Goal: Task Accomplishment & Management: Manage account settings

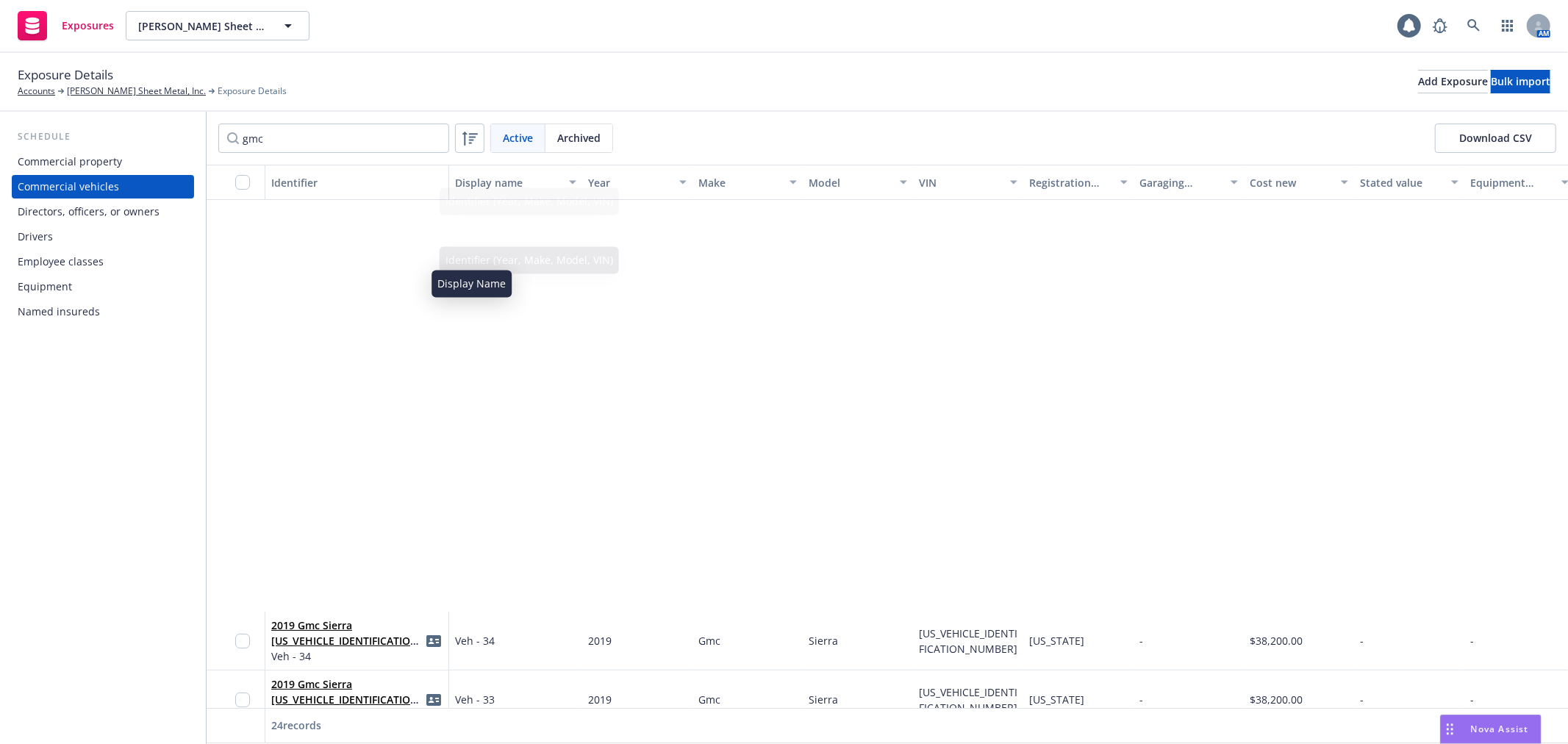
scroll to position [490, 0]
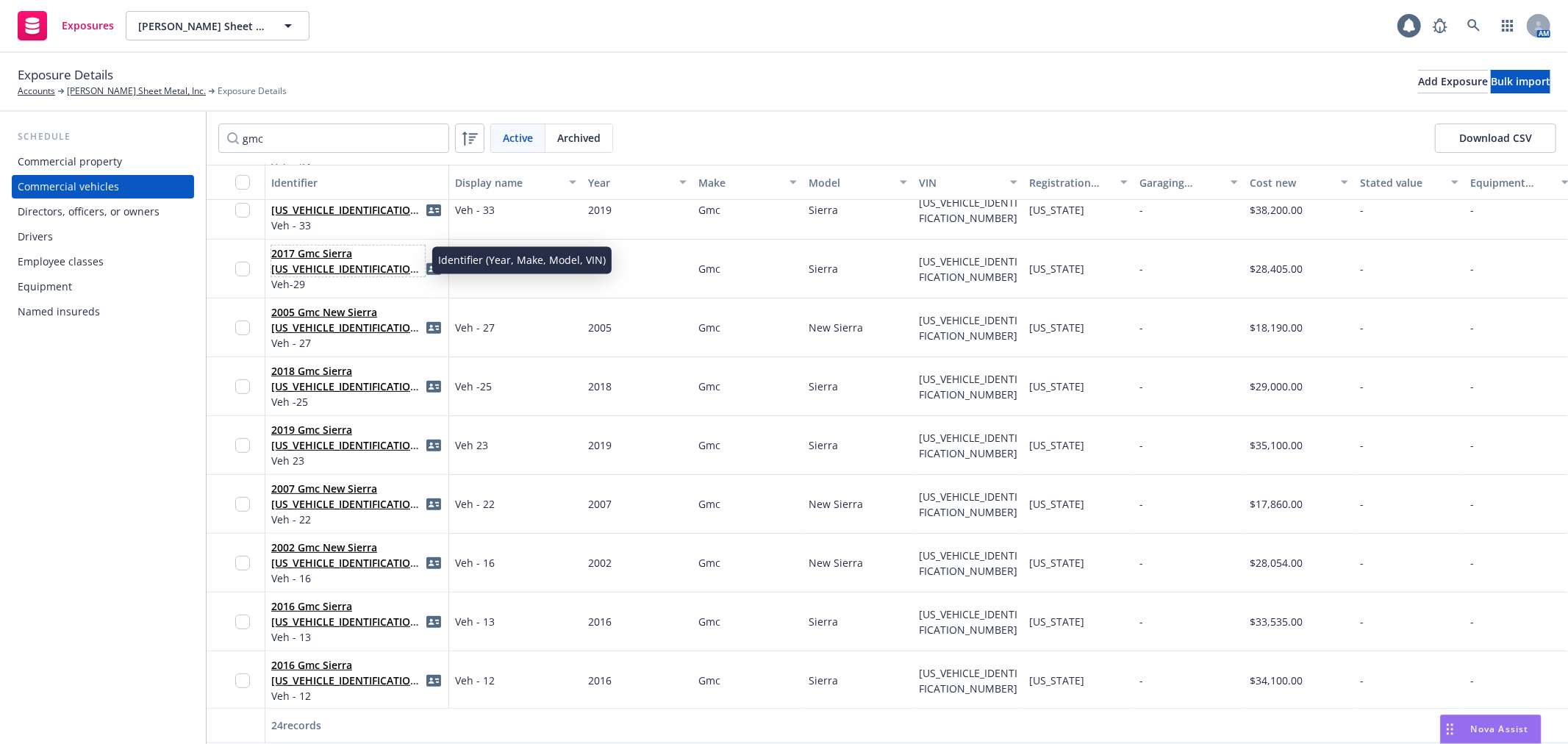
click at [313, 246] on link "2017 Gmc Sierra [US_VEHICLE_IDENTIFICATION_NUMBER]" at bounding box center [347, 268] width 152 height 45
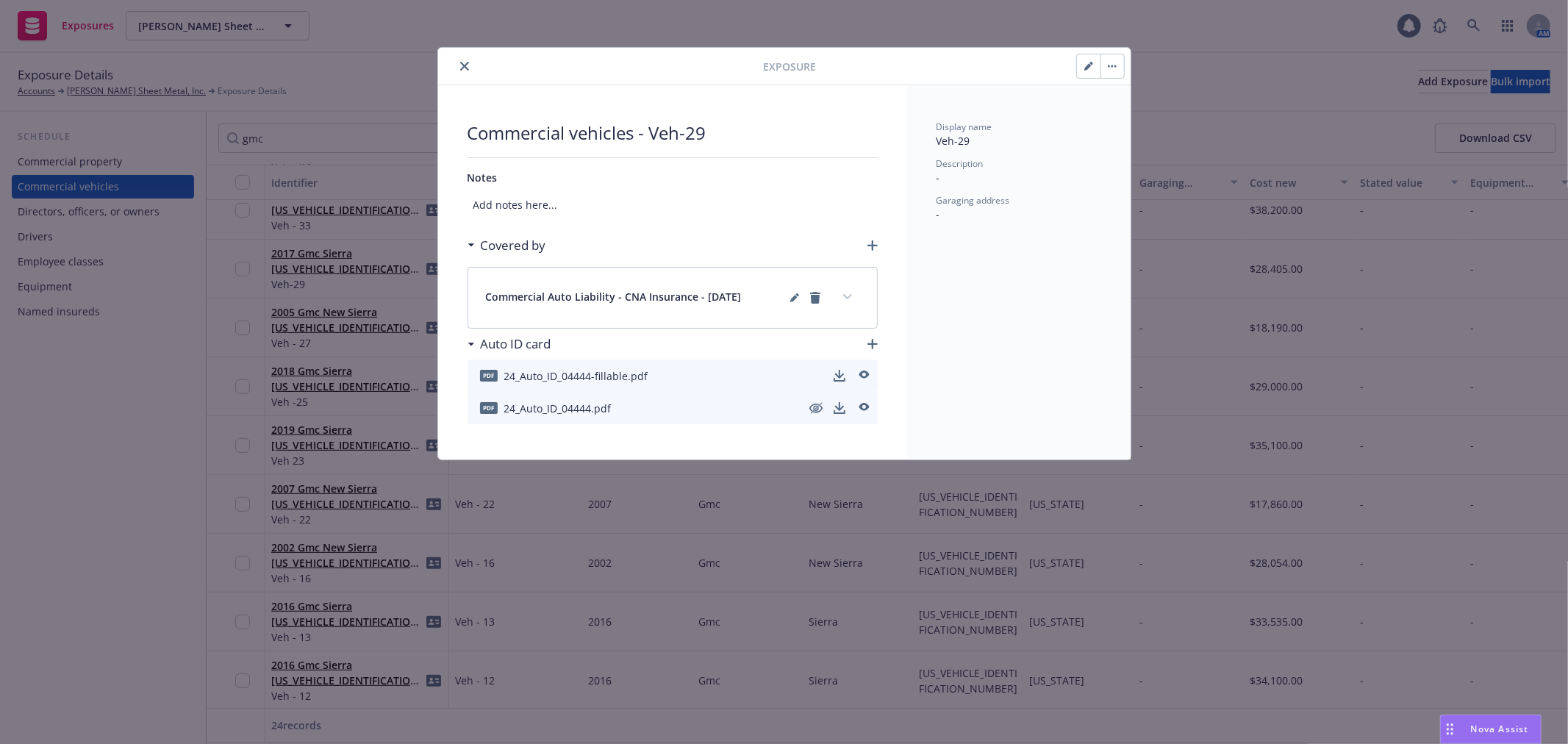
click at [1082, 67] on button "button" at bounding box center [1089, 66] width 24 height 24
select select "CA"
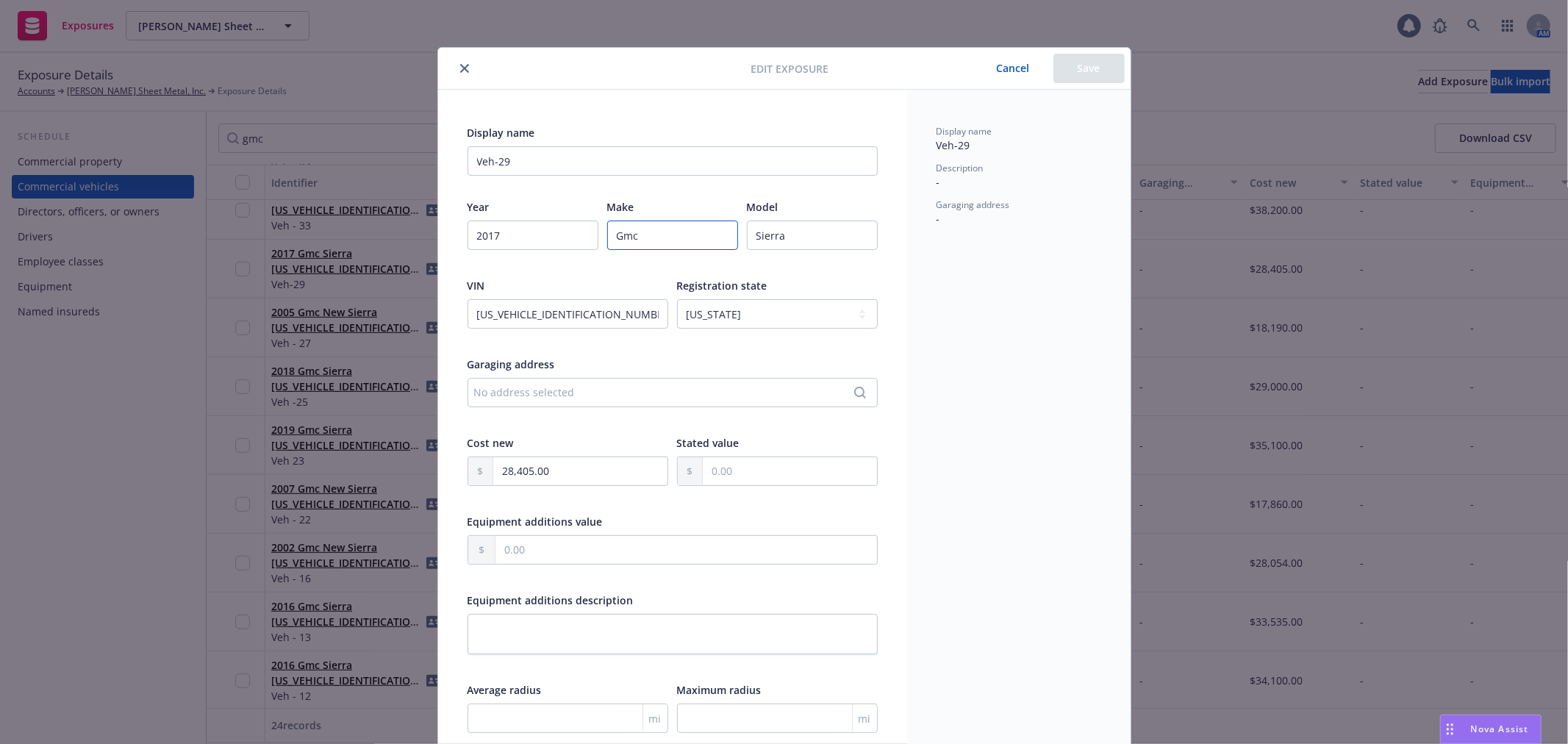
click at [664, 228] on input "Gmc" at bounding box center [672, 234] width 131 height 29
type input "GMC"
click at [1071, 83] on button "Save" at bounding box center [1089, 68] width 72 height 29
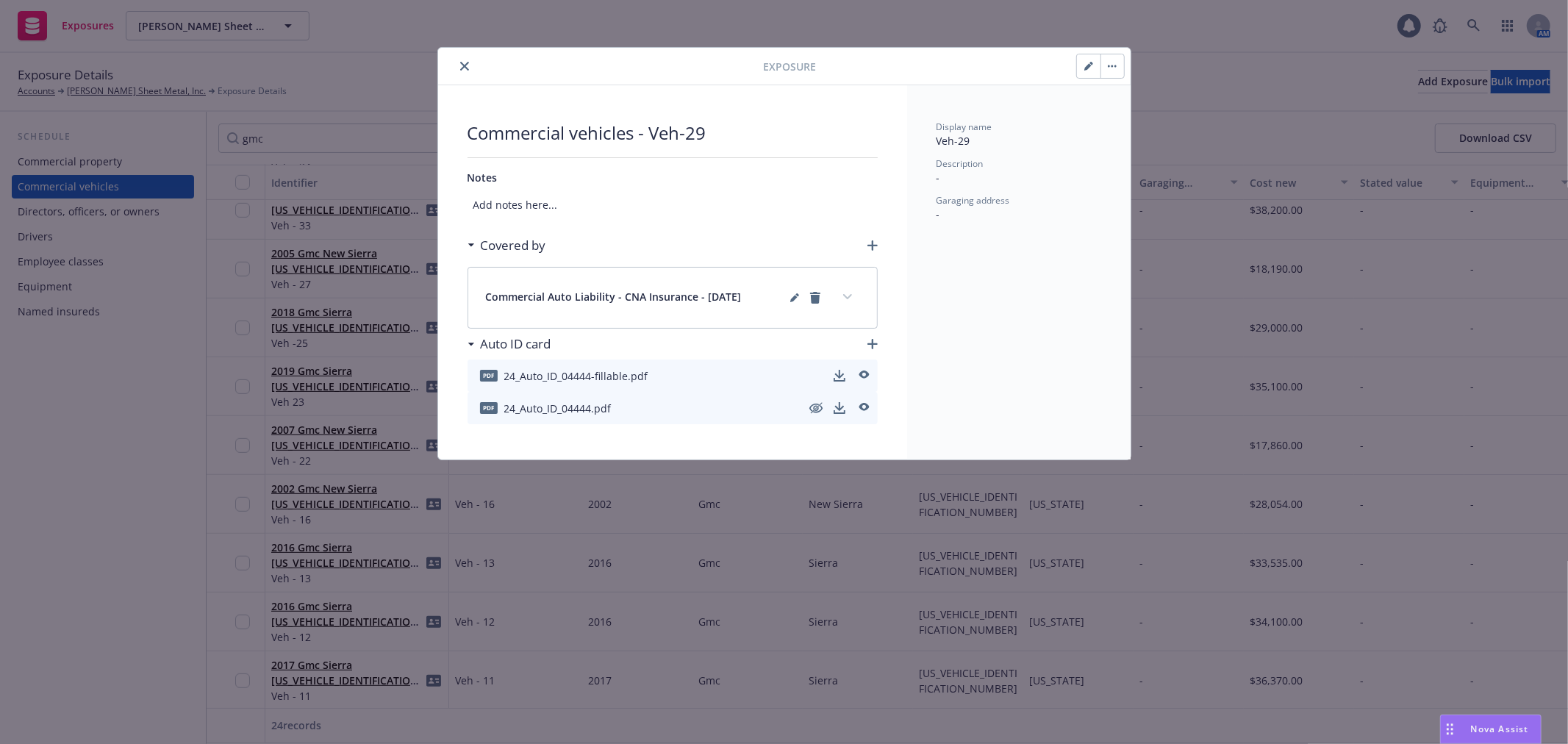
click at [467, 68] on icon "close" at bounding box center [464, 66] width 9 height 9
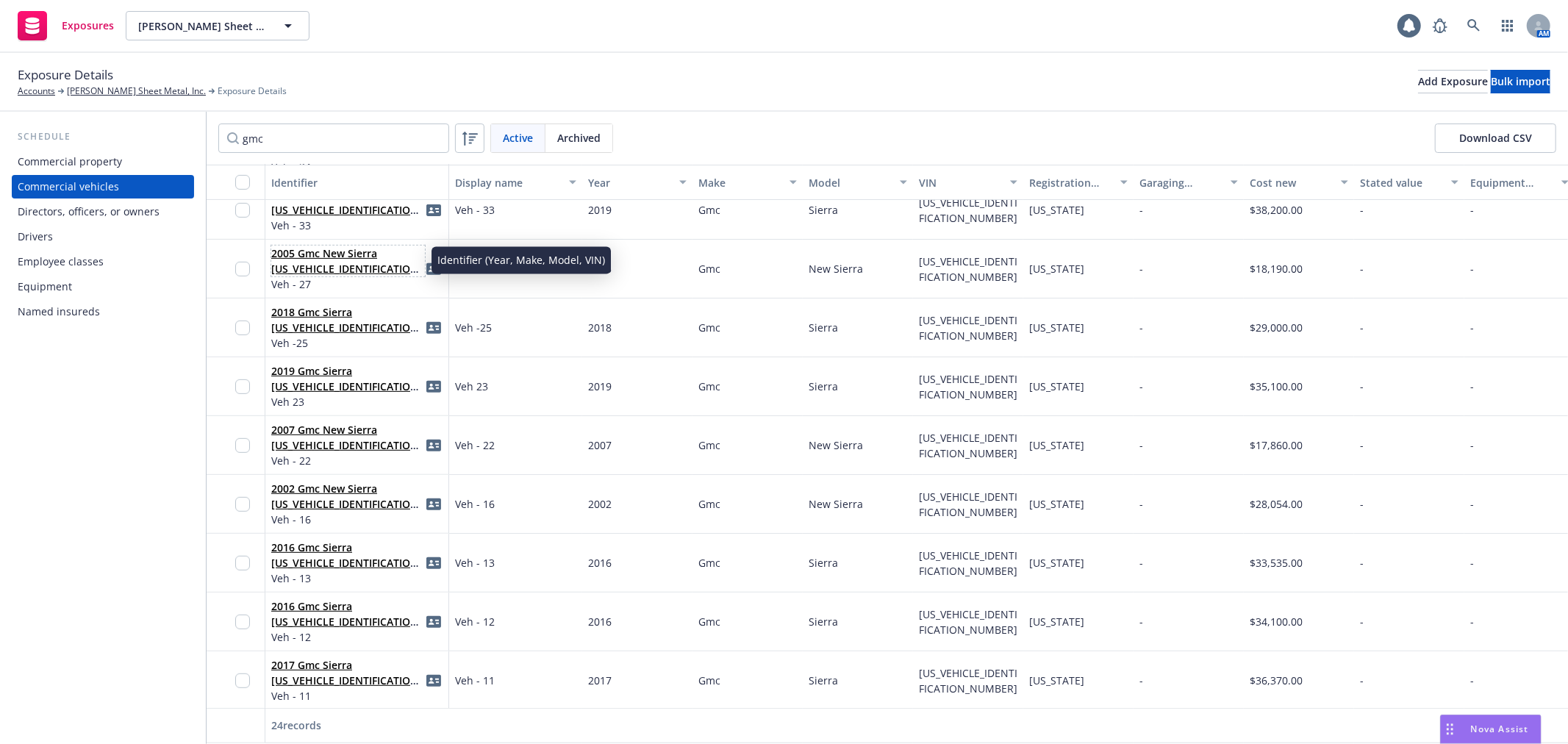
click at [335, 253] on link "2005 Gmc New Sierra [US_VEHICLE_IDENTIFICATION_NUMBER]" at bounding box center [347, 268] width 152 height 45
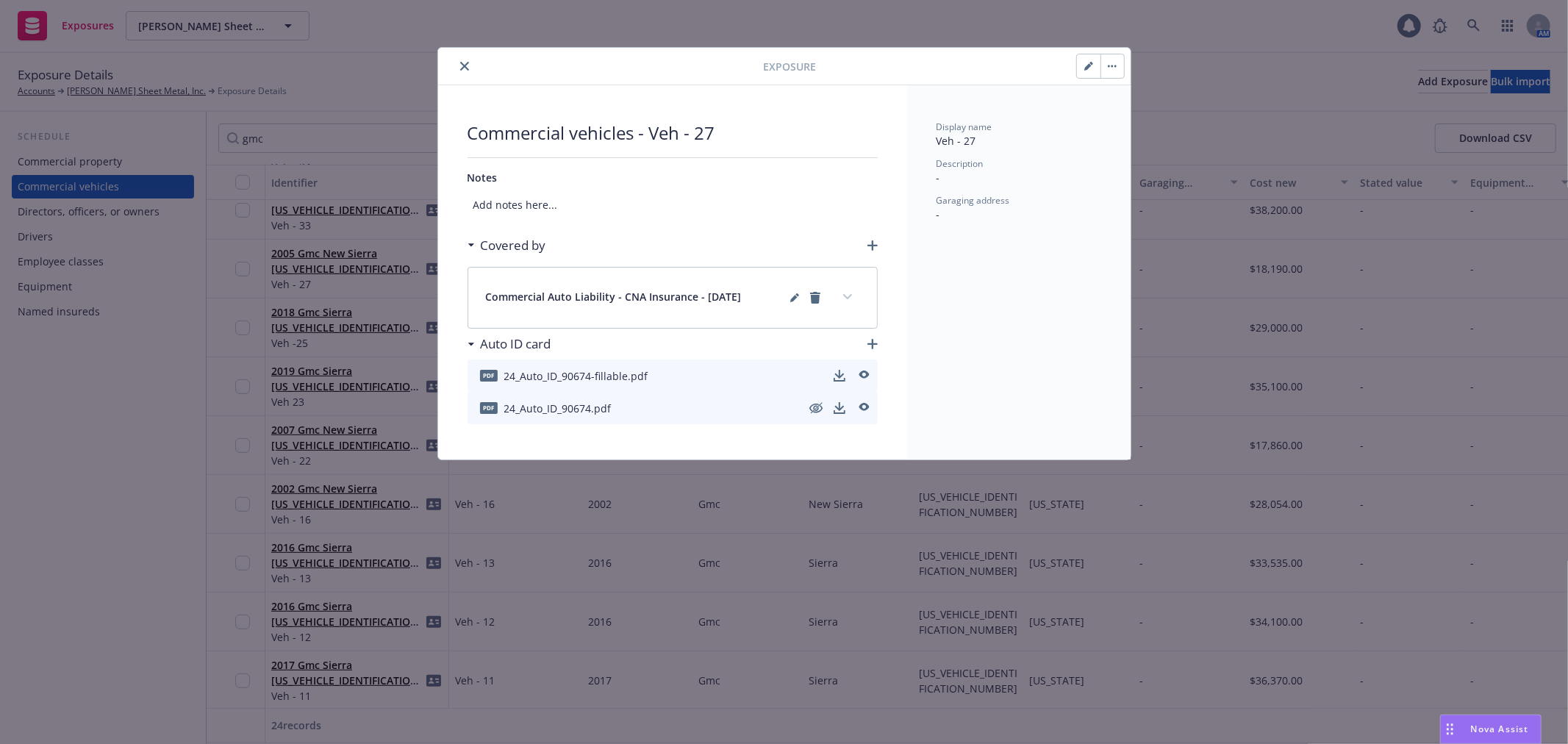
click at [1077, 72] on button "button" at bounding box center [1089, 66] width 24 height 24
select select "CA"
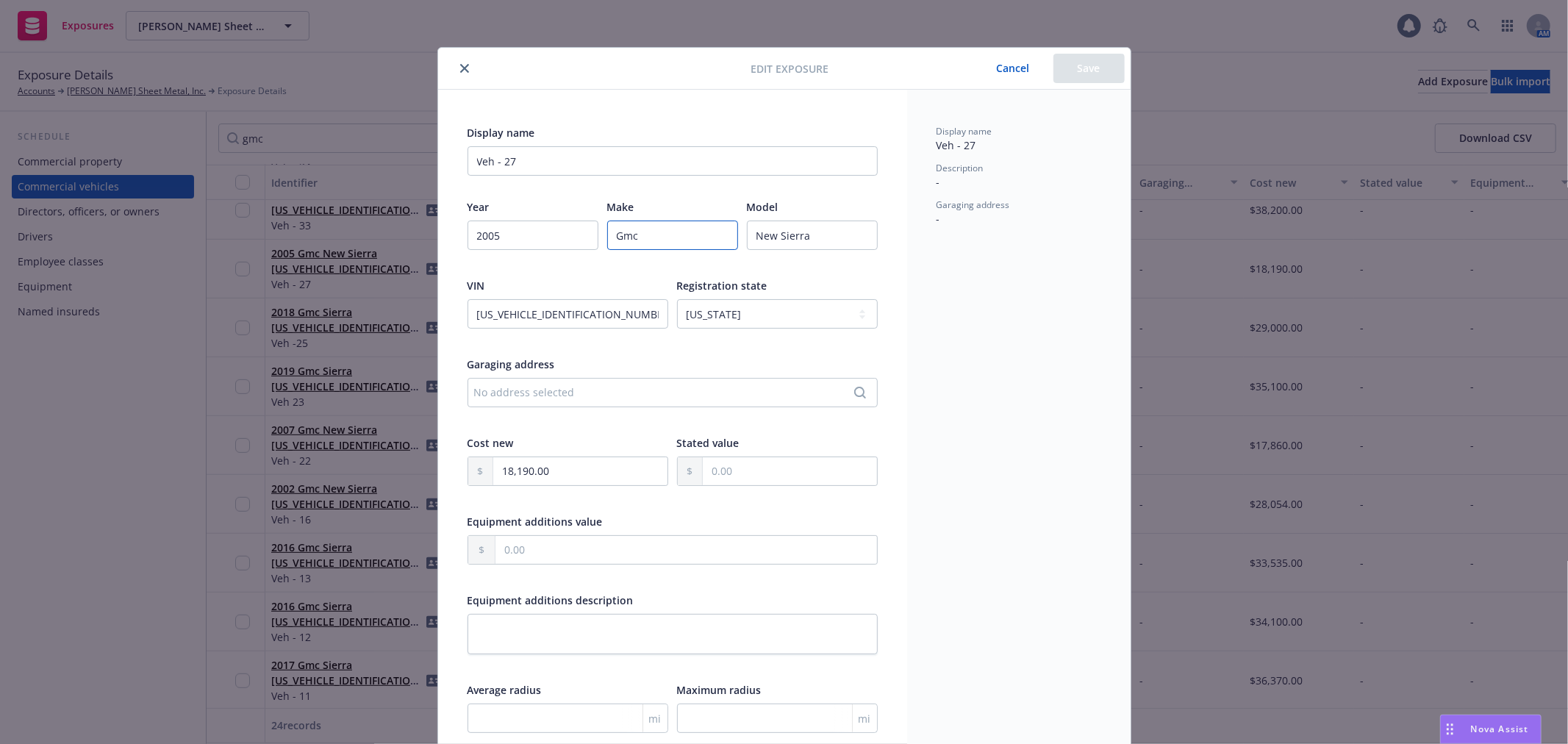
click at [620, 238] on input "Gmc" at bounding box center [672, 234] width 131 height 29
paste input "MC"
type input "GMC"
click at [1071, 68] on button "Save" at bounding box center [1089, 68] width 72 height 29
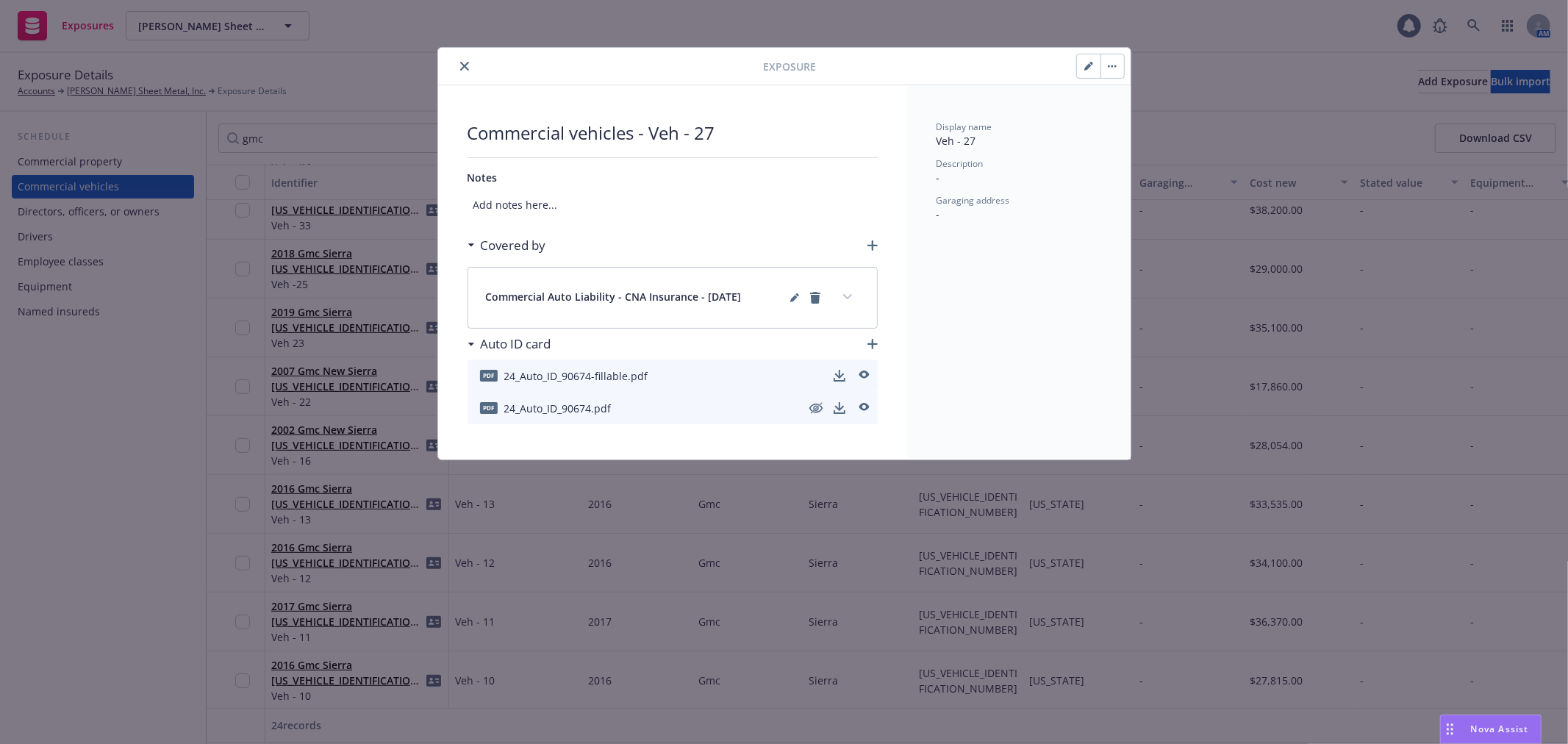
click at [465, 64] on icon "close" at bounding box center [464, 66] width 9 height 9
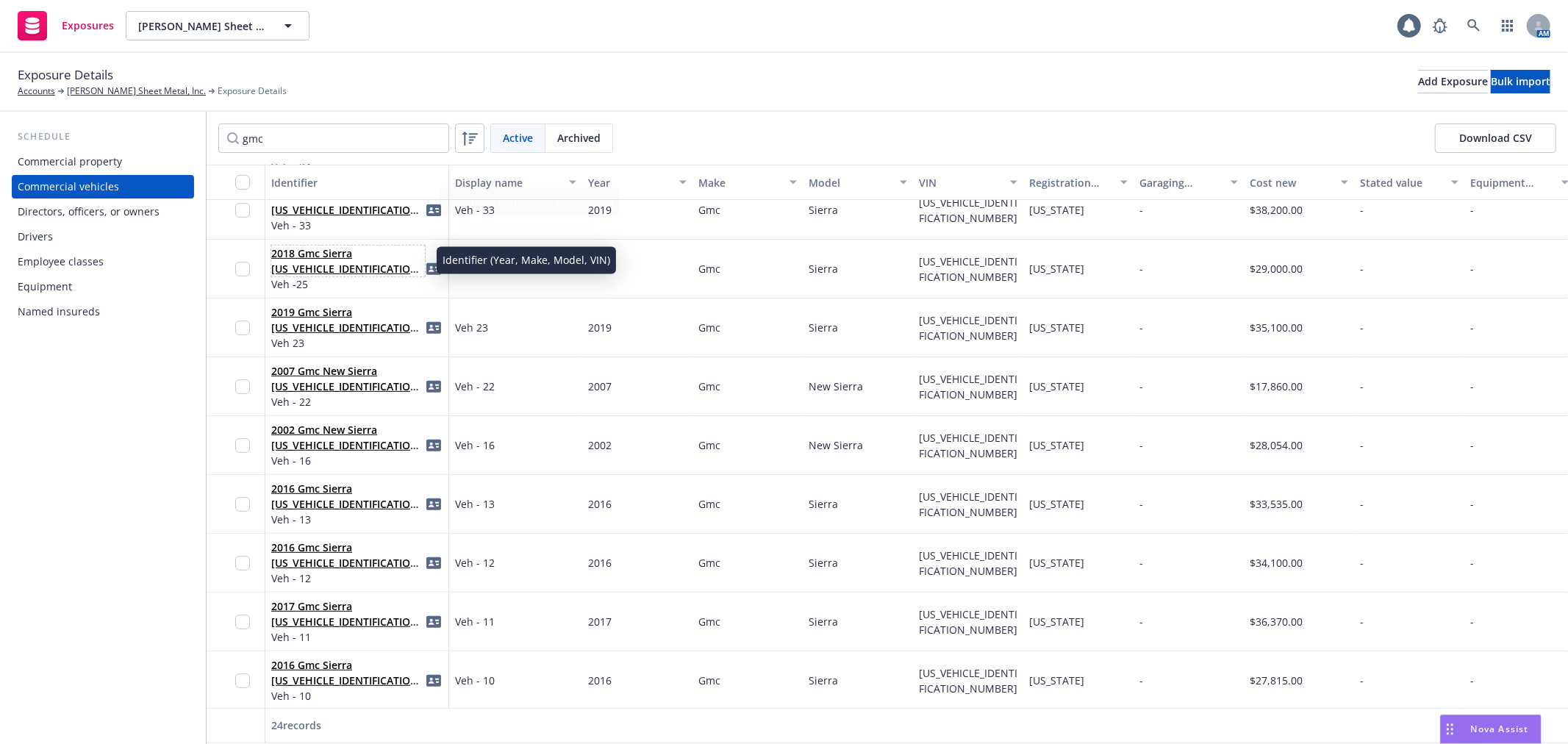
click at [302, 254] on link "2018 Gmc Sierra [US_VEHICLE_IDENTIFICATION_NUMBER]" at bounding box center [347, 268] width 152 height 45
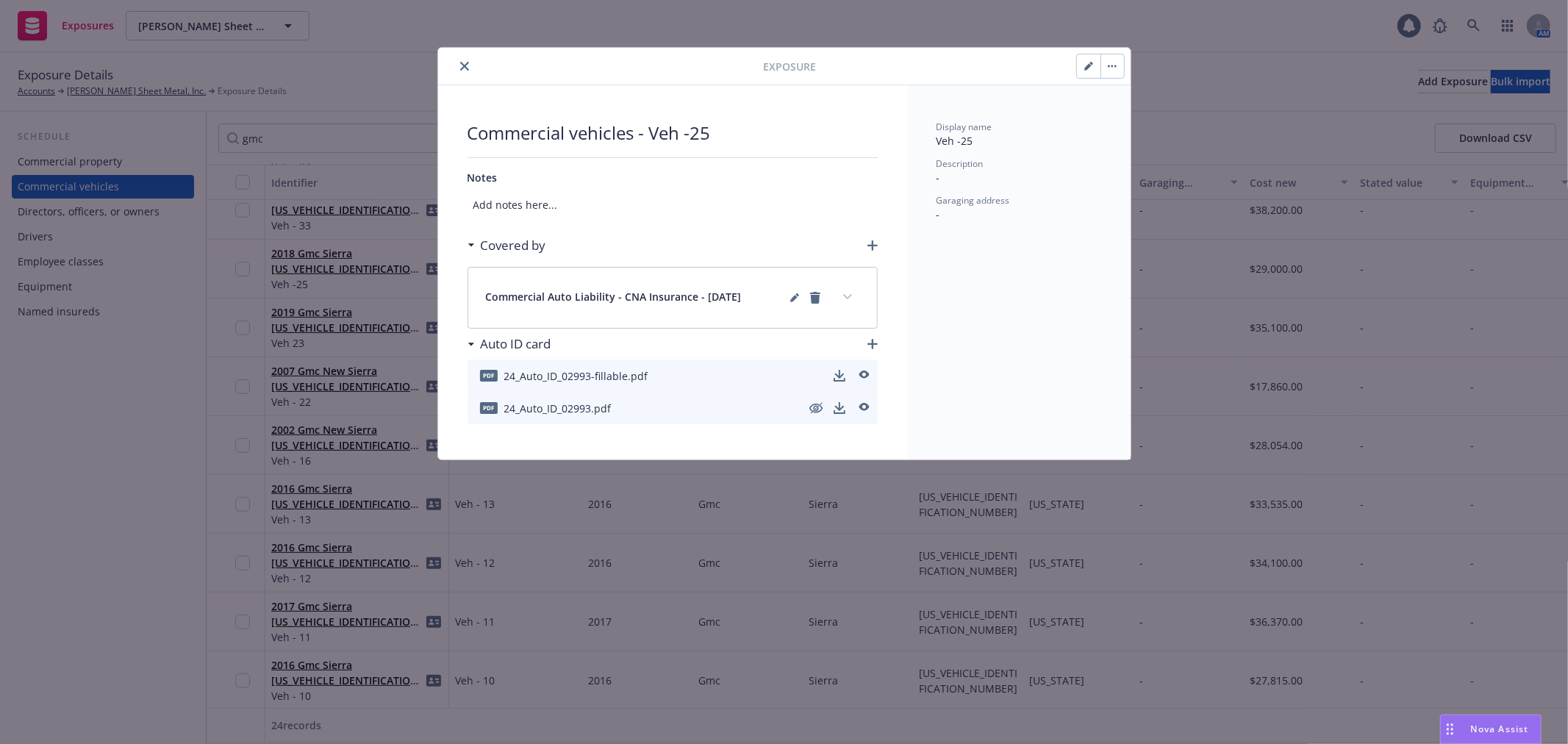
click at [1102, 62] on button "button" at bounding box center [1112, 66] width 24 height 24
click at [1091, 67] on icon "button" at bounding box center [1088, 66] width 9 height 9
select select "CA"
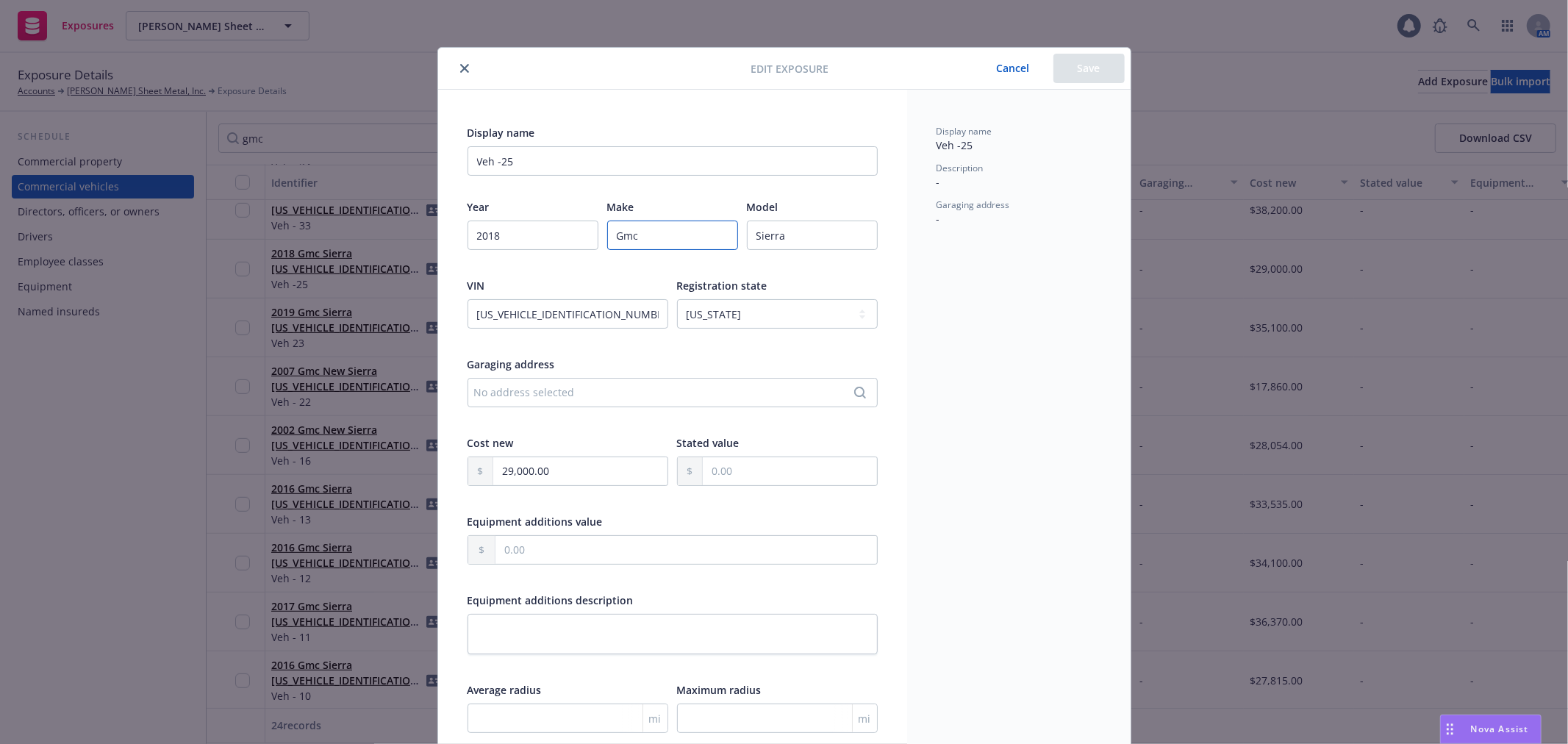
click at [612, 234] on input "Gmc" at bounding box center [672, 234] width 131 height 29
paste input "MC"
type input "GMC"
click at [1108, 57] on button "Save" at bounding box center [1089, 68] width 72 height 29
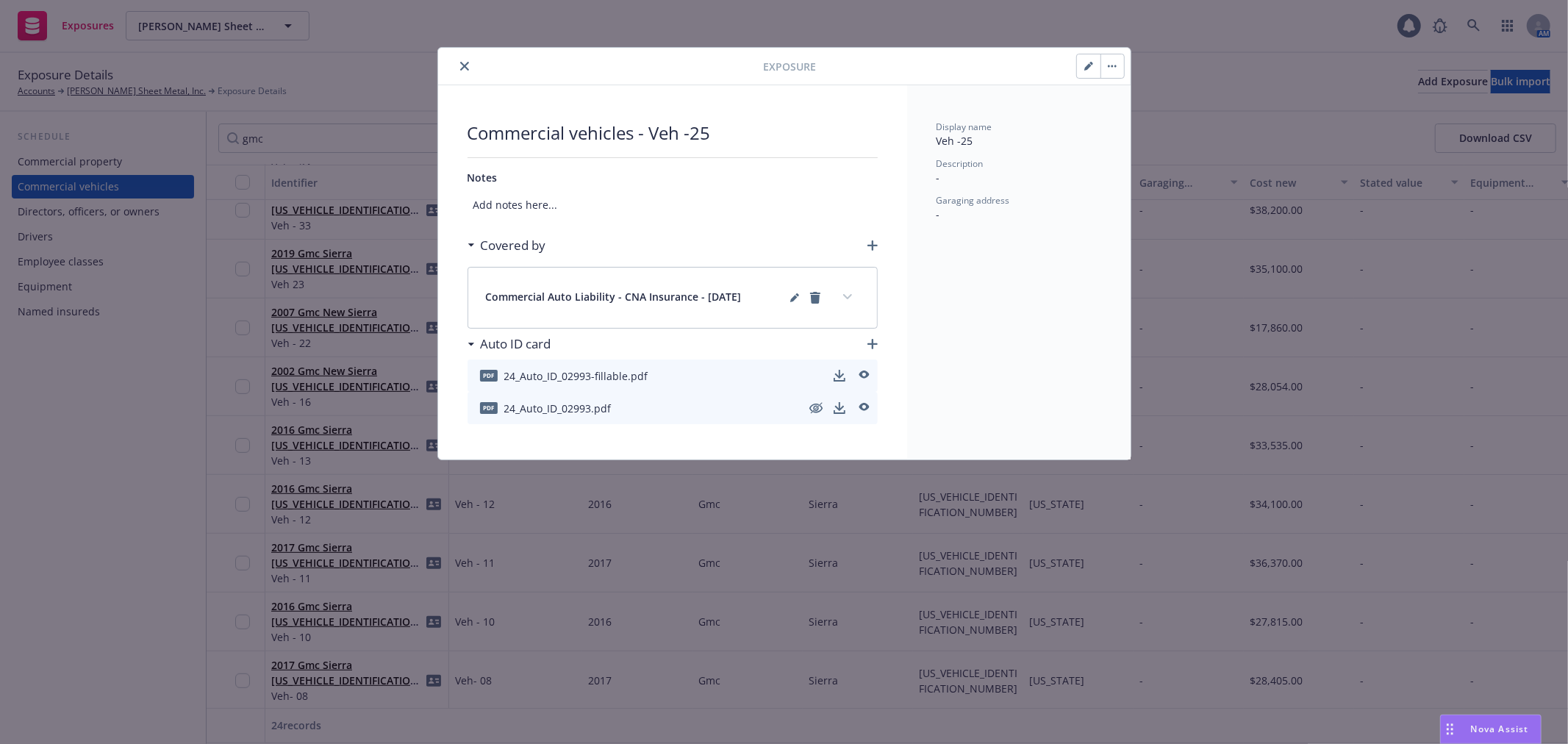
click at [464, 66] on icon "close" at bounding box center [464, 66] width 9 height 9
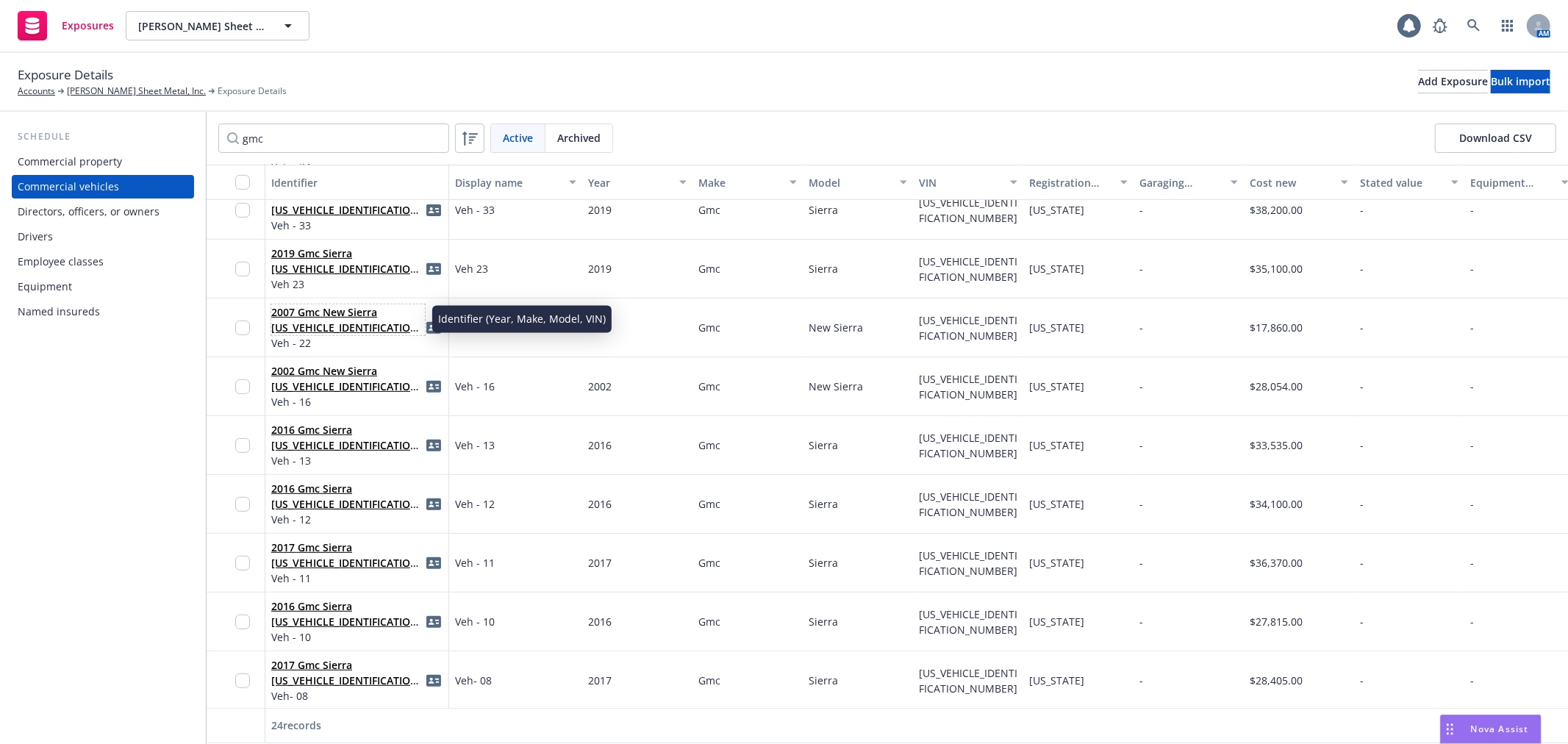
click at [343, 320] on link "2007 Gmc New Sierra [US_VEHICLE_IDENTIFICATION_NUMBER]" at bounding box center [347, 327] width 152 height 45
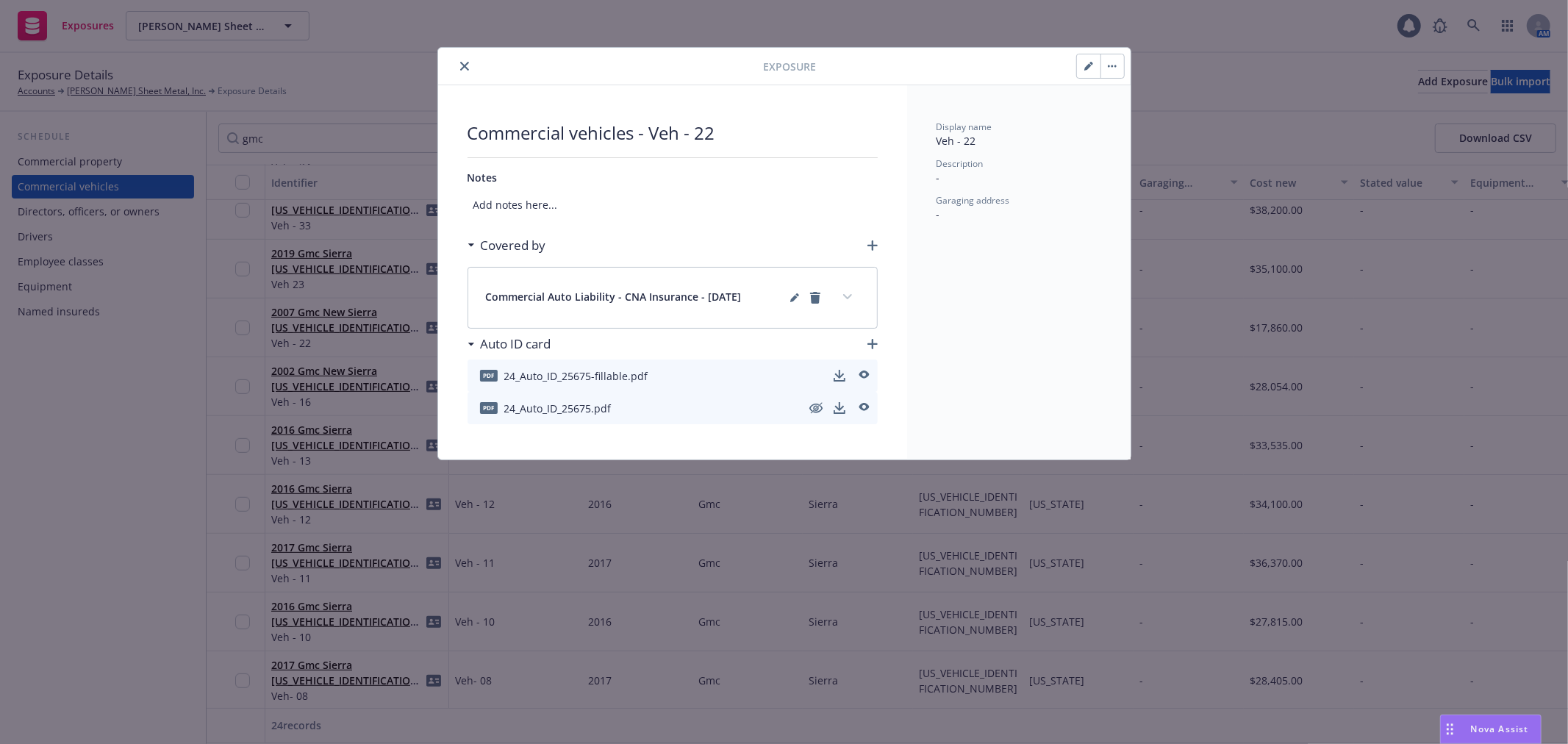
click at [1088, 66] on icon "button" at bounding box center [1088, 66] width 7 height 7
select select "CA"
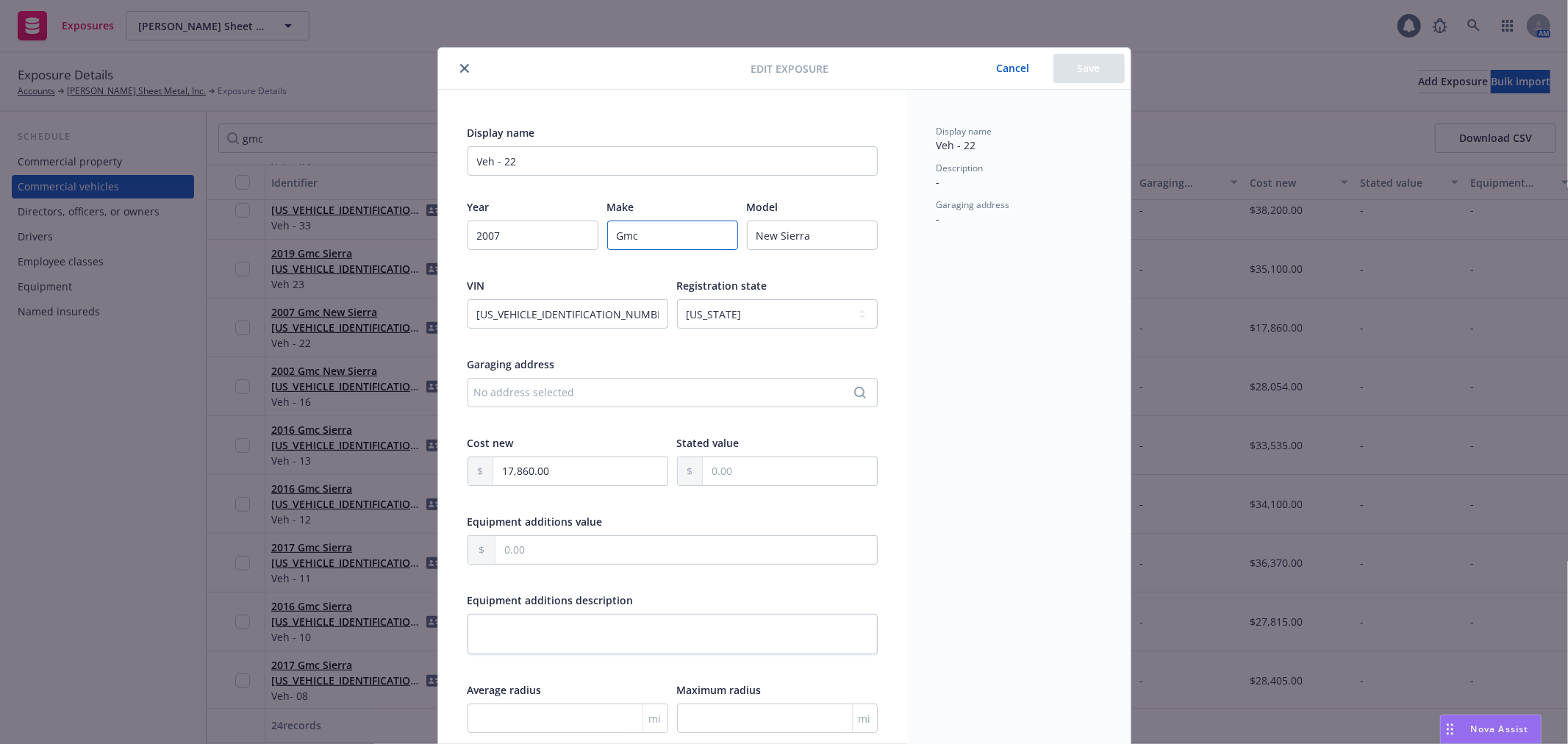
click at [624, 239] on input "Gmc" at bounding box center [672, 234] width 131 height 29
paste input "MC"
type input "GMC"
click at [1076, 72] on button "Save" at bounding box center [1089, 68] width 72 height 29
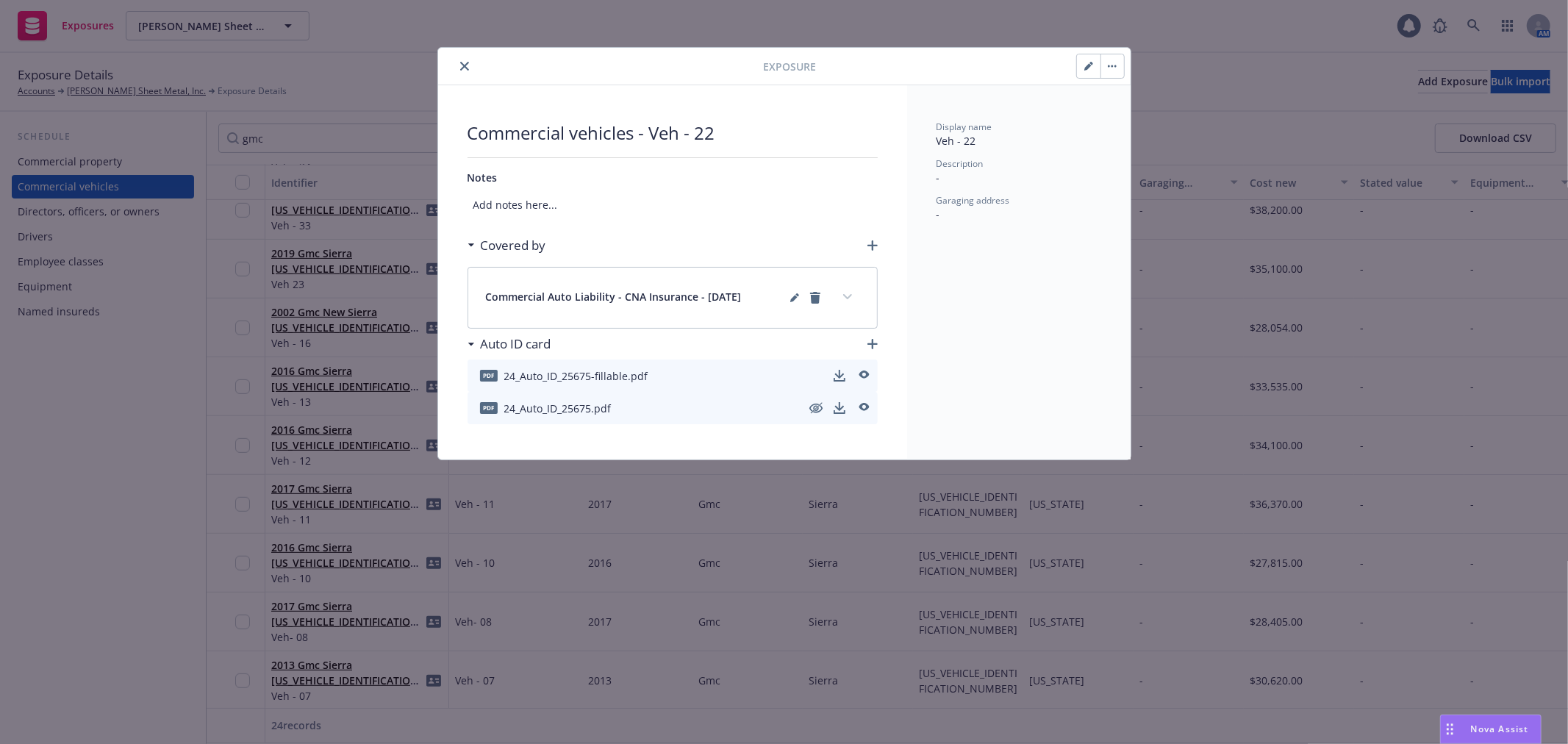
click at [466, 64] on icon "close" at bounding box center [464, 66] width 9 height 9
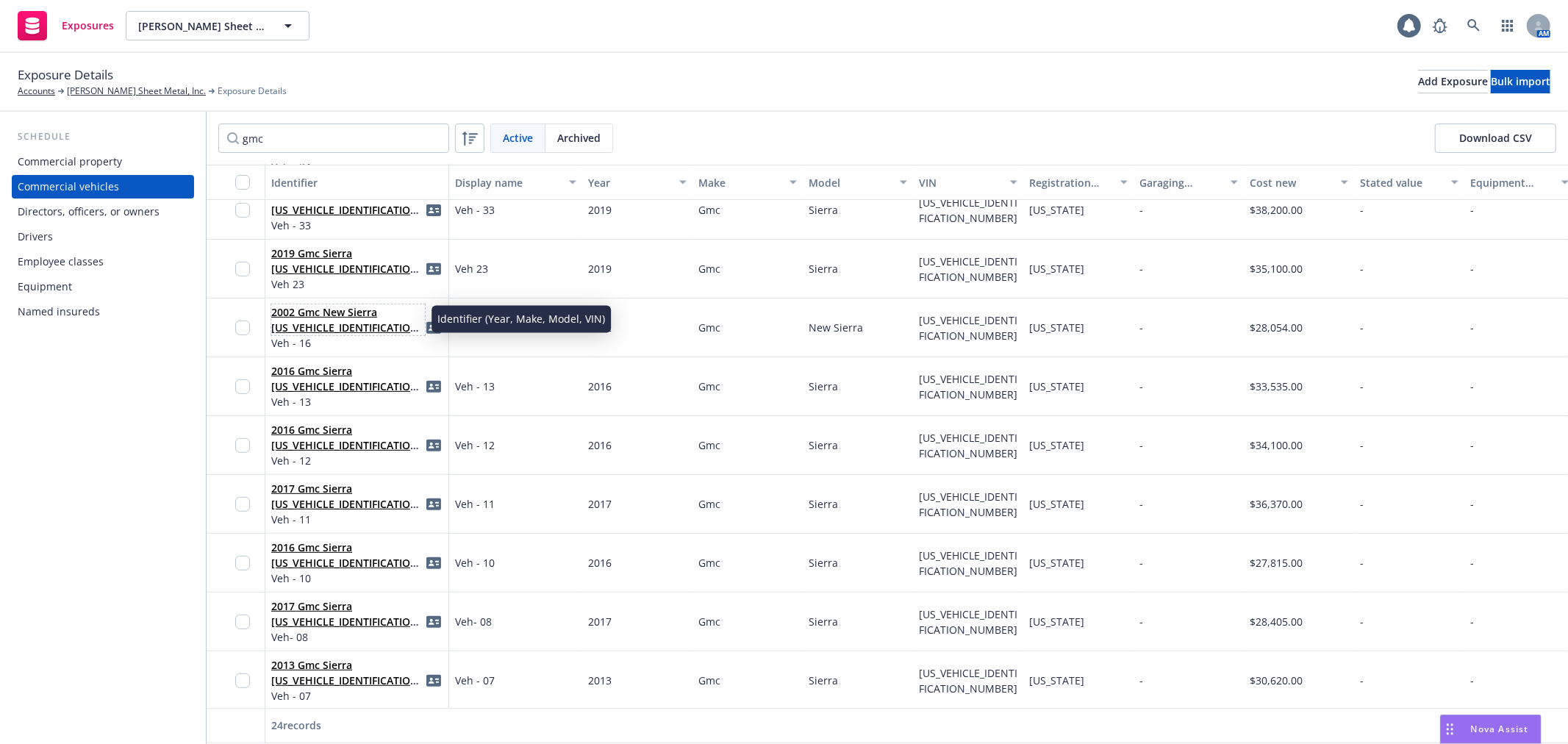
click at [325, 310] on link "2002 Gmc New Sierra [US_VEHICLE_IDENTIFICATION_NUMBER]" at bounding box center [347, 327] width 152 height 45
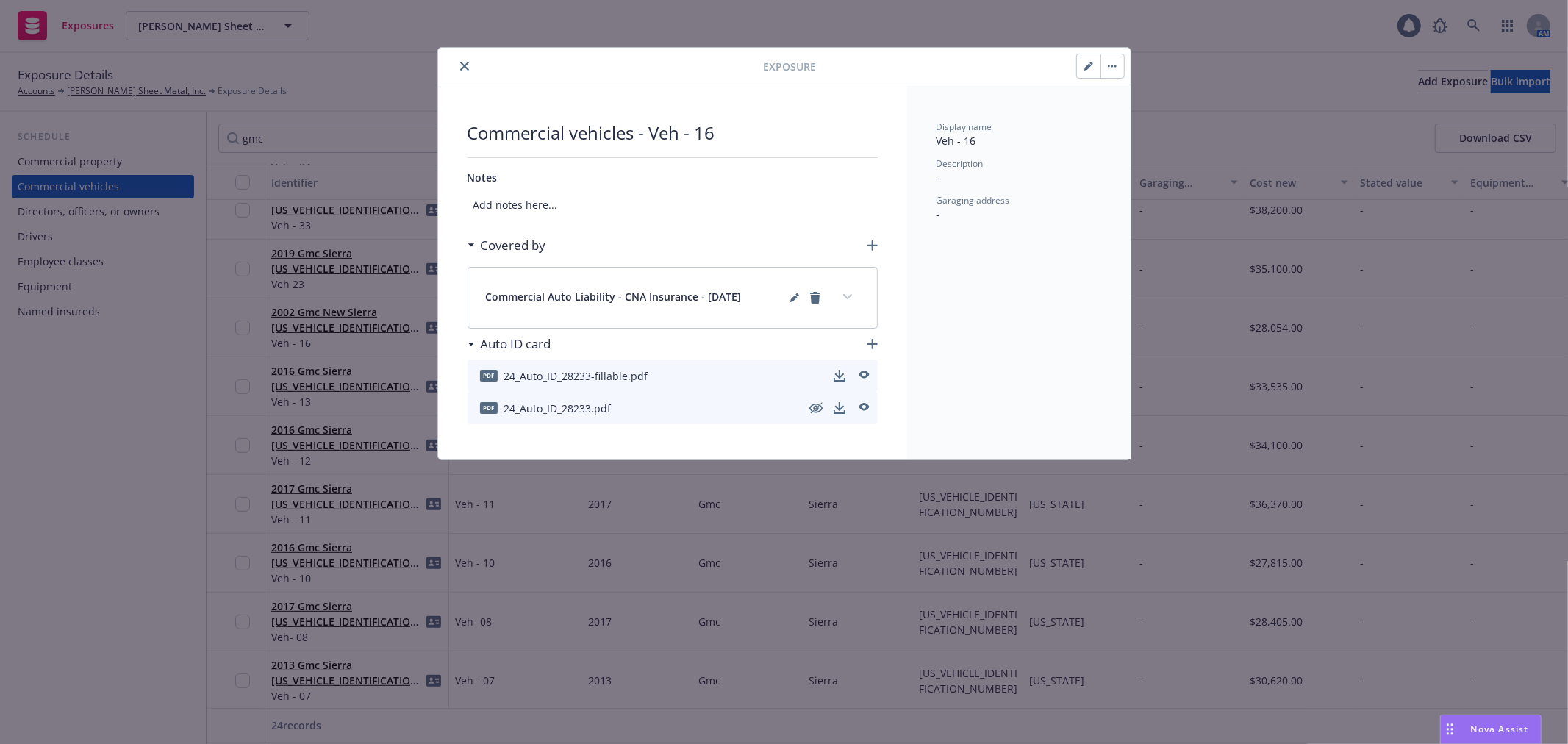
click at [1083, 62] on button "button" at bounding box center [1089, 66] width 24 height 24
select select "CA"
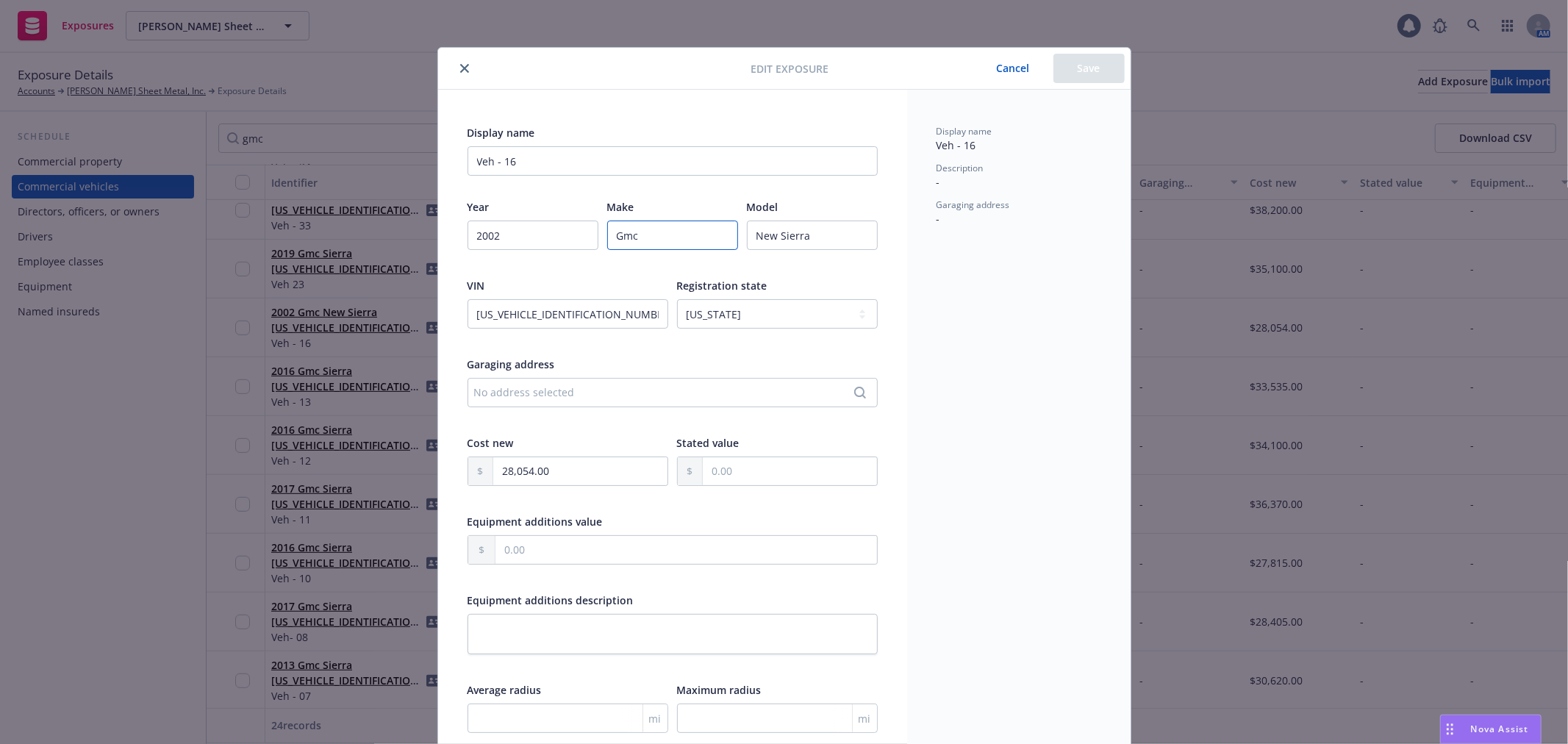
click at [625, 231] on input "Gmc" at bounding box center [672, 234] width 131 height 29
paste input "MC"
type input "GMC"
click at [761, 230] on input "New Sierra" at bounding box center [812, 234] width 131 height 29
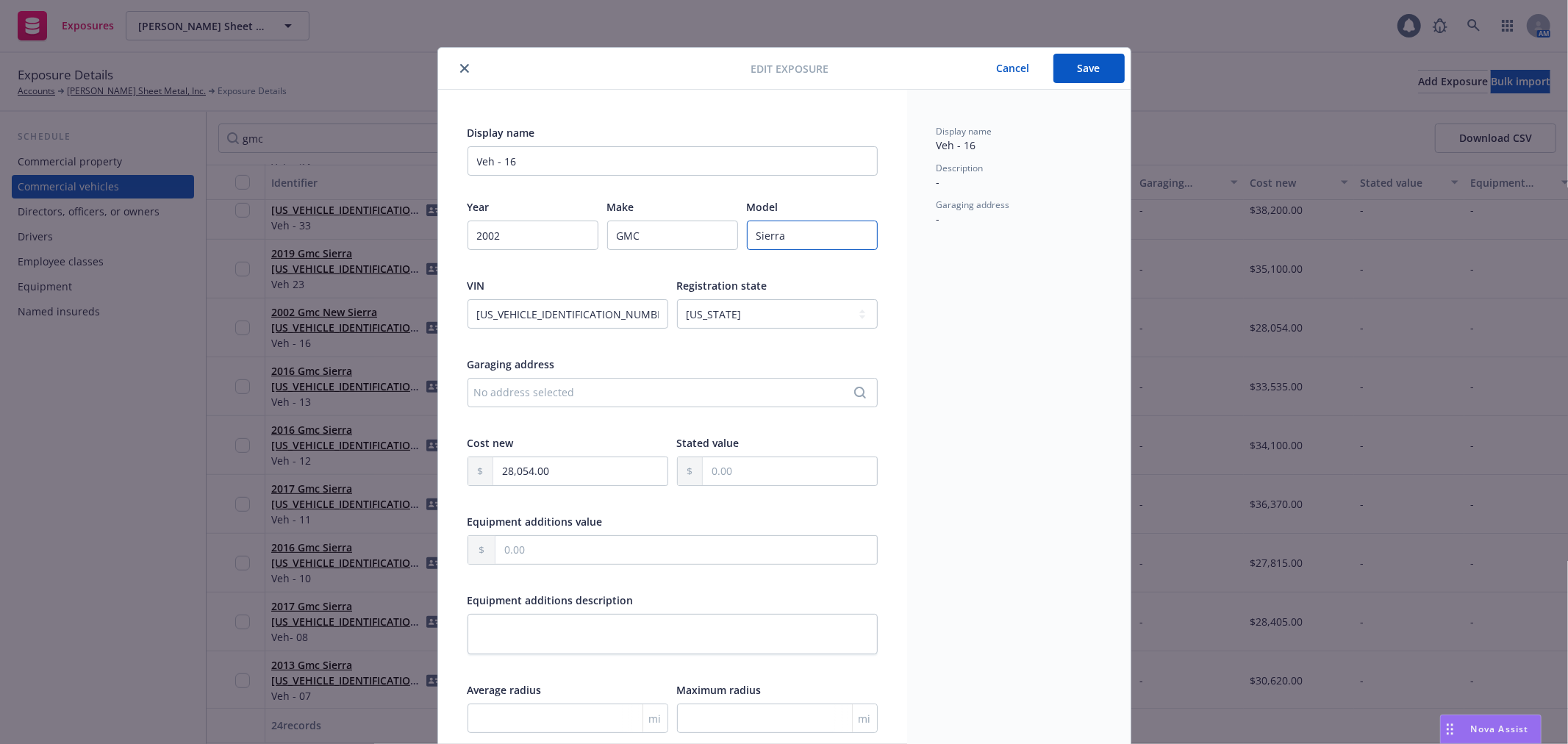
type input "Sierra"
click at [1060, 75] on button "Save" at bounding box center [1089, 68] width 72 height 29
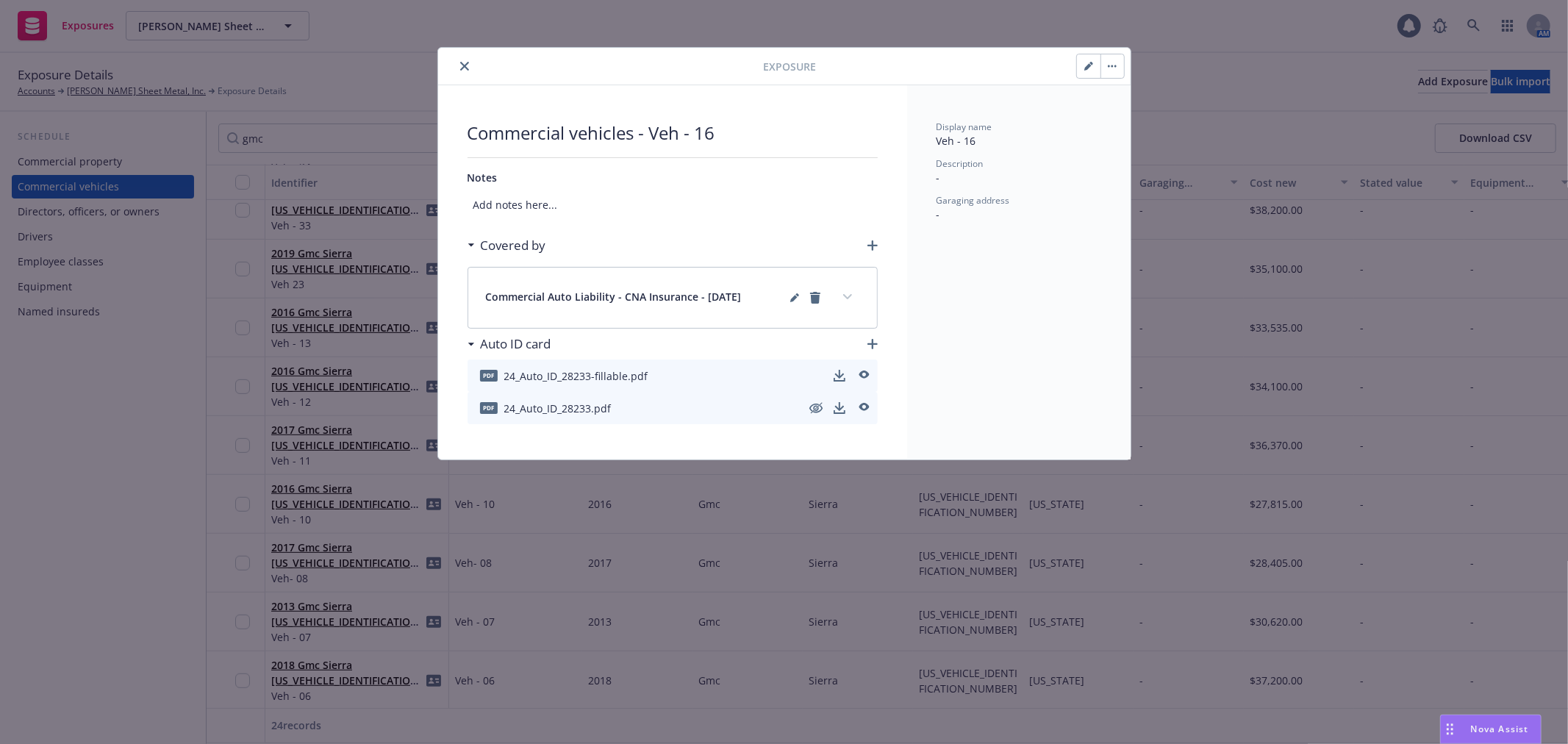
click at [461, 62] on icon "close" at bounding box center [464, 66] width 9 height 9
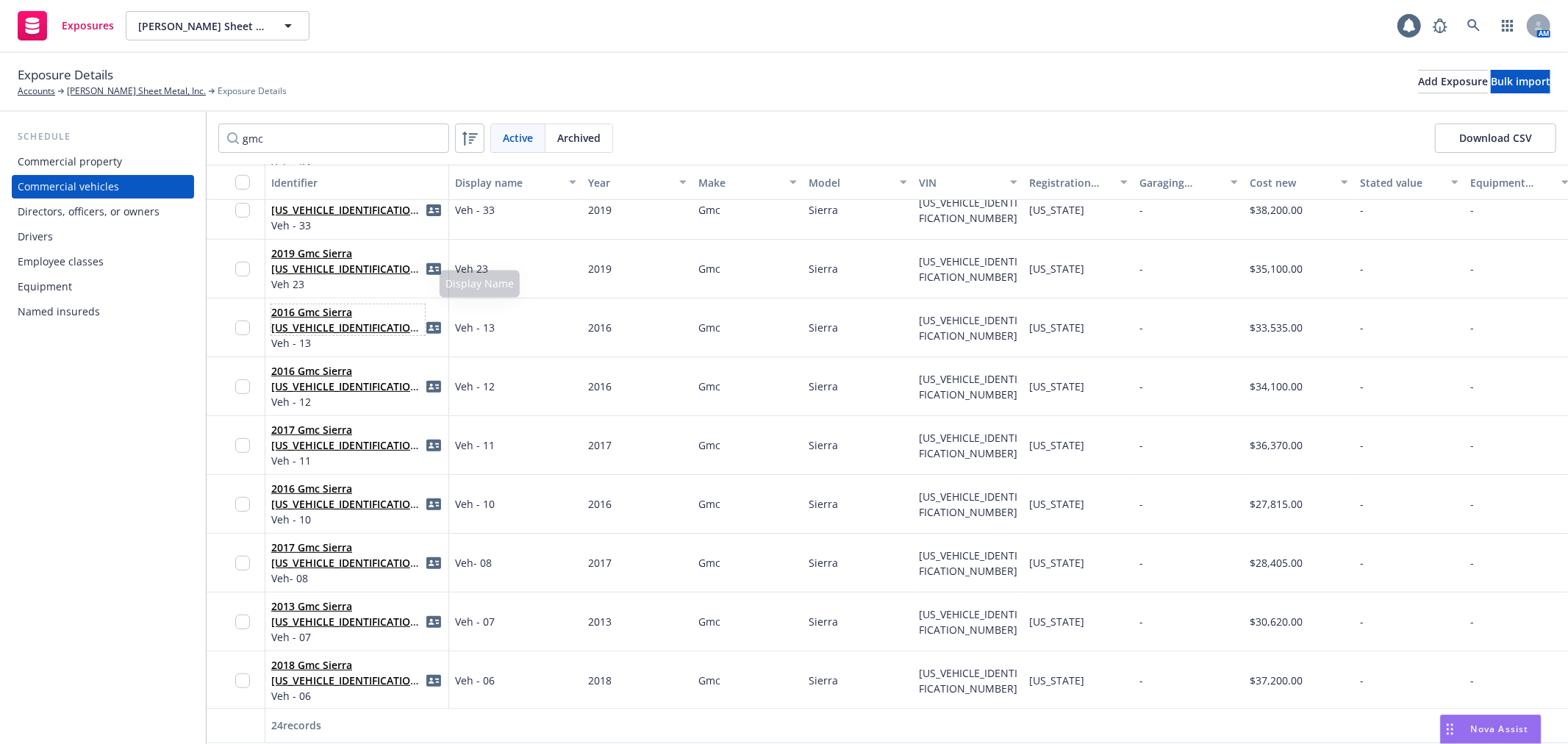
click at [329, 306] on link "2016 Gmc Sierra [US_VEHICLE_IDENTIFICATION_NUMBER]" at bounding box center [347, 327] width 152 height 45
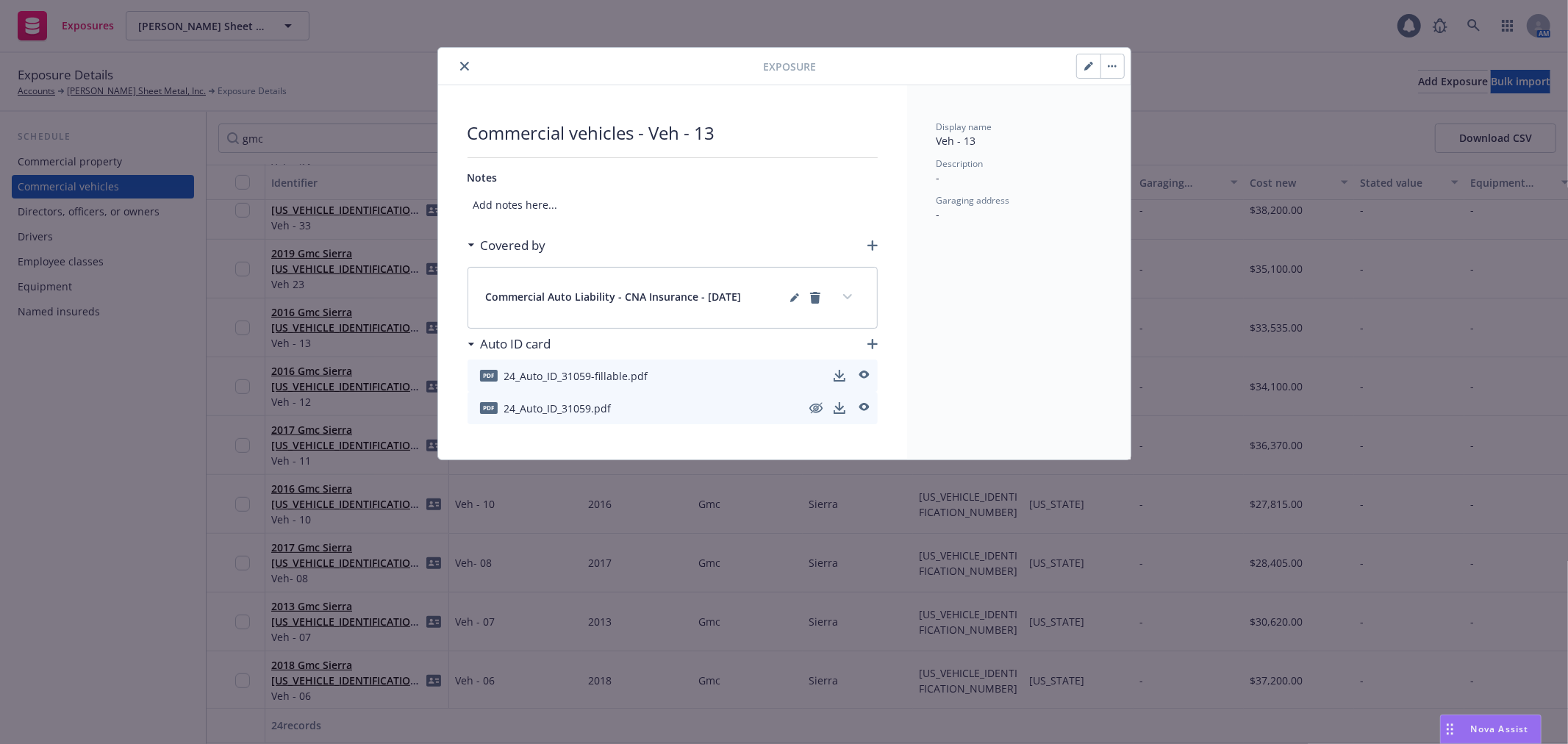
click at [1086, 63] on icon "button" at bounding box center [1088, 66] width 9 height 9
select select "CA"
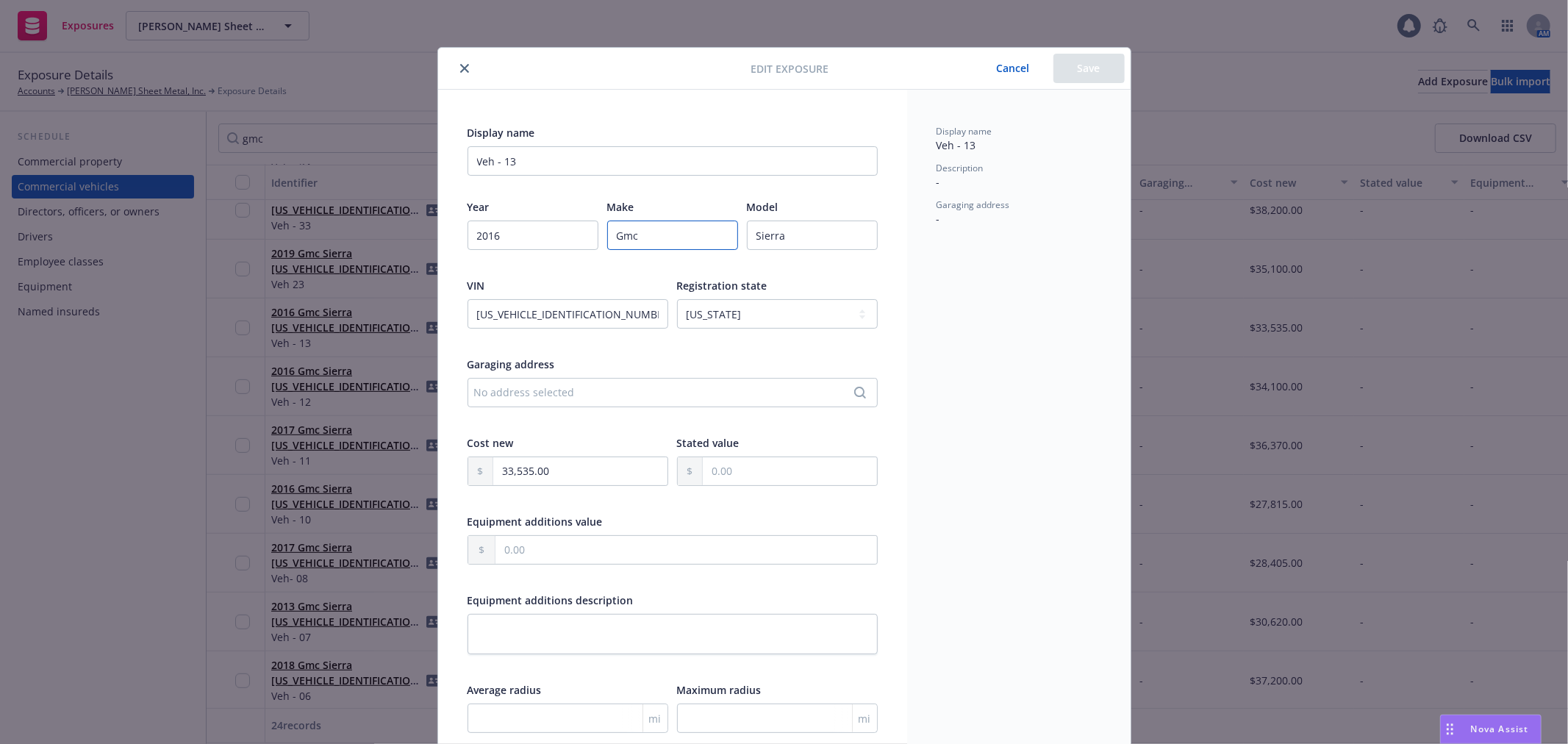
click at [614, 230] on input "Gmc" at bounding box center [672, 234] width 131 height 29
paste input "MC"
type input "GMC"
click at [1103, 64] on button "Save" at bounding box center [1089, 68] width 72 height 29
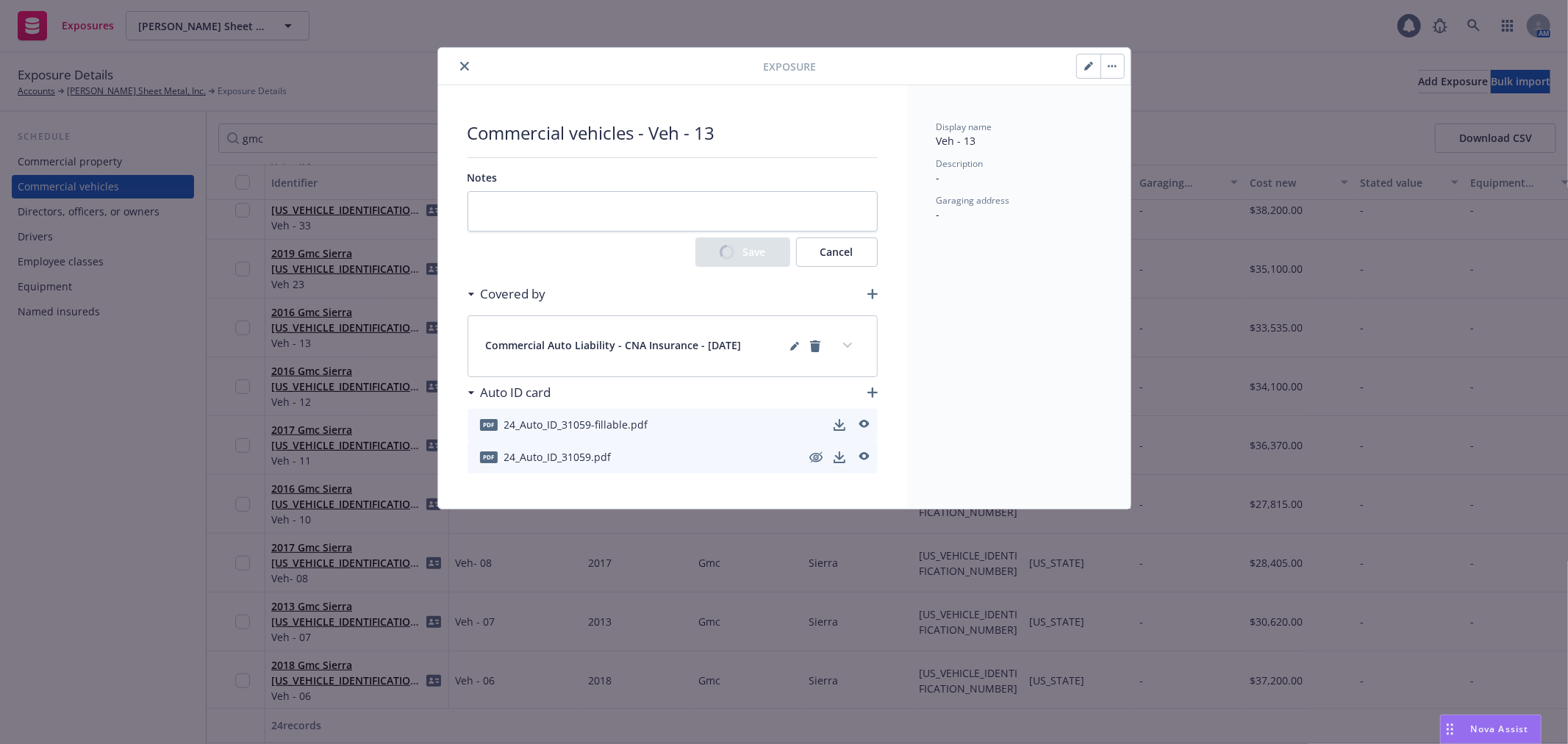
click at [461, 68] on icon "close" at bounding box center [464, 66] width 9 height 9
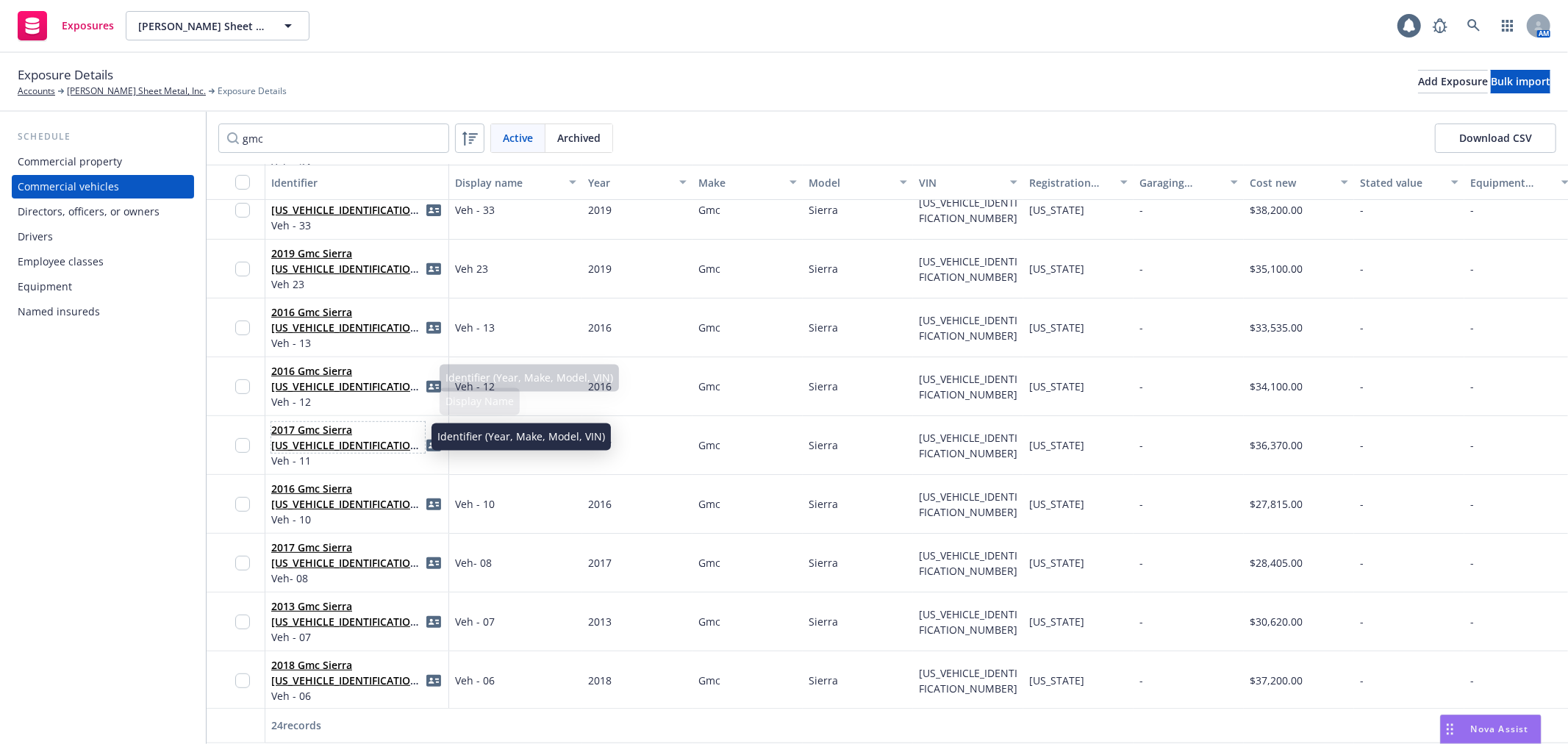
click at [318, 429] on link "2017 Gmc Sierra [US_VEHICLE_IDENTIFICATION_NUMBER]" at bounding box center [347, 445] width 152 height 45
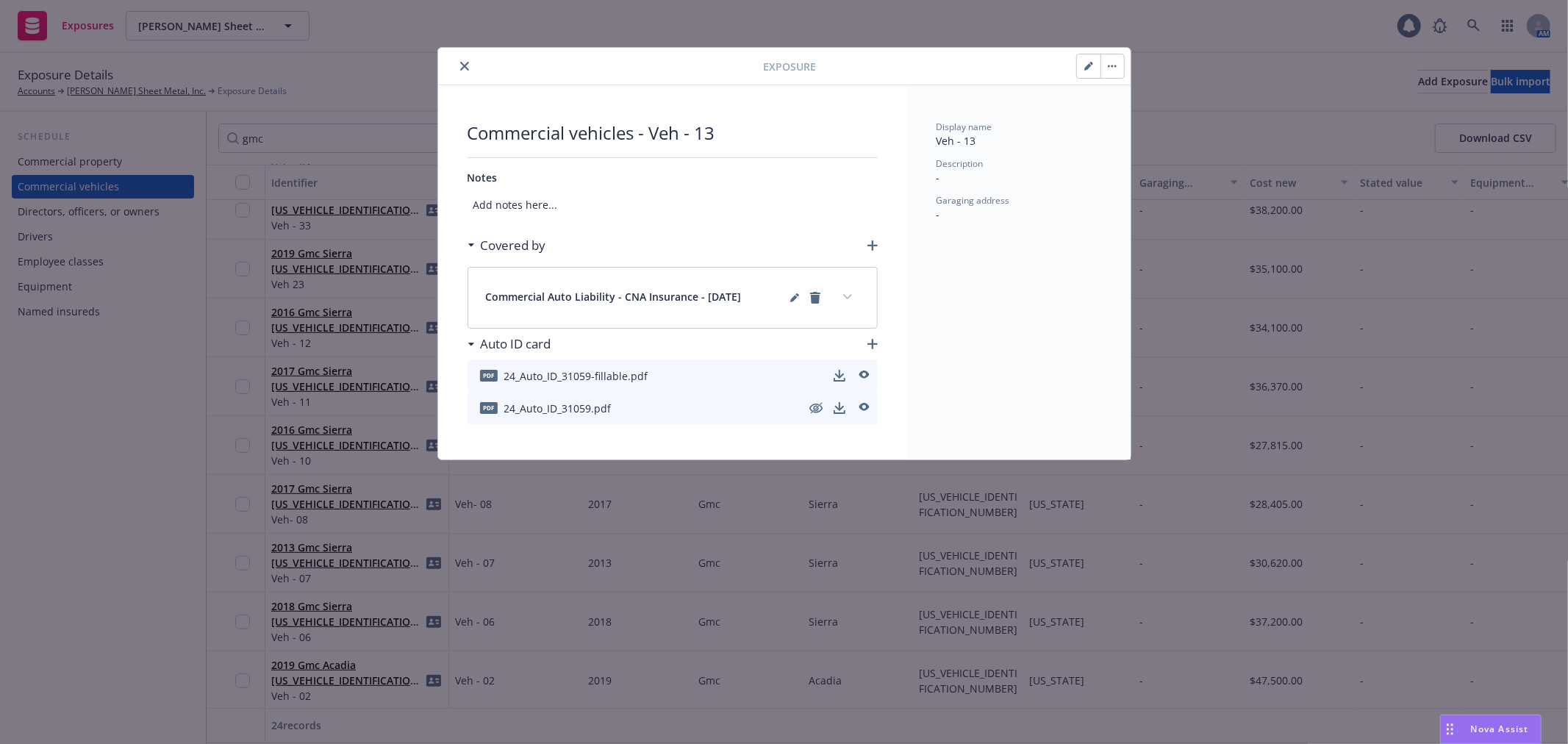
click at [1082, 74] on button "button" at bounding box center [1089, 66] width 24 height 24
select select "CA"
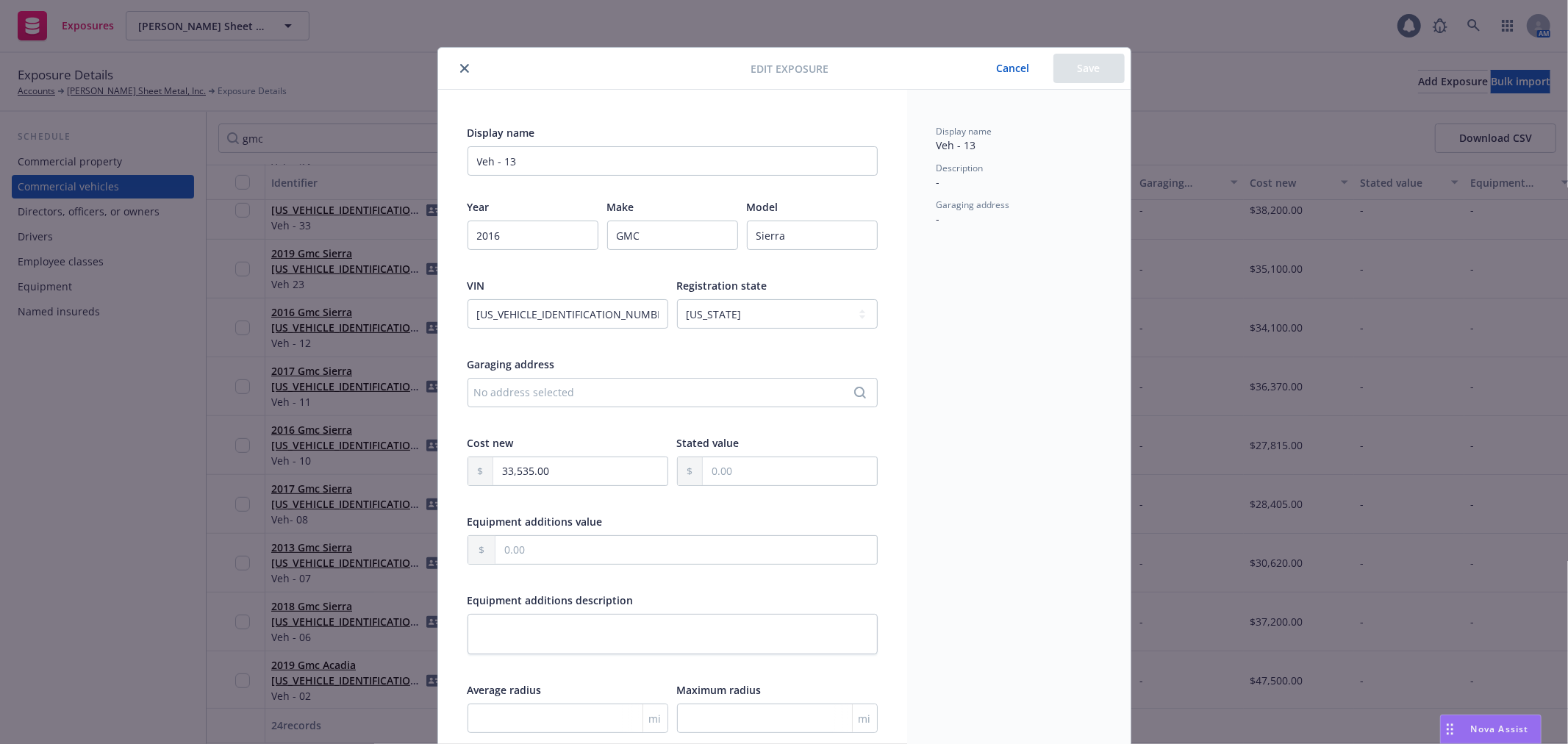
click at [1009, 68] on button "Cancel" at bounding box center [1014, 68] width 80 height 29
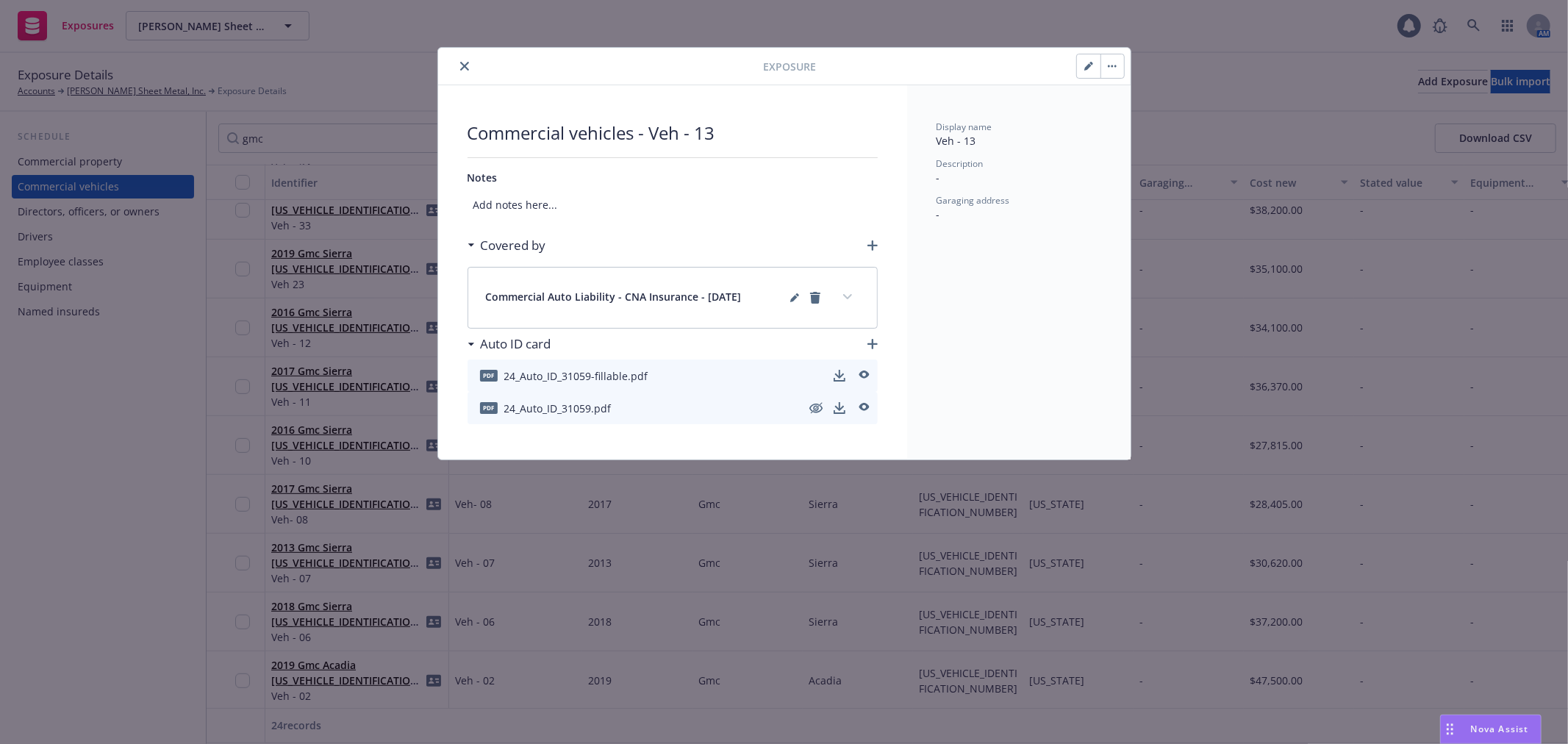
click at [466, 71] on button "close" at bounding box center [465, 66] width 17 height 17
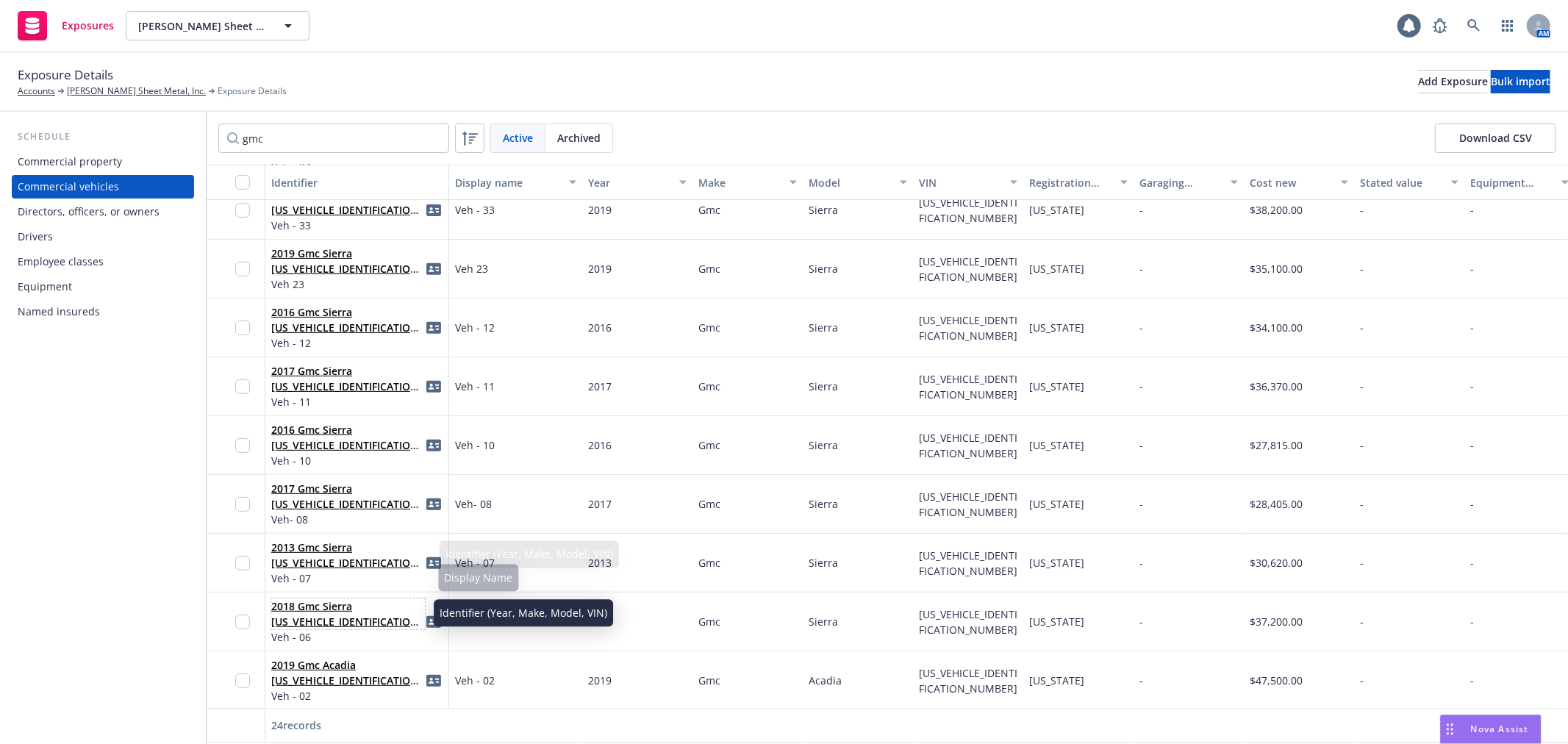
click at [319, 607] on link "2018 Gmc Sierra [US_VEHICLE_IDENTIFICATION_NUMBER]" at bounding box center [347, 621] width 152 height 45
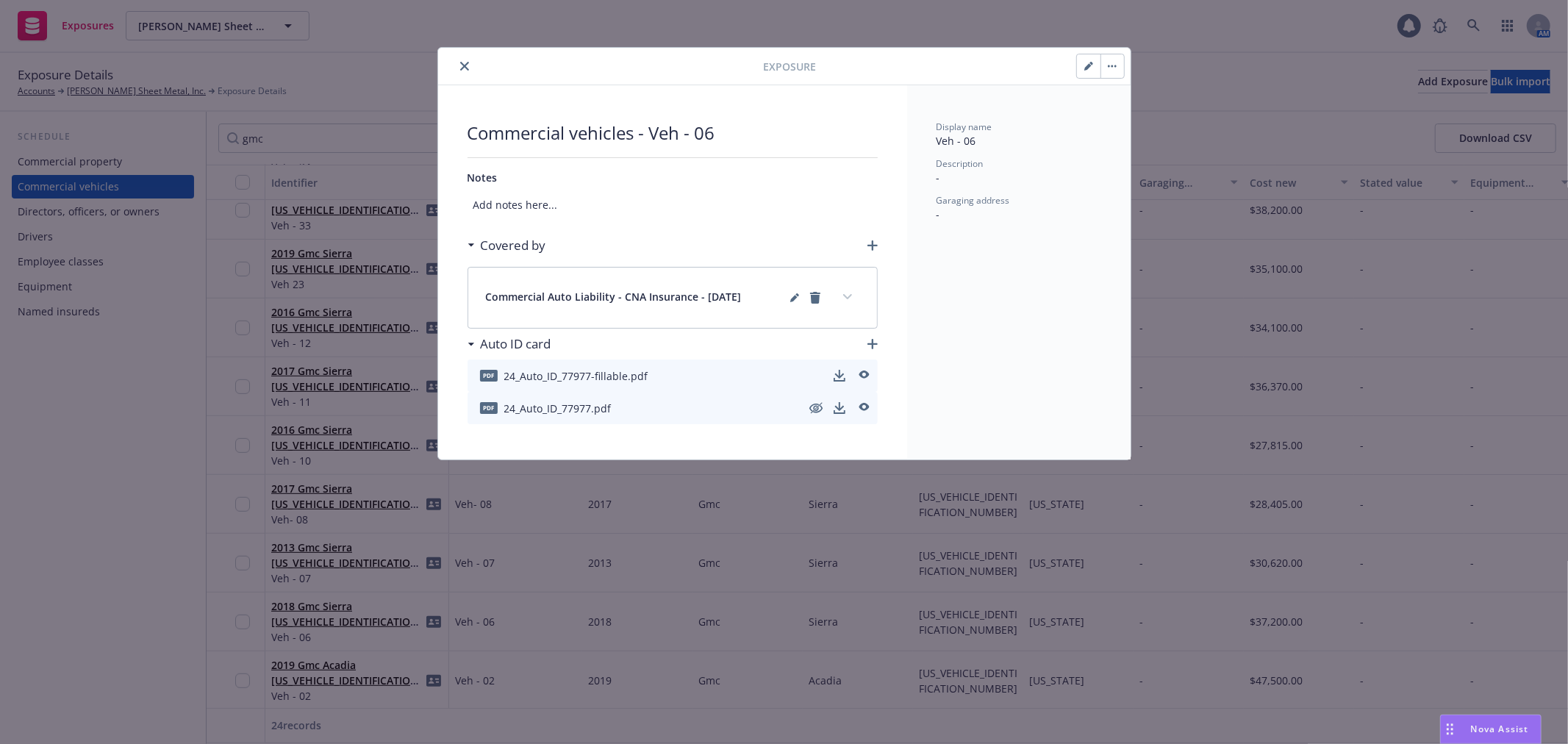
click at [1092, 66] on button "button" at bounding box center [1089, 66] width 24 height 24
select select "CA"
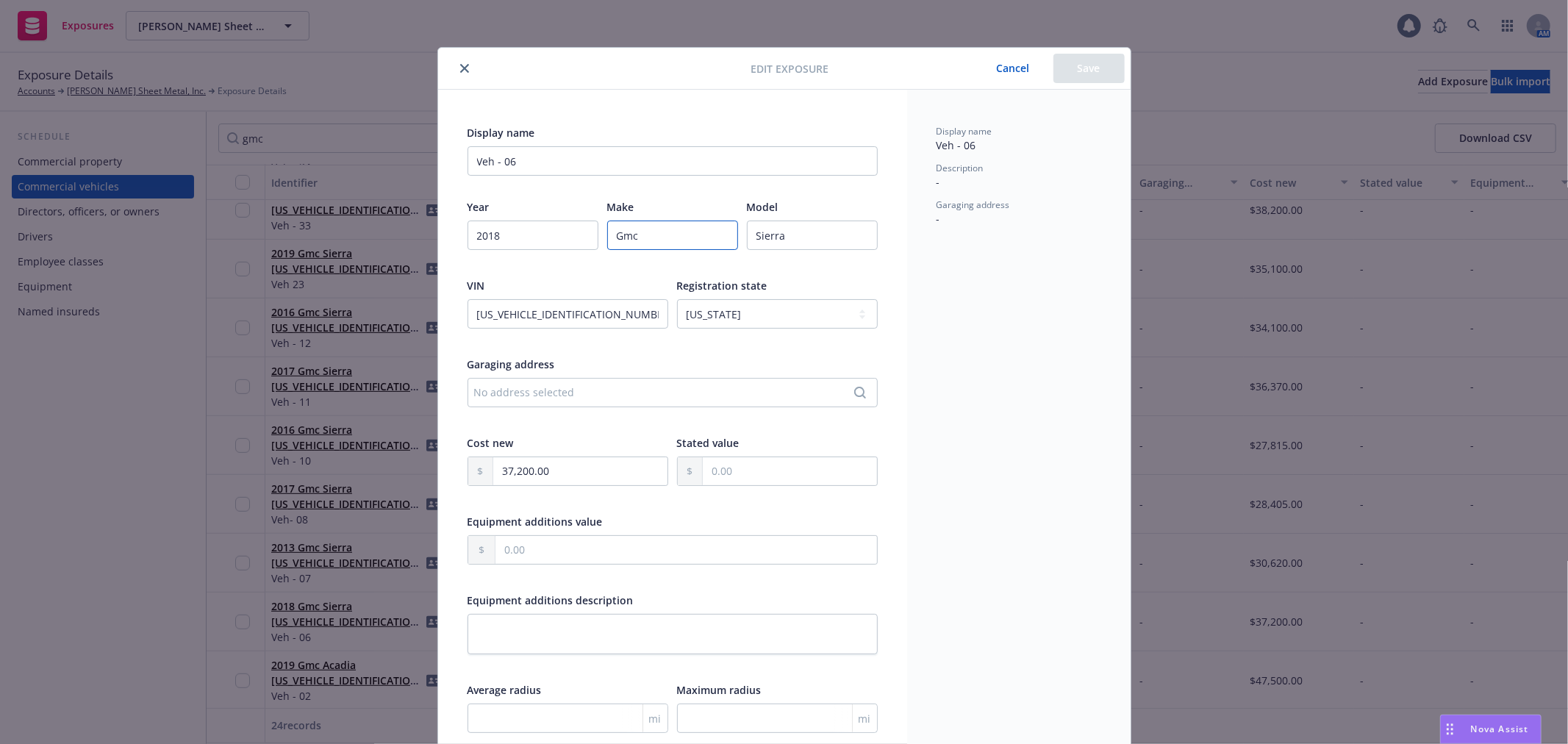
click at [625, 238] on input "Gmc" at bounding box center [672, 234] width 131 height 29
paste input "MC"
type input "GMC"
click at [1067, 67] on button "Save" at bounding box center [1089, 68] width 72 height 29
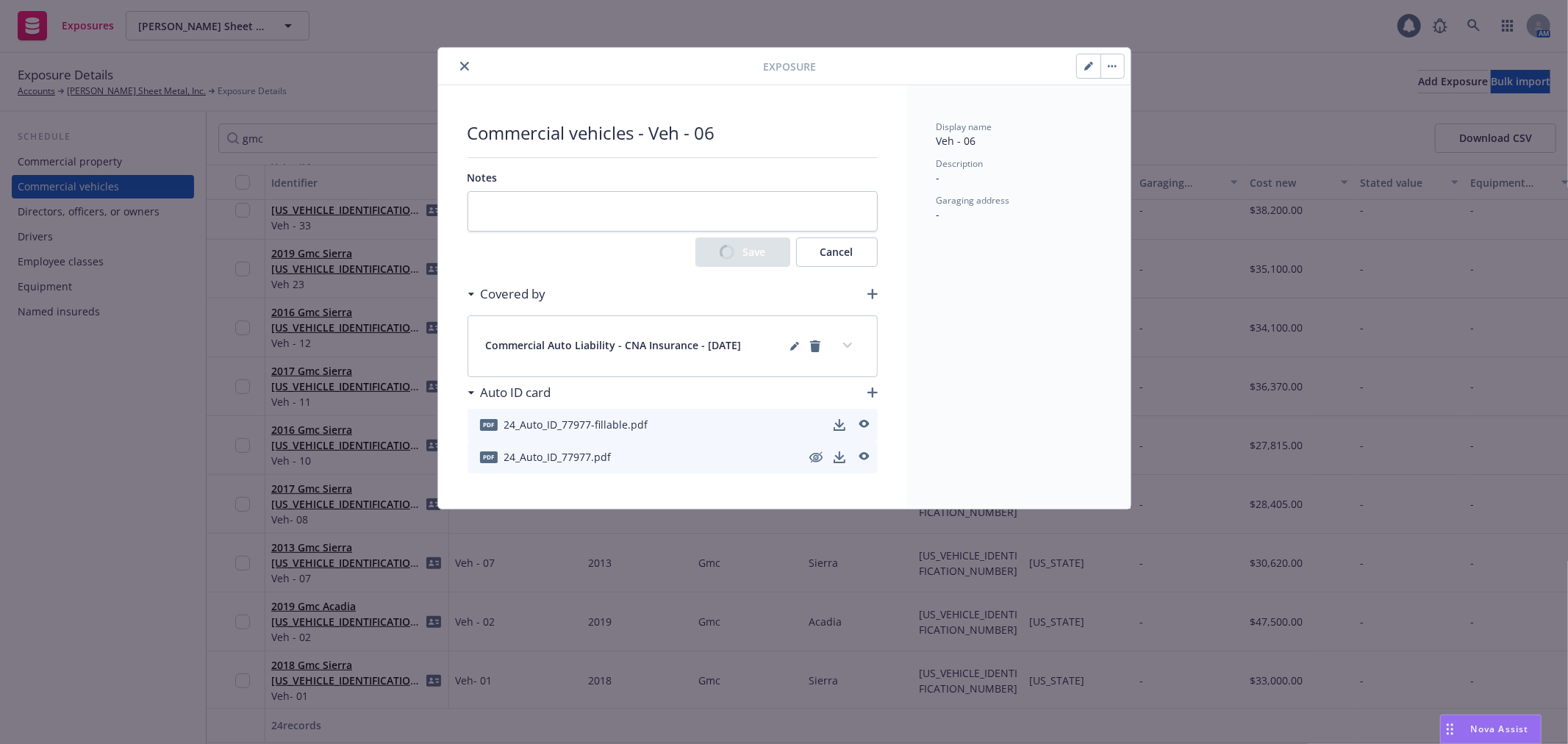
click at [466, 59] on button "close" at bounding box center [465, 66] width 17 height 17
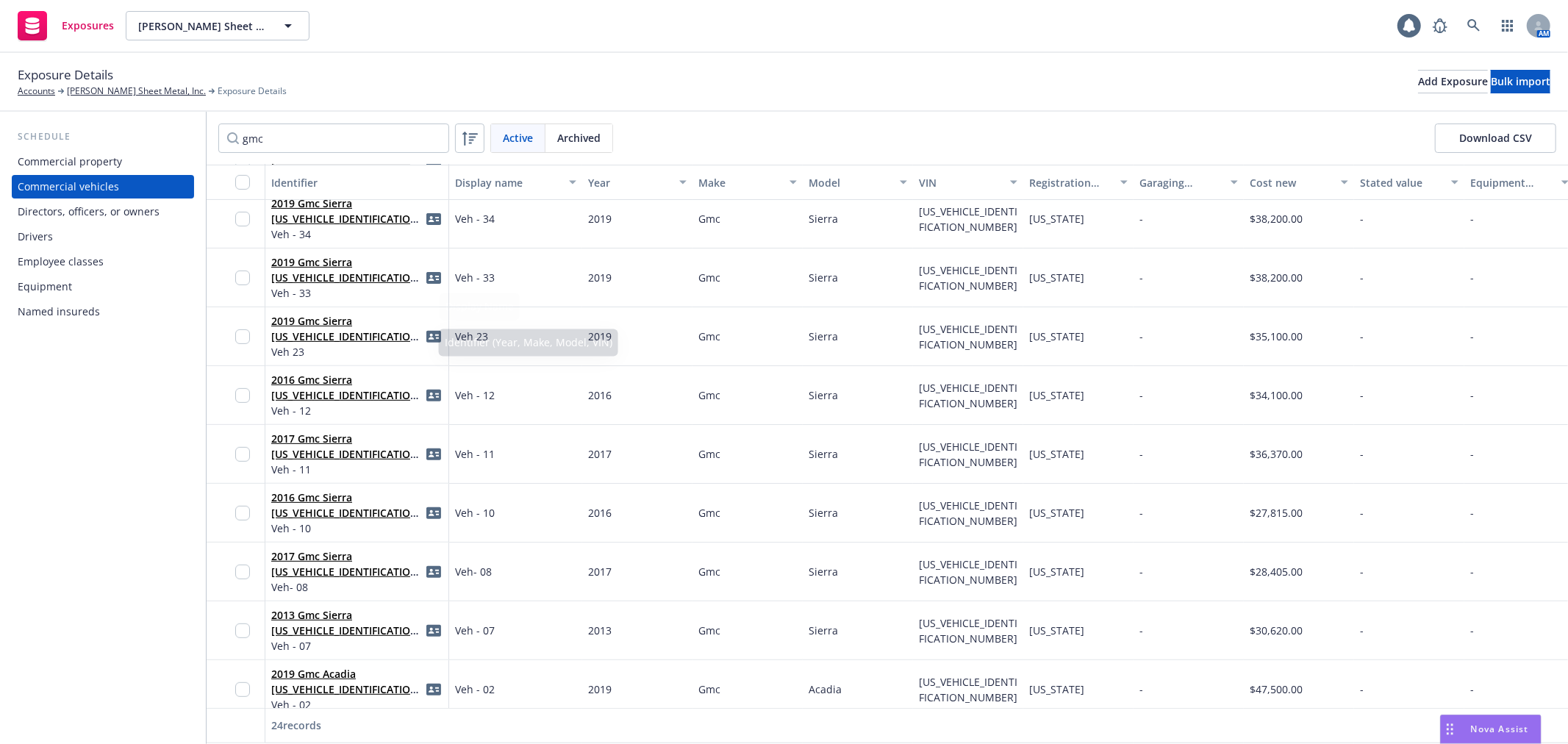
scroll to position [408, 0]
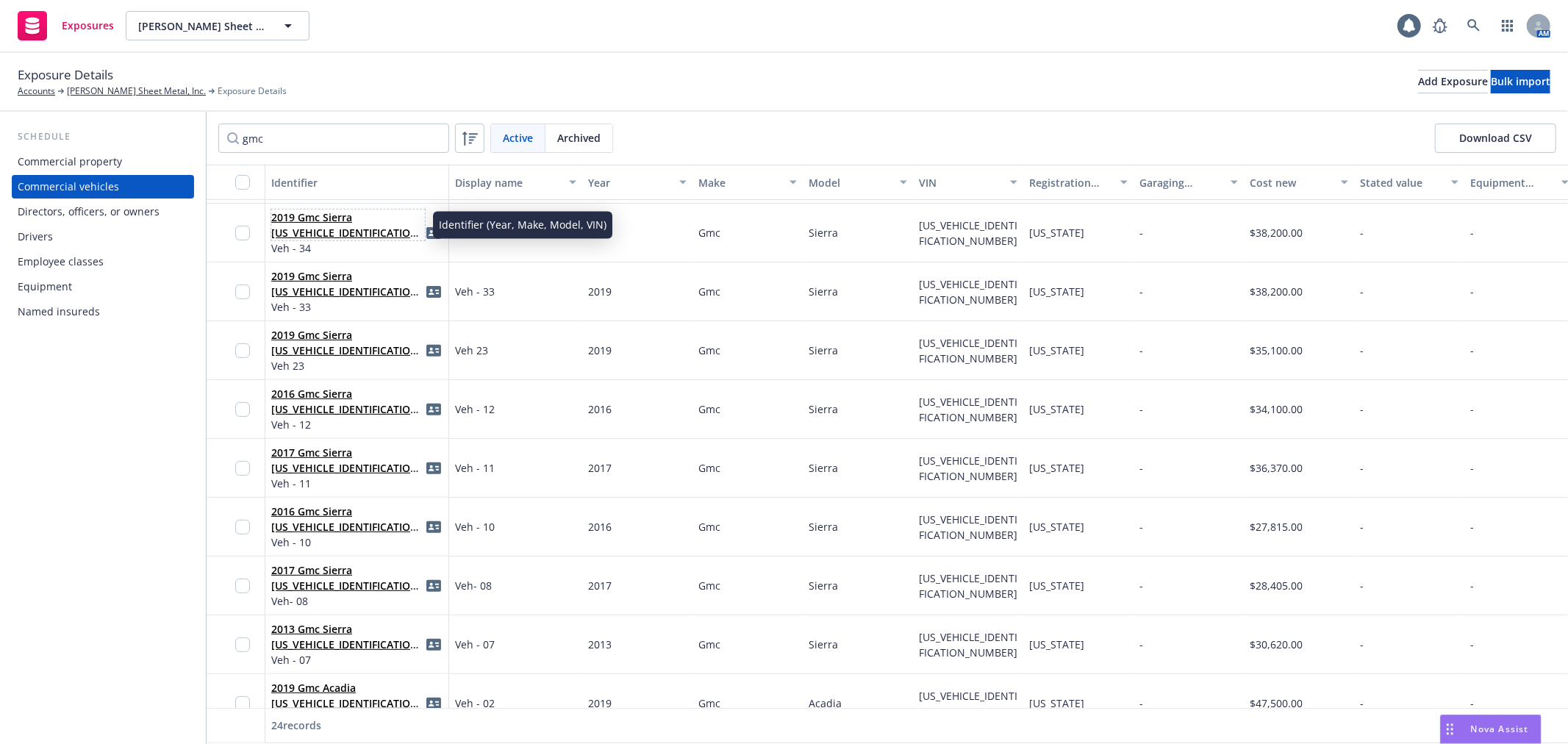
click at [329, 229] on link "2019 Gmc Sierra [US_VEHICLE_IDENTIFICATION_NUMBER]" at bounding box center [347, 232] width 152 height 45
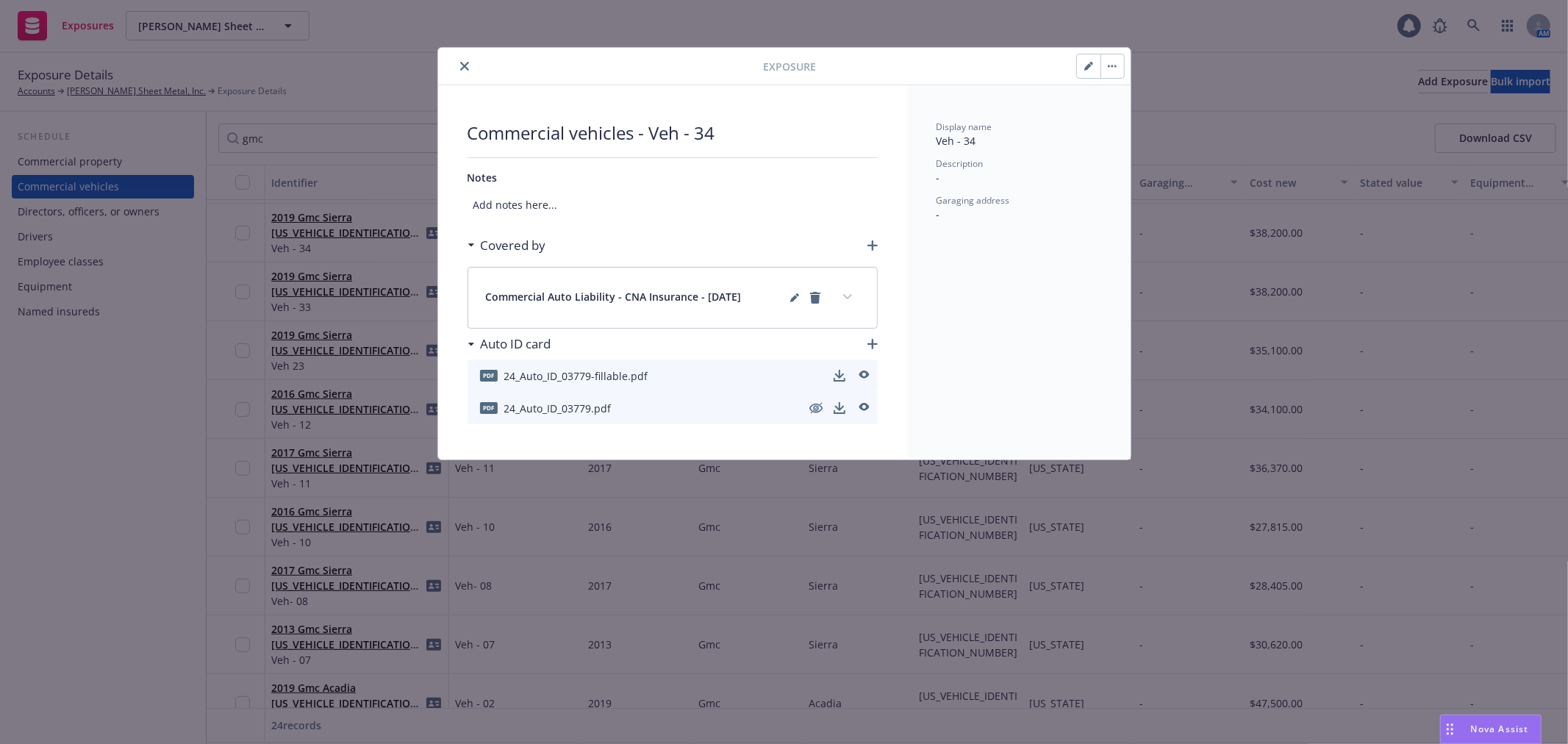
click at [1097, 68] on button "button" at bounding box center [1089, 66] width 24 height 24
select select "CA"
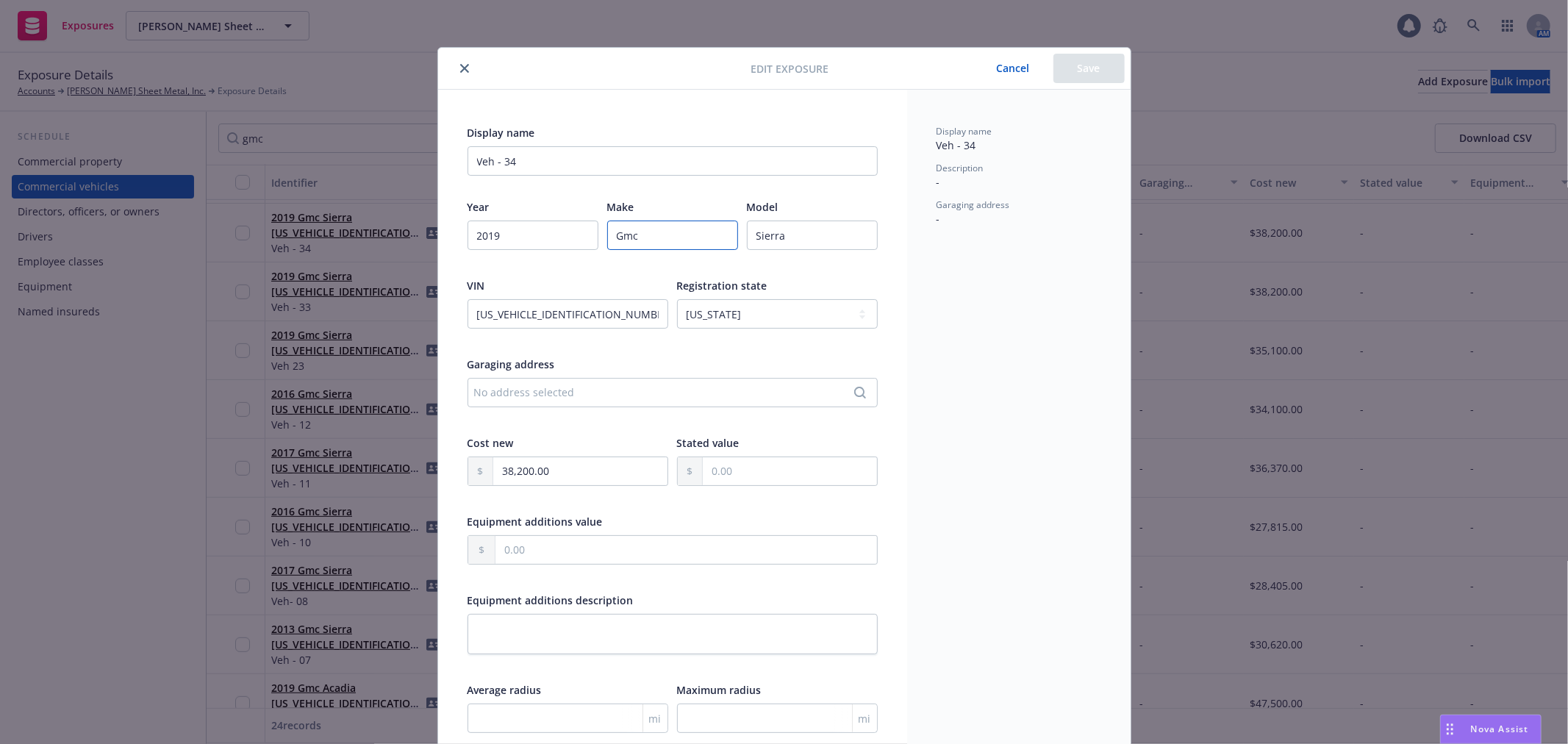
click at [627, 231] on input "Gmc" at bounding box center [672, 234] width 131 height 29
paste input "MC"
type input "GMC"
click at [1069, 75] on button "Save" at bounding box center [1089, 68] width 72 height 29
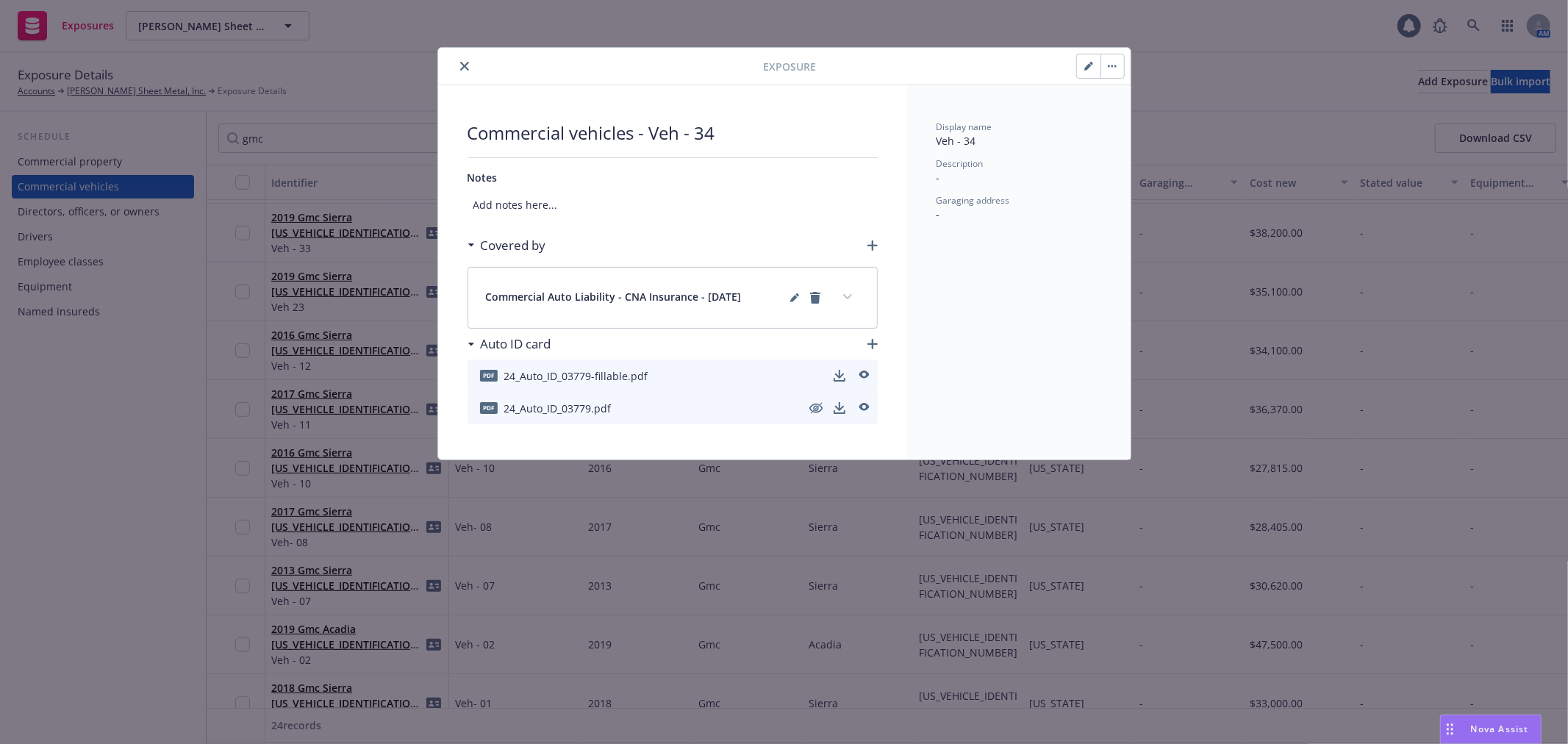
click at [465, 67] on icon "close" at bounding box center [464, 66] width 9 height 9
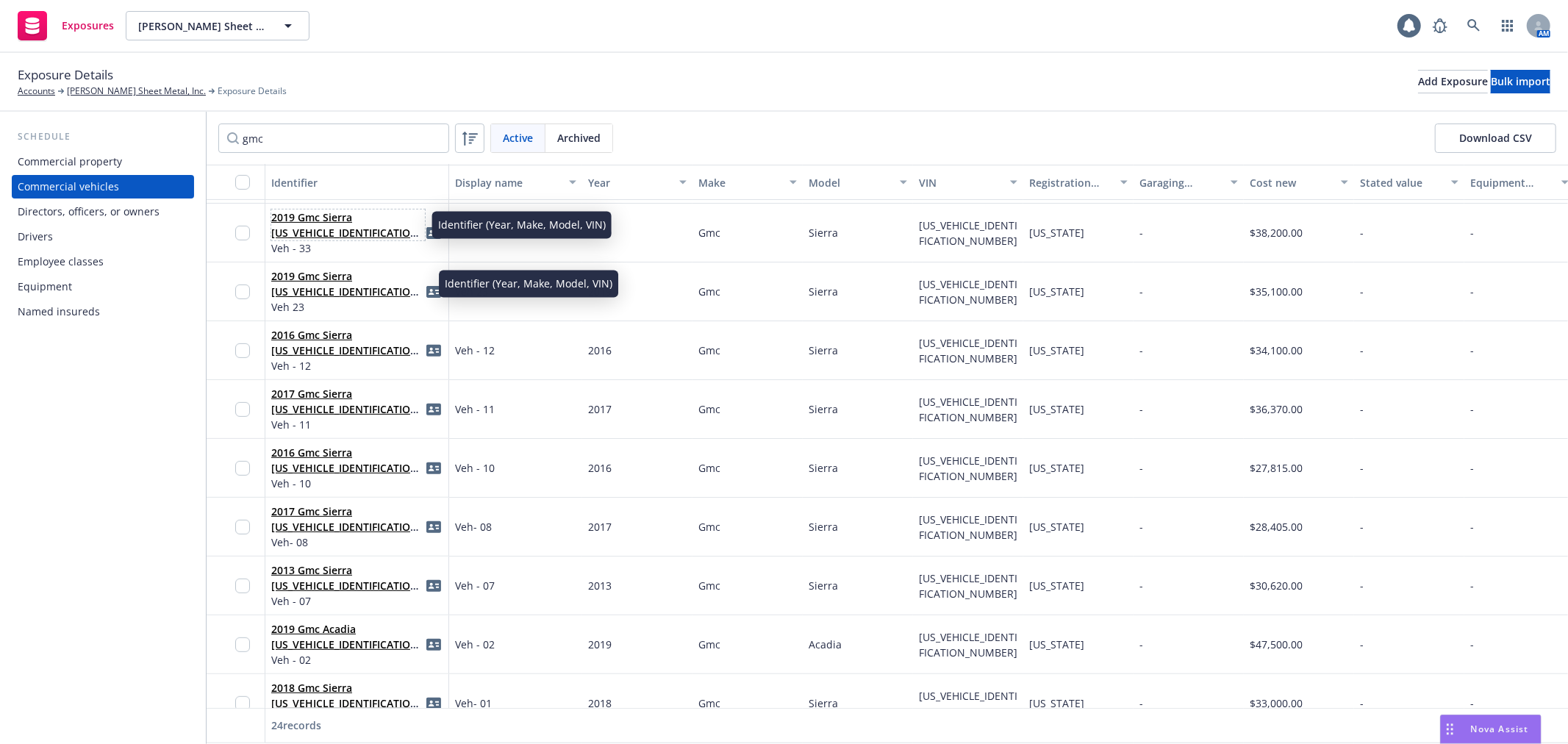
click at [296, 224] on link "2019 Gmc Sierra [US_VEHICLE_IDENTIFICATION_NUMBER]" at bounding box center [347, 232] width 152 height 45
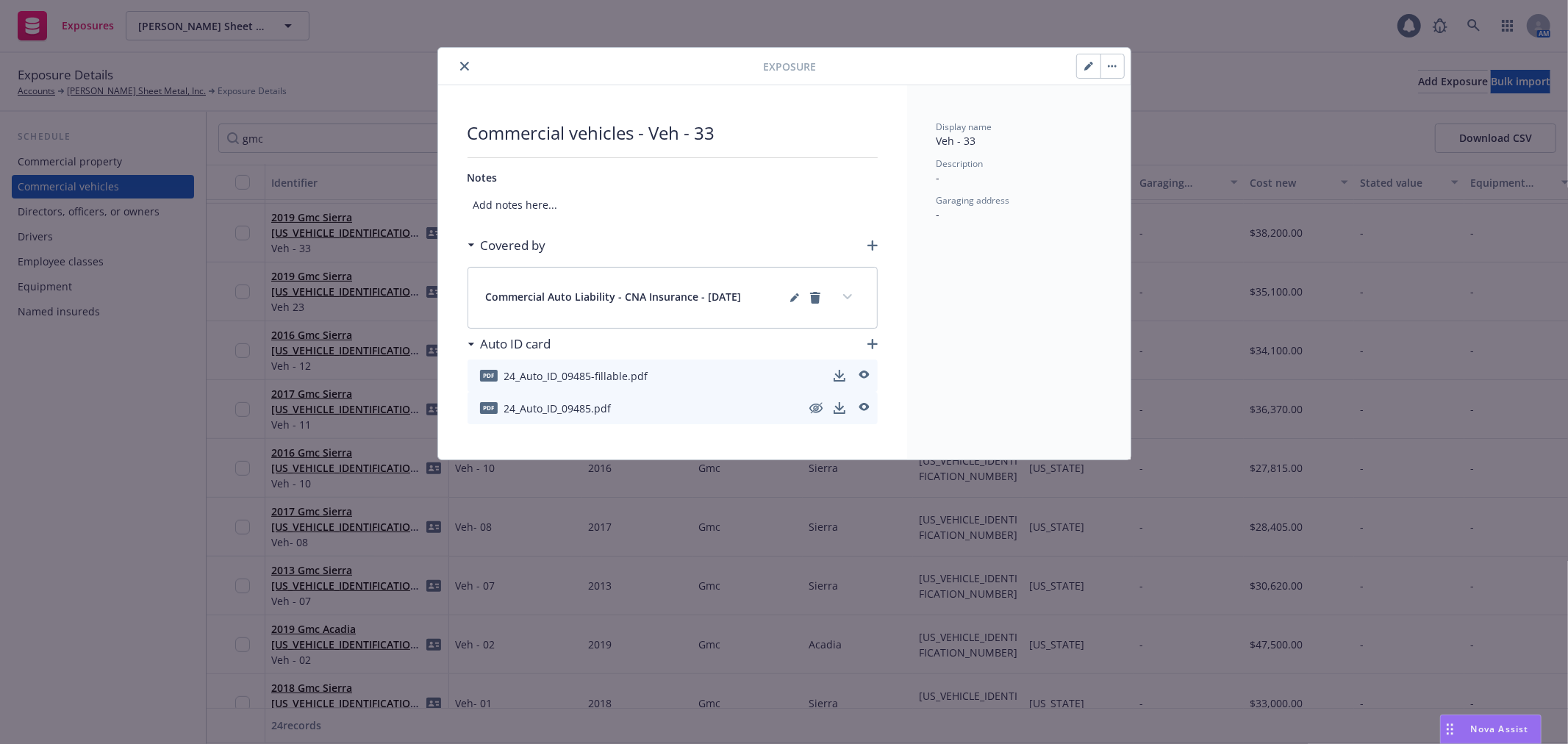
click at [1092, 69] on button "button" at bounding box center [1089, 66] width 24 height 24
select select "CA"
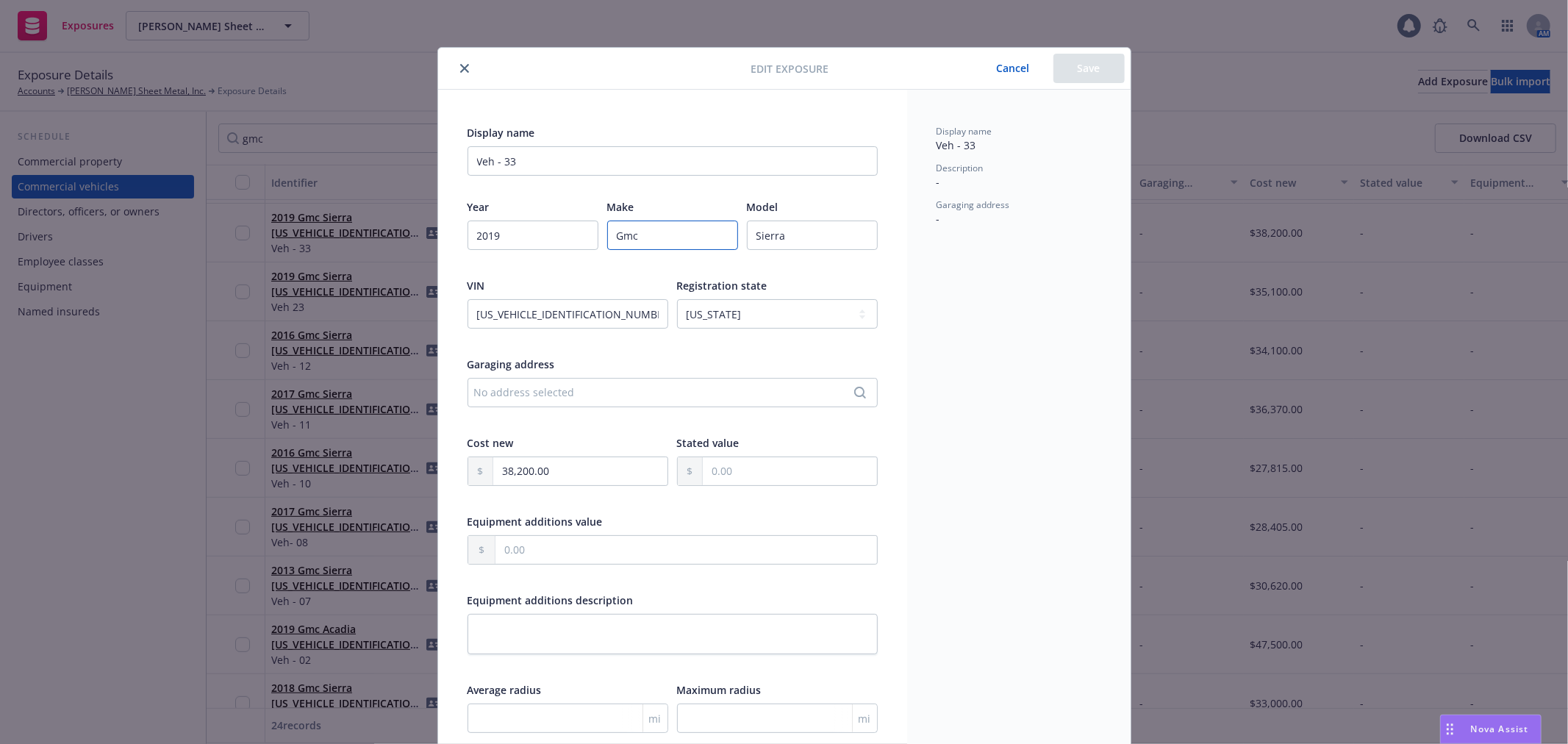
click at [628, 238] on input "Gmc" at bounding box center [672, 234] width 131 height 29
paste input "MC"
type input "GMC"
click at [1077, 62] on button "Save" at bounding box center [1089, 68] width 72 height 29
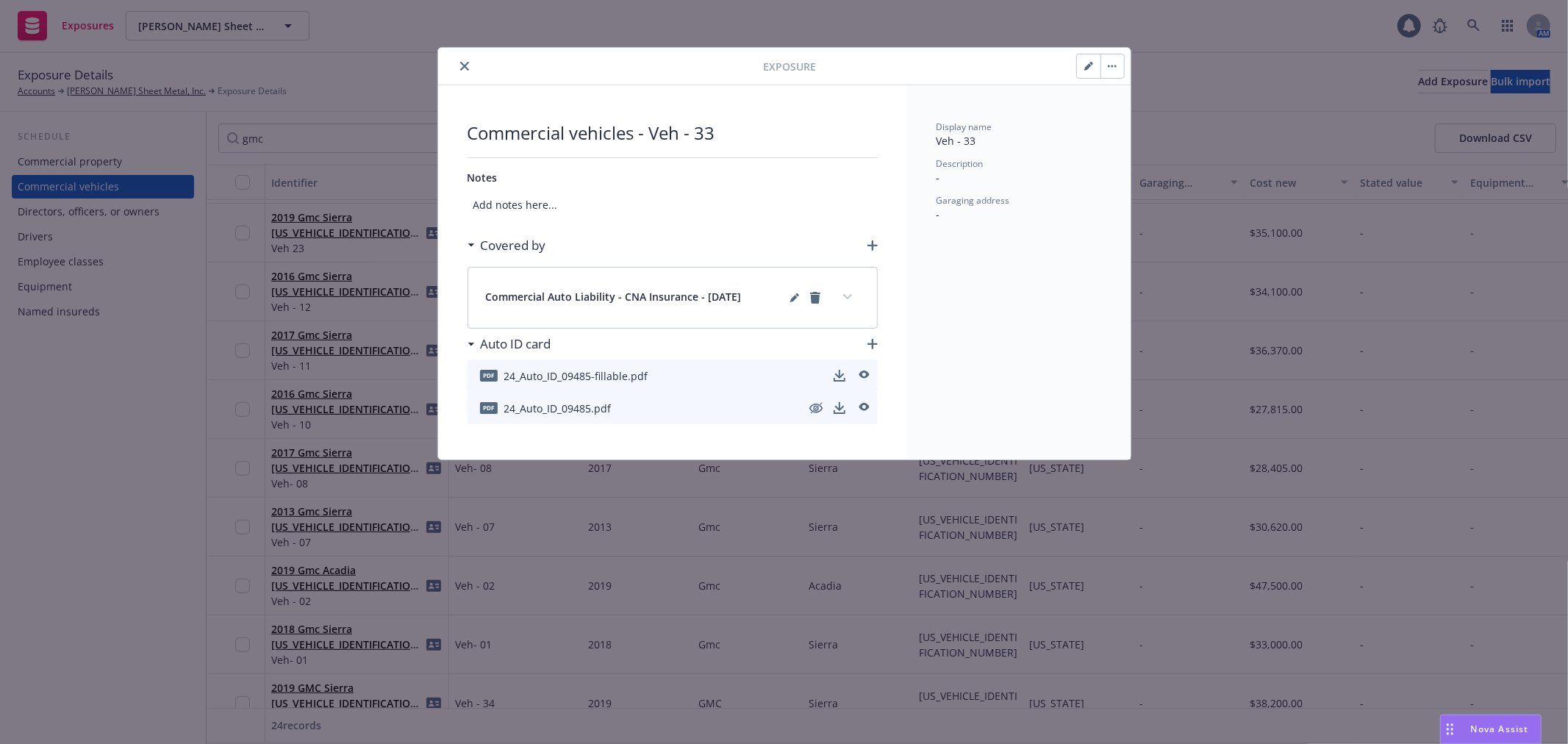
click at [464, 60] on button "close" at bounding box center [465, 66] width 17 height 17
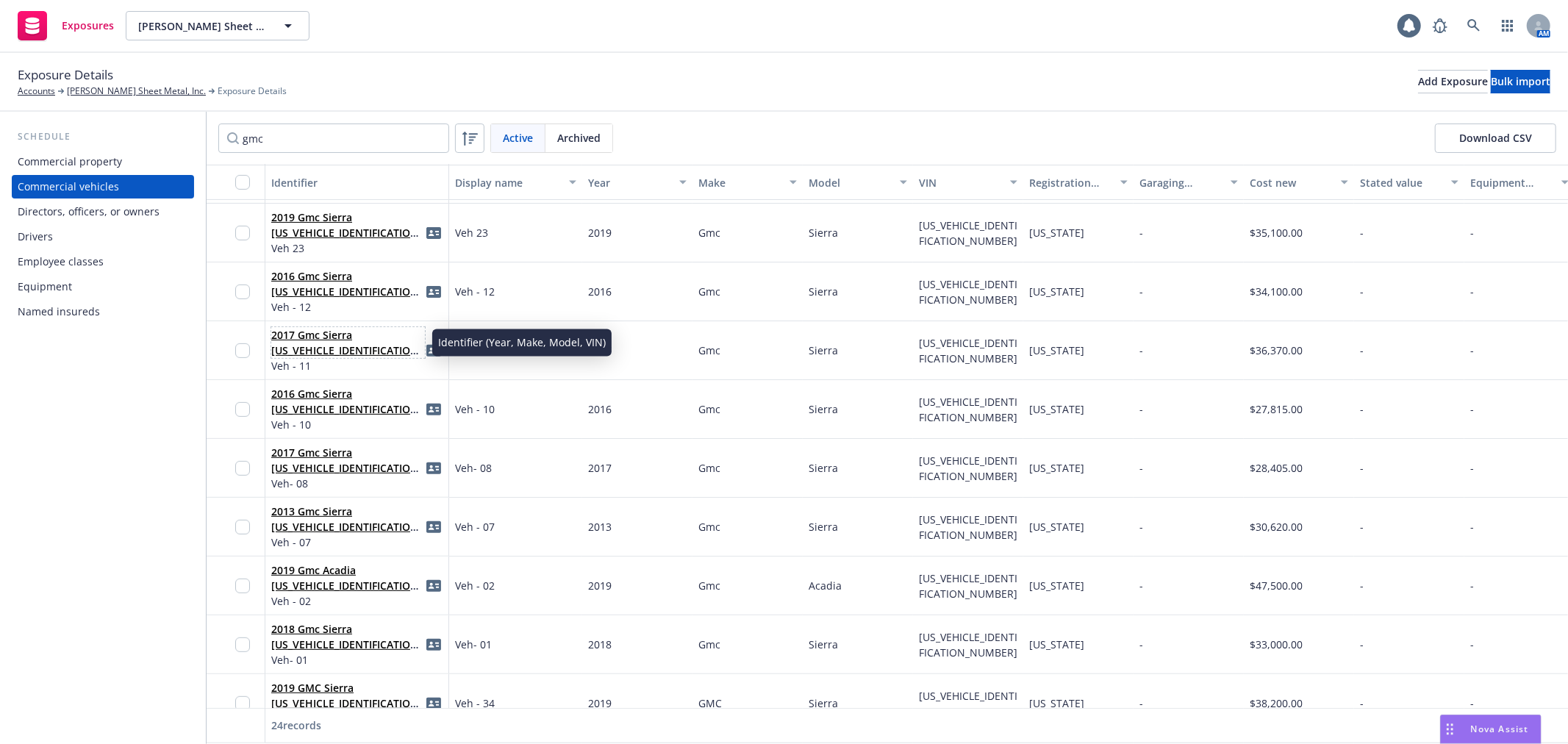
click at [337, 335] on link "2017 Gmc Sierra [US_VEHICLE_IDENTIFICATION_NUMBER]" at bounding box center [347, 350] width 152 height 45
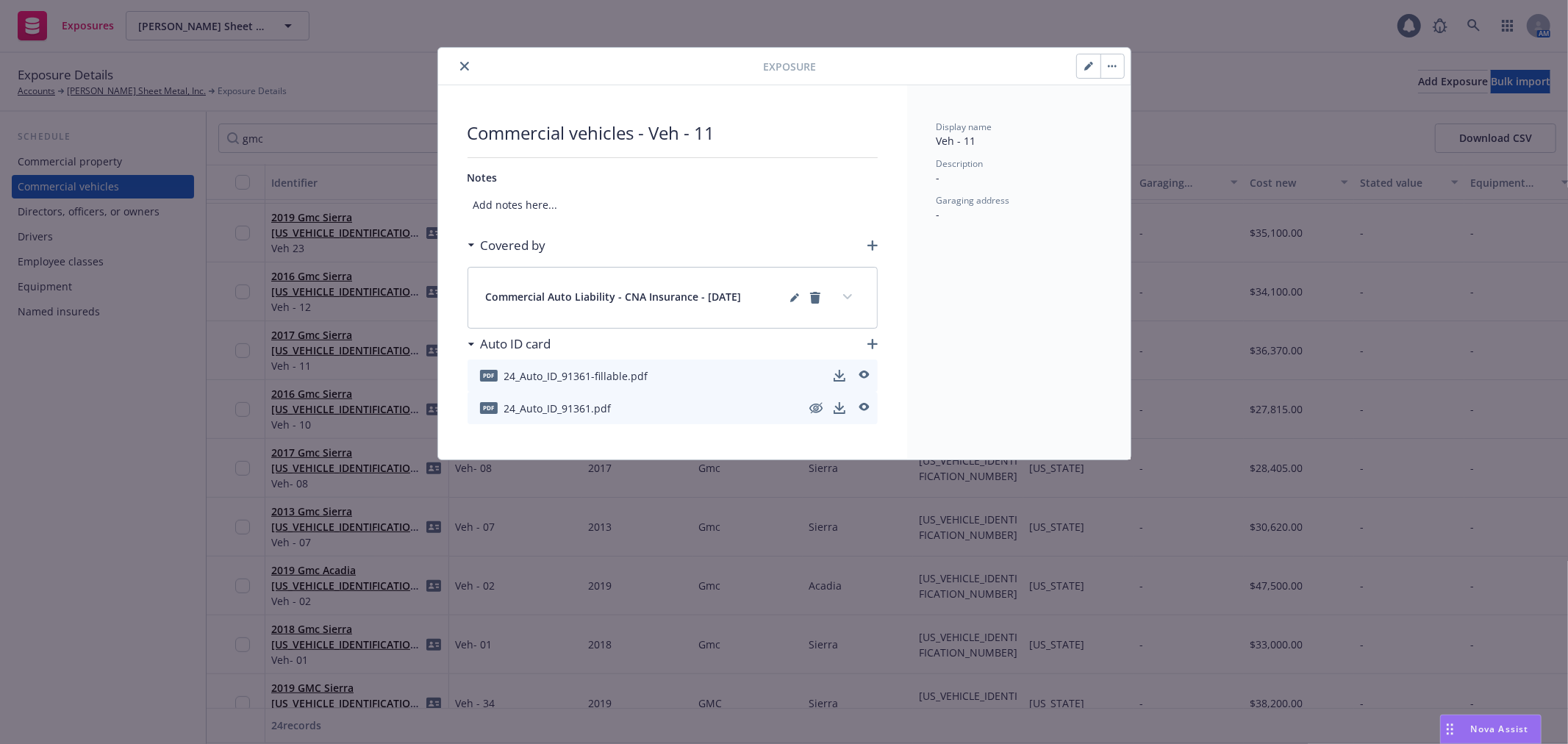
click at [1083, 72] on button "button" at bounding box center [1089, 66] width 24 height 24
select select "CA"
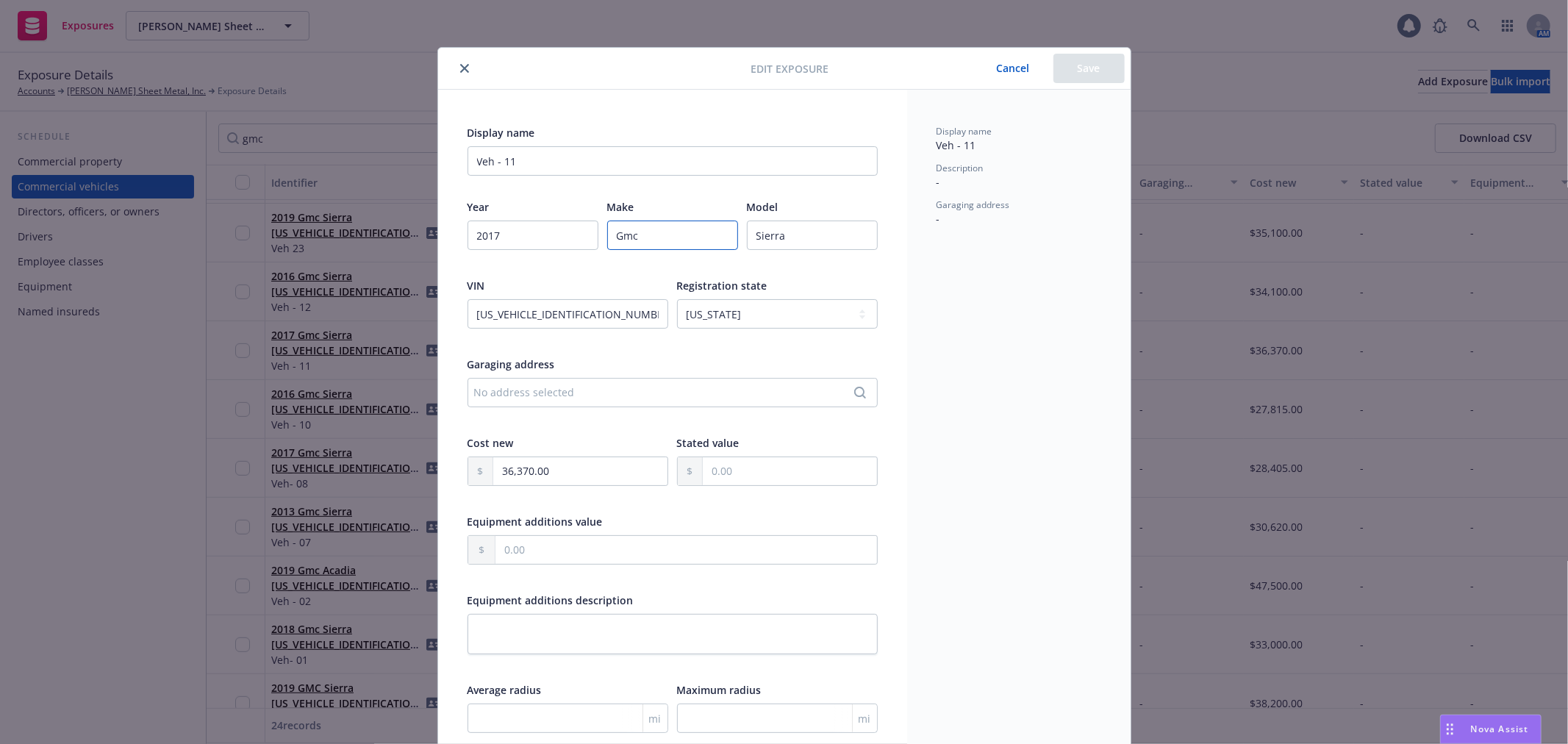
click at [661, 239] on input "Gmc" at bounding box center [672, 234] width 131 height 29
paste input "MC"
type input "GMC"
click at [1085, 67] on button "Save" at bounding box center [1089, 68] width 72 height 29
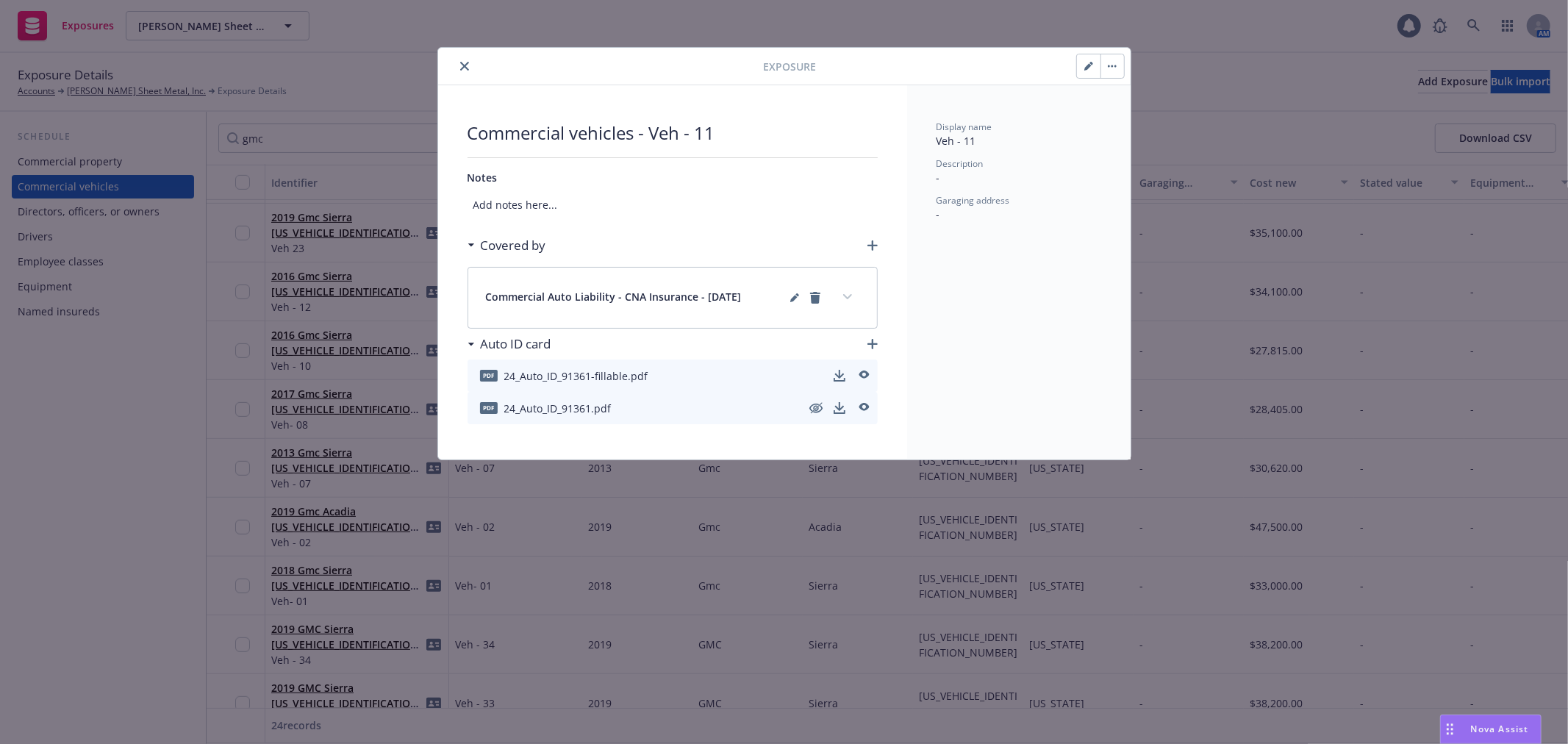
click at [467, 69] on icon "close" at bounding box center [464, 66] width 9 height 9
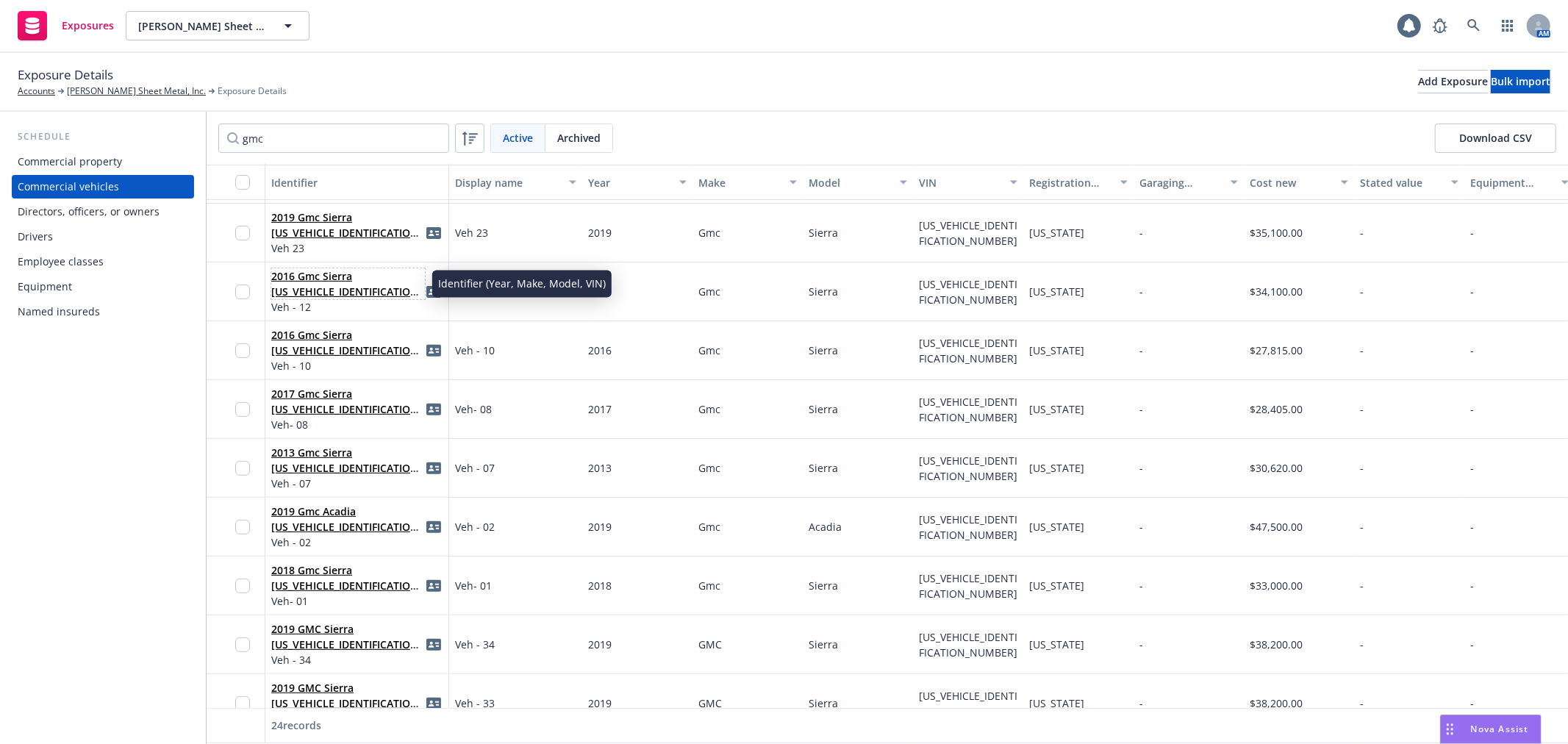
click at [344, 276] on link "2016 Gmc Sierra [US_VEHICLE_IDENTIFICATION_NUMBER]" at bounding box center [347, 291] width 152 height 45
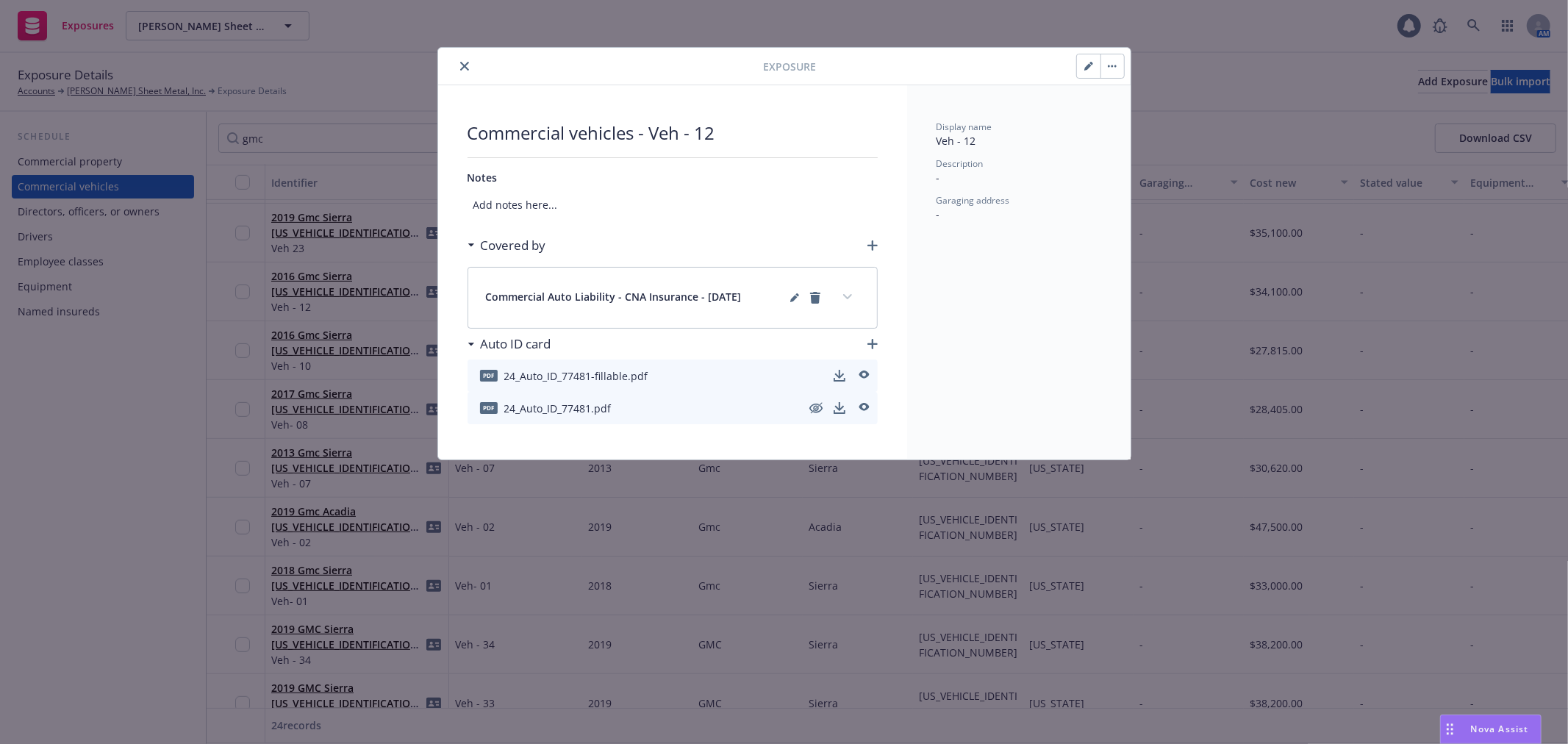
click at [1087, 69] on icon "button" at bounding box center [1088, 66] width 7 height 7
select select "CA"
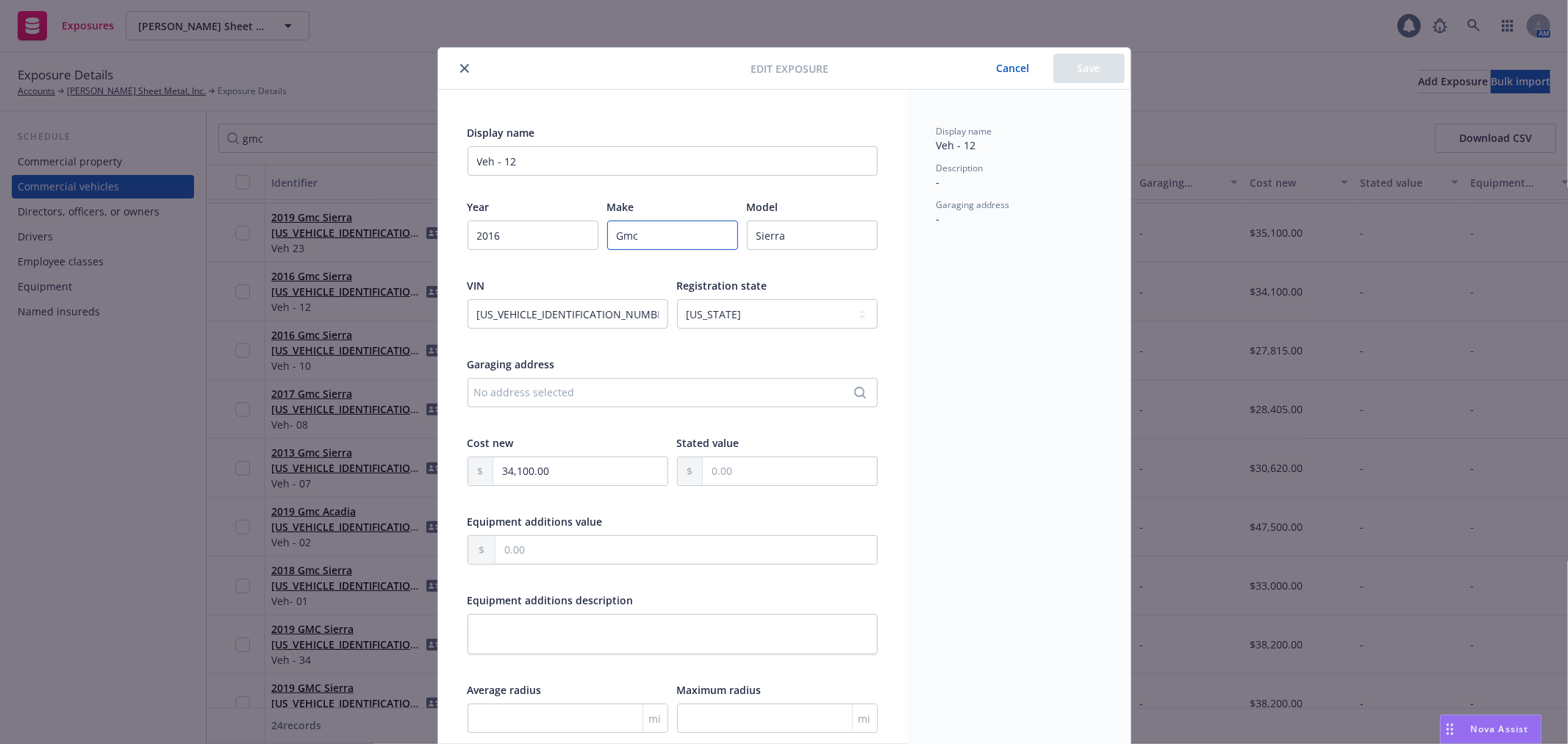
click at [620, 231] on input "Gmc" at bounding box center [672, 234] width 131 height 29
paste input "MC"
type input "GMC"
click at [1096, 61] on button "Save" at bounding box center [1089, 68] width 72 height 29
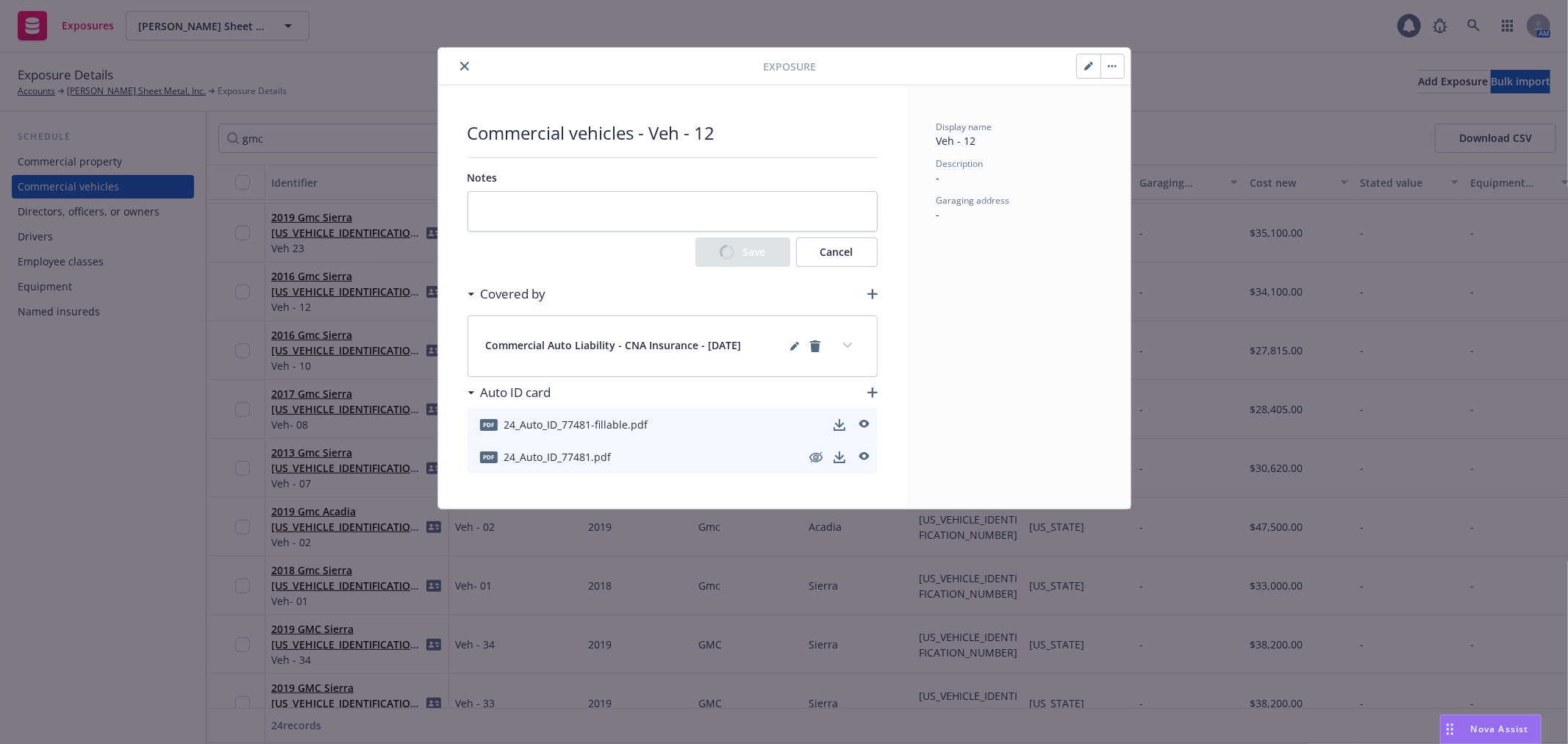
click at [462, 70] on icon "close" at bounding box center [464, 66] width 9 height 9
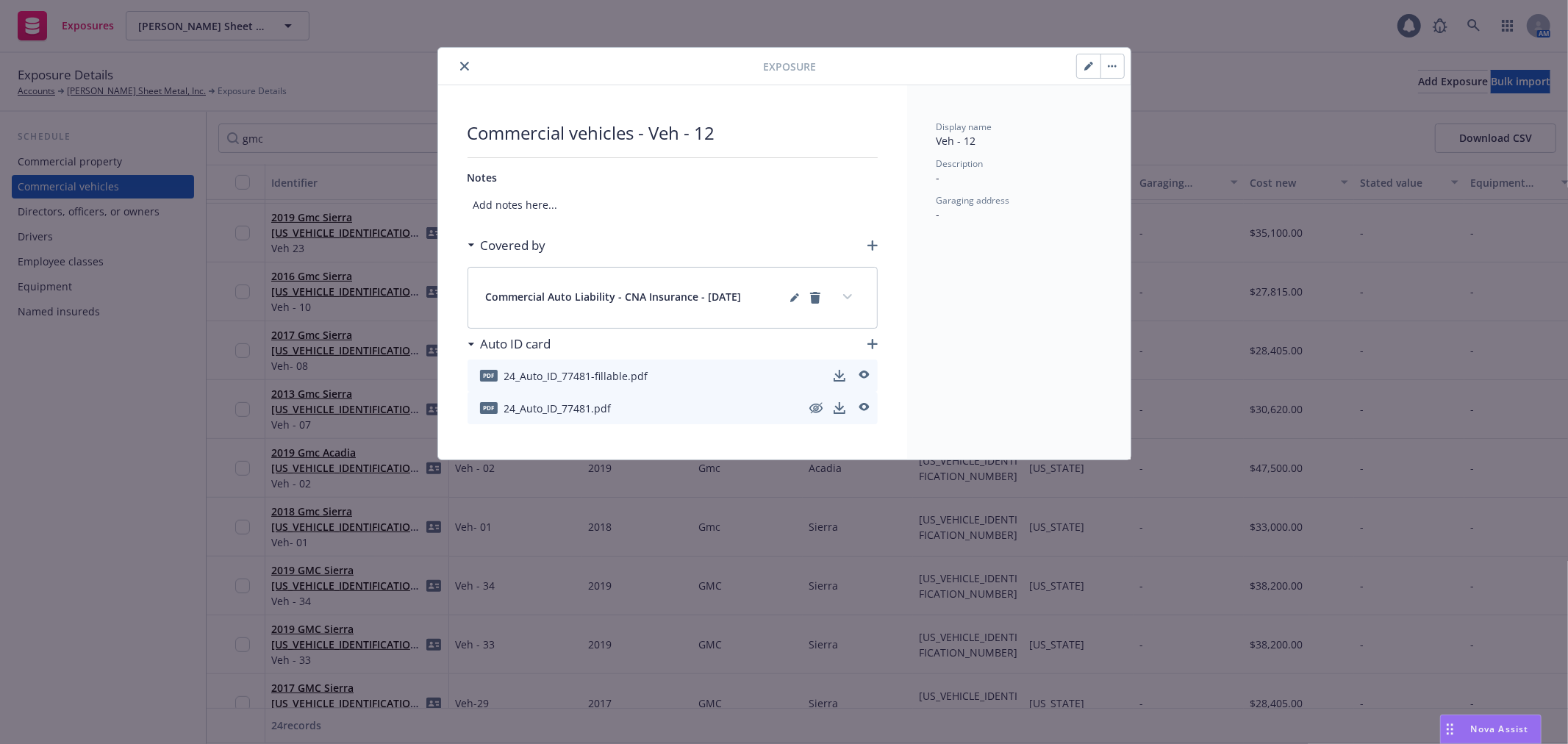
click at [463, 68] on icon "close" at bounding box center [464, 66] width 9 height 9
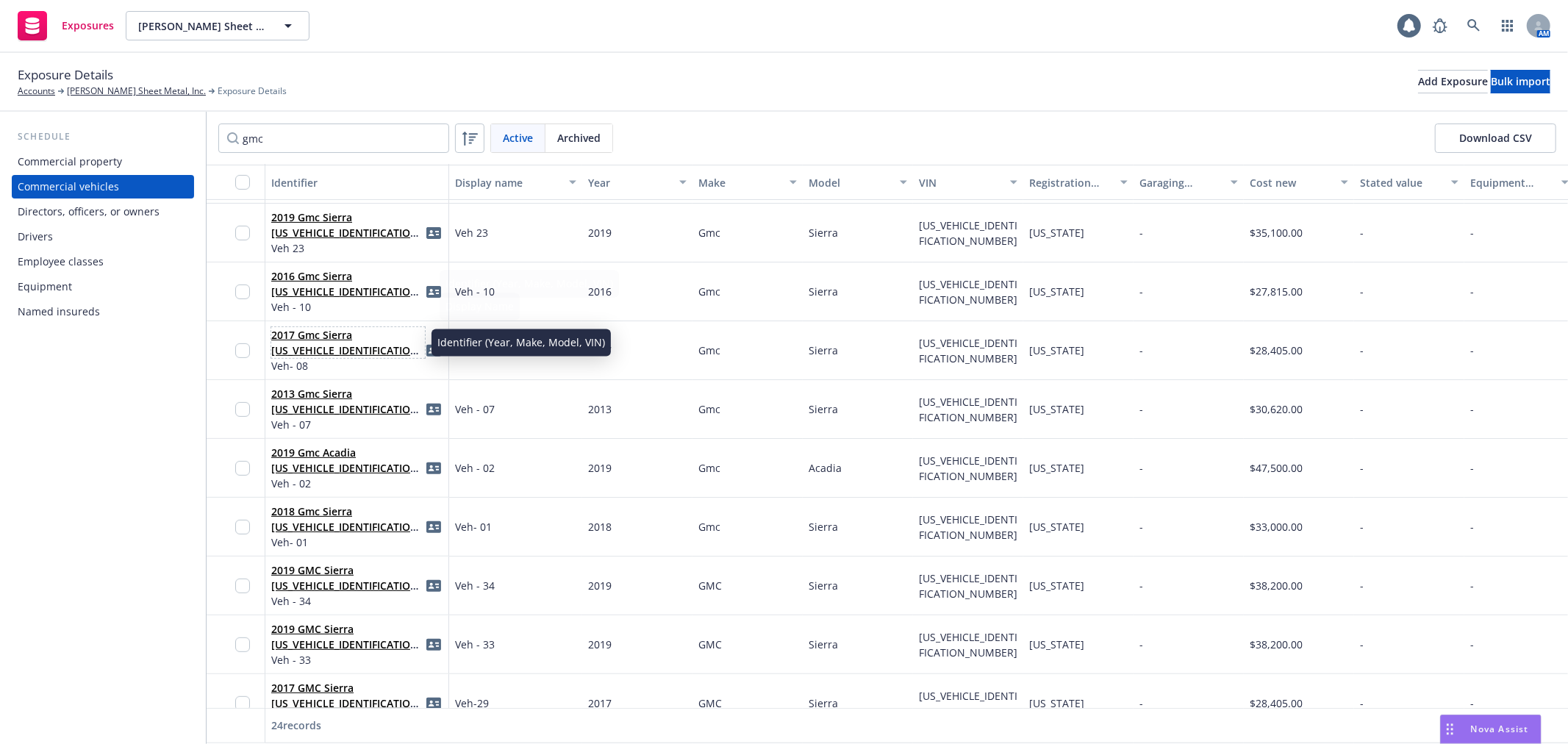
click at [328, 341] on span "2017 Gmc Sierra [US_VEHICLE_IDENTIFICATION_NUMBER]" at bounding box center [348, 342] width 153 height 31
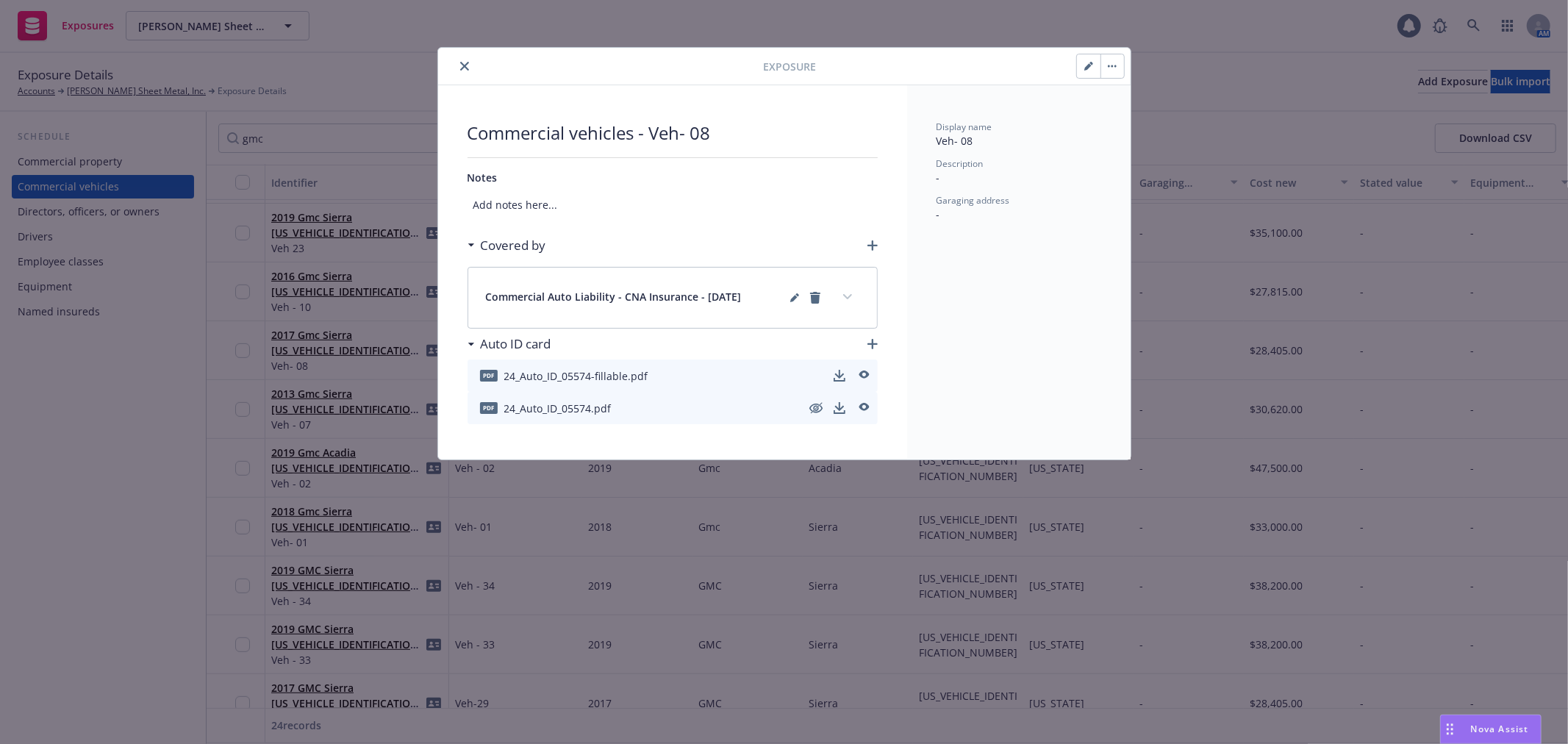
click at [1083, 63] on button "button" at bounding box center [1089, 66] width 24 height 24
select select "CA"
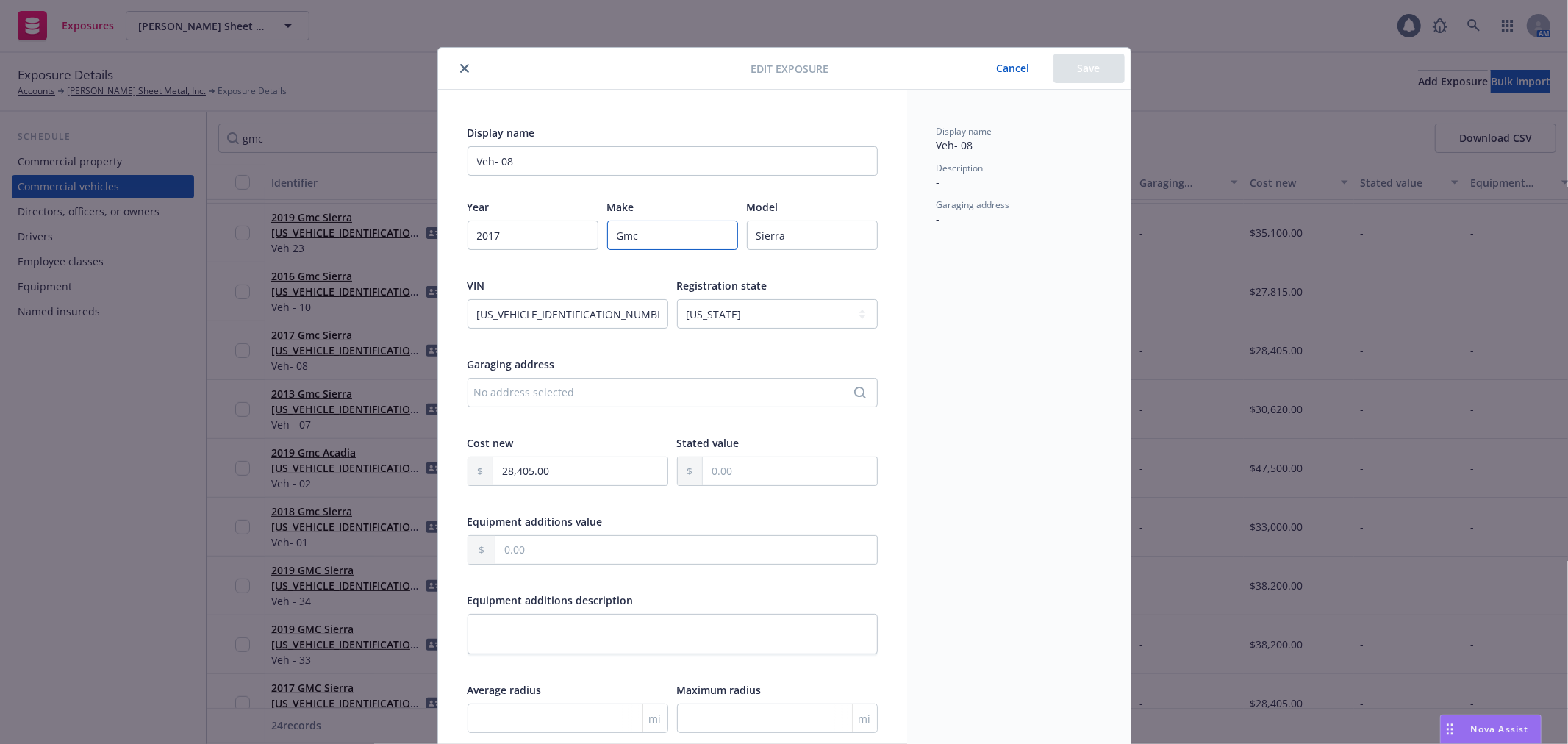
click at [647, 235] on input "Gmc" at bounding box center [672, 234] width 131 height 29
paste input "MC"
type input "GMC"
click at [1055, 81] on button "Save" at bounding box center [1089, 68] width 72 height 29
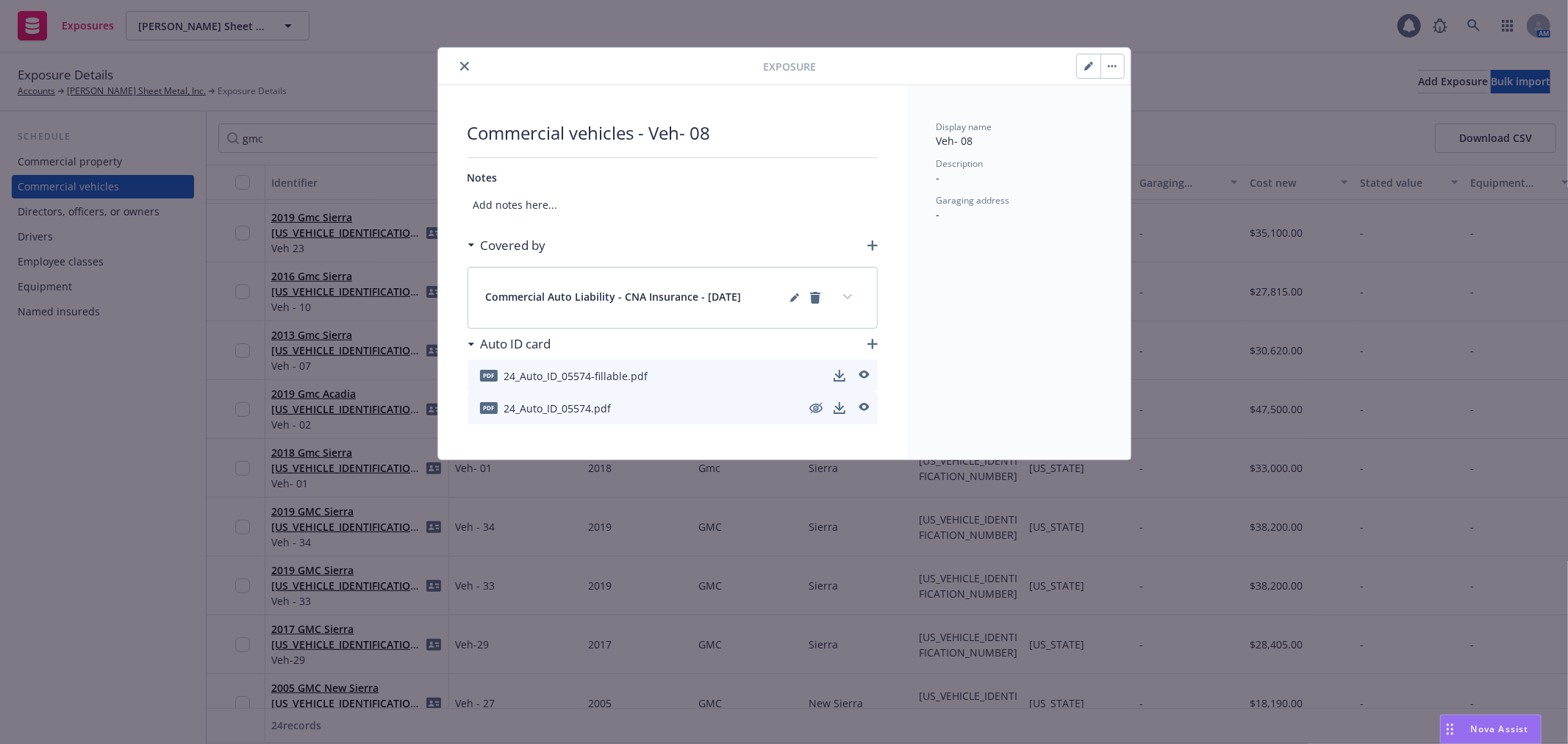
click at [462, 64] on icon "close" at bounding box center [464, 66] width 9 height 9
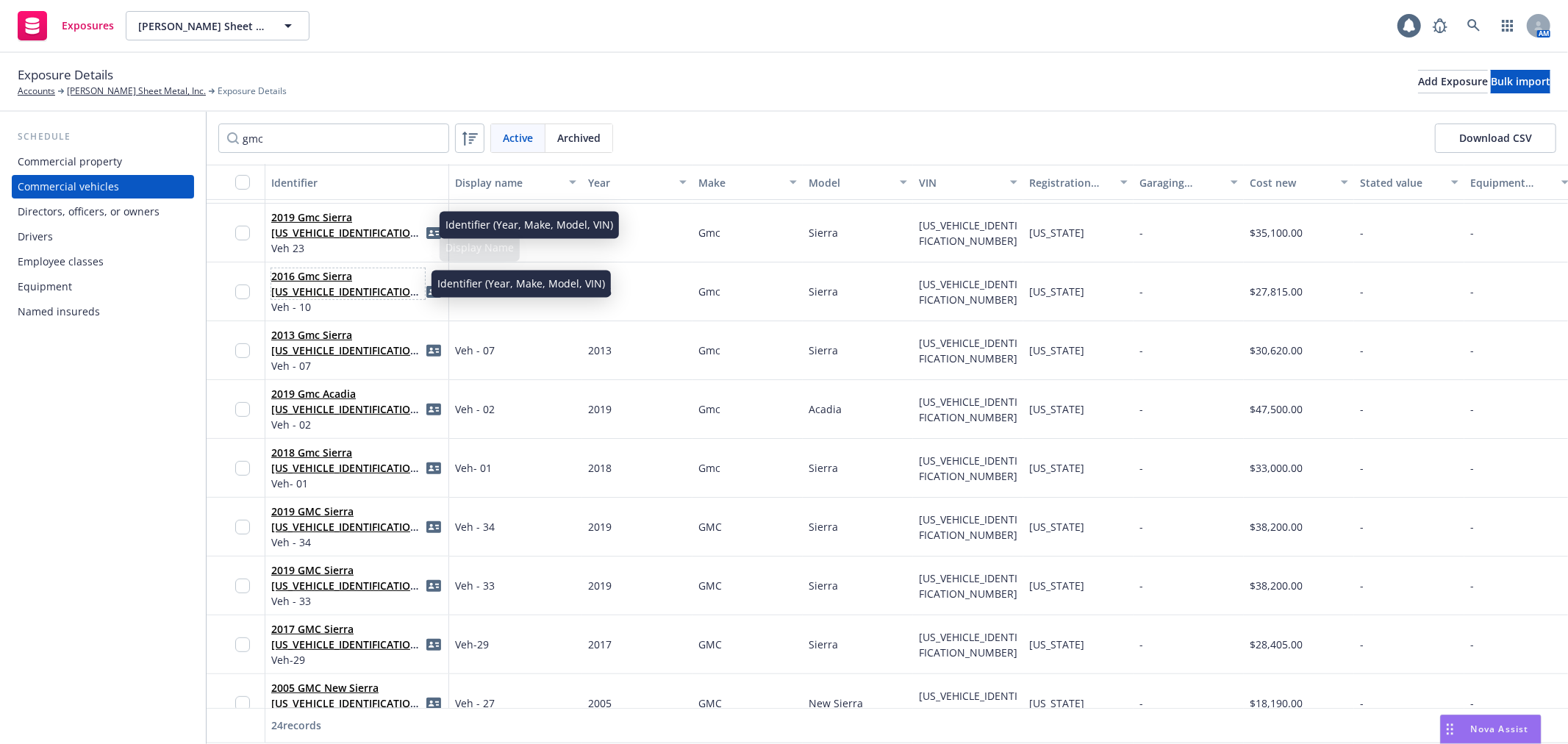
click at [305, 284] on link "2016 Gmc Sierra [US_VEHICLE_IDENTIFICATION_NUMBER]" at bounding box center [347, 291] width 152 height 45
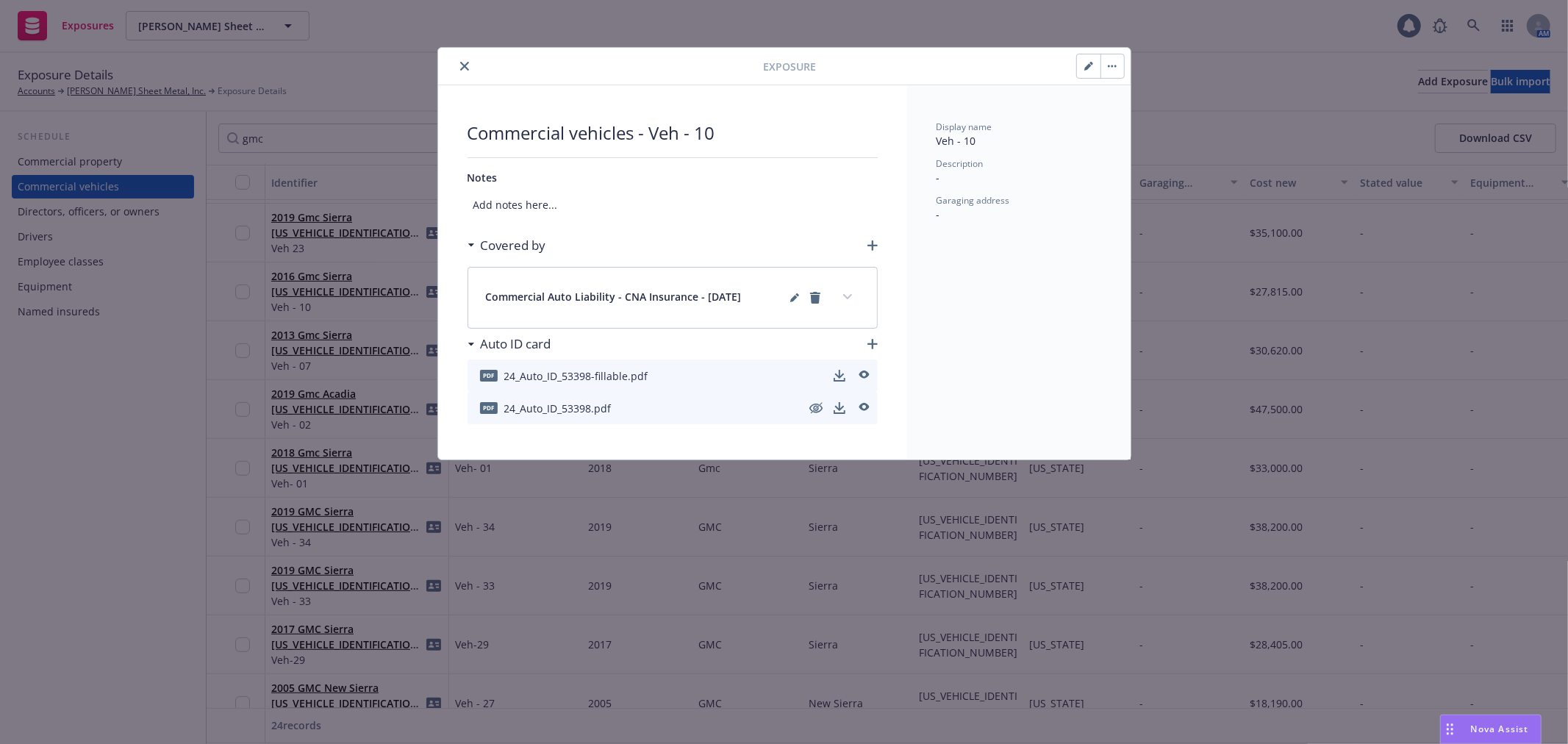
click at [1081, 68] on button "button" at bounding box center [1089, 66] width 24 height 24
select select "CA"
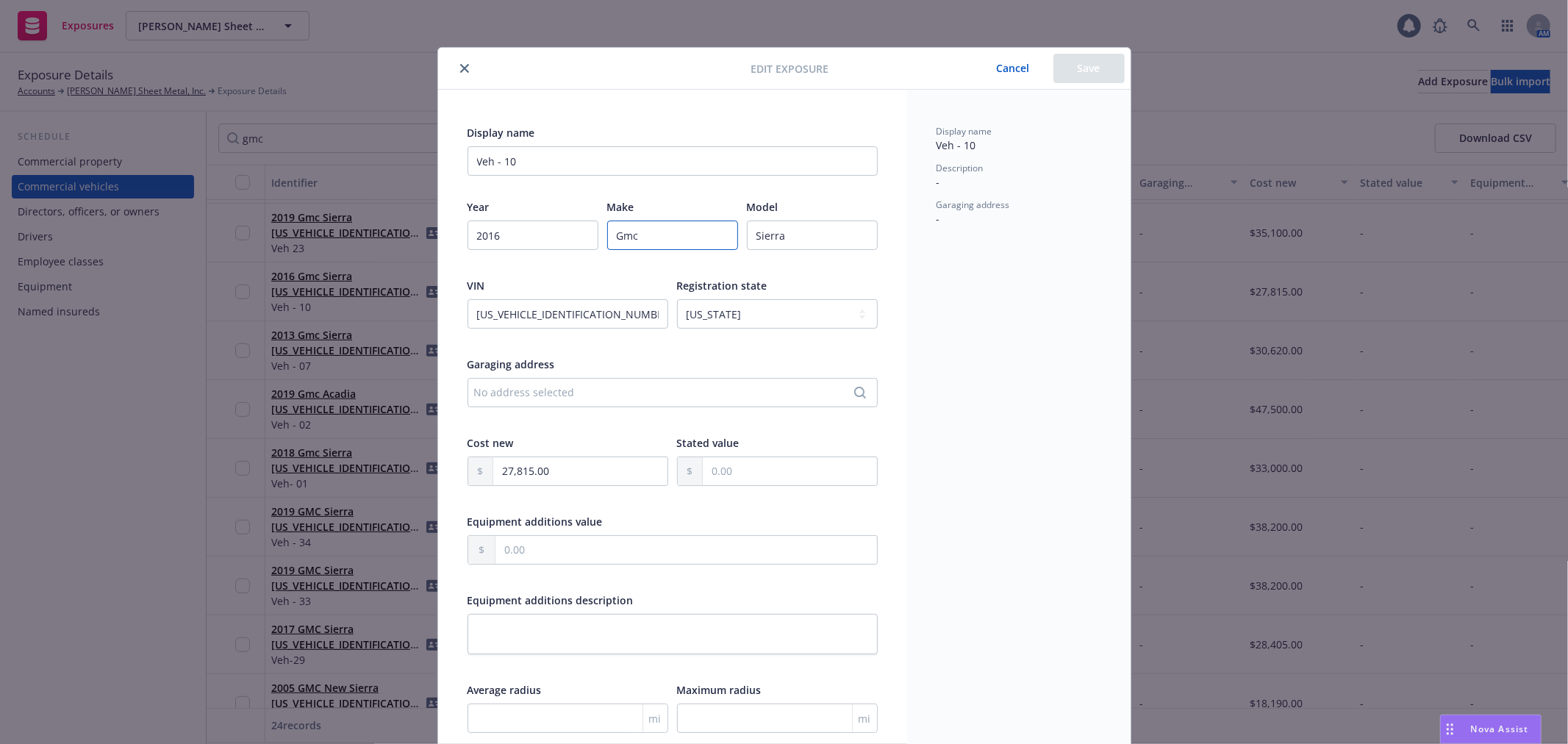
click at [637, 236] on input "Gmc" at bounding box center [672, 234] width 131 height 29
paste input "MC"
type input "GMC"
click at [1101, 62] on button "Save" at bounding box center [1089, 68] width 72 height 29
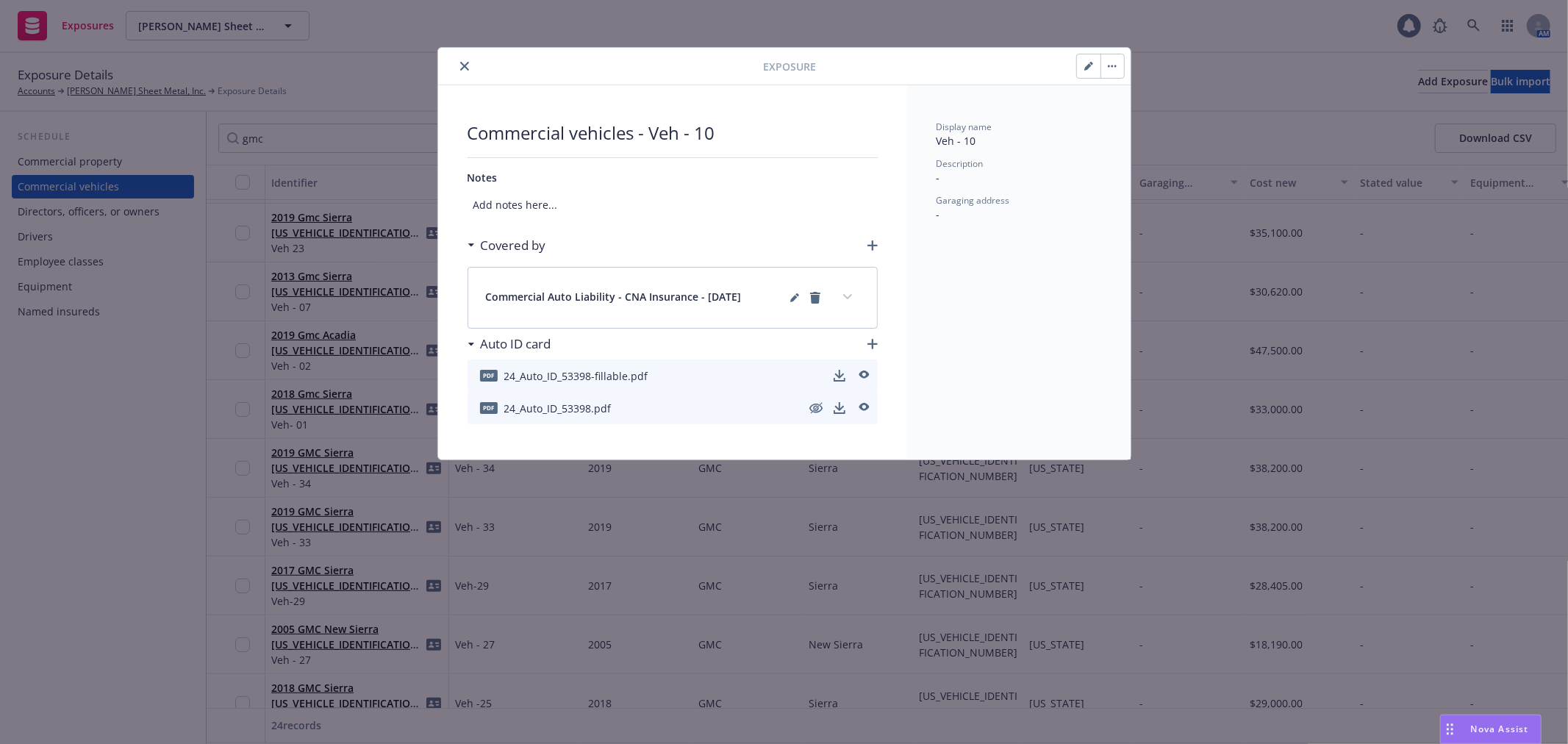
click at [465, 63] on icon "close" at bounding box center [464, 66] width 9 height 9
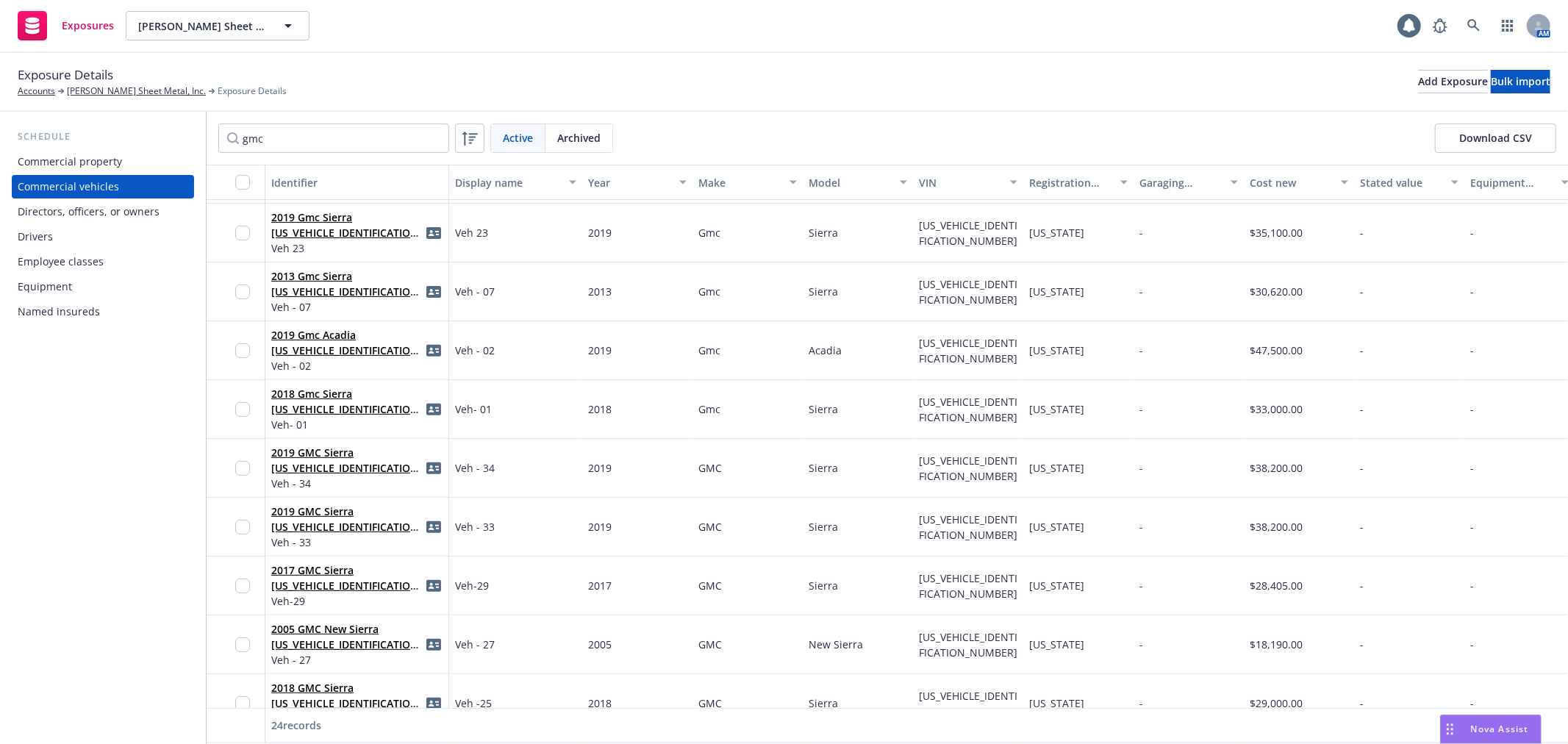
click at [335, 384] on div "2018 Gmc Sierra [US_VEHICLE_IDENTIFICATION_NUMBER] Veh- 01" at bounding box center [357, 409] width 184 height 59
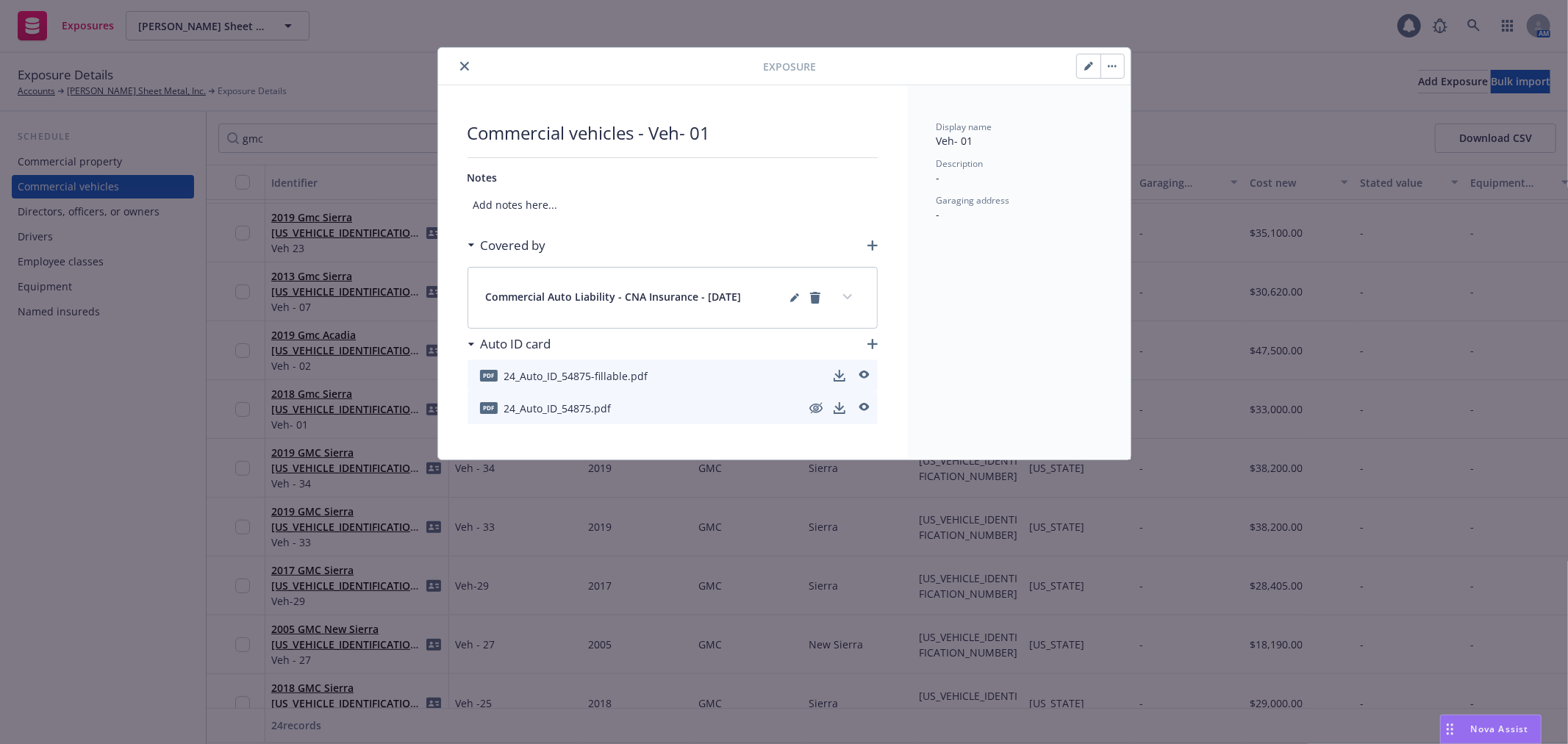
click at [1087, 62] on icon "button" at bounding box center [1088, 66] width 9 height 9
select select "CA"
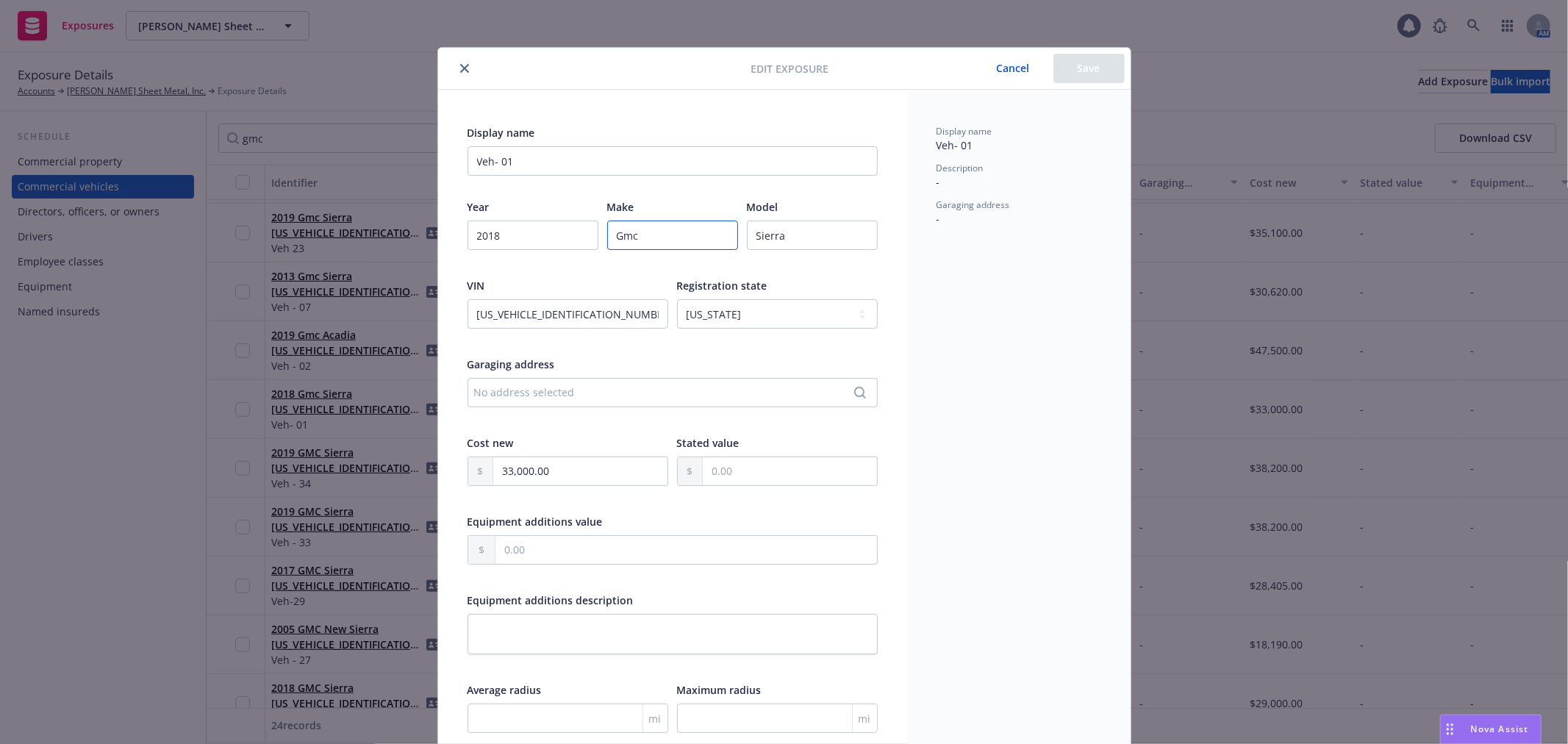
click at [672, 230] on input "Gmc" at bounding box center [672, 234] width 131 height 29
paste input "MC"
type input "GMC"
click at [1088, 64] on button "Save" at bounding box center [1089, 68] width 72 height 29
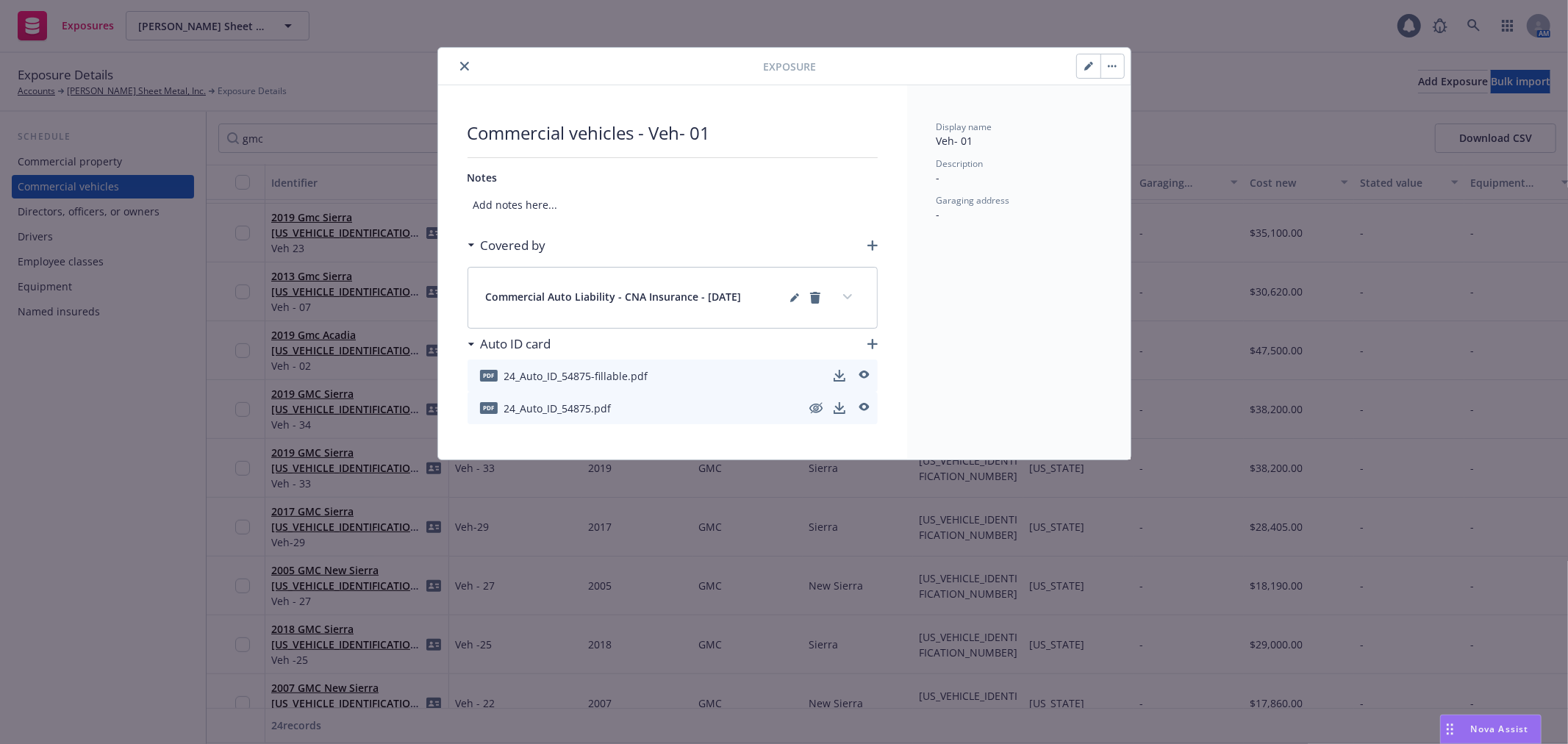
click at [461, 69] on icon "close" at bounding box center [464, 66] width 9 height 9
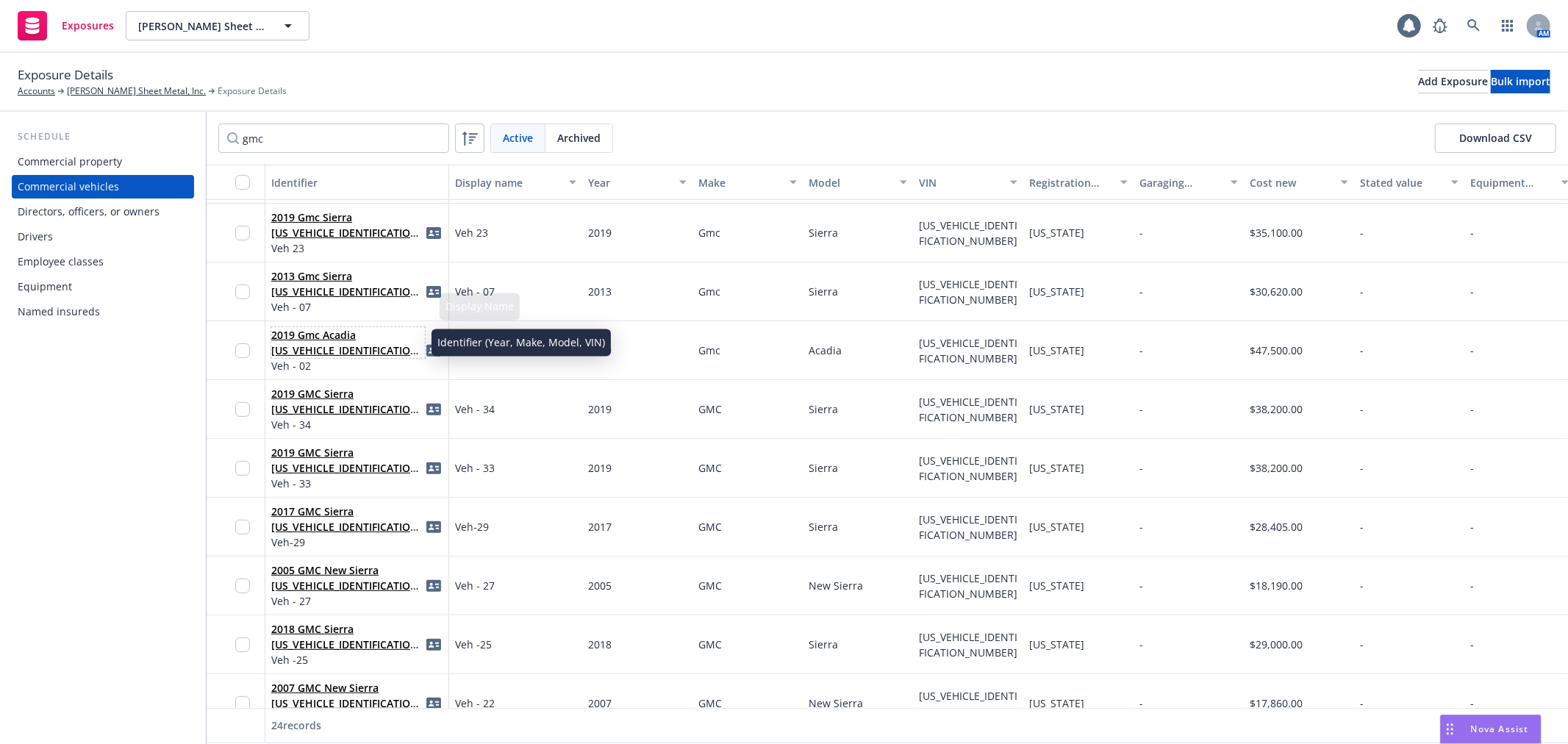
click at [329, 339] on link "2019 Gmc Acadia [US_VEHICLE_IDENTIFICATION_NUMBER]" at bounding box center [347, 350] width 152 height 45
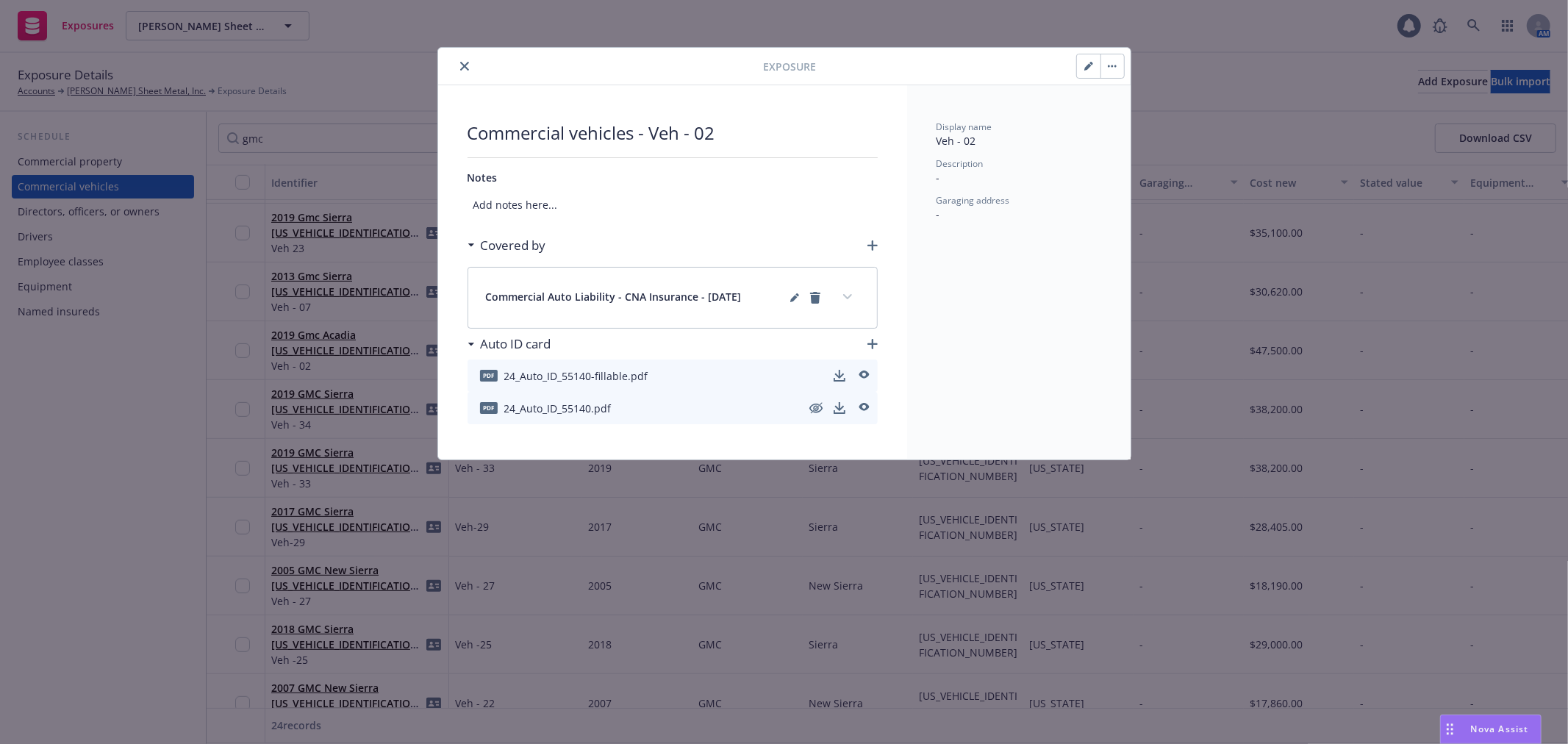
click at [1088, 59] on button "button" at bounding box center [1089, 66] width 24 height 24
select select "CA"
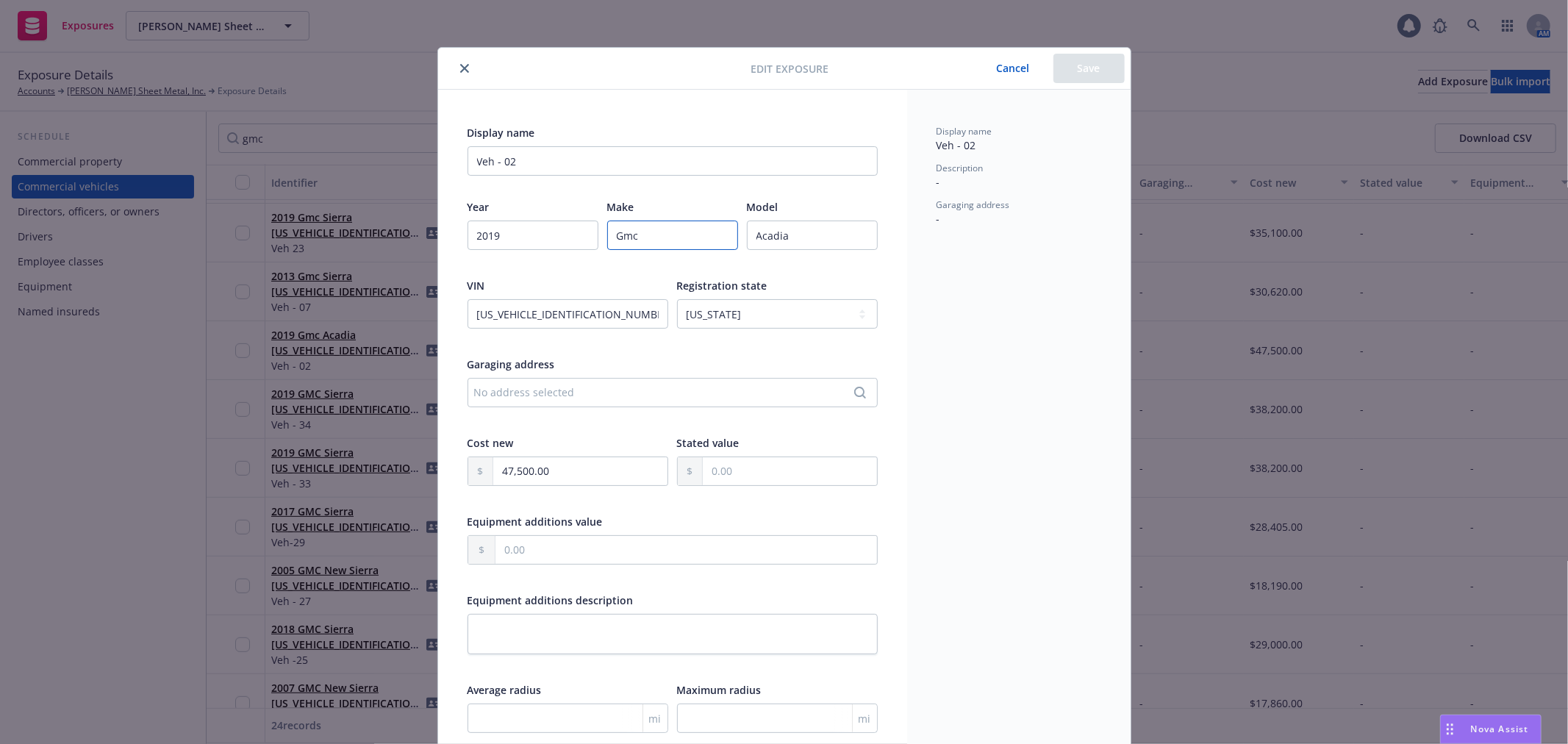
click at [635, 235] on input "Gmc" at bounding box center [672, 234] width 131 height 29
paste input "MC"
type input "GMC"
click at [1084, 73] on button "Save" at bounding box center [1089, 68] width 72 height 29
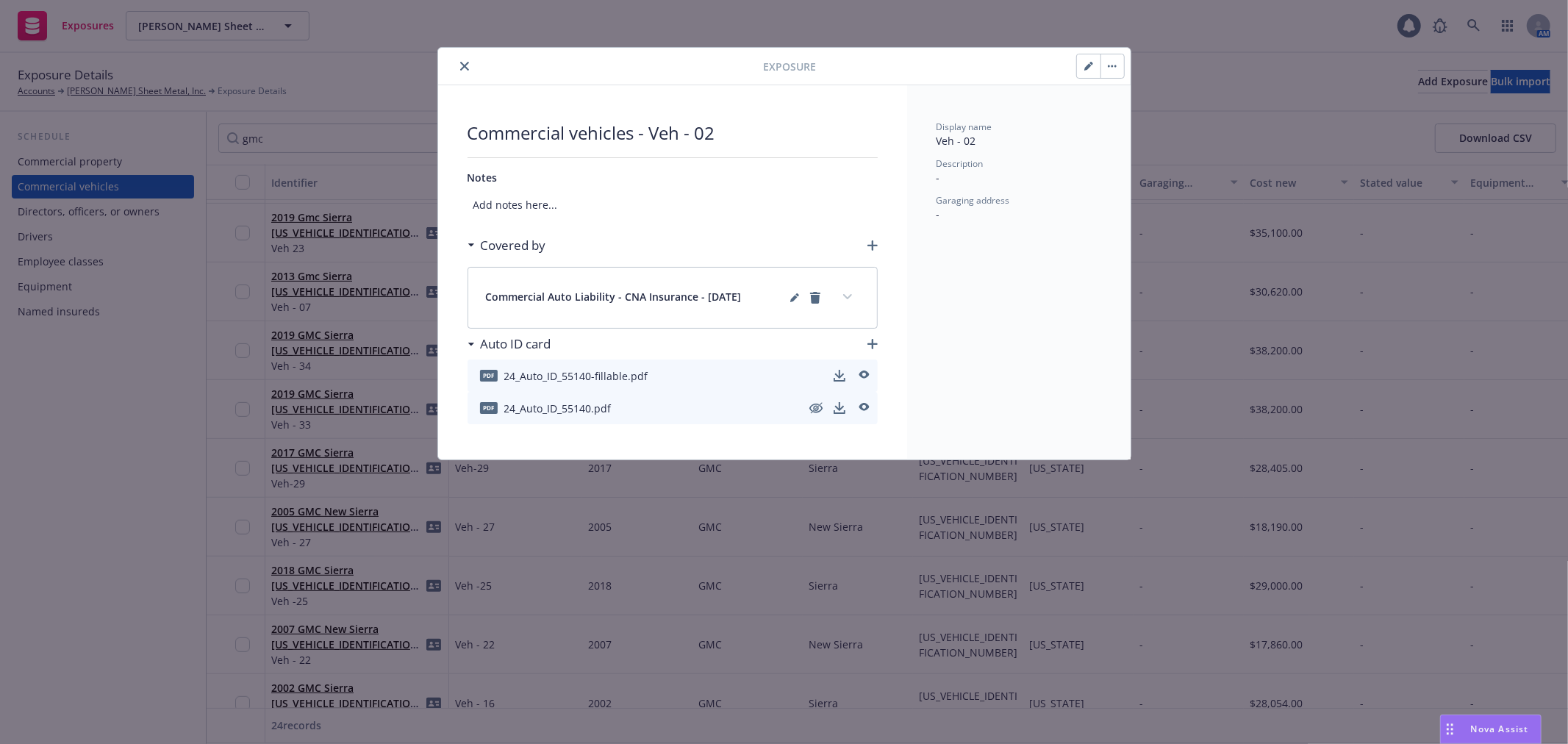
click at [461, 70] on icon "close" at bounding box center [464, 66] width 9 height 9
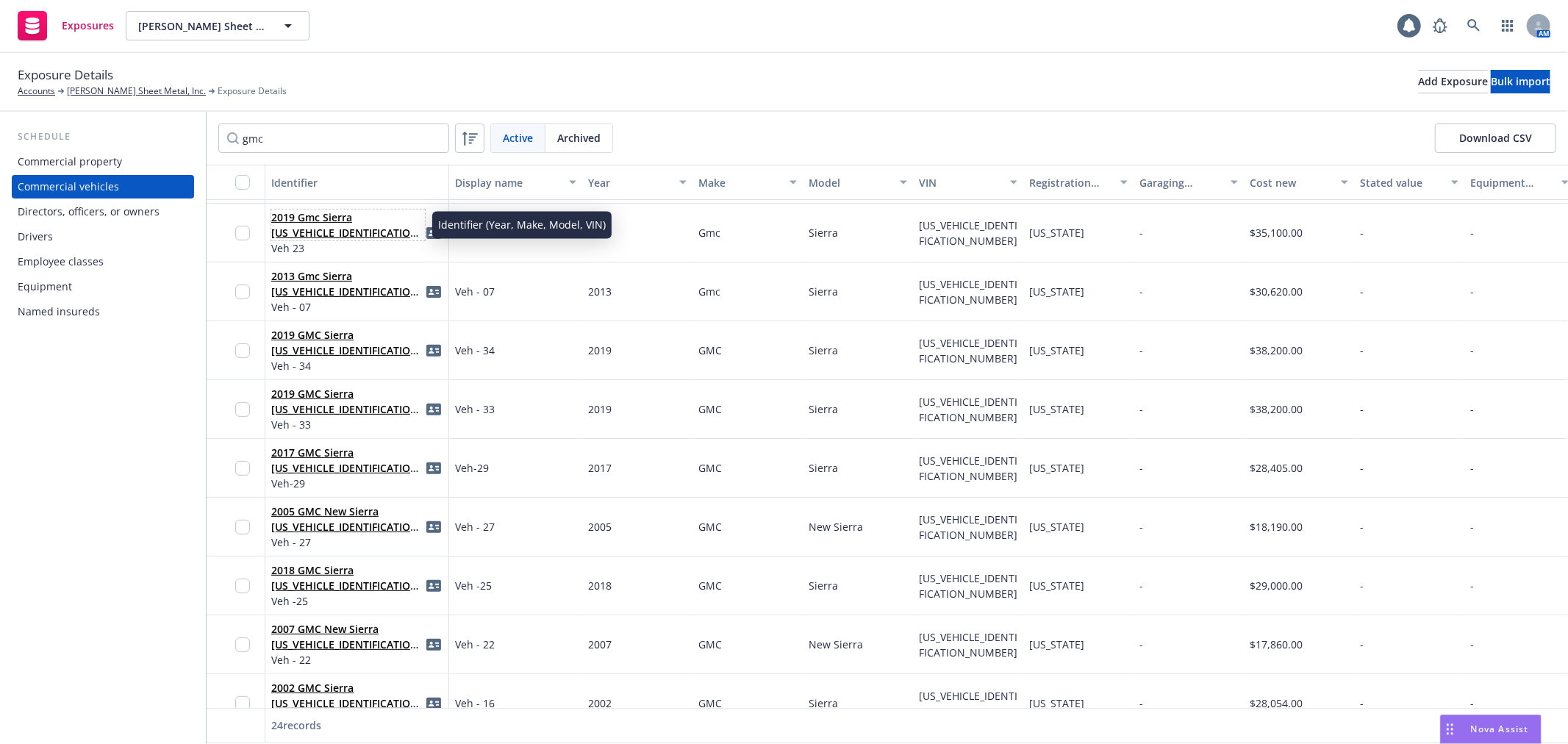
click at [326, 224] on link "2019 Gmc Sierra [US_VEHICLE_IDENTIFICATION_NUMBER]" at bounding box center [347, 232] width 152 height 45
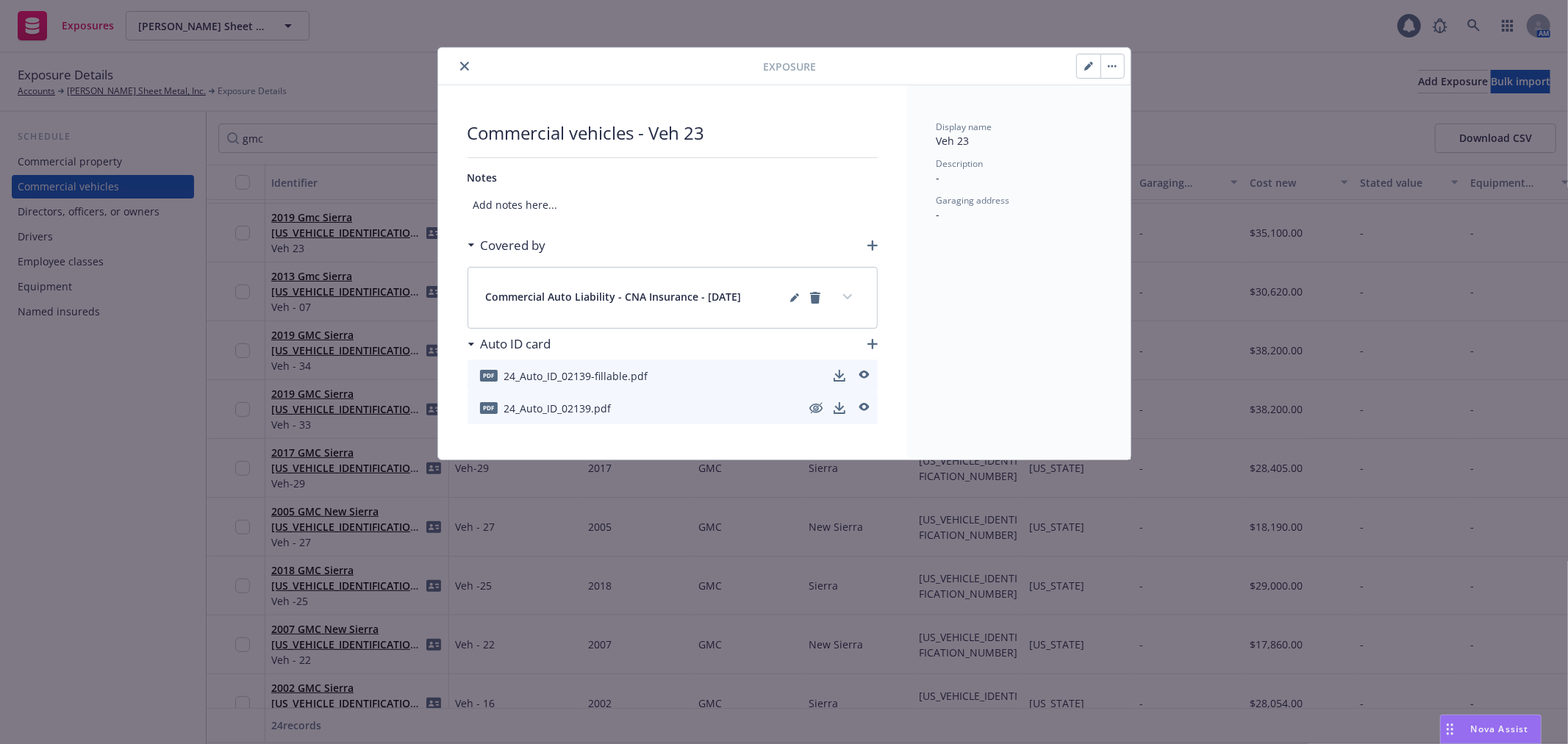
click at [1084, 72] on button "button" at bounding box center [1089, 66] width 24 height 24
select select "CA"
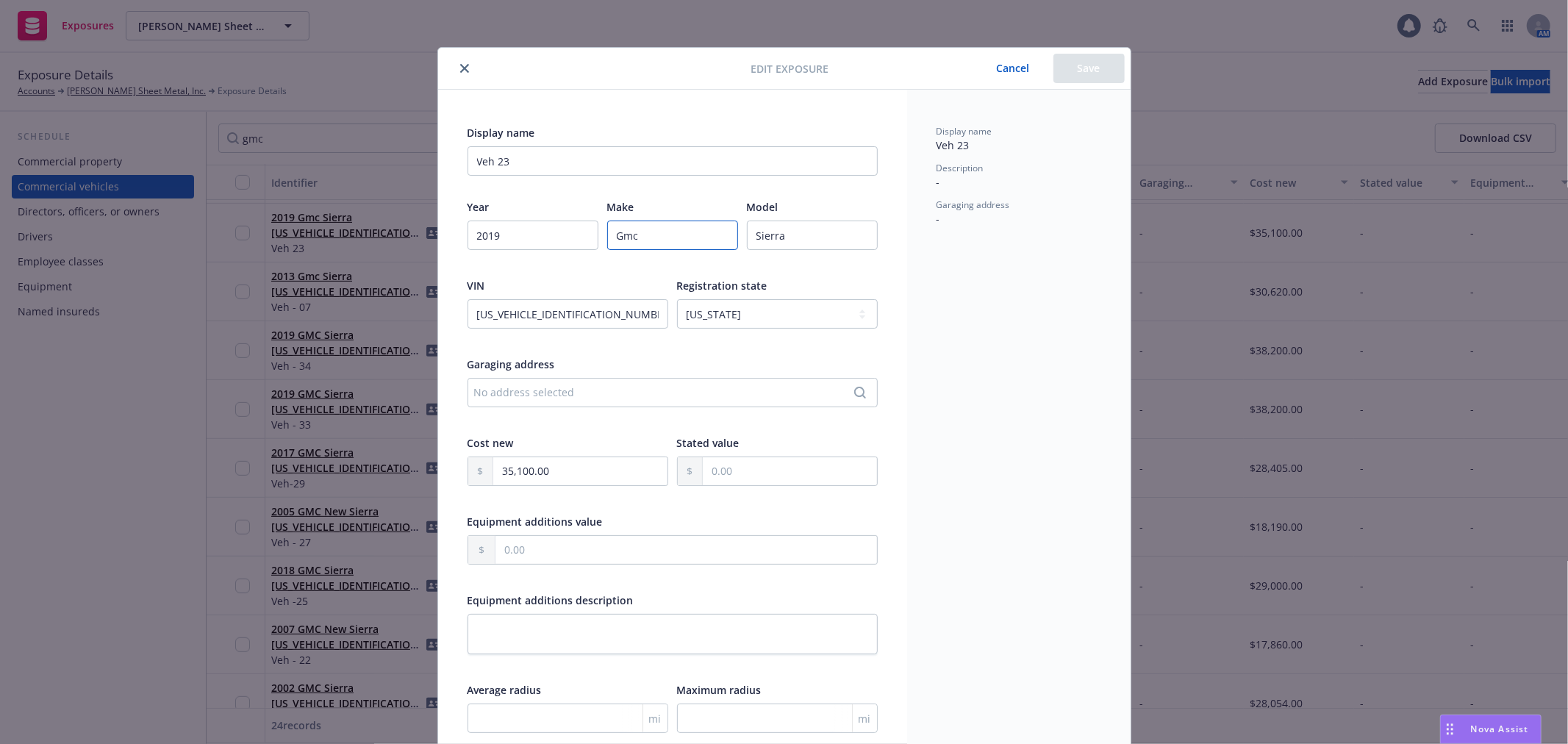
click at [693, 241] on input "Gmc" at bounding box center [672, 234] width 131 height 29
paste input "MC"
type input "GMC"
click at [1070, 68] on button "Save" at bounding box center [1089, 68] width 72 height 29
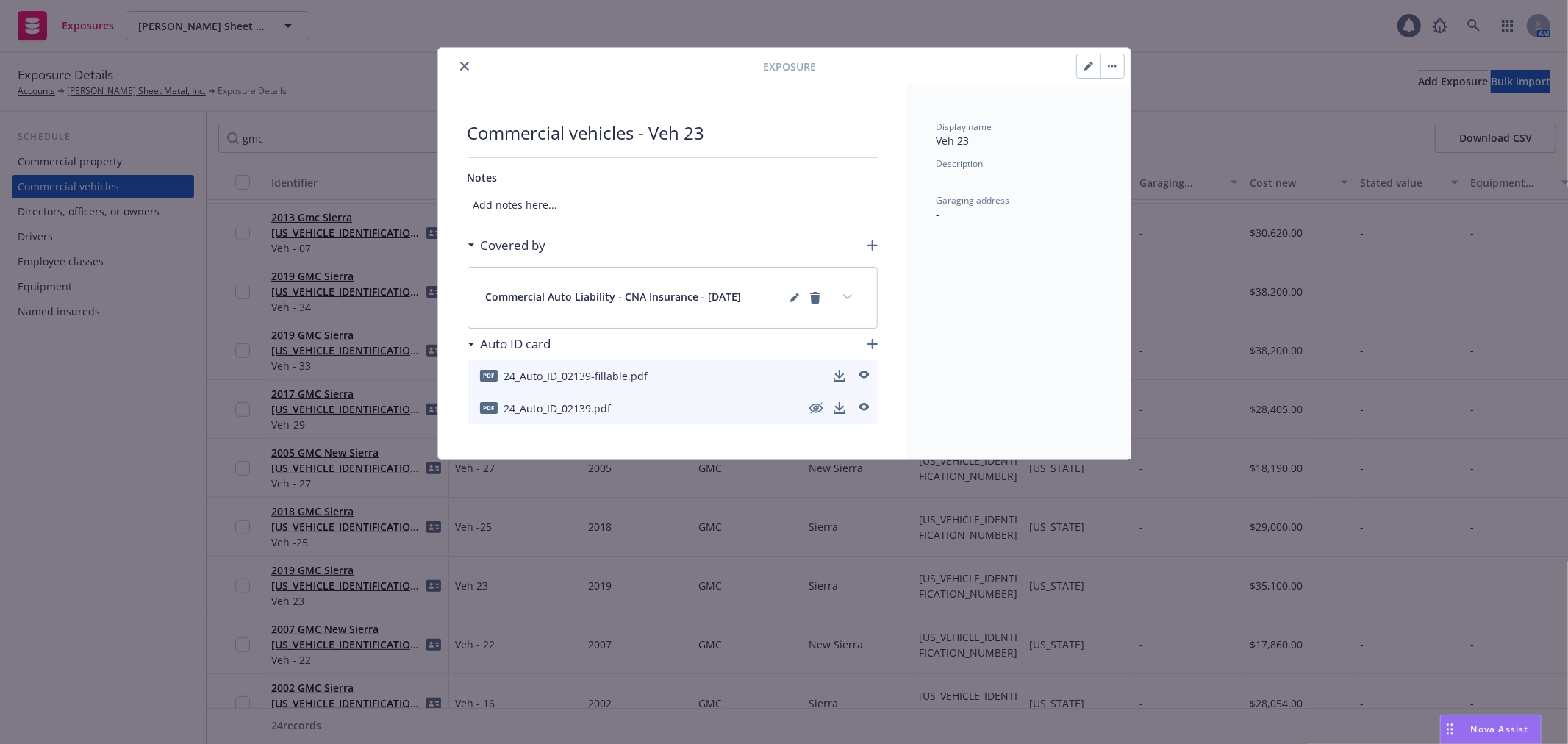
click at [471, 68] on button "close" at bounding box center [465, 66] width 17 height 17
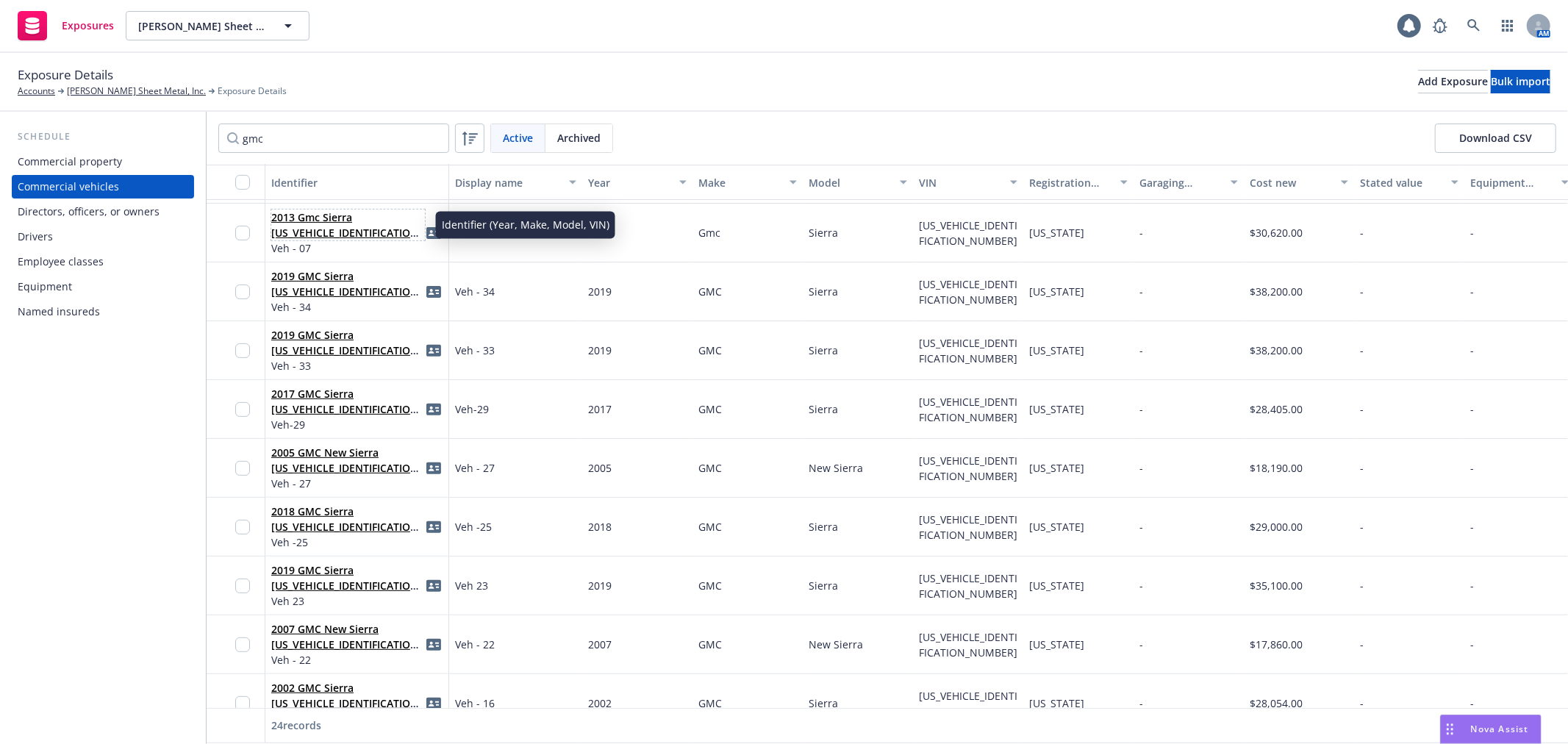
click at [342, 215] on link "2013 Gmc Sierra [US_VEHICLE_IDENTIFICATION_NUMBER]" at bounding box center [347, 232] width 152 height 45
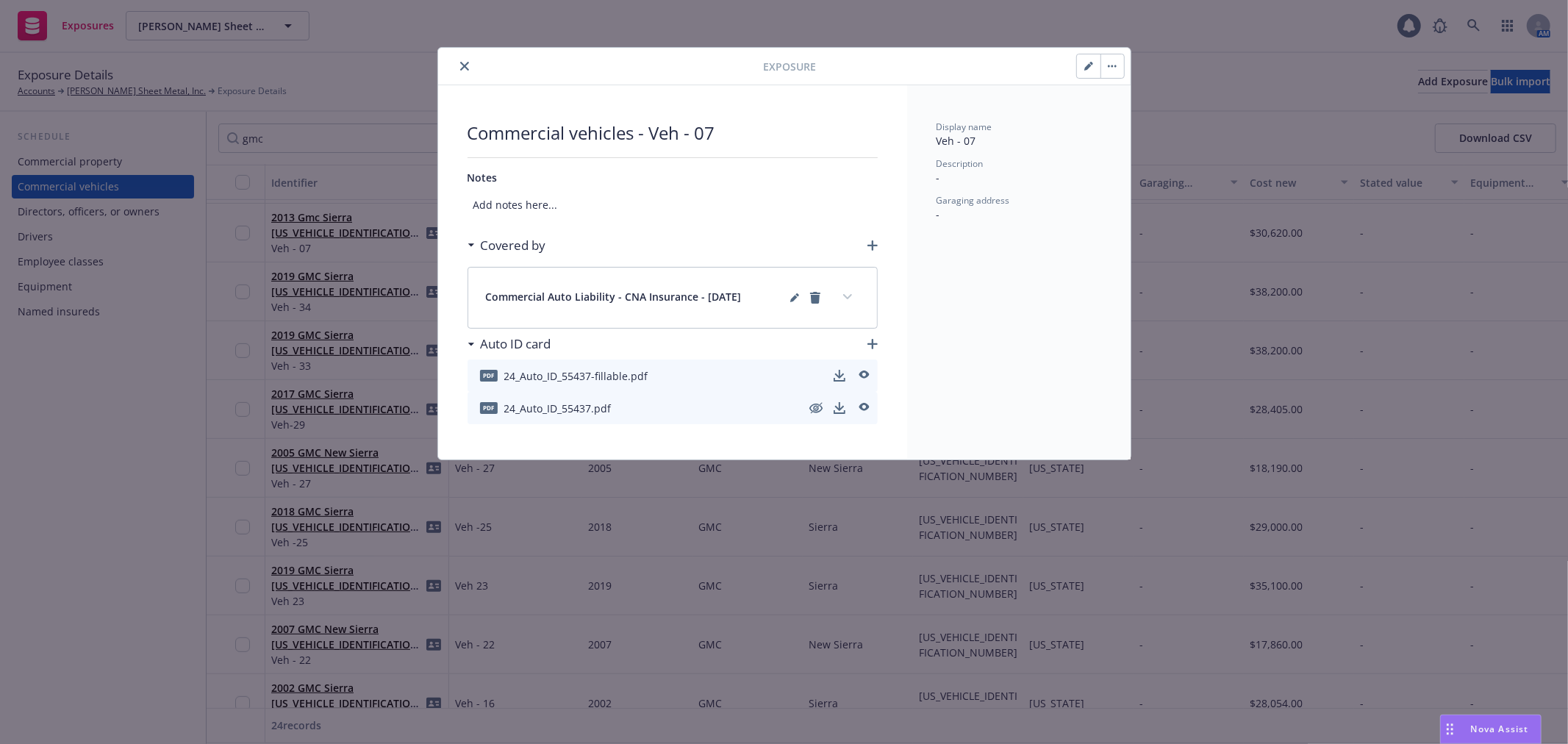
click at [1087, 71] on button "button" at bounding box center [1089, 66] width 24 height 24
select select "CA"
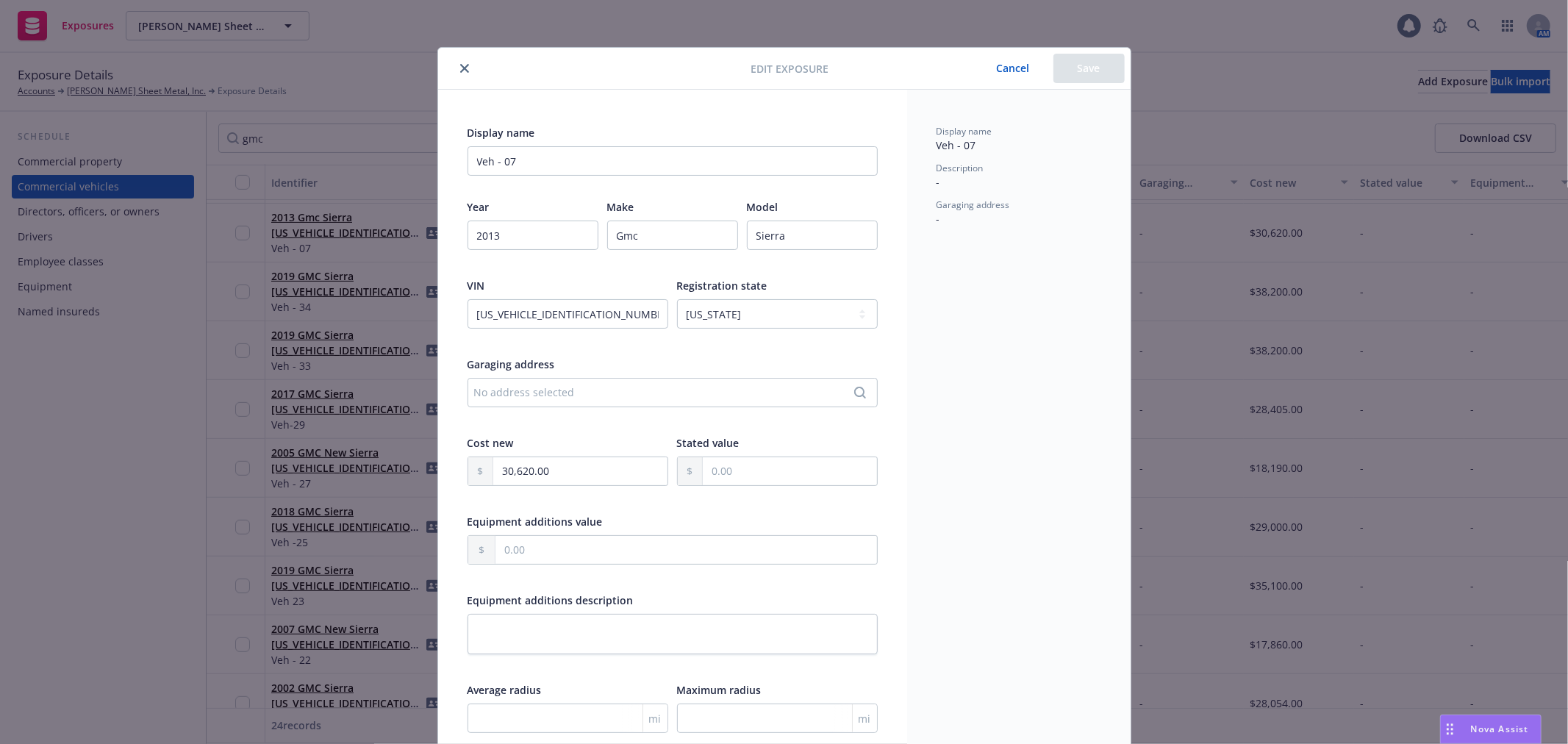
click at [665, 251] on div "Gmc" at bounding box center [672, 245] width 131 height 49
click at [659, 233] on input "Gmc" at bounding box center [672, 234] width 131 height 29
paste input "MC"
type input "GMC"
click at [1103, 62] on button "Save" at bounding box center [1089, 68] width 72 height 29
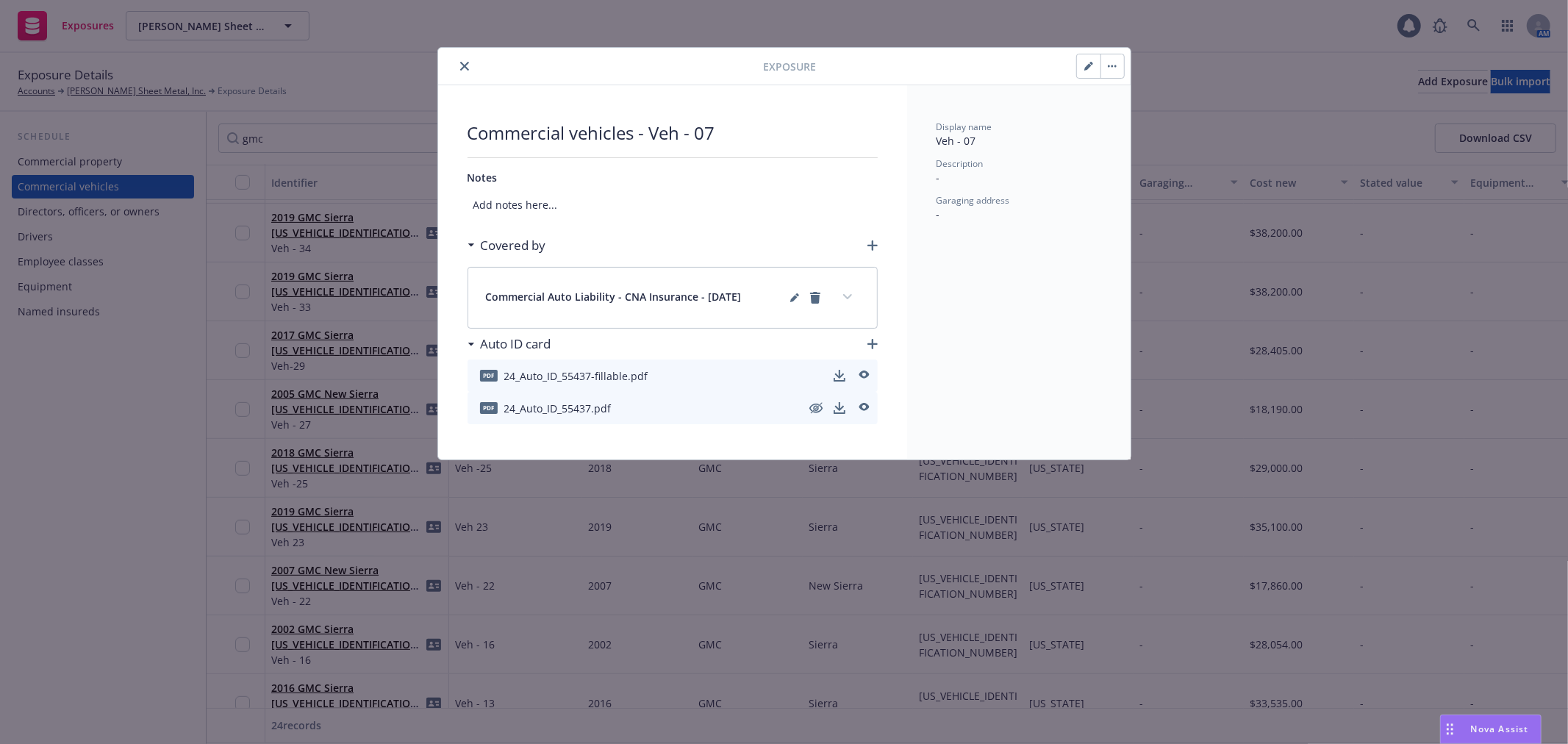
click at [466, 64] on icon "close" at bounding box center [464, 66] width 9 height 9
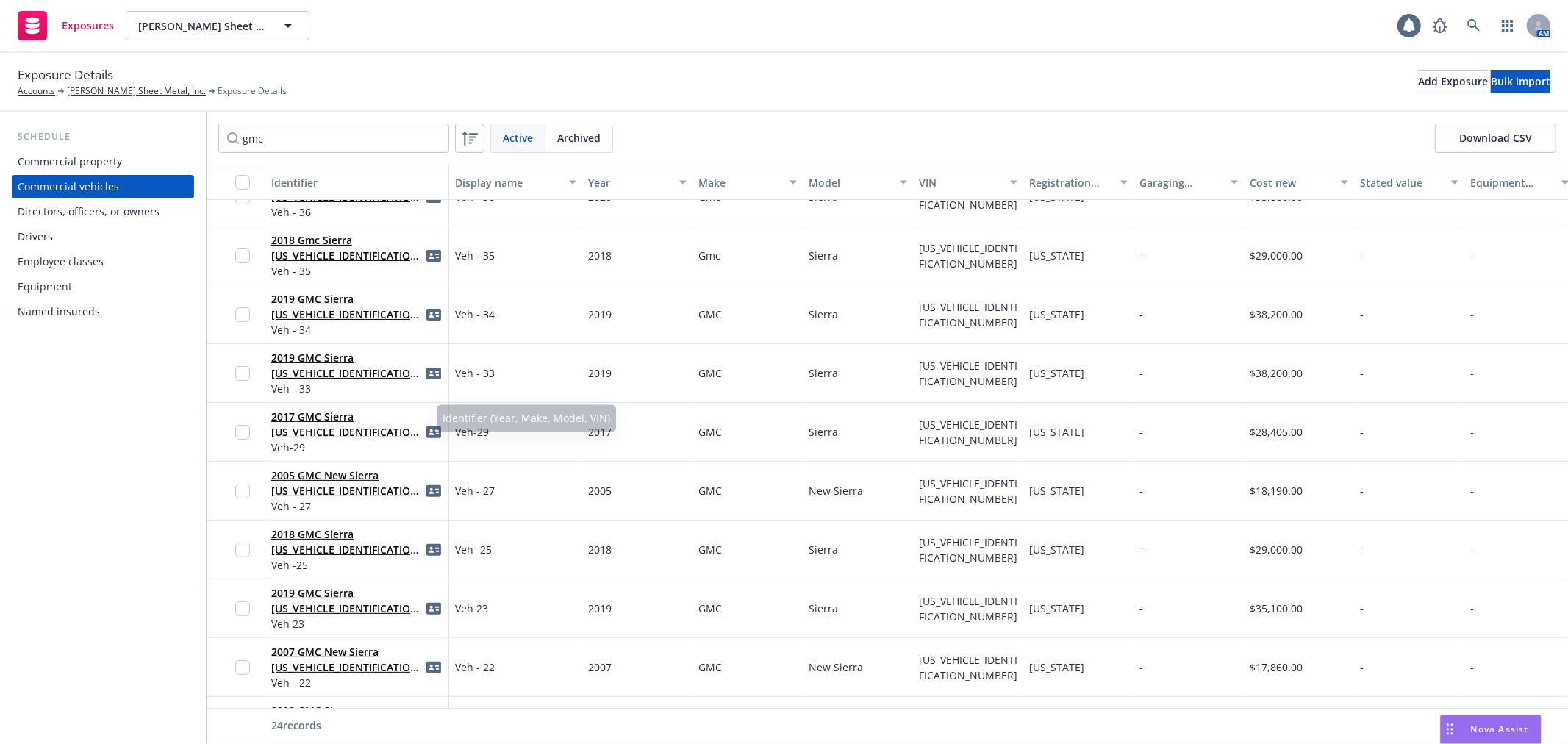
scroll to position [245, 0]
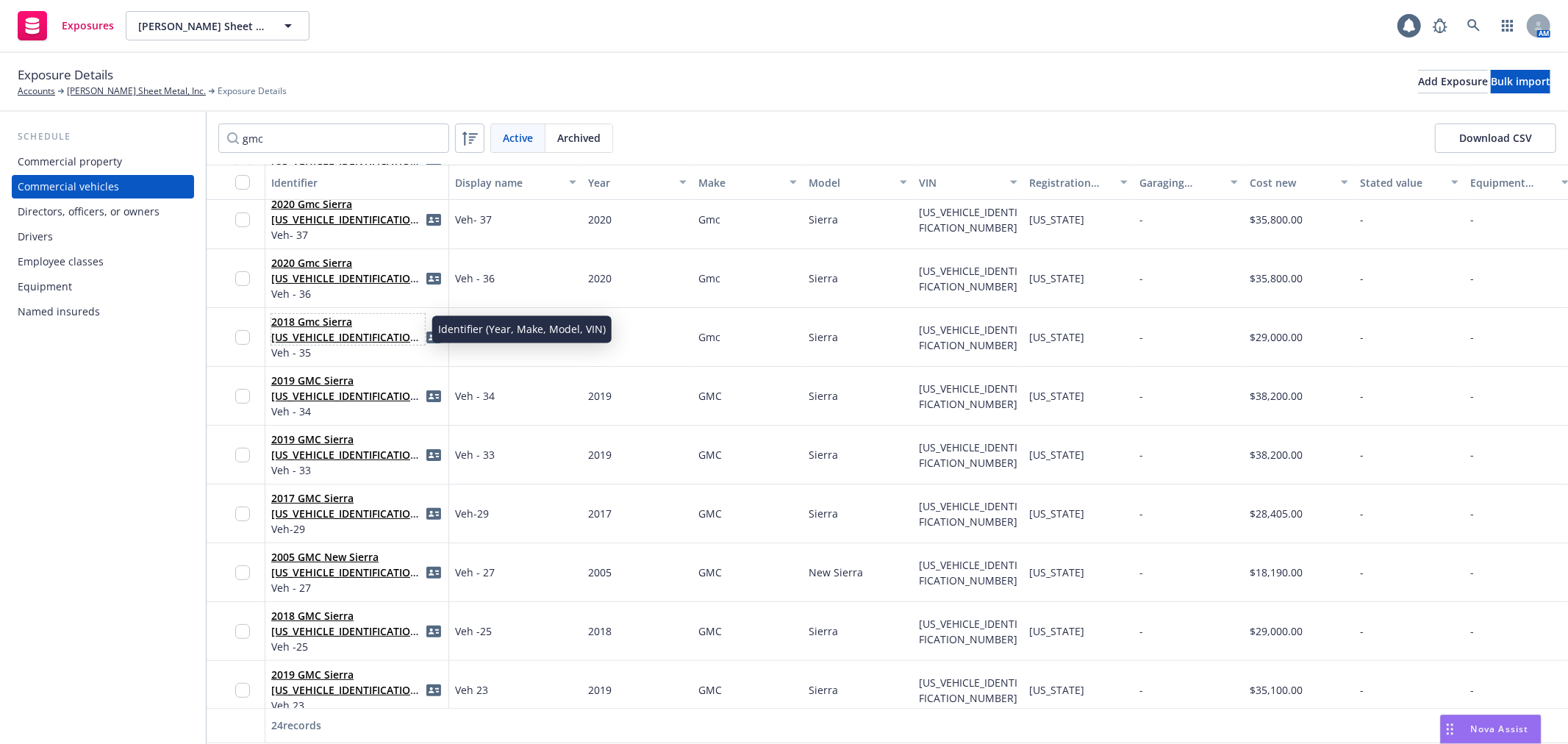
click at [320, 315] on link "2018 Gmc Sierra [US_VEHICLE_IDENTIFICATION_NUMBER]" at bounding box center [347, 337] width 152 height 45
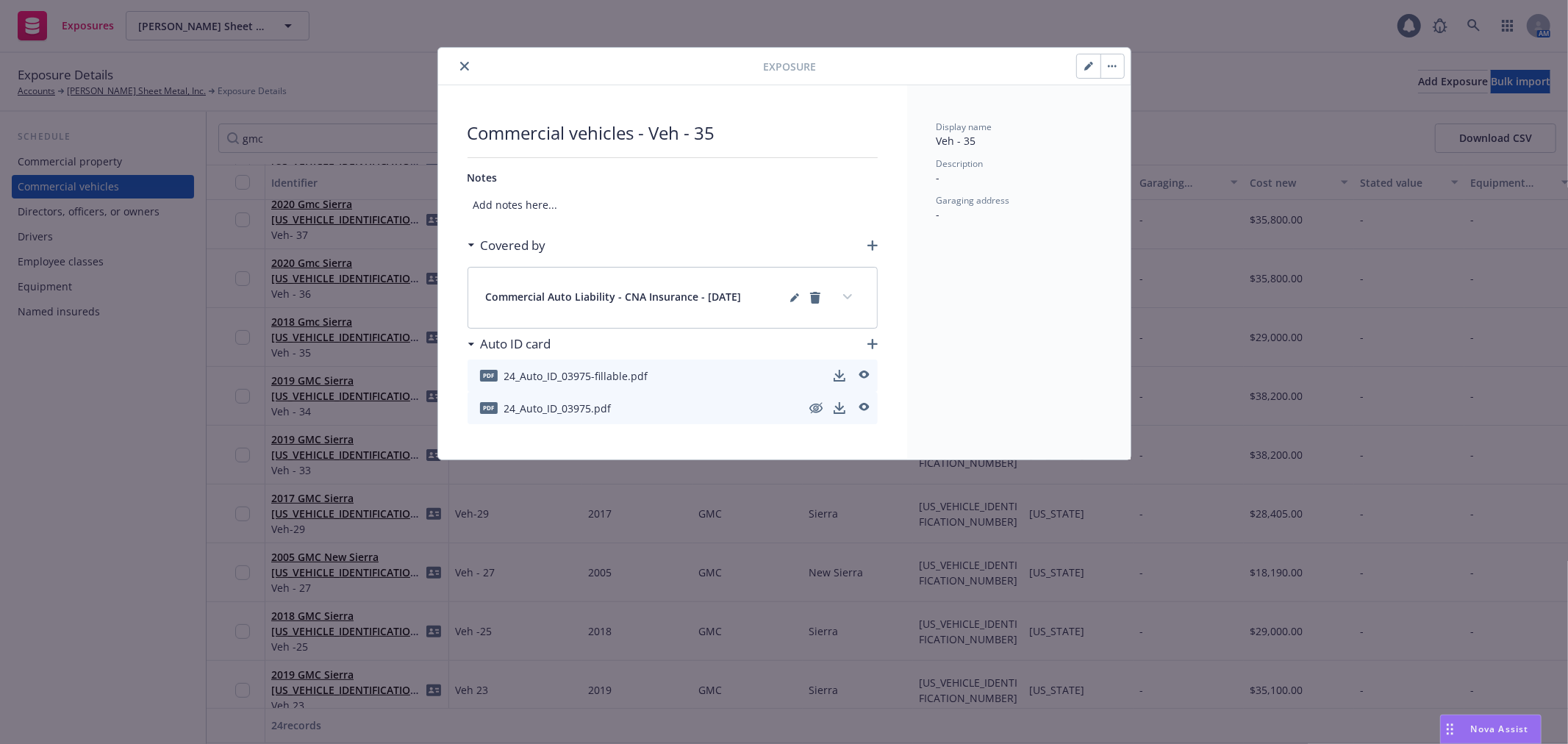
click at [1085, 70] on icon "button" at bounding box center [1088, 66] width 7 height 7
select select "CA"
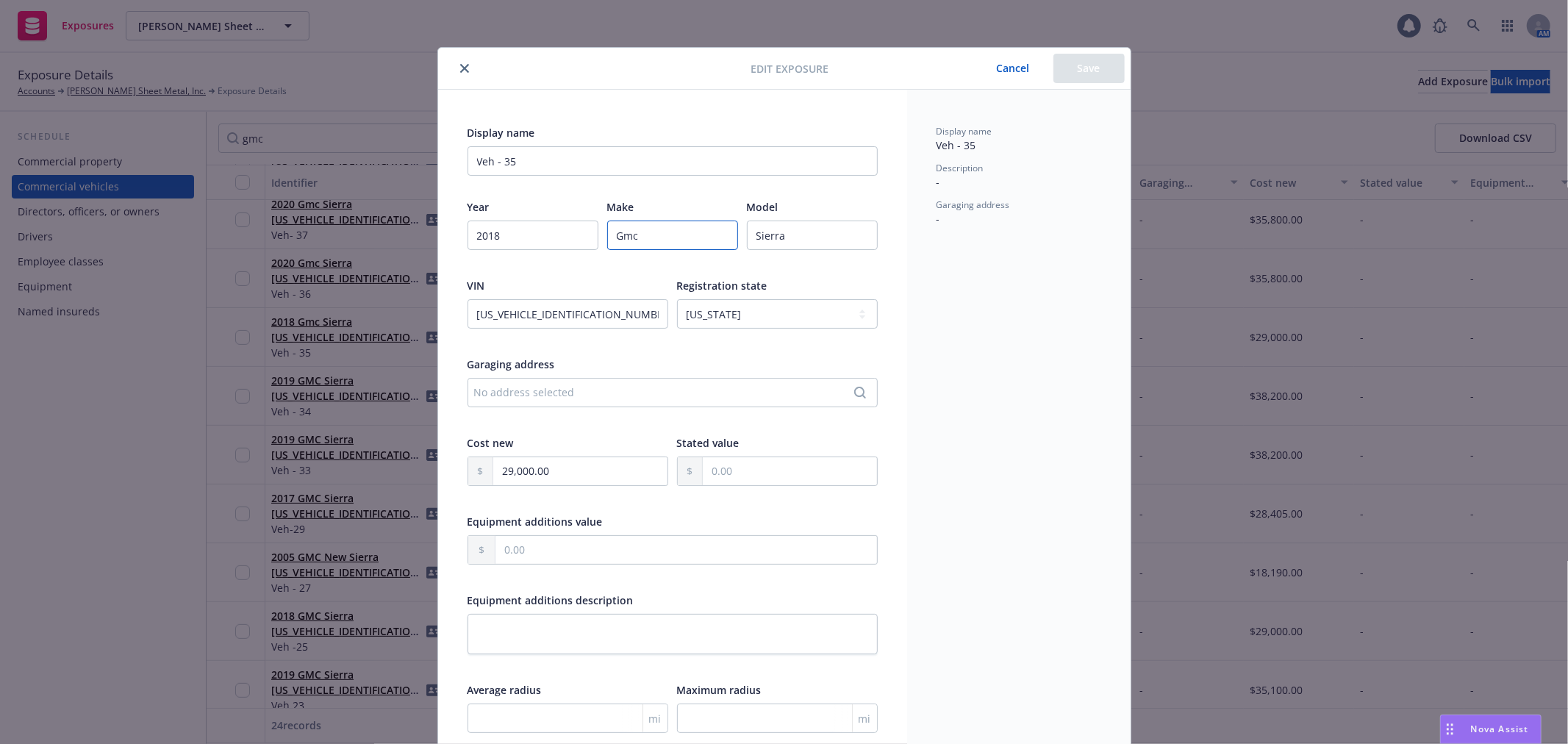
click at [664, 238] on input "Gmc" at bounding box center [672, 234] width 131 height 29
paste input "MC"
type input "GMC"
click at [1100, 75] on button "Save" at bounding box center [1089, 68] width 72 height 29
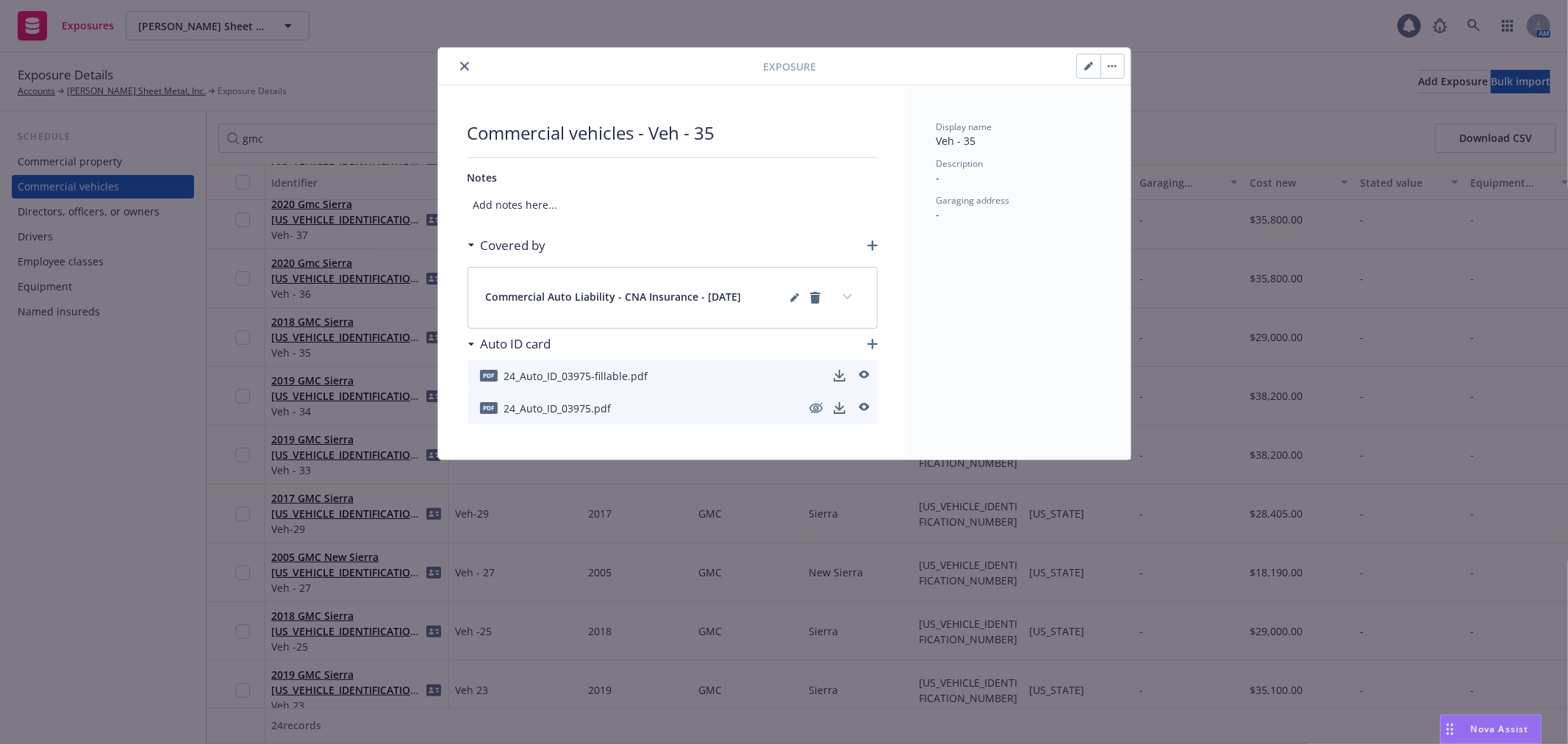
click at [466, 62] on icon "close" at bounding box center [464, 66] width 9 height 9
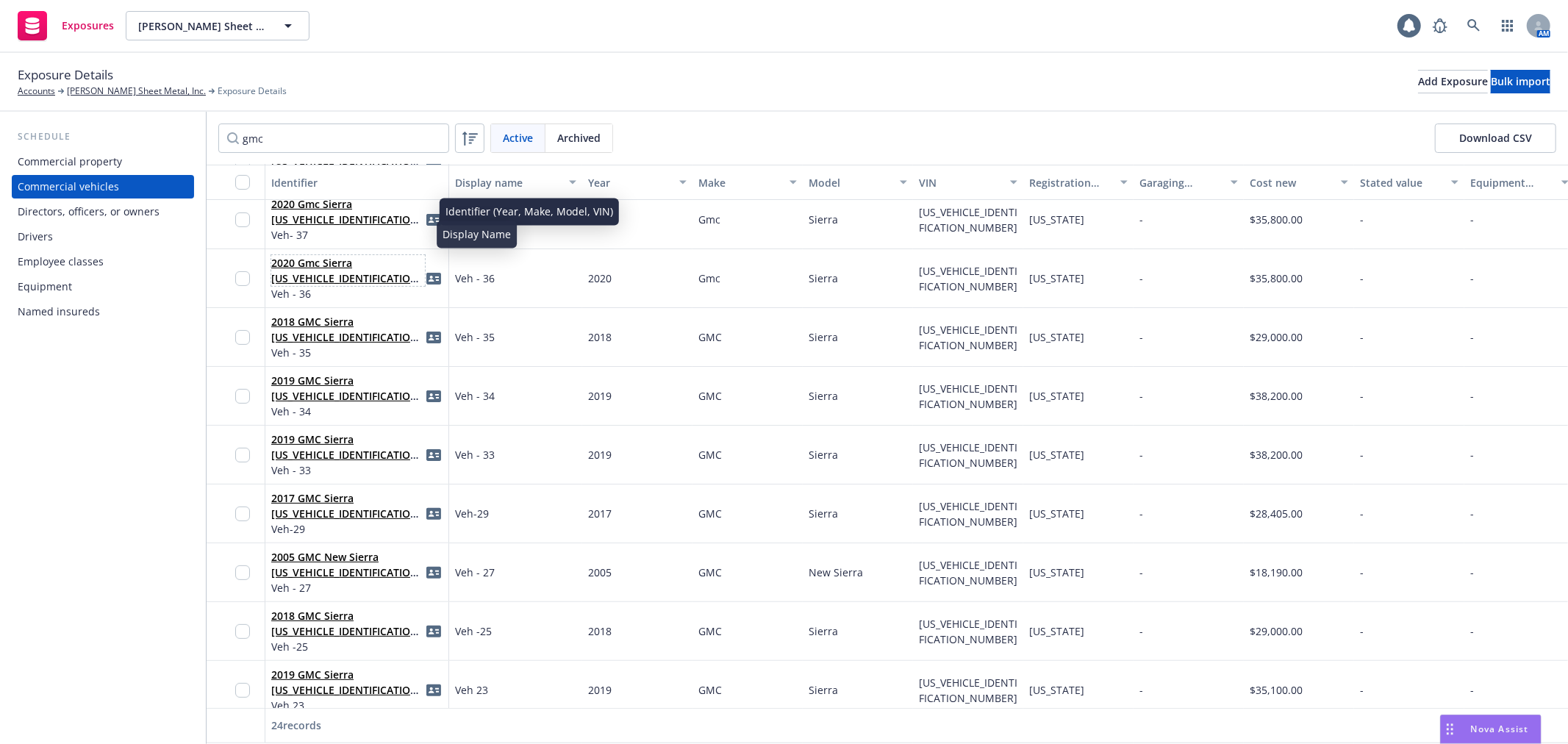
click at [338, 256] on link "2020 Gmc Sierra [US_VEHICLE_IDENTIFICATION_NUMBER]" at bounding box center [347, 278] width 152 height 45
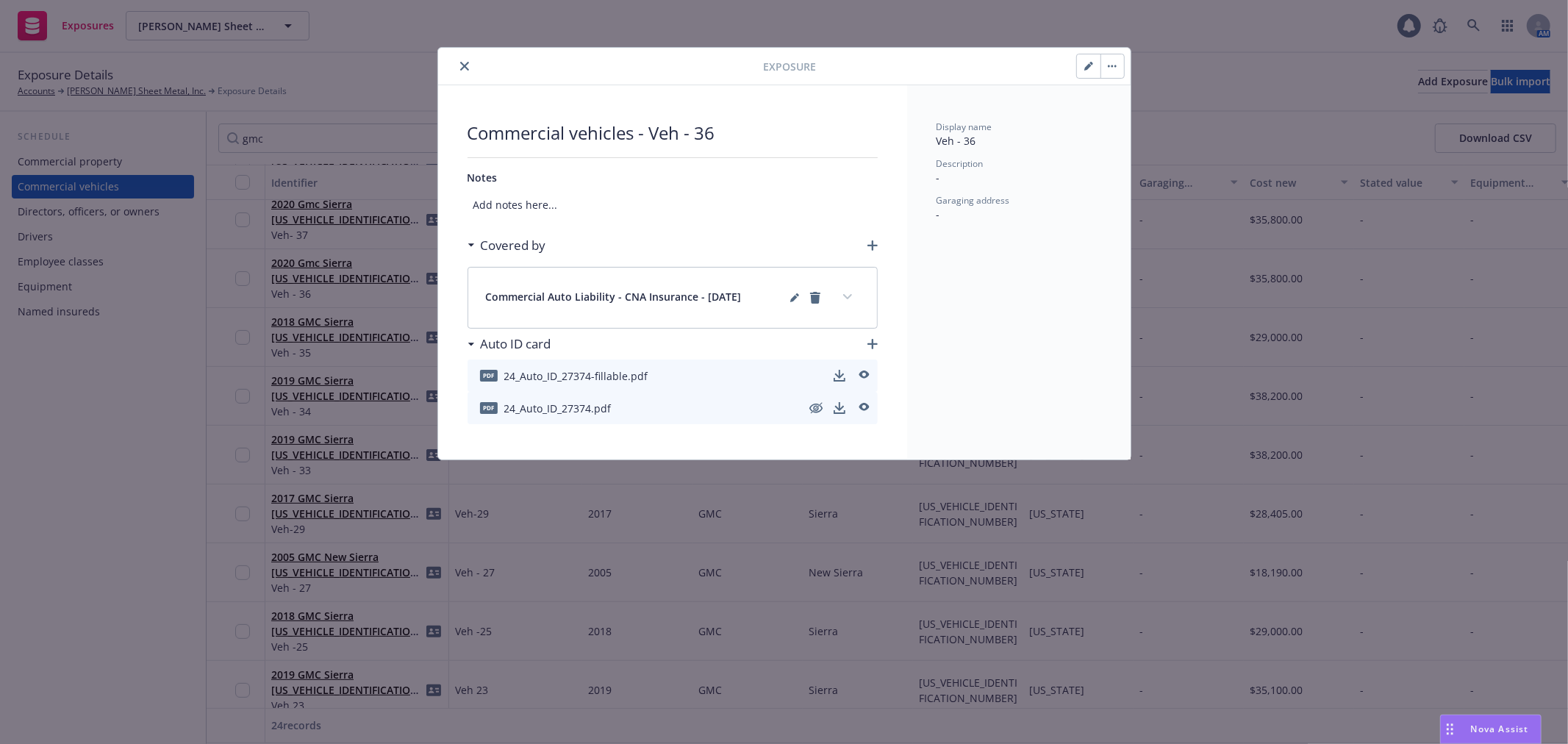
click at [1088, 71] on button "button" at bounding box center [1089, 66] width 24 height 24
select select "CA"
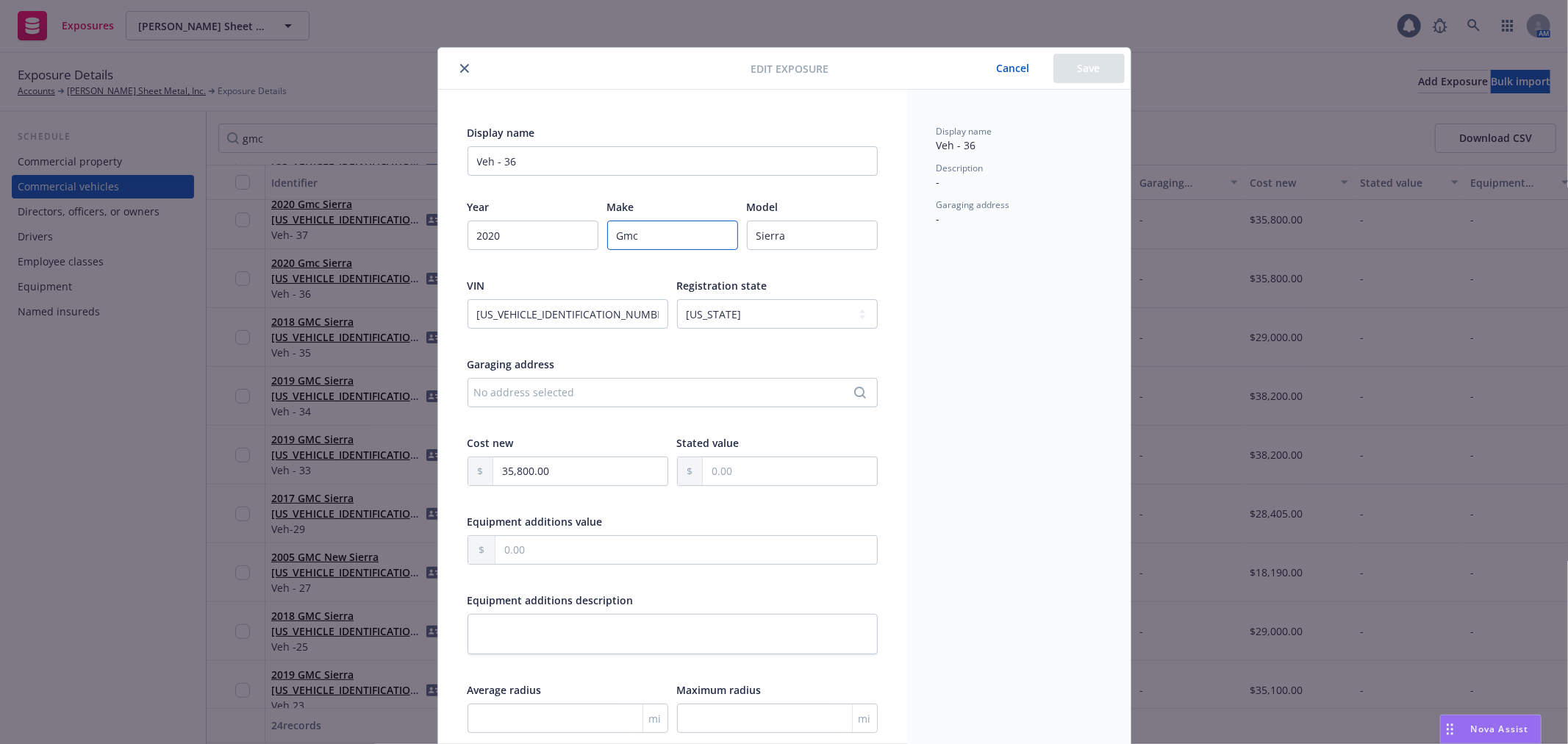
click at [642, 239] on input "Gmc" at bounding box center [672, 234] width 131 height 29
paste input "MC"
type input "GMC"
click at [1076, 73] on button "Save" at bounding box center [1089, 68] width 72 height 29
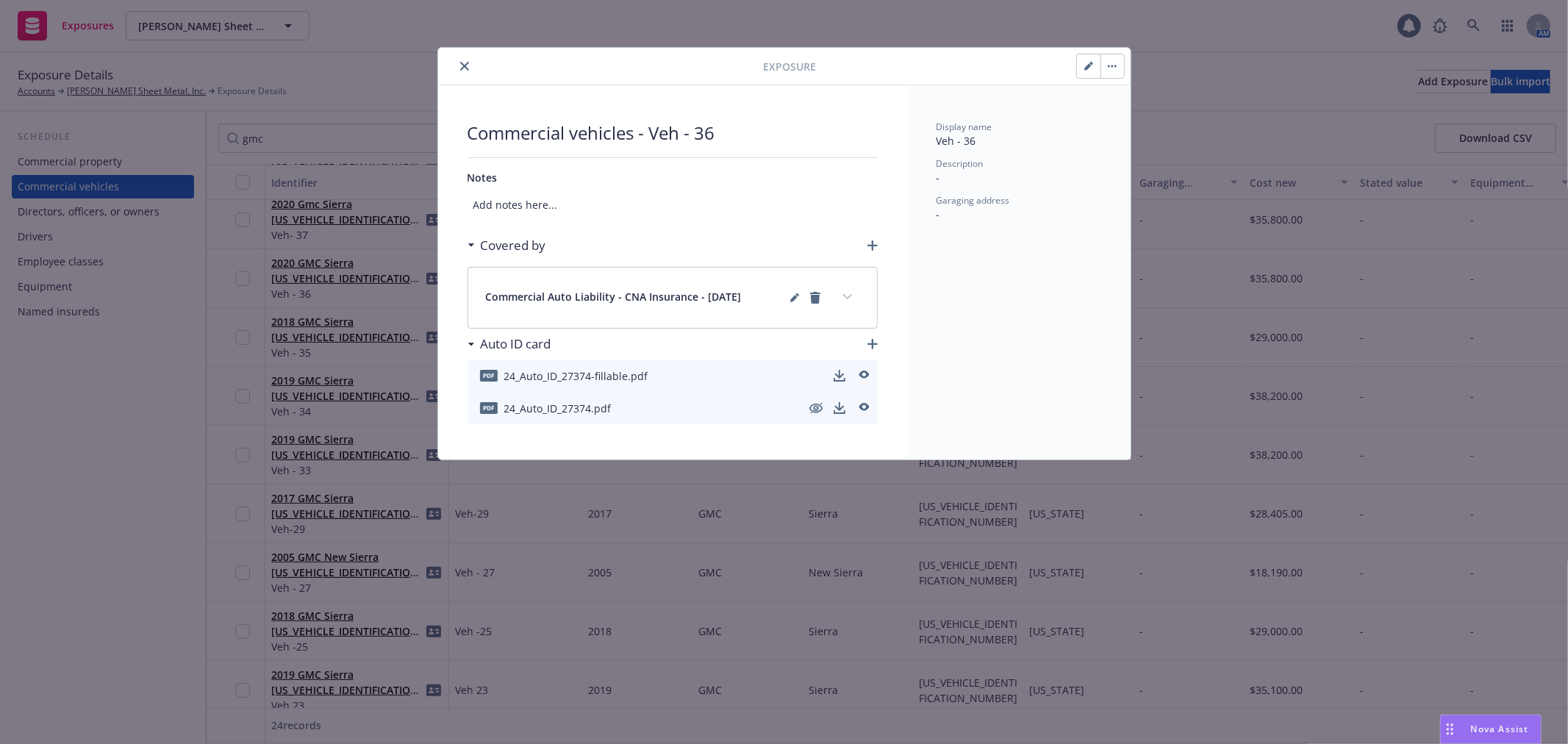
click at [468, 69] on button "close" at bounding box center [465, 66] width 17 height 17
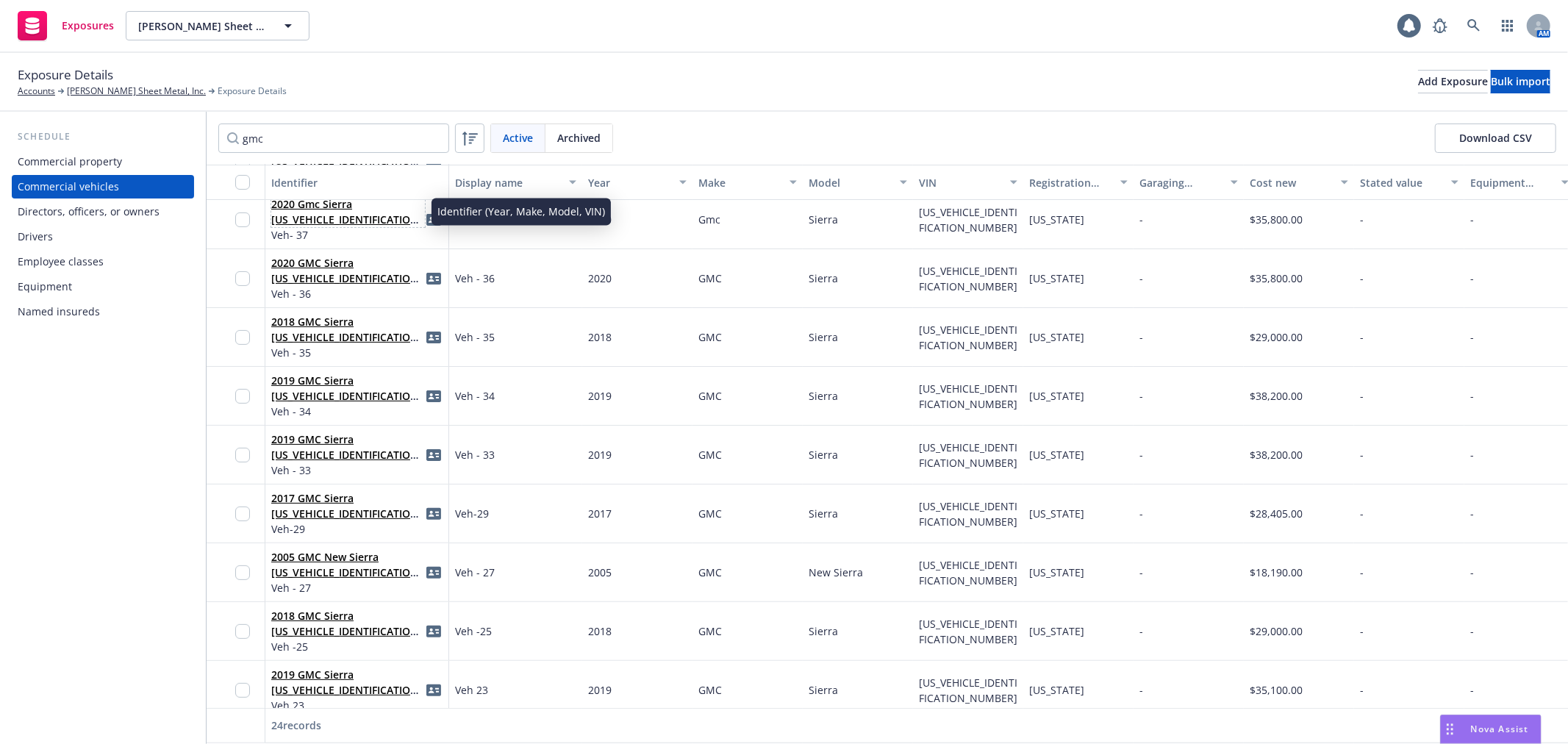
click at [304, 204] on link "2020 Gmc Sierra [US_VEHICLE_IDENTIFICATION_NUMBER]" at bounding box center [347, 219] width 152 height 45
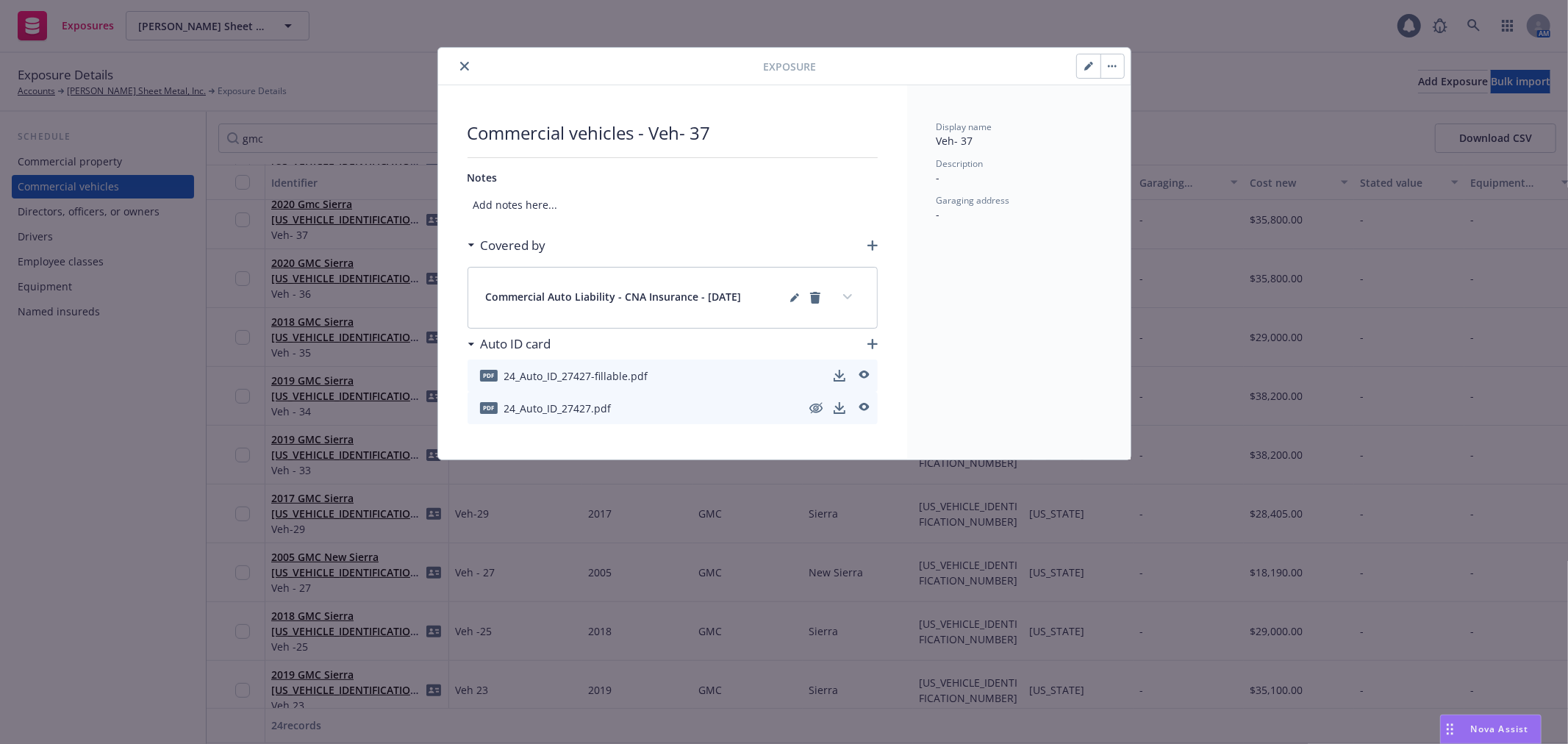
click at [1082, 61] on button "button" at bounding box center [1089, 66] width 24 height 24
select select "CA"
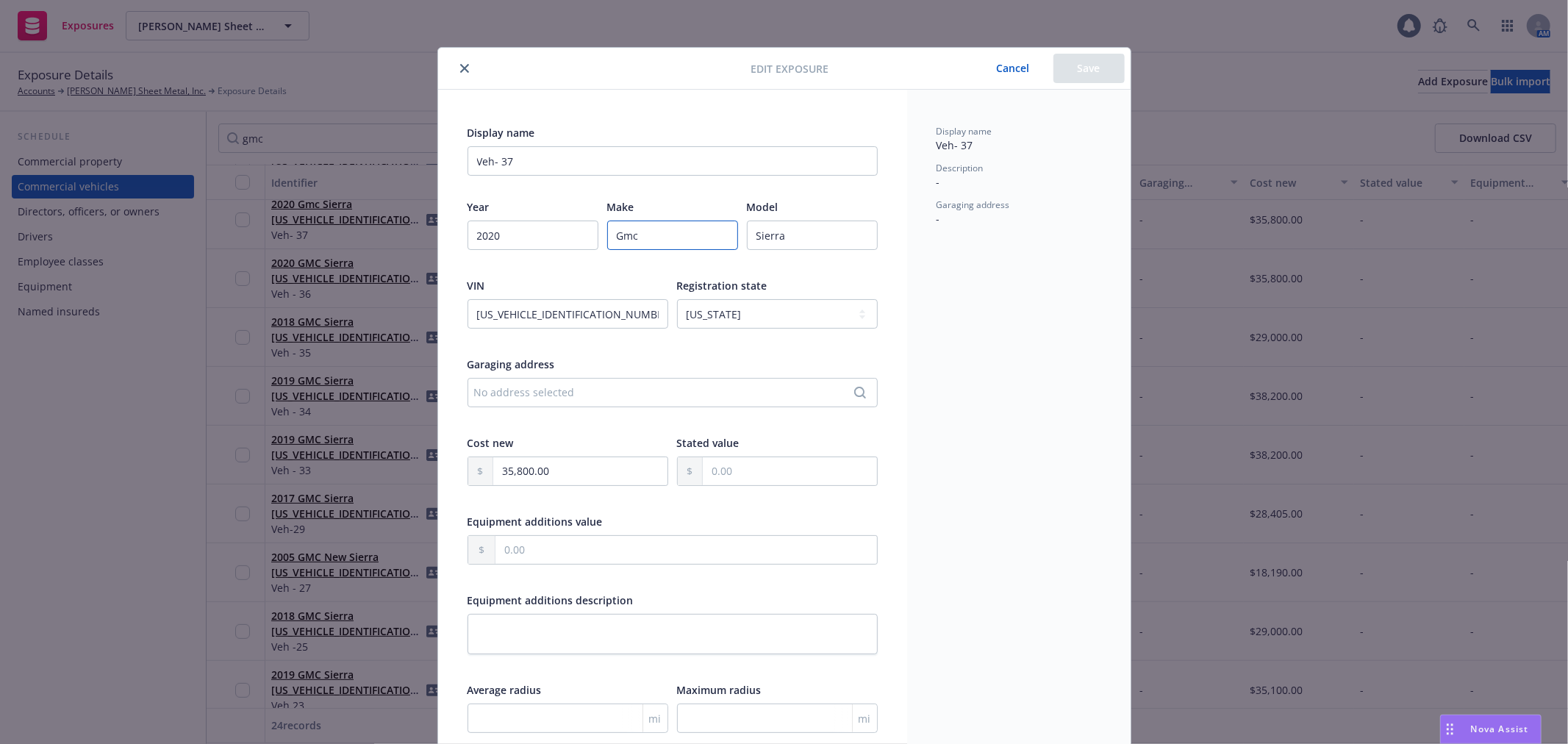
click at [635, 230] on input "Gmc" at bounding box center [672, 234] width 131 height 29
paste input "MC"
type input "GMC"
click at [1082, 64] on button "Save" at bounding box center [1089, 68] width 72 height 29
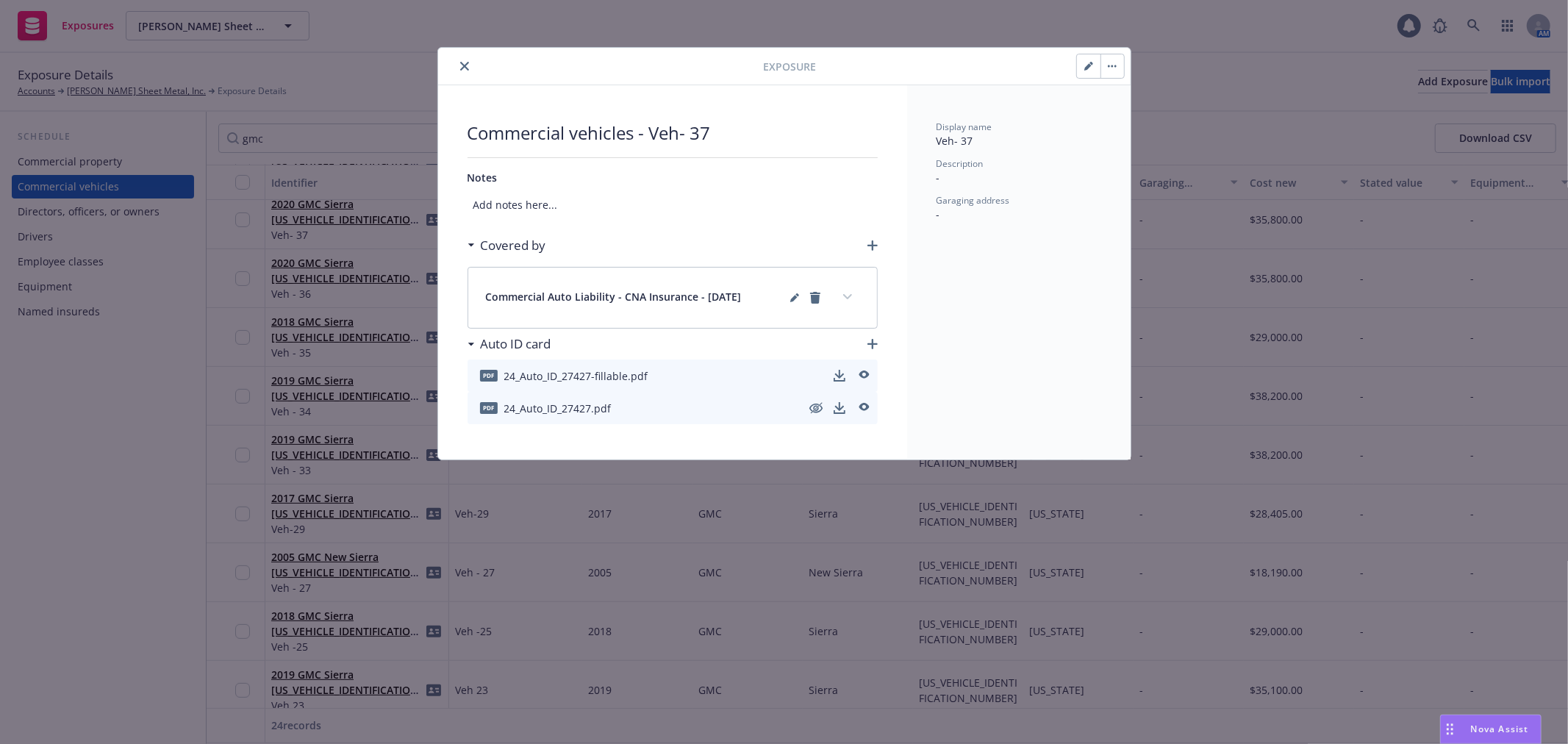
click at [464, 68] on icon "close" at bounding box center [464, 66] width 9 height 9
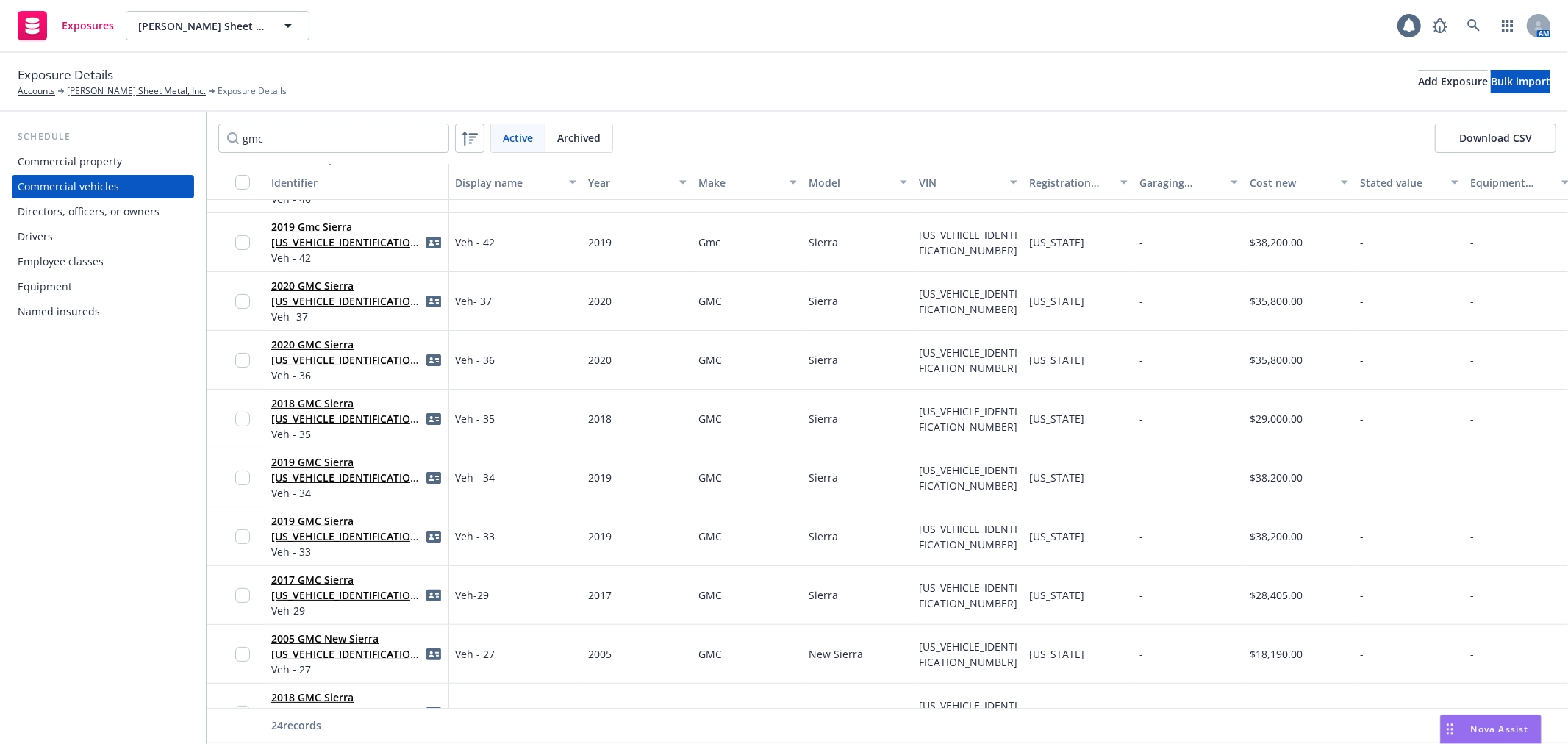
scroll to position [82, 0]
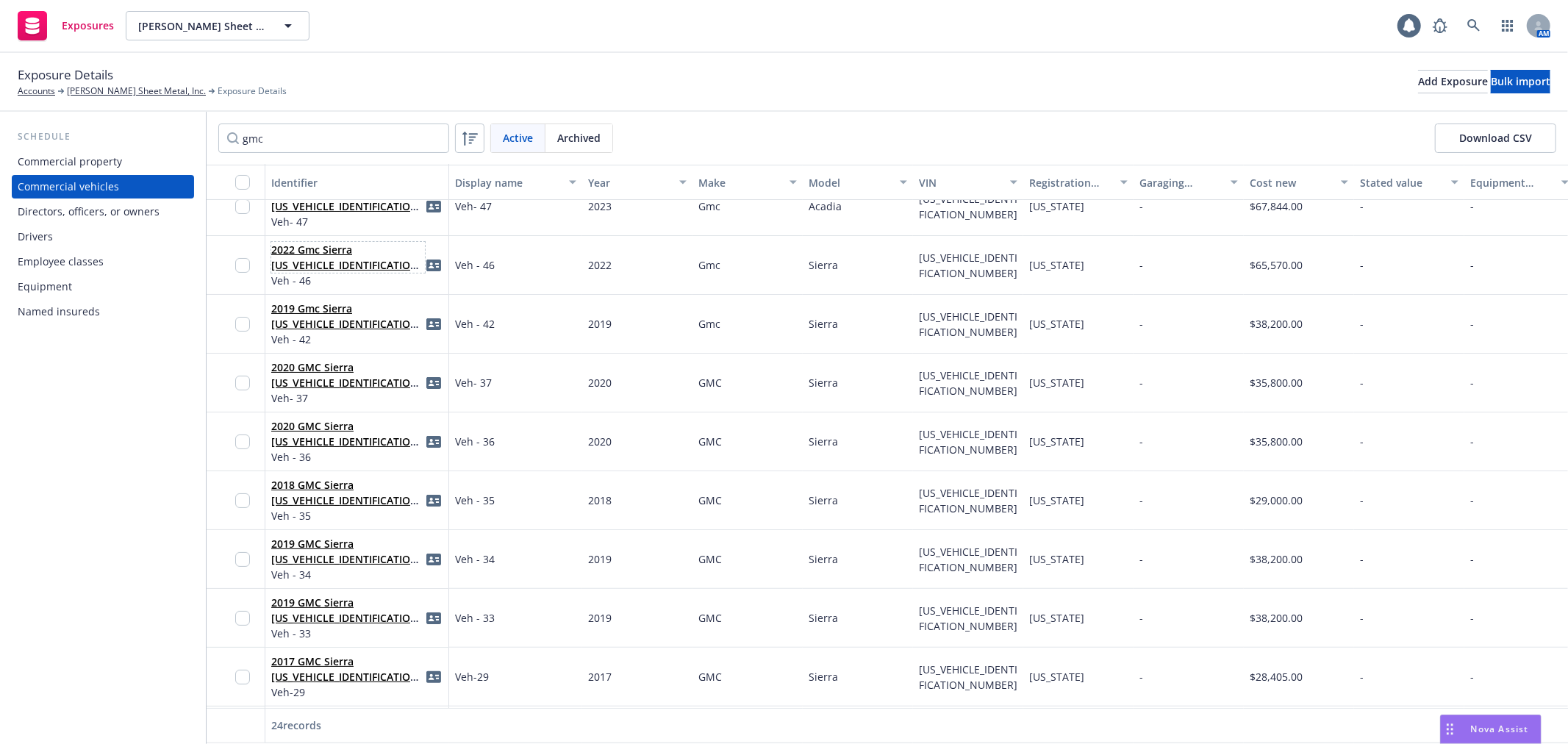
click at [355, 254] on span "2022 Gmc Sierra [US_VEHICLE_IDENTIFICATION_NUMBER]" at bounding box center [348, 257] width 153 height 31
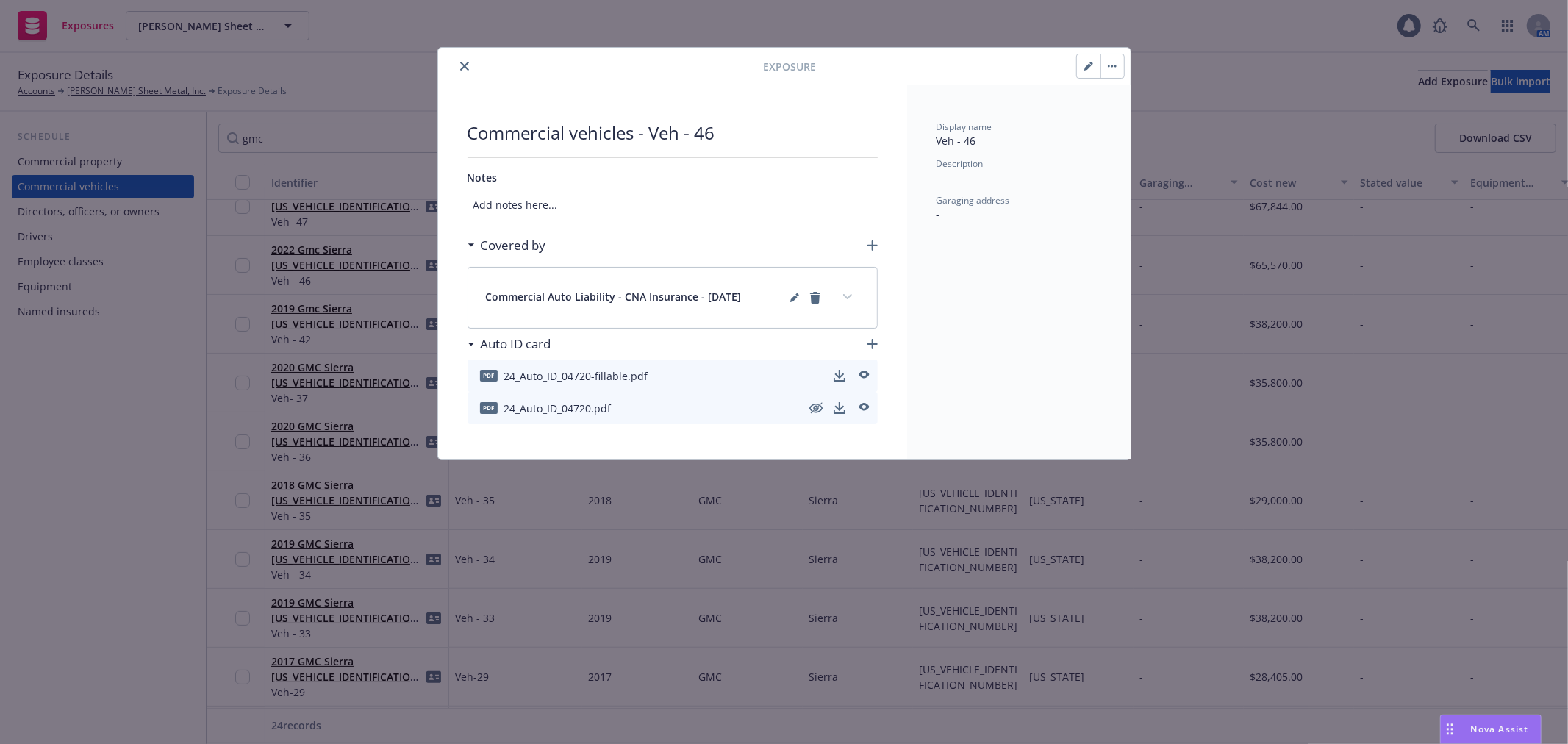
click at [1082, 69] on button "button" at bounding box center [1089, 66] width 24 height 24
select select "CA"
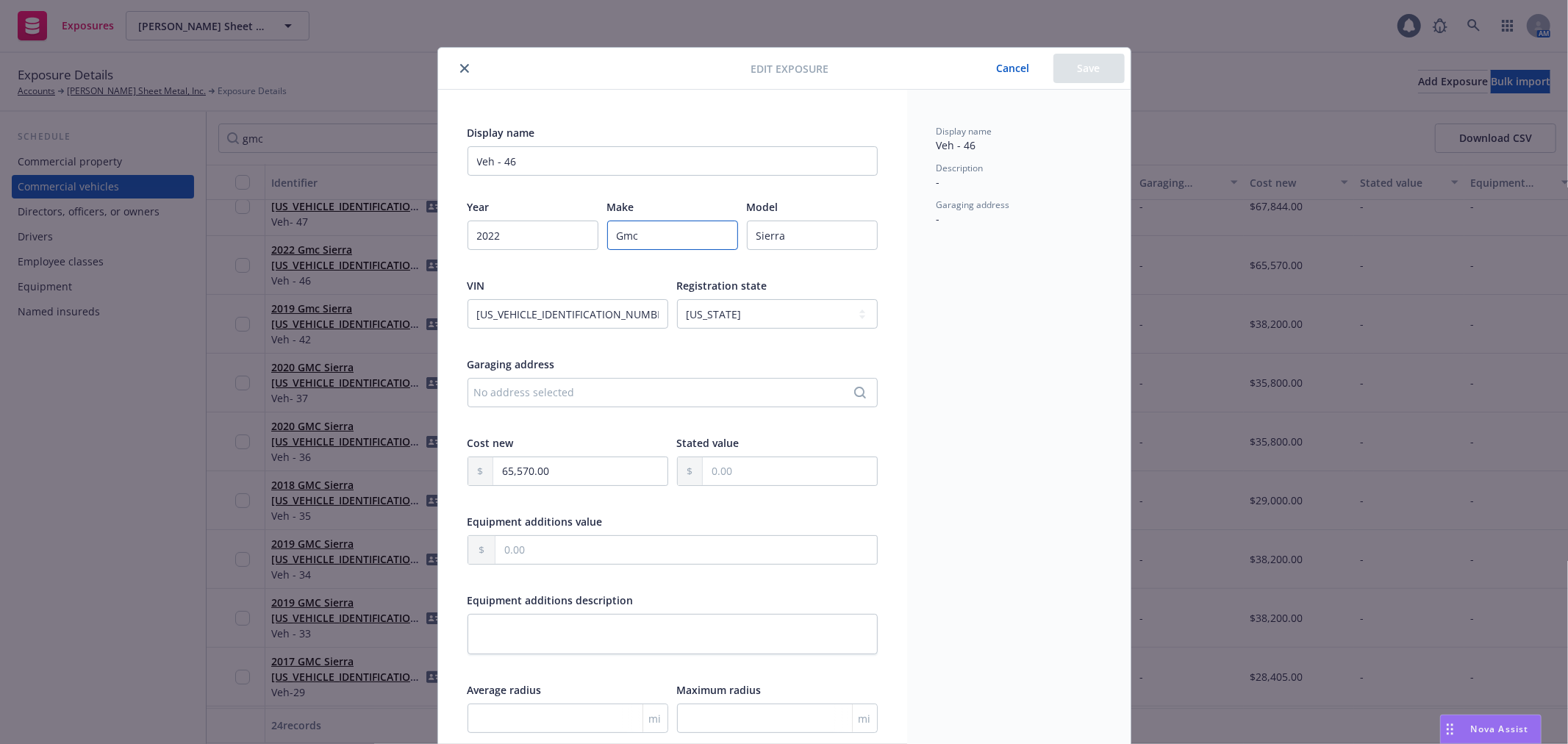
click at [649, 226] on input "Gmc" at bounding box center [672, 234] width 131 height 29
paste input "MC"
type input "GMC"
click at [1098, 66] on button "Save" at bounding box center [1089, 68] width 72 height 29
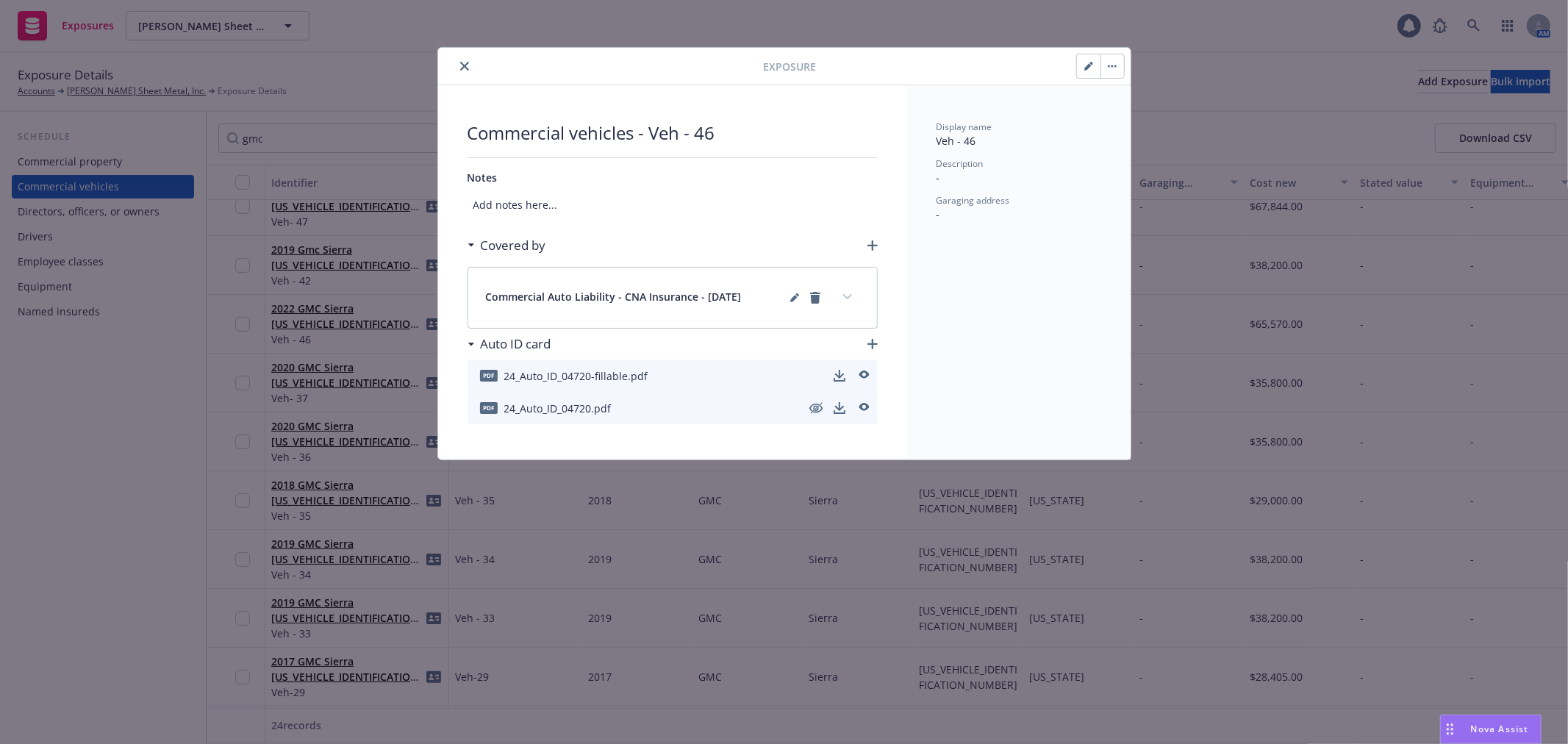
click at [460, 64] on icon "close" at bounding box center [464, 66] width 9 height 9
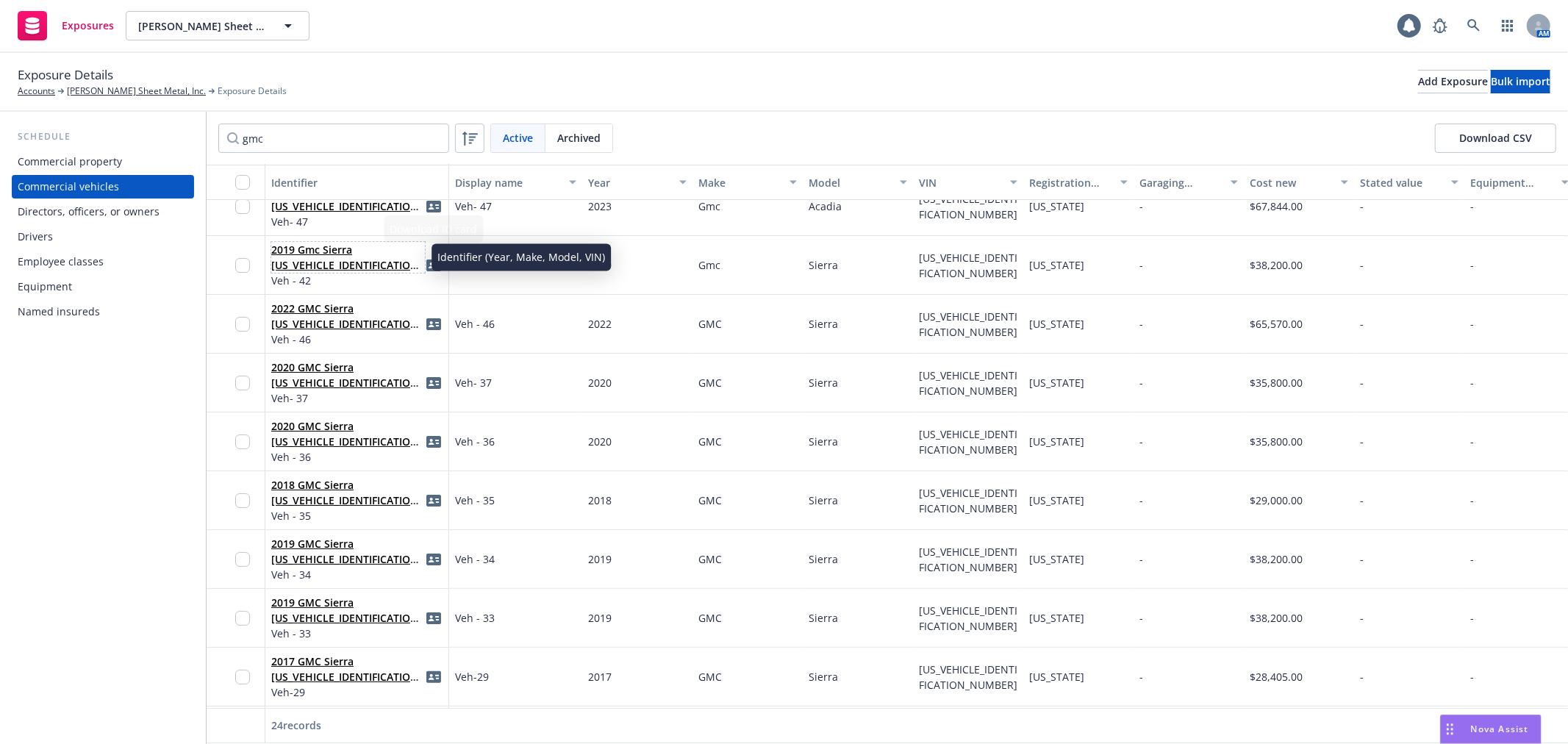
click at [323, 253] on link "2019 Gmc Sierra [US_VEHICLE_IDENTIFICATION_NUMBER]" at bounding box center [347, 264] width 152 height 45
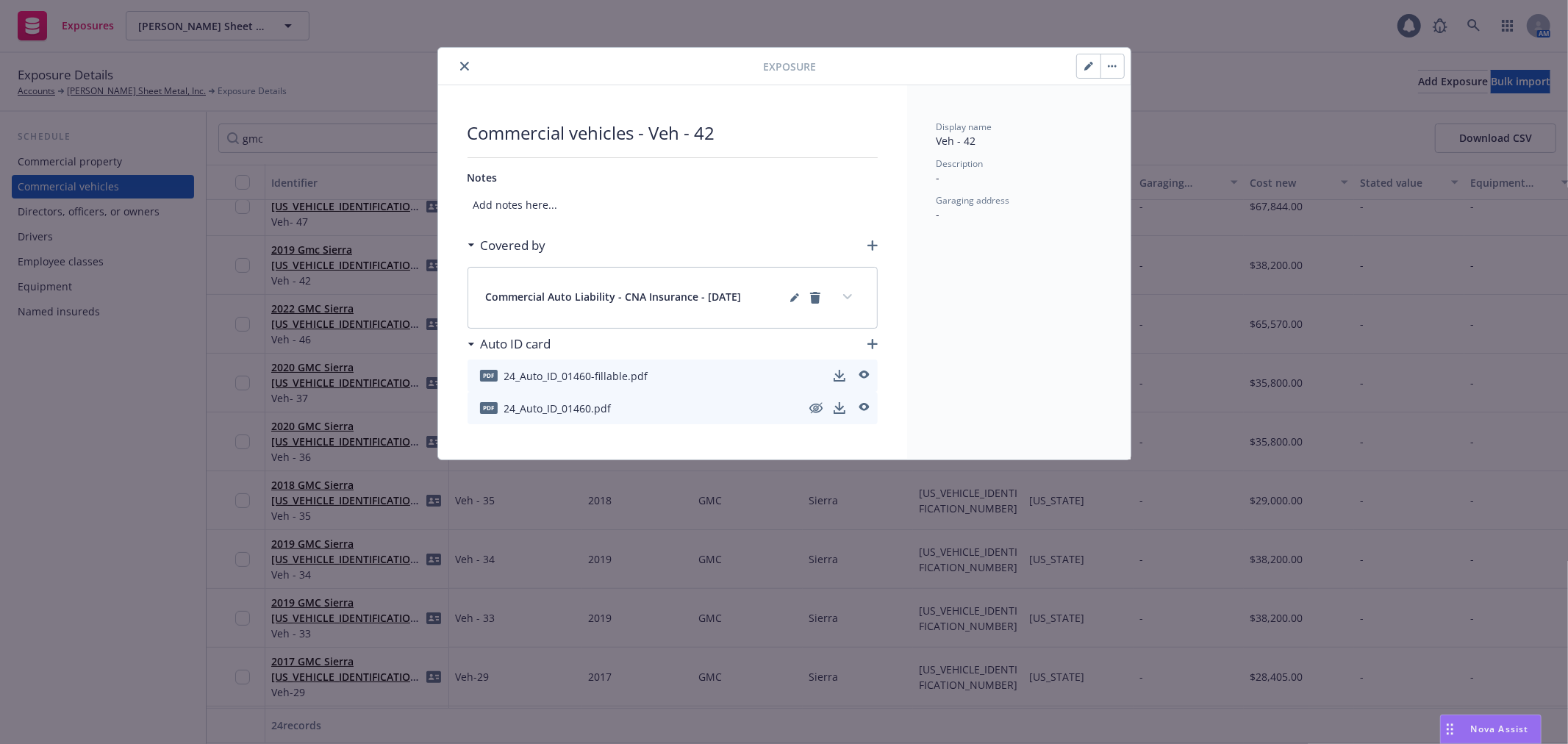
click at [1083, 64] on button "button" at bounding box center [1089, 66] width 24 height 24
select select "CA"
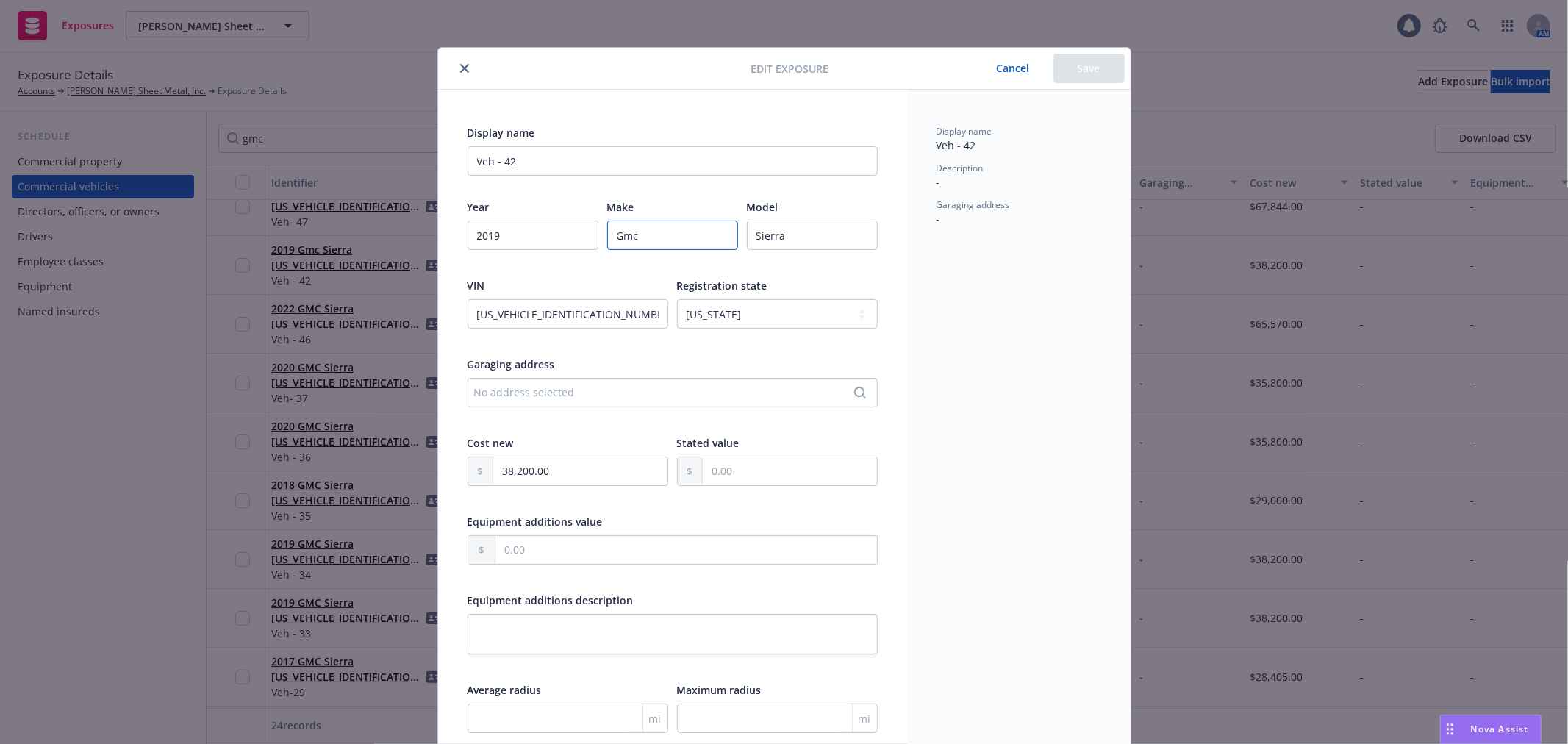
click at [608, 247] on input "Gmc" at bounding box center [672, 234] width 131 height 29
click at [620, 244] on input "Gmc" at bounding box center [672, 234] width 131 height 29
paste input "MC"
type input "GMC"
click at [1068, 74] on button "Save" at bounding box center [1089, 68] width 72 height 29
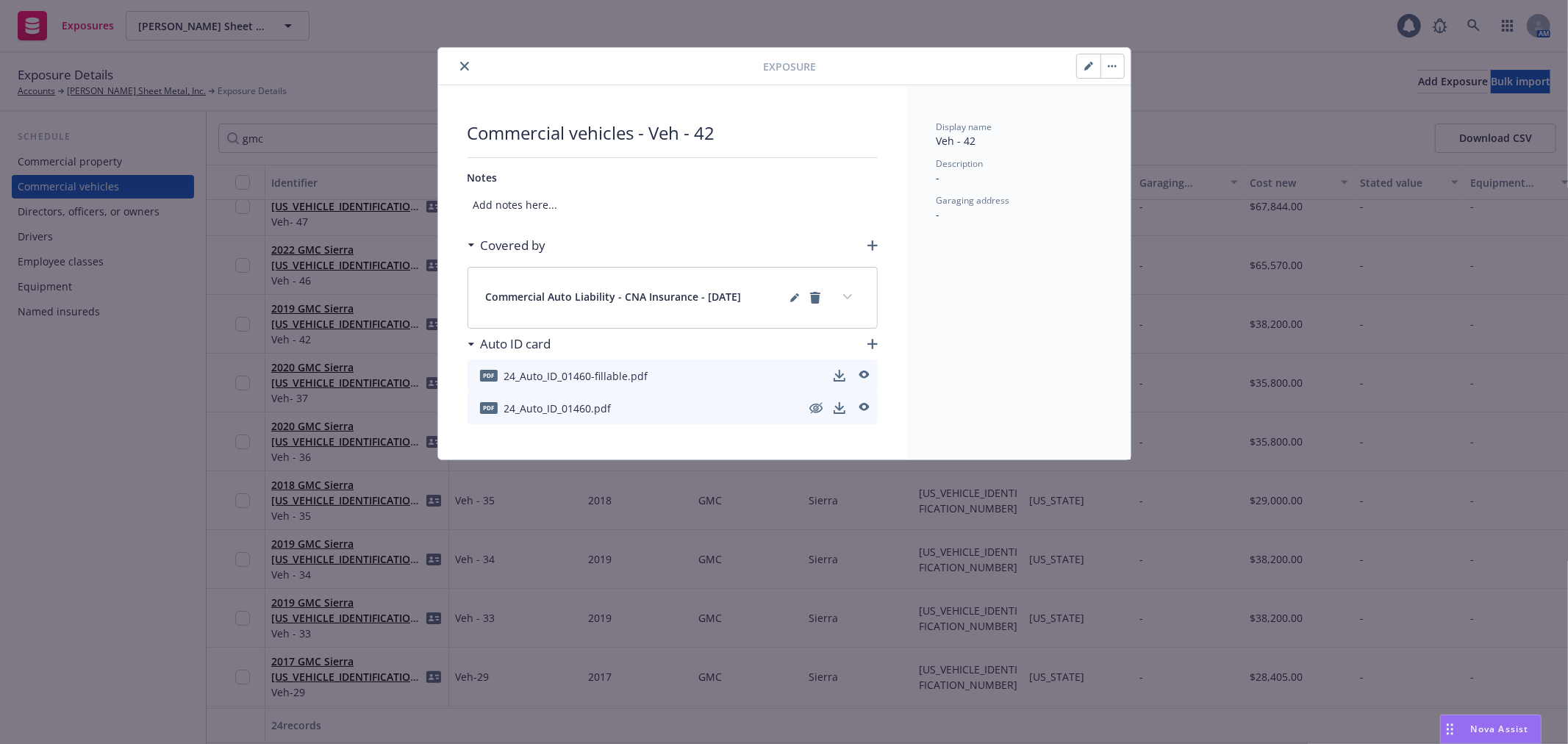
click at [469, 68] on button "close" at bounding box center [465, 66] width 17 height 17
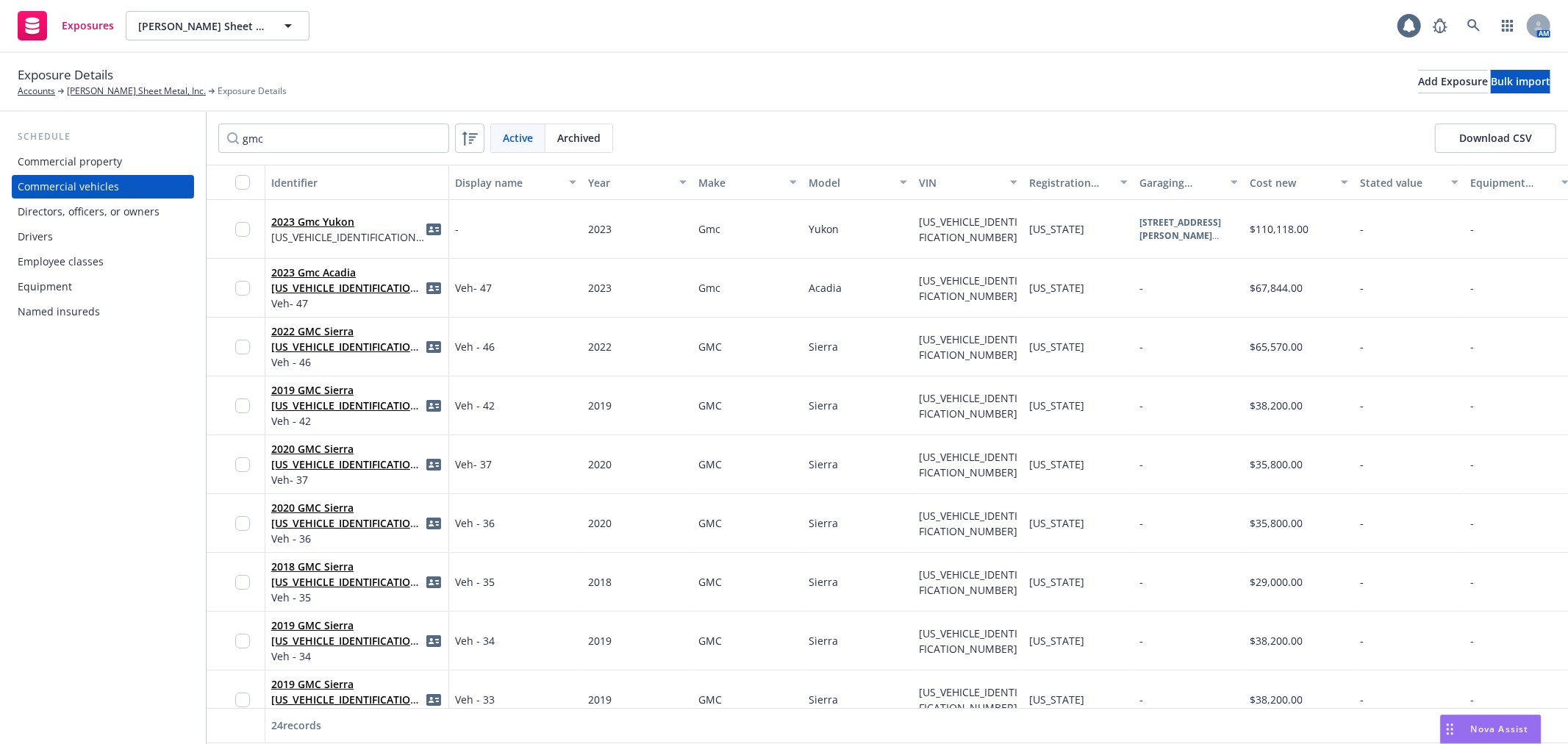
click at [340, 212] on div "2023 Gmc Yukon [US_VEHICLE_IDENTIFICATION_NUMBER]" at bounding box center [357, 228] width 171 height 40
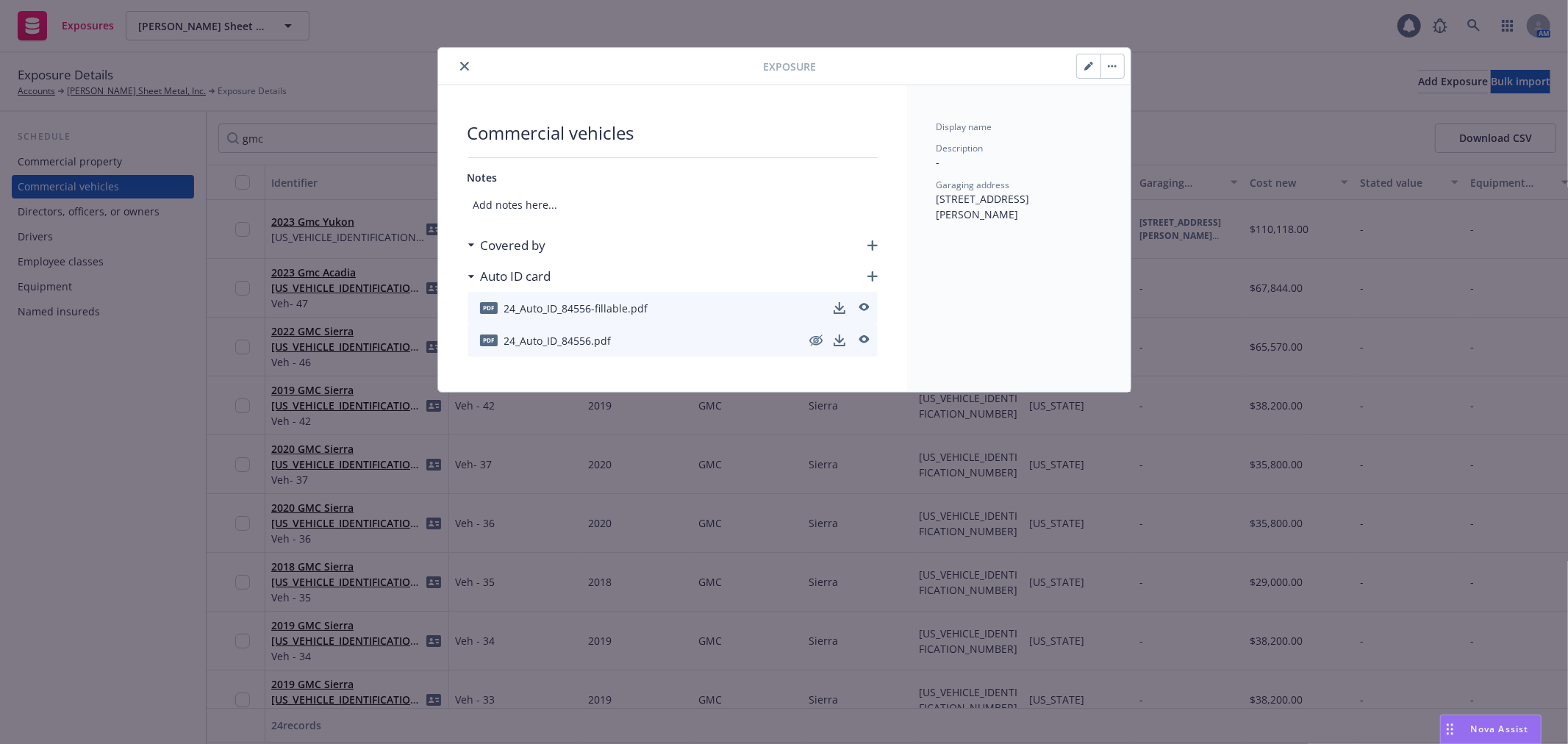
click at [1088, 68] on icon "button" at bounding box center [1088, 66] width 7 height 7
select select "CA"
select select "SERVICE"
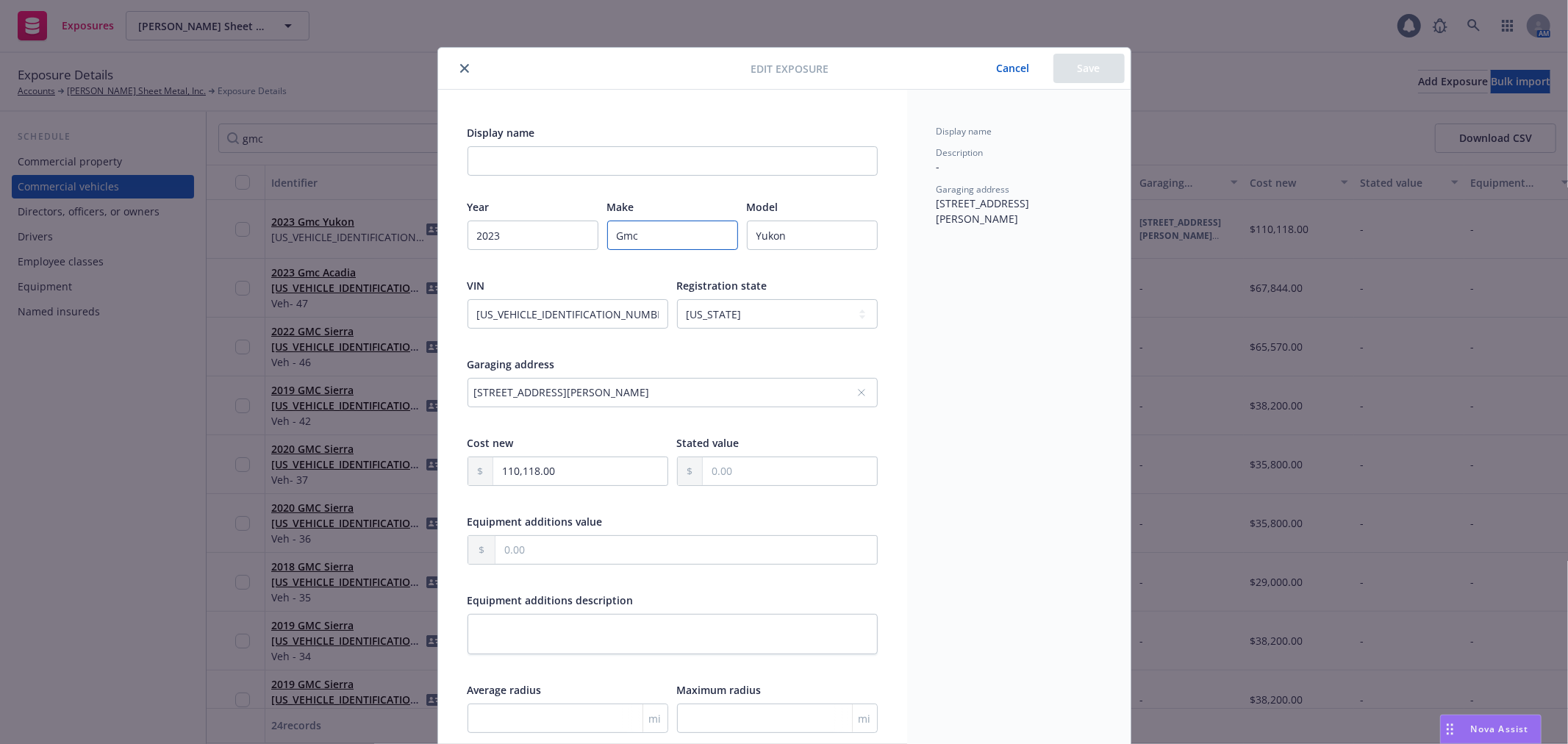
click at [677, 230] on input "Gmc" at bounding box center [672, 234] width 131 height 29
paste input "MC"
type input "GMC"
click at [1082, 76] on button "Save" at bounding box center [1089, 68] width 72 height 29
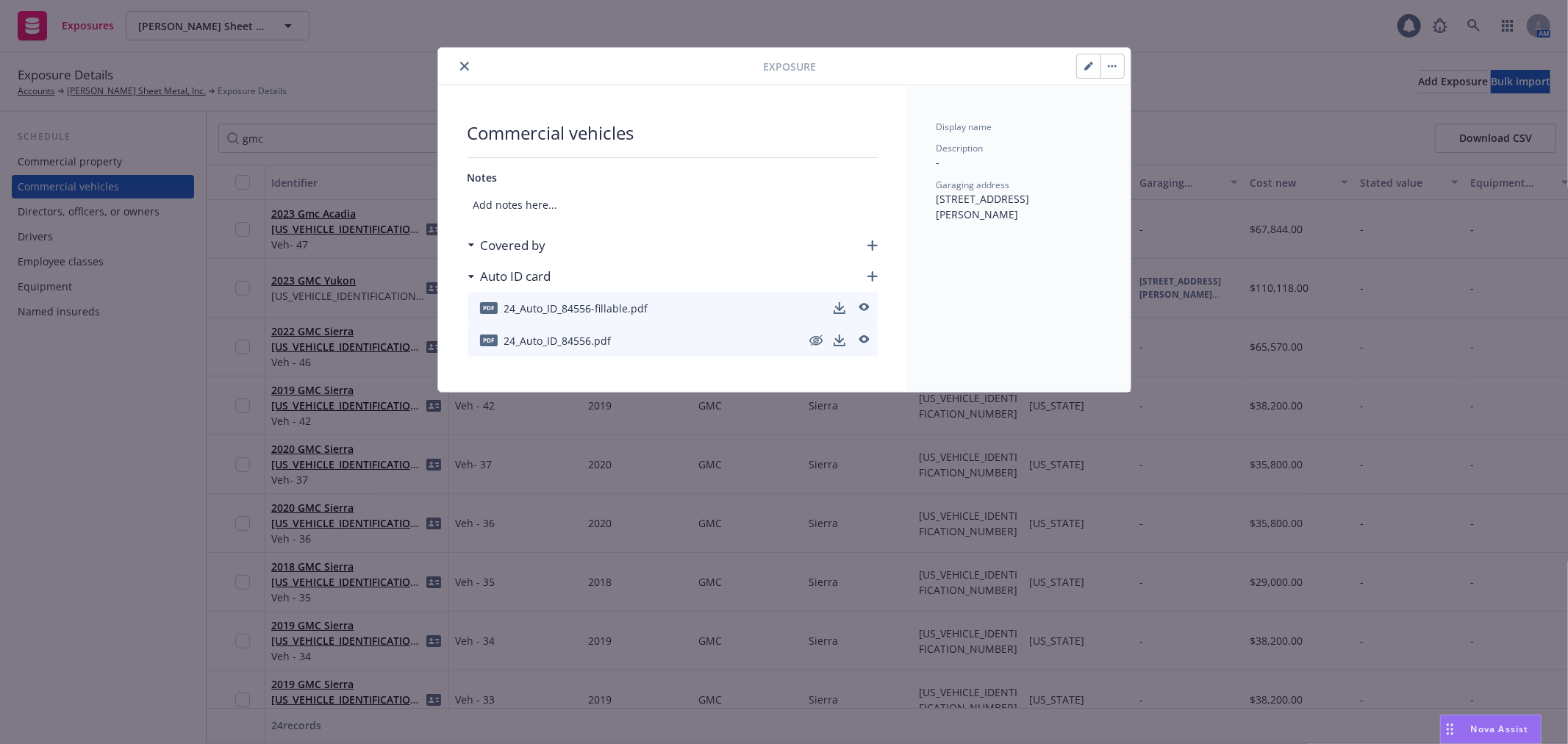
click at [462, 61] on button "close" at bounding box center [465, 66] width 17 height 17
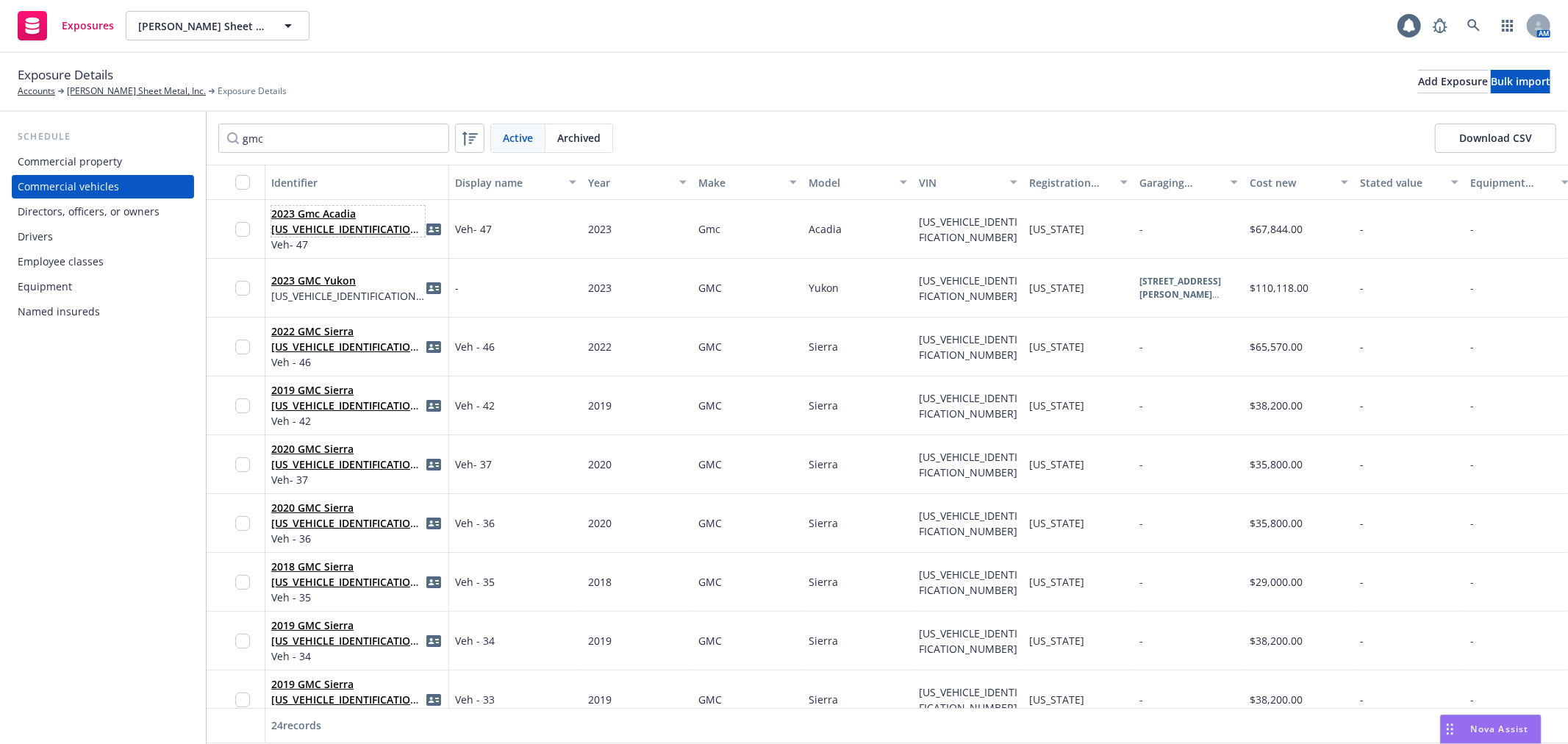
click at [322, 212] on link "2023 Gmc Acadia [US_VEHICLE_IDENTIFICATION_NUMBER]" at bounding box center [347, 229] width 152 height 45
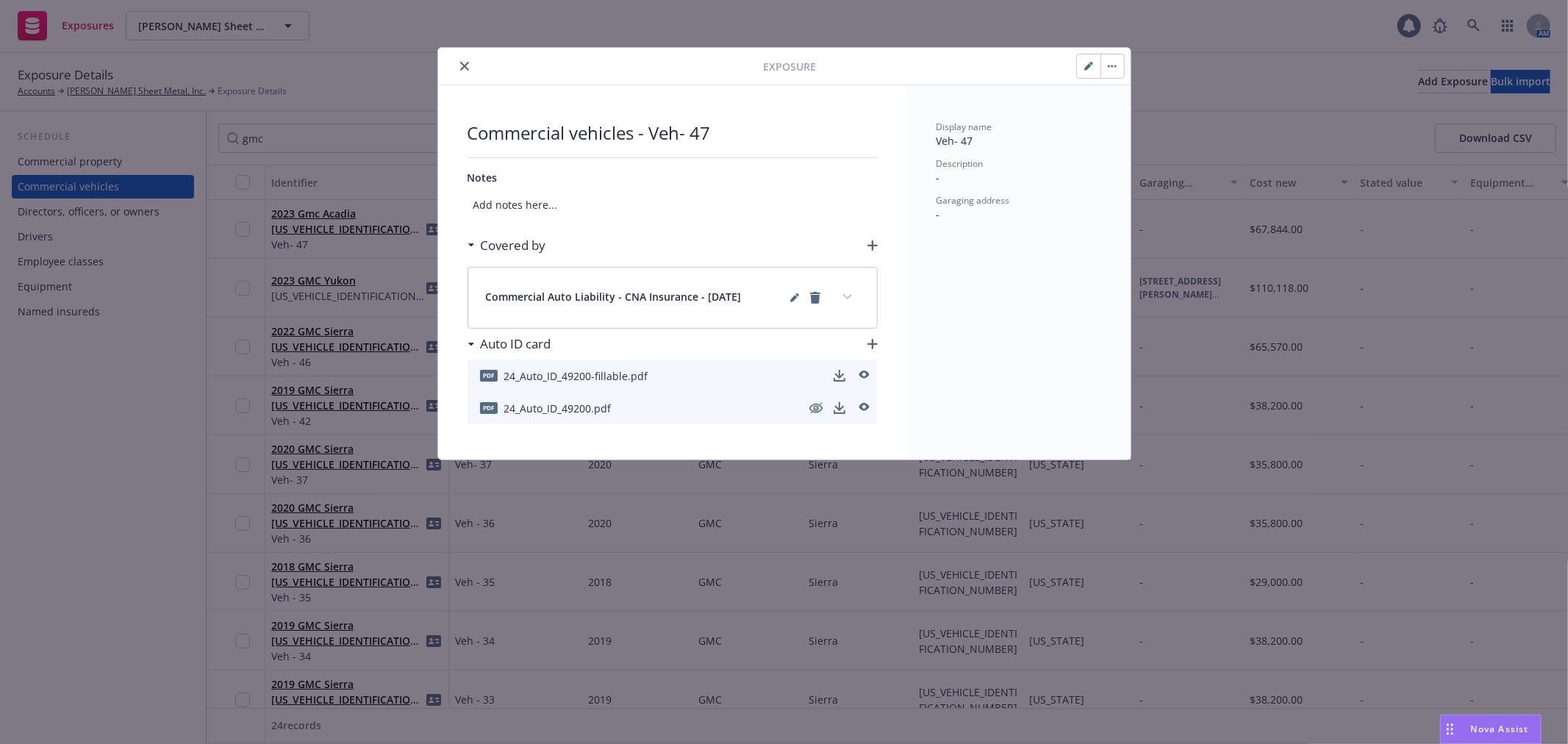
click at [1079, 71] on button "button" at bounding box center [1089, 66] width 24 height 24
select select "CA"
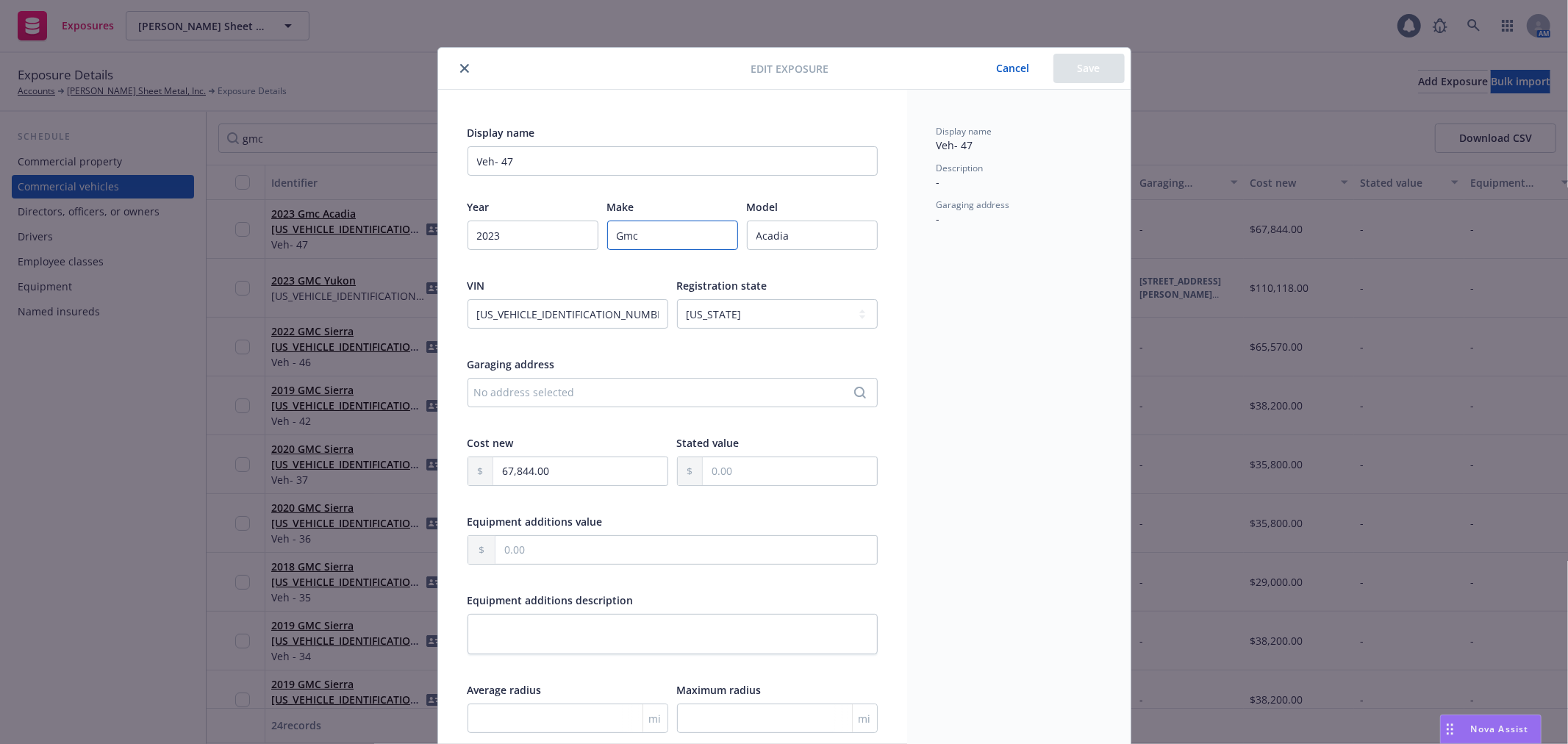
click at [672, 227] on input "Gmc" at bounding box center [672, 234] width 131 height 29
paste input "MC"
type input "GMC"
click at [1096, 62] on button "Save" at bounding box center [1089, 68] width 72 height 29
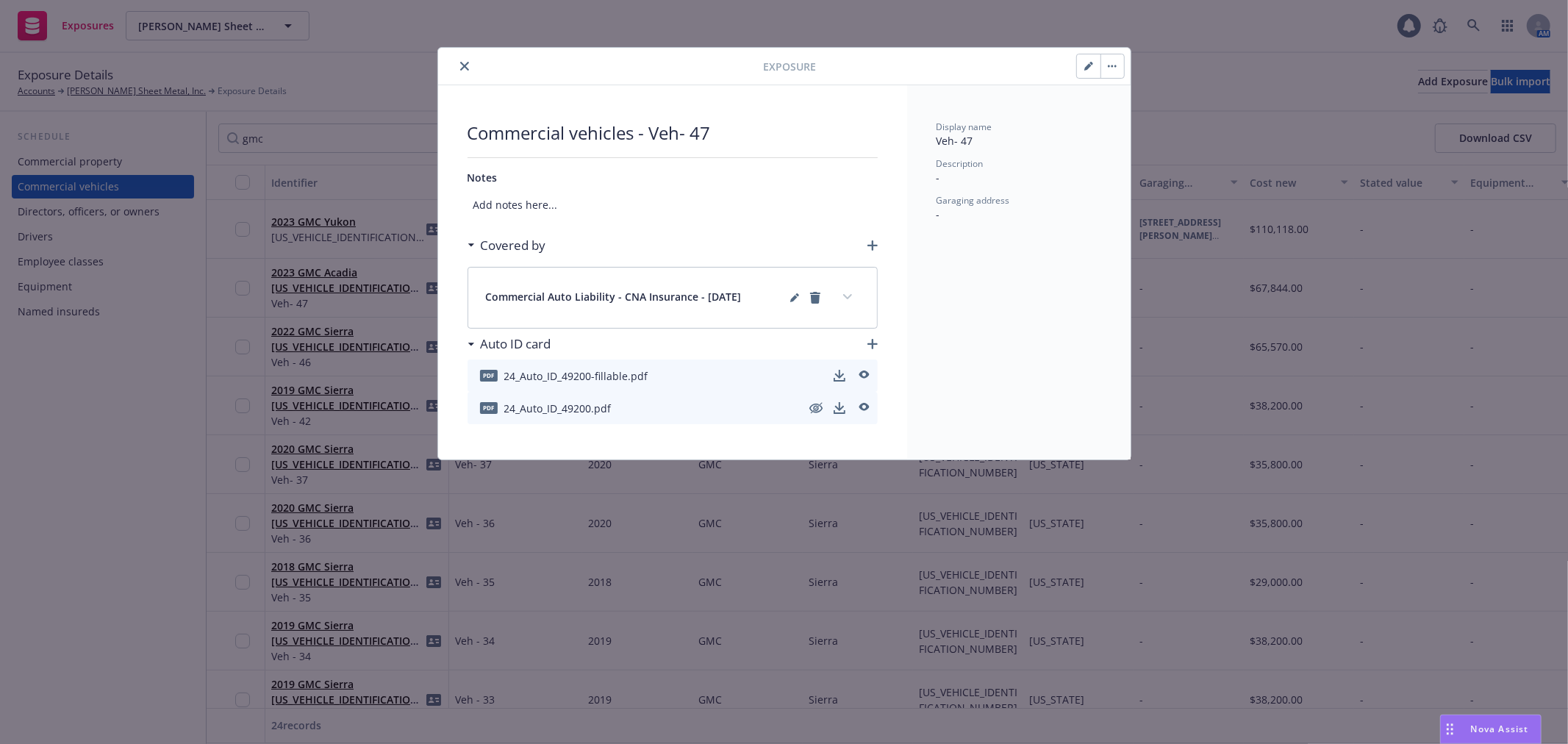
click at [469, 67] on button "close" at bounding box center [465, 66] width 17 height 17
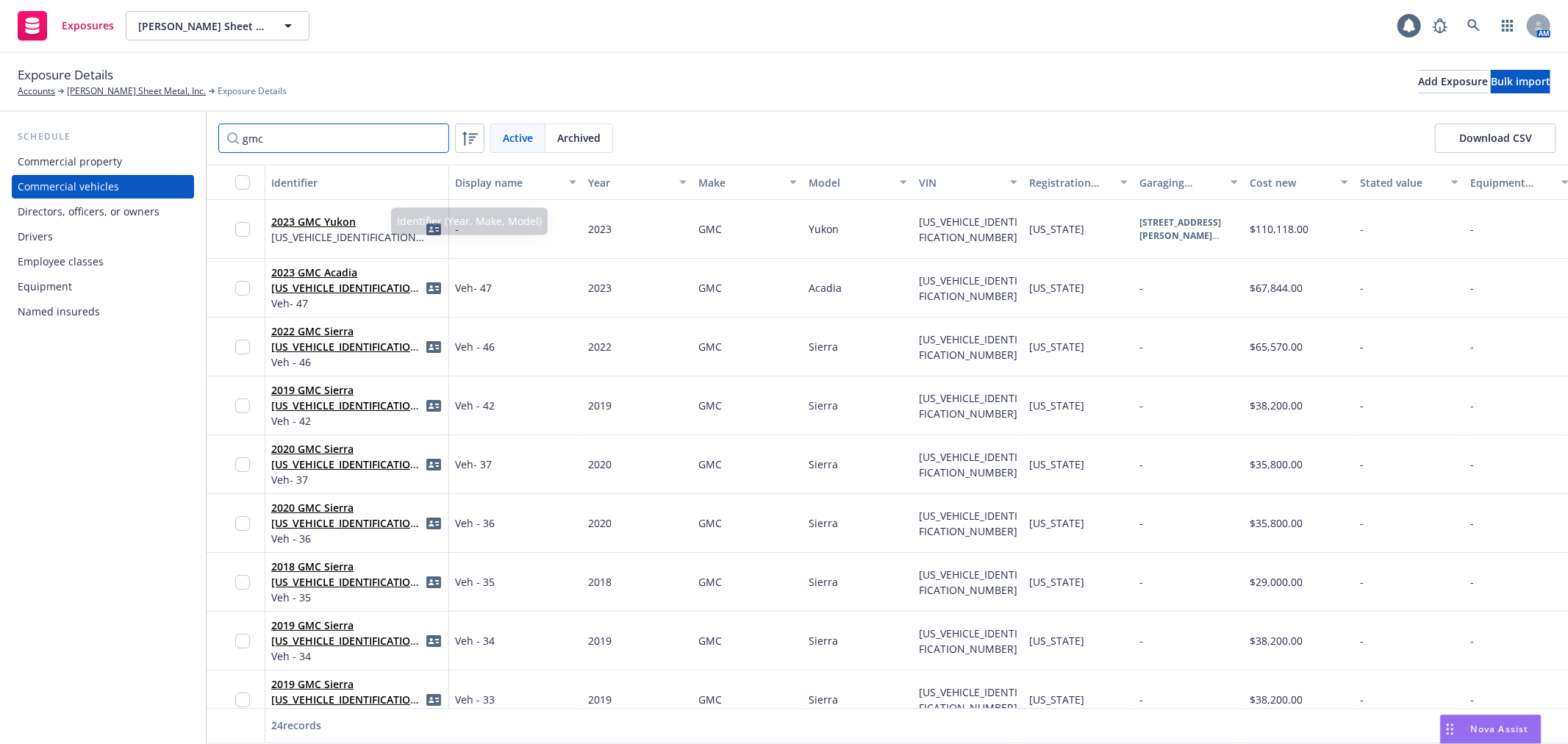
click at [261, 140] on input "gmc" at bounding box center [334, 138] width 231 height 29
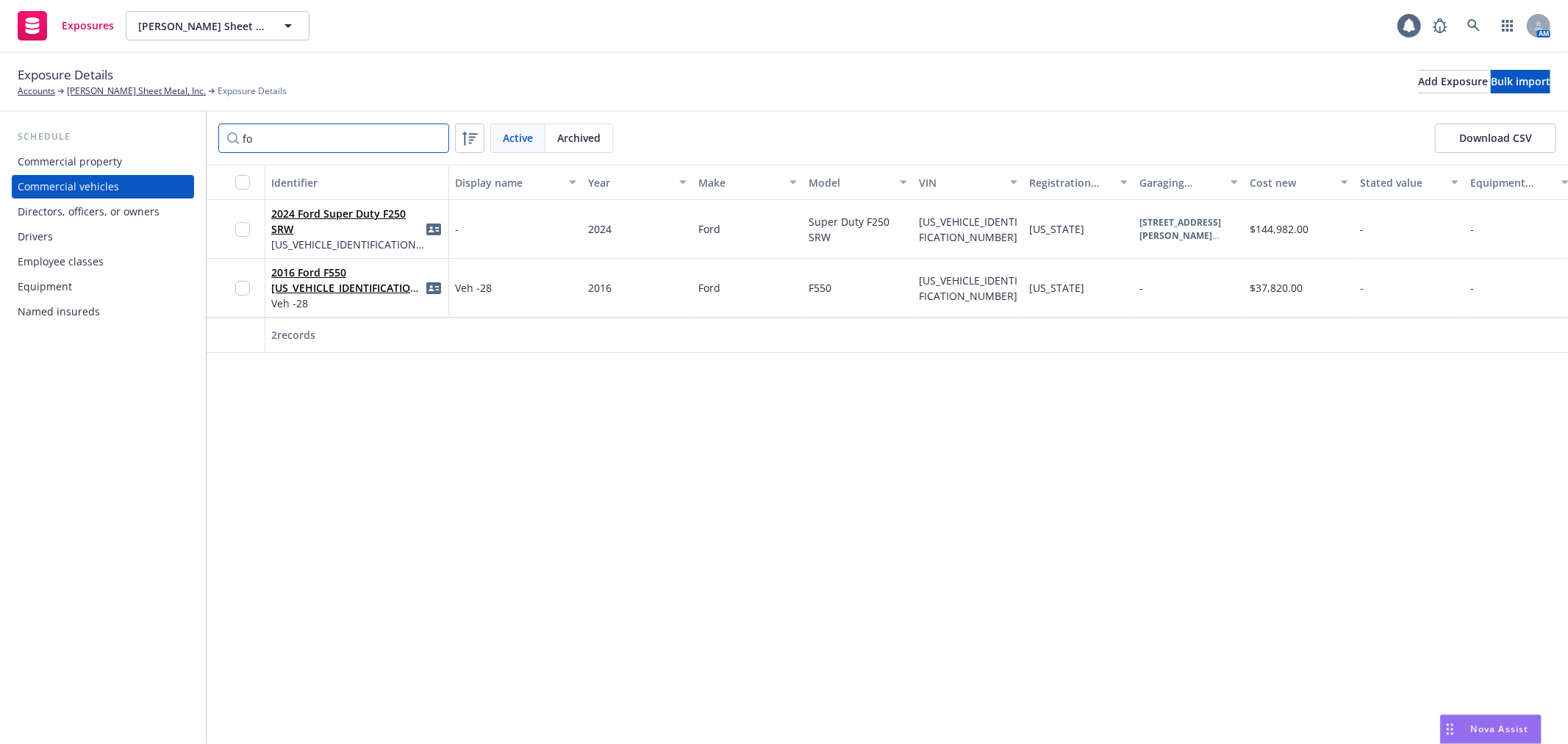
type input "f"
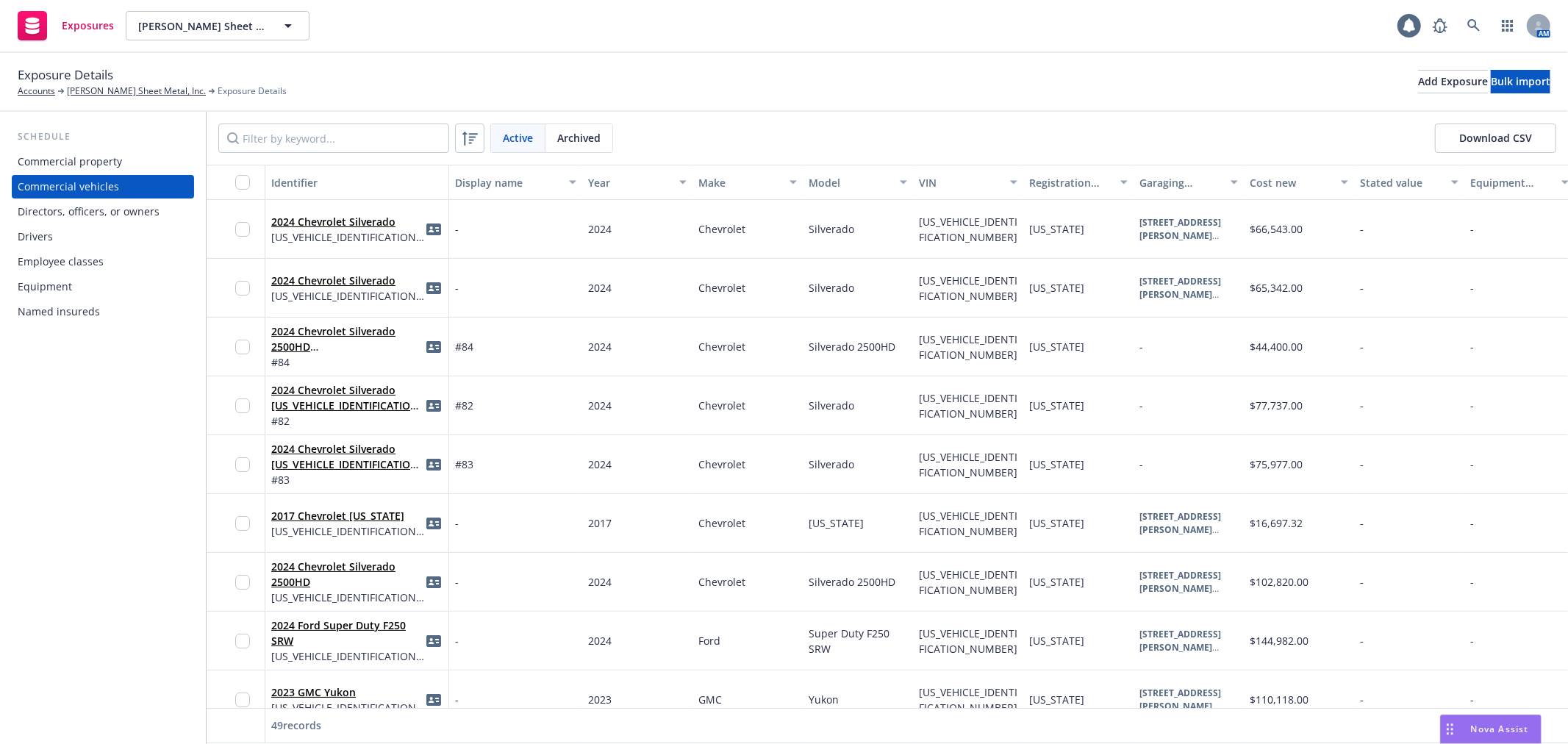
click at [1489, 142] on button "Download CSV" at bounding box center [1496, 138] width 121 height 29
click at [355, 342] on link "2024 Chevrolet Silverado 2500HD [US_VEHICLE_IDENTIFICATION_NUMBER]" at bounding box center [347, 354] width 152 height 61
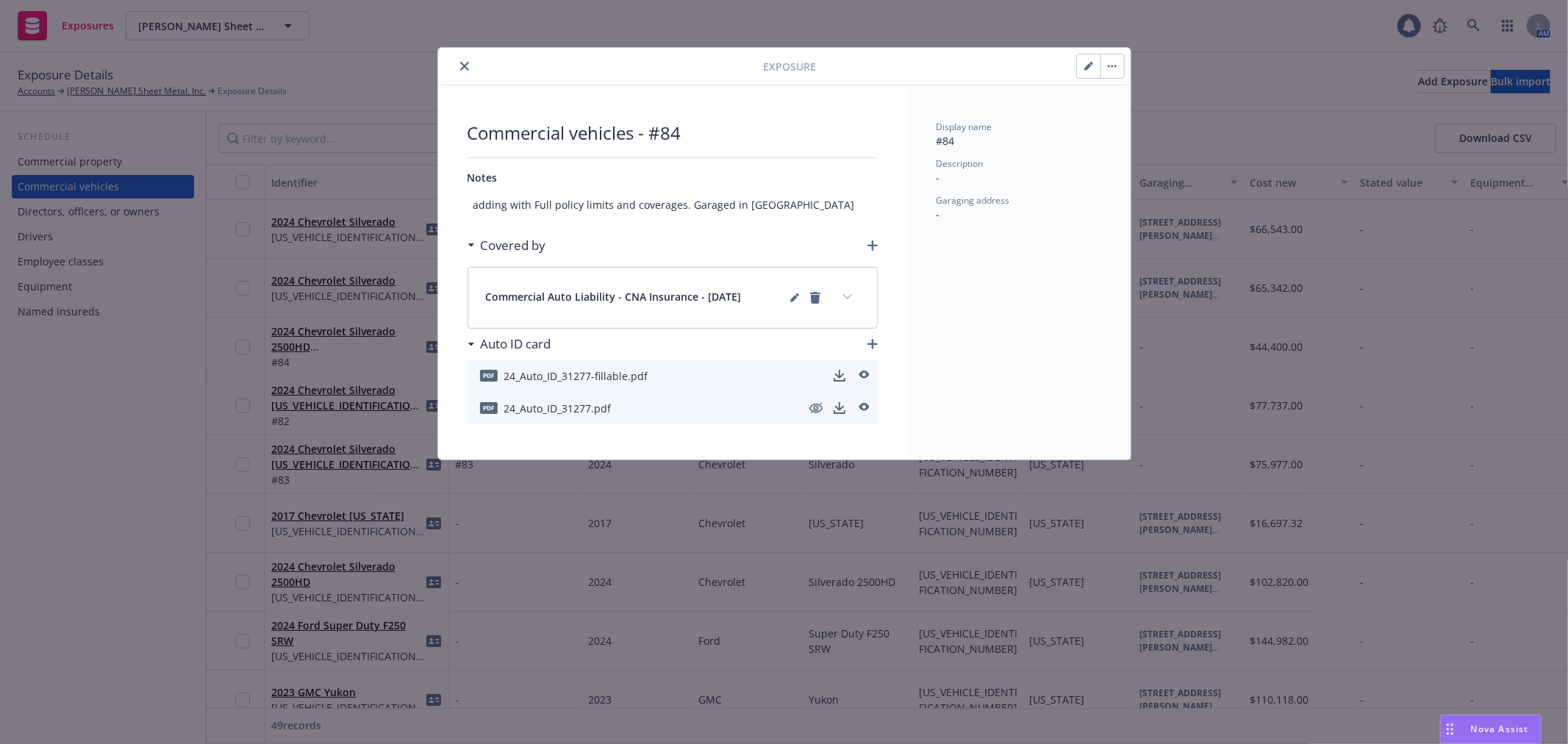
click at [1088, 72] on button "button" at bounding box center [1089, 66] width 24 height 24
type textarea "x"
select select "CA"
select select "LIGHT_TRUCK"
select select "COMMERCIAL"
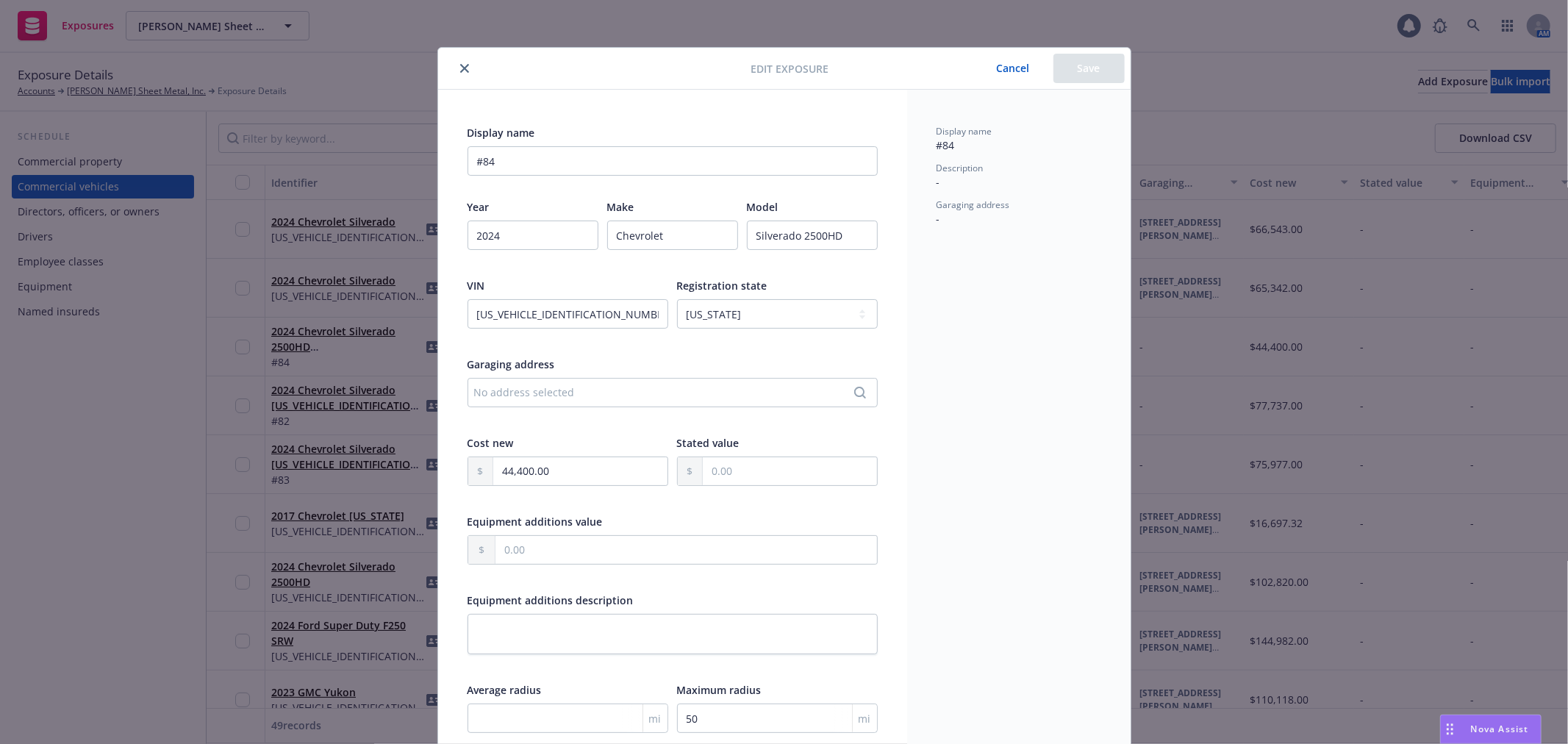
click at [1016, 72] on button "Cancel" at bounding box center [1014, 68] width 80 height 29
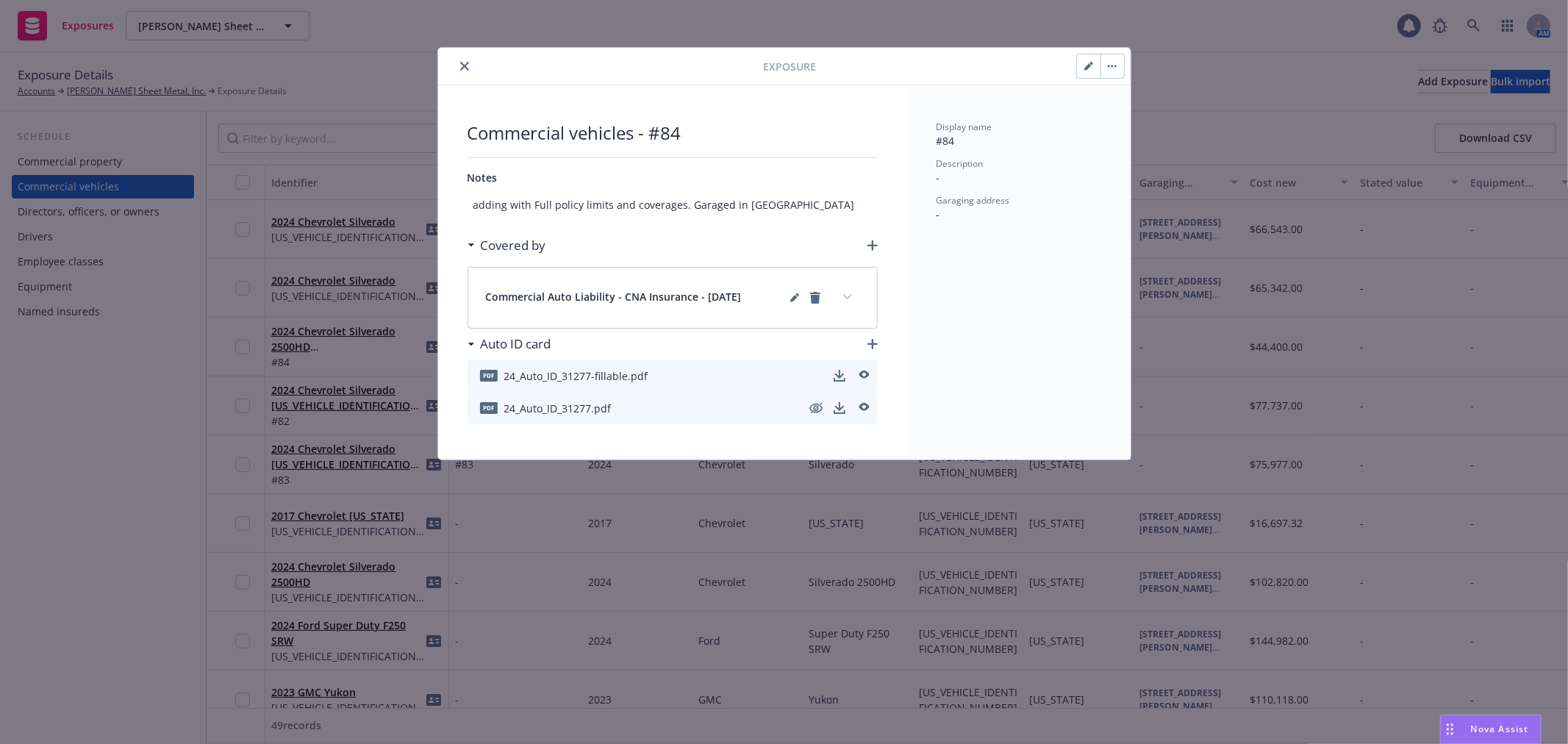
click at [469, 67] on button "close" at bounding box center [465, 66] width 17 height 17
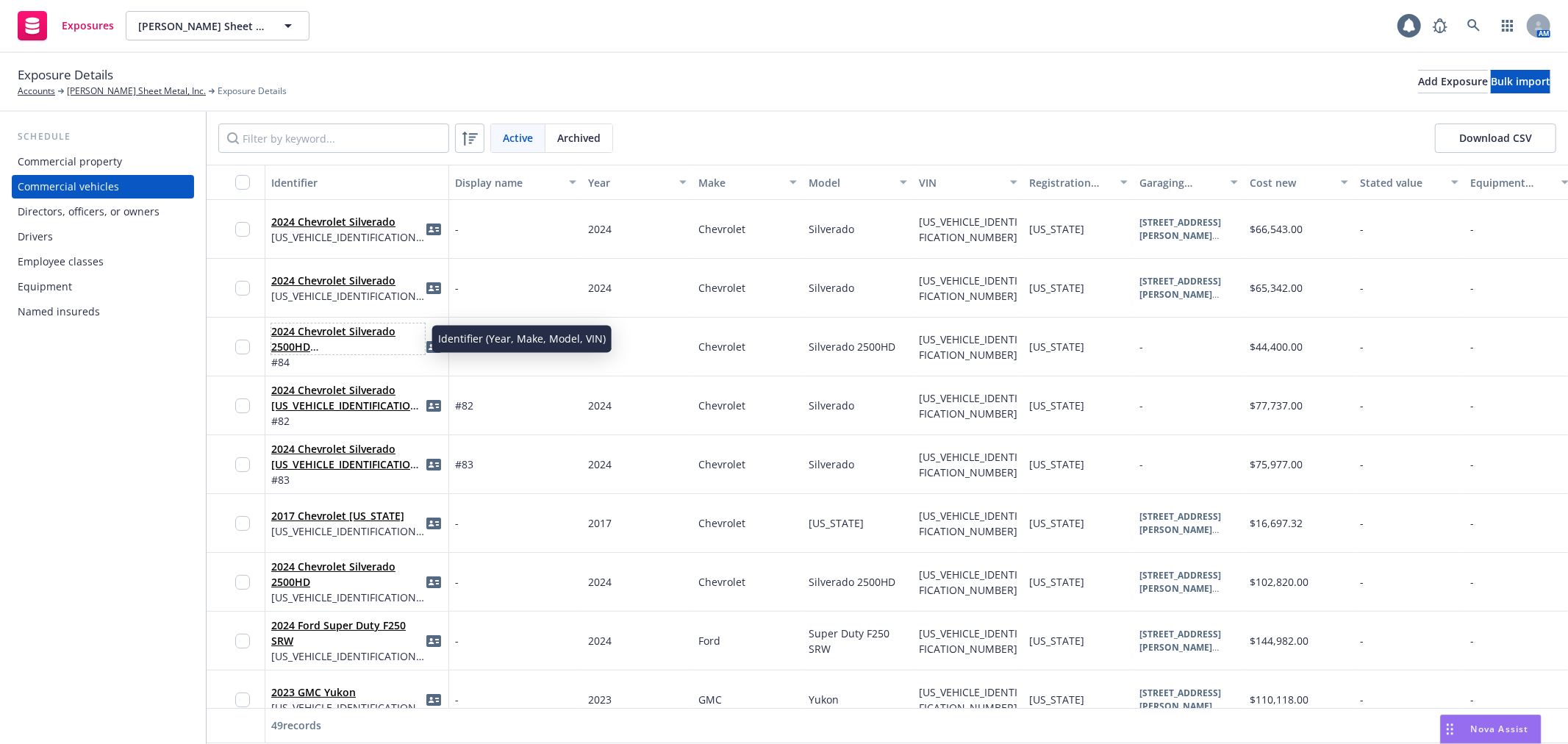
click at [354, 351] on link "2024 Chevrolet Silverado 2500HD [US_VEHICLE_IDENTIFICATION_NUMBER]" at bounding box center [347, 354] width 152 height 61
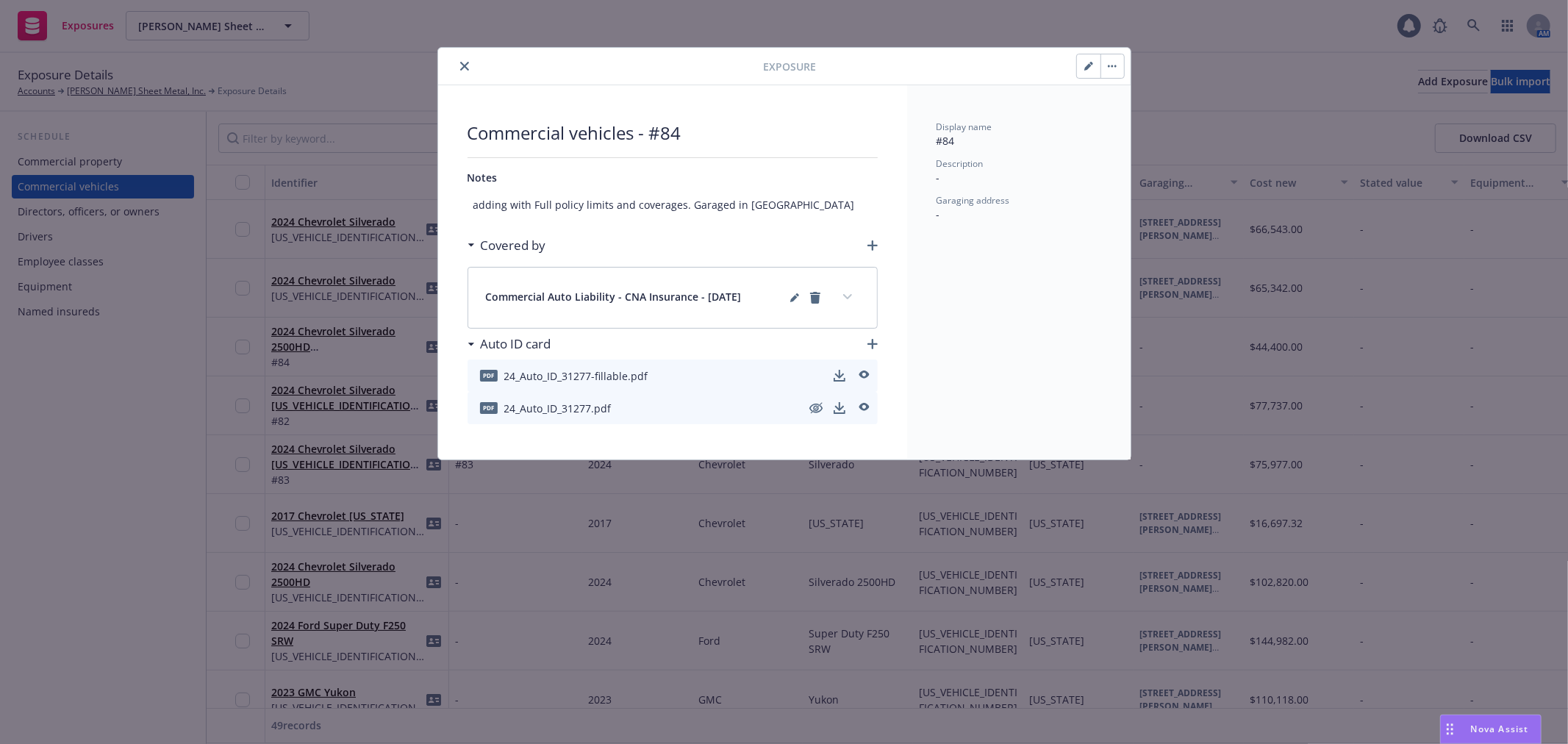
click at [1079, 61] on button "button" at bounding box center [1089, 66] width 24 height 24
type textarea "x"
select select "CA"
select select "LIGHT_TRUCK"
select select "COMMERCIAL"
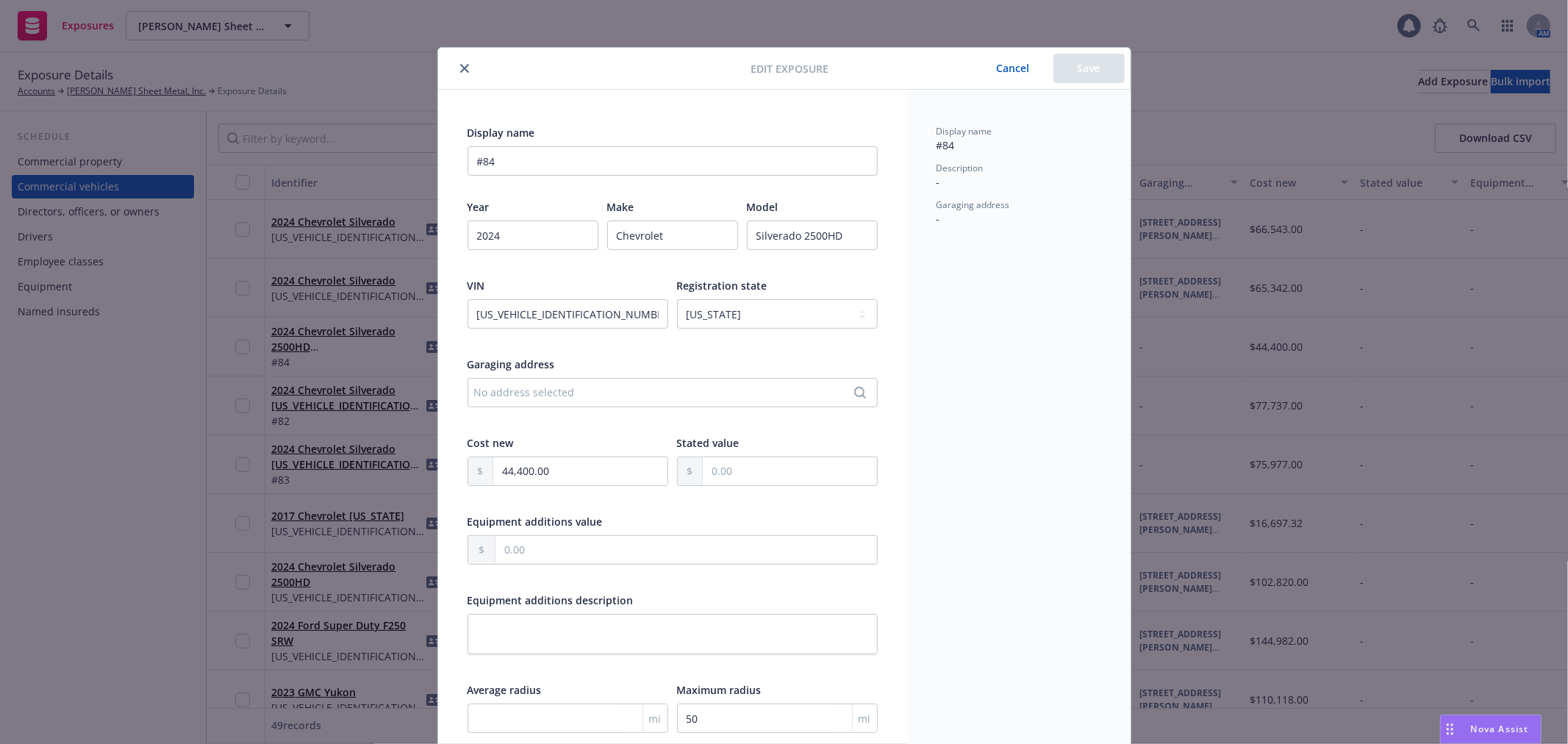
click at [464, 70] on button "close" at bounding box center [465, 68] width 17 height 17
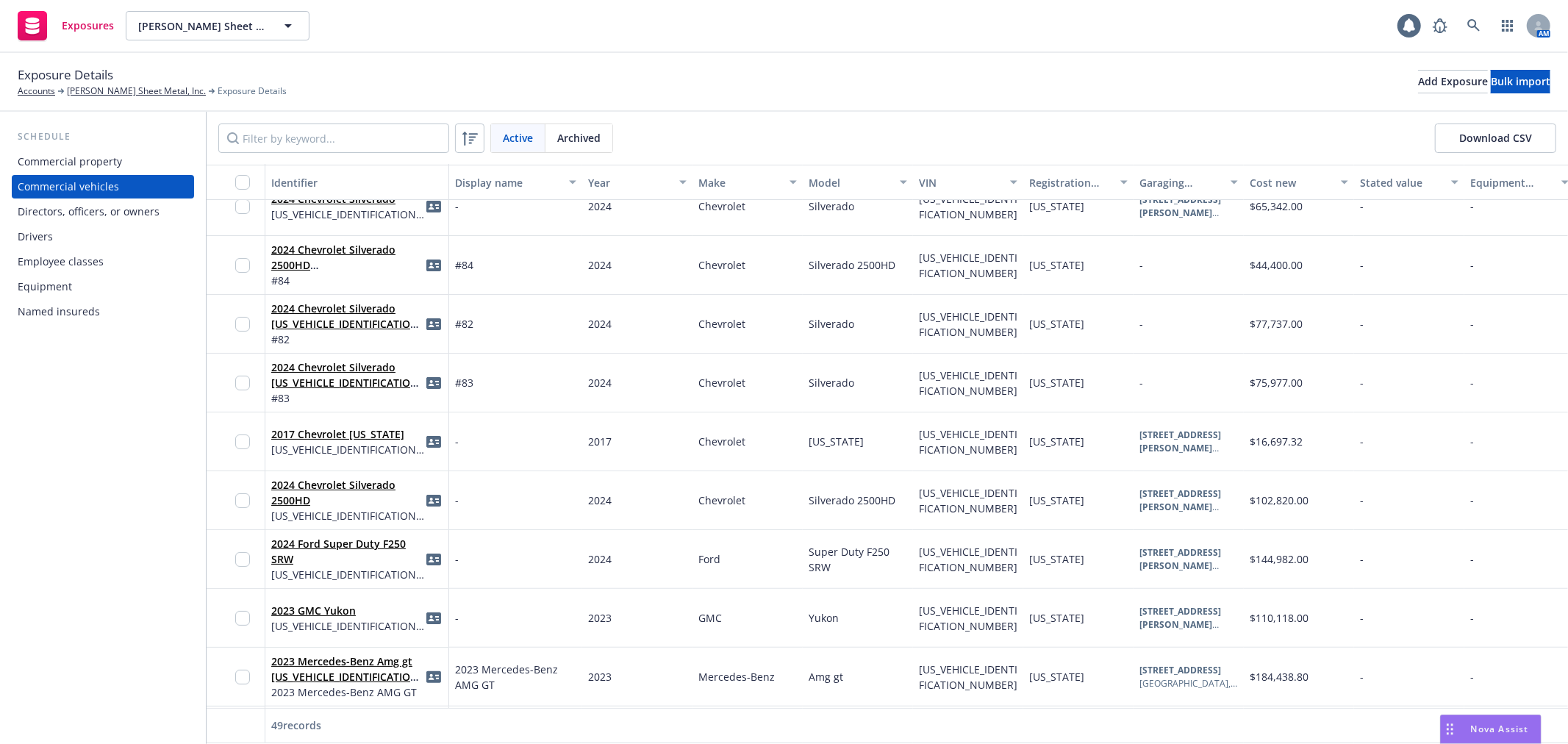
scroll to position [164, 0]
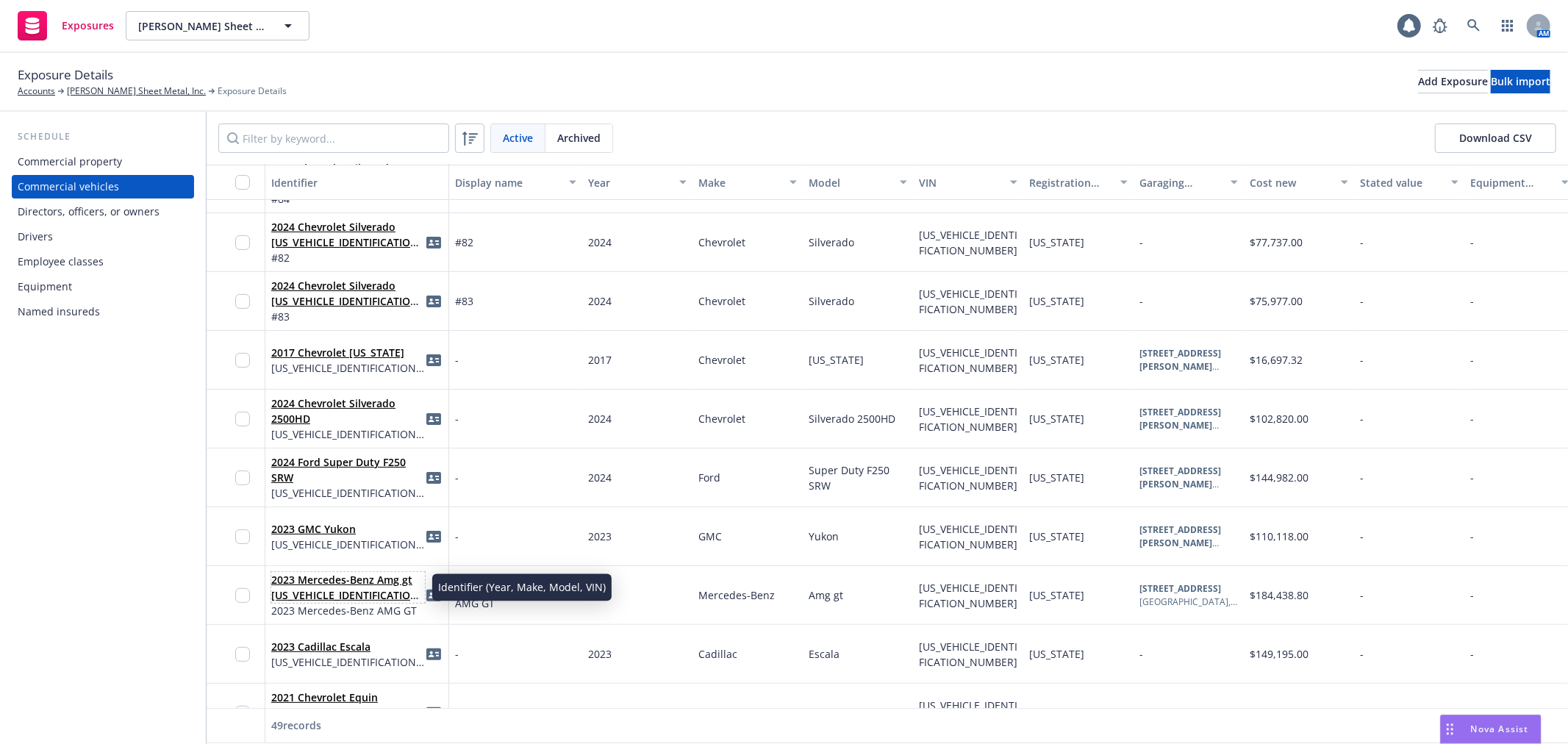
click at [325, 577] on link "2023 Mercedes-Benz Amg gt [US_VEHICLE_IDENTIFICATION_NUMBER]" at bounding box center [347, 595] width 152 height 45
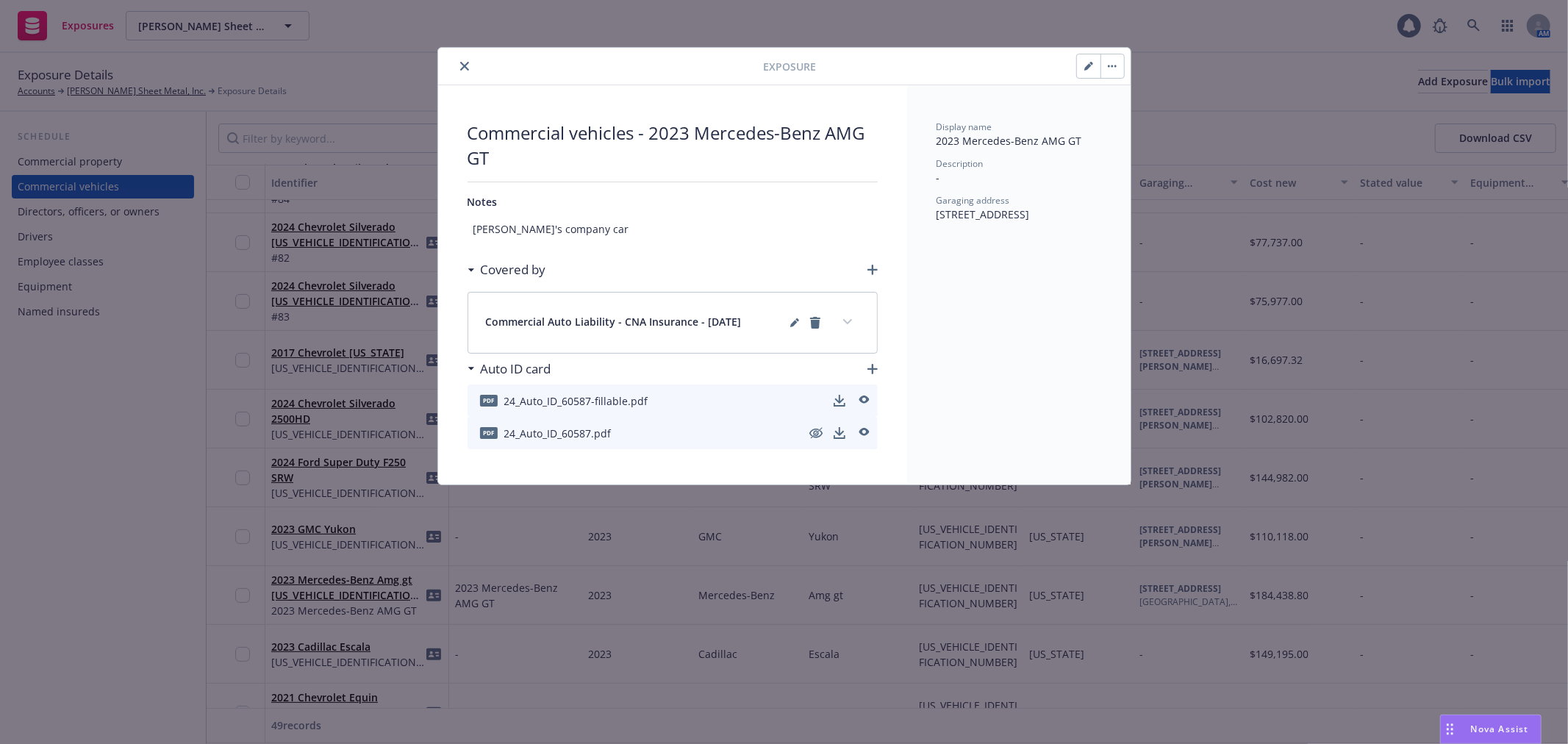
click at [1080, 68] on button "button" at bounding box center [1089, 66] width 24 height 24
type textarea "x"
select select "CA"
select select "PRIVATE_PASSENGER"
select select "SERVICE"
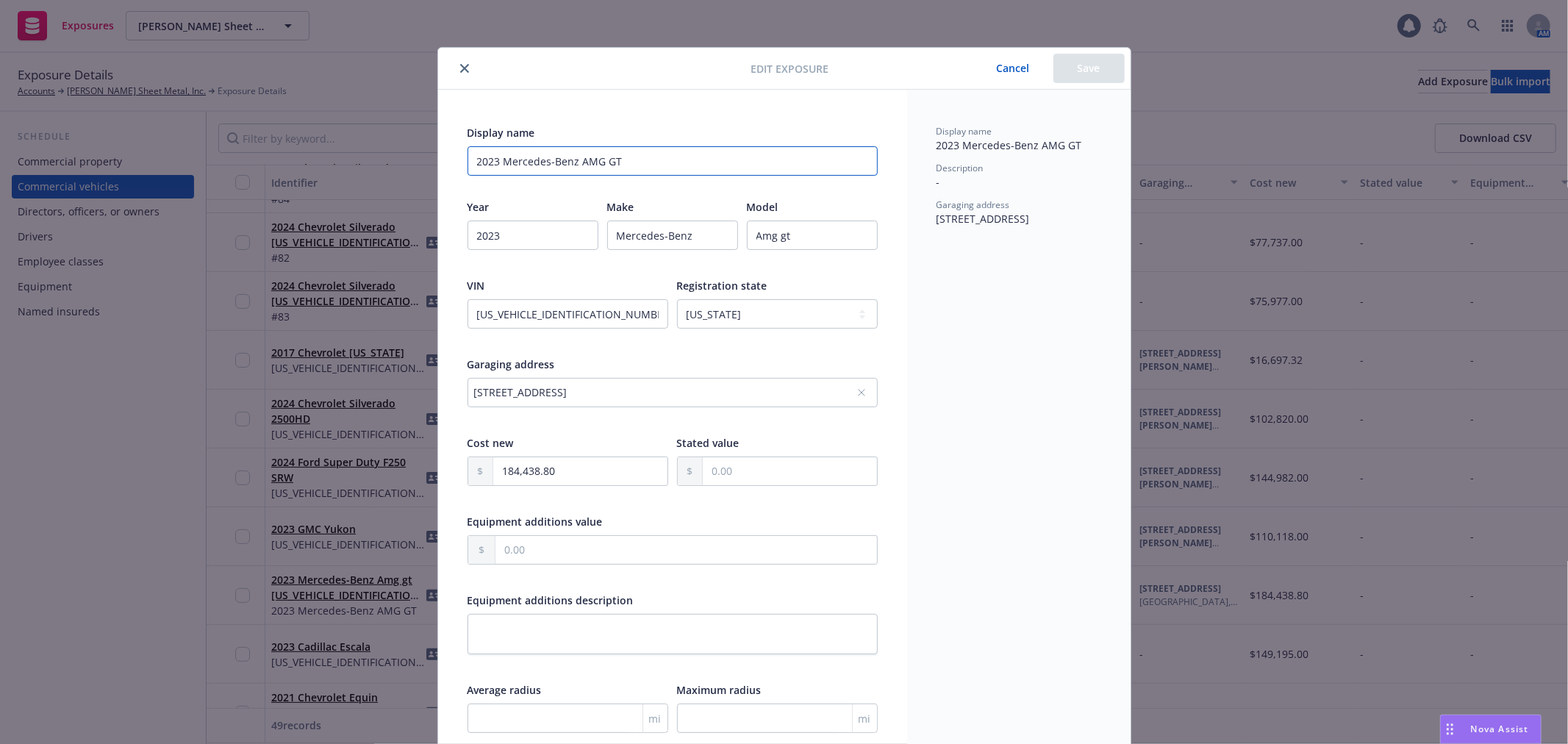
click at [671, 171] on input "2023 Mercedes-Benz AMG GT" at bounding box center [673, 160] width 410 height 29
click at [583, 158] on input "2023 Mercedes-Benz AMG GT" at bounding box center [673, 160] width 410 height 29
drag, startPoint x: 576, startPoint y: 162, endPoint x: 679, endPoint y: 147, distance: 104.1
click at [679, 147] on input "2023 Mercedes-Benz AMG GT" at bounding box center [673, 160] width 410 height 29
type textarea "x"
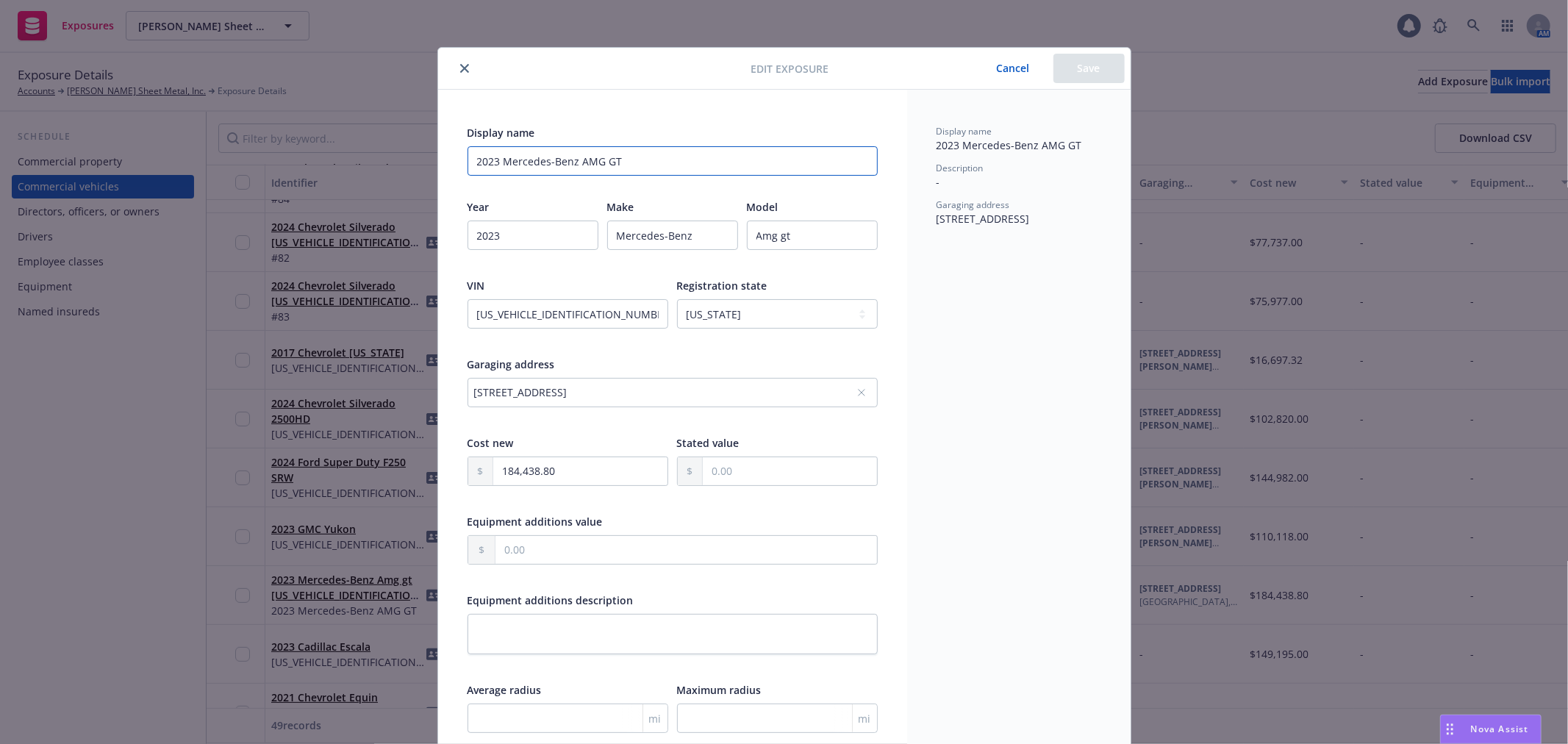
type input "2023 Mercedes-Benz"
type textarea "x"
drag, startPoint x: 814, startPoint y: 236, endPoint x: 745, endPoint y: 235, distance: 69.0
click at [747, 235] on input "Amg gt" at bounding box center [812, 234] width 131 height 29
paste input "MG GT"
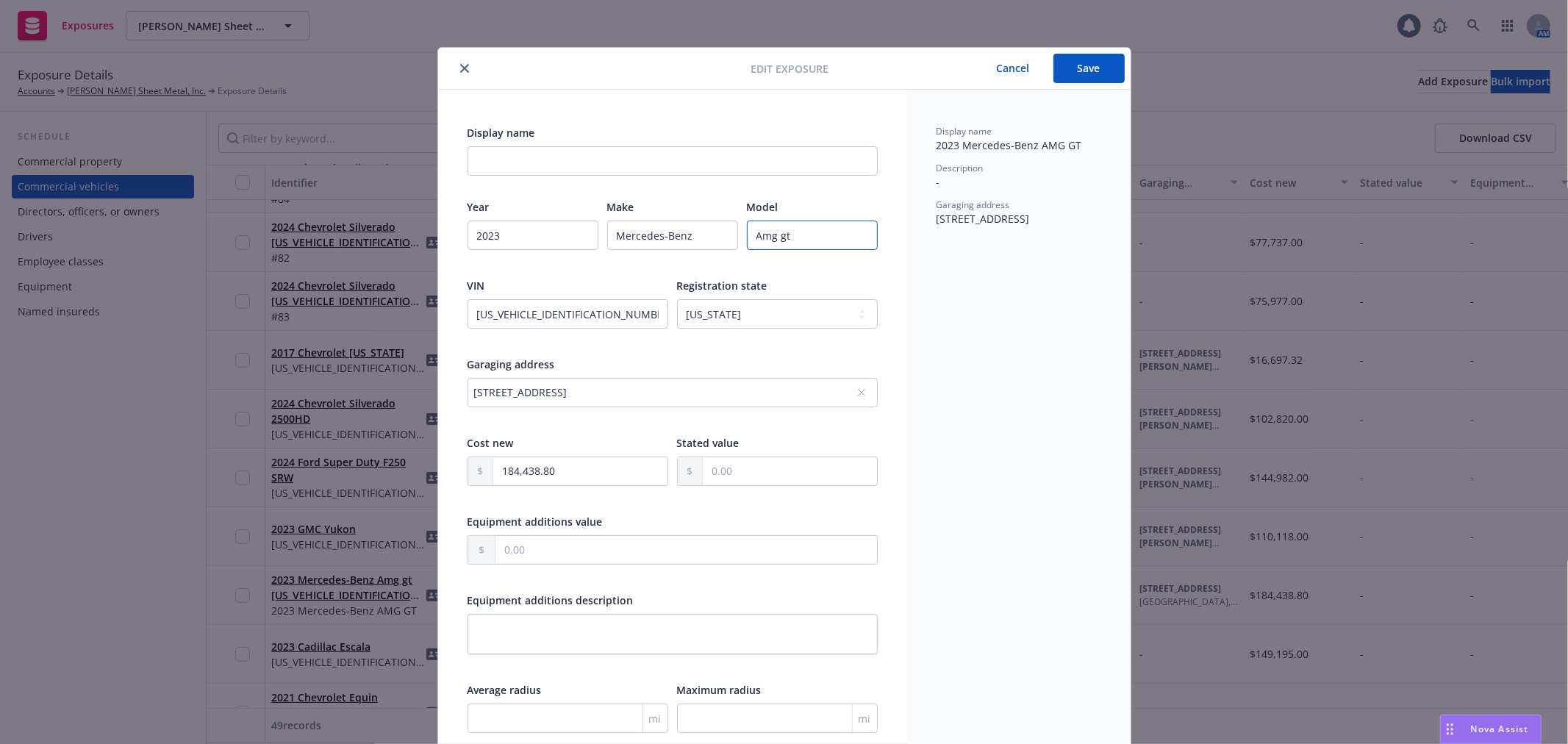
type textarea "x"
type input "AMG GT"
type textarea "x"
type input "AMG GT"
click at [1098, 70] on button "Save" at bounding box center [1089, 68] width 72 height 29
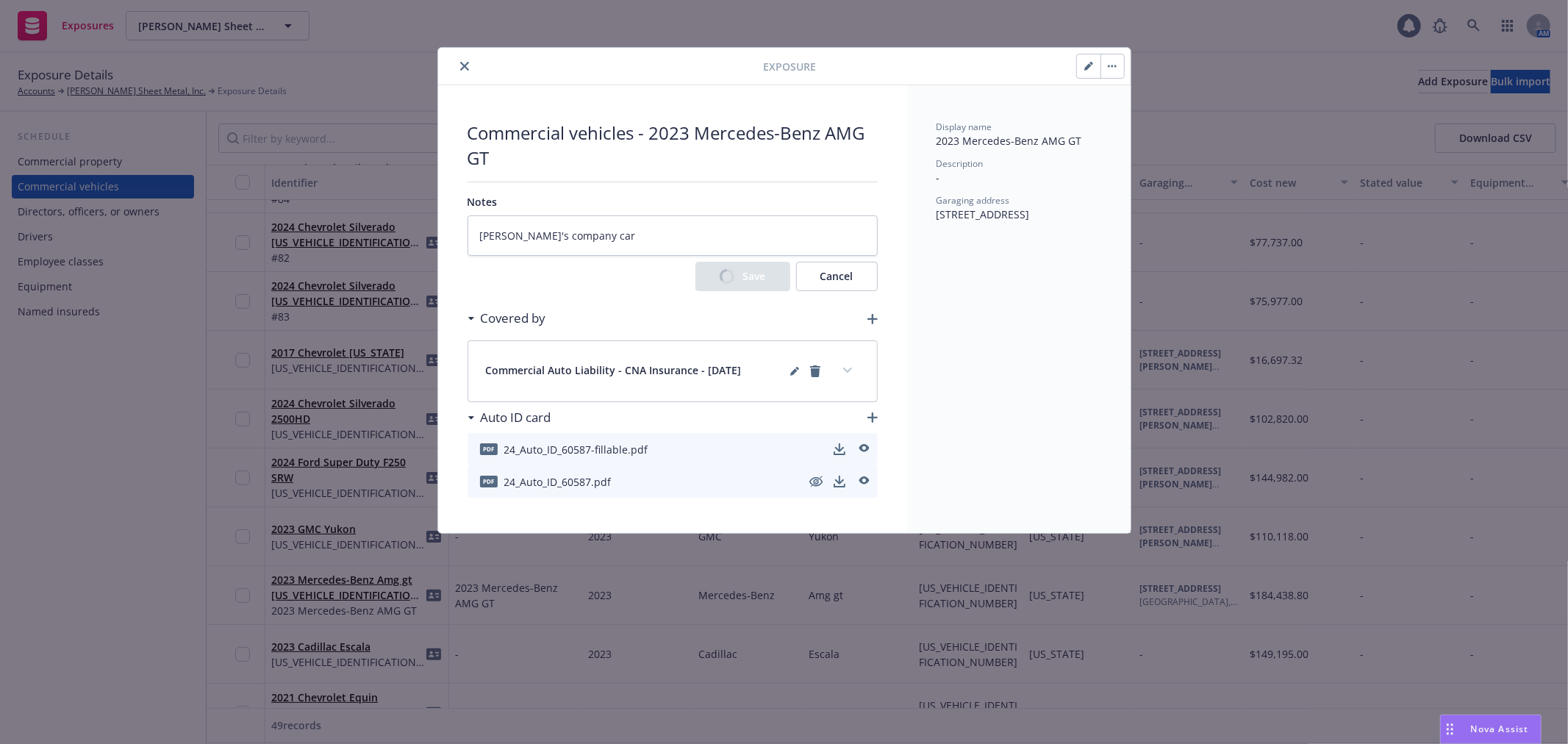
type textarea "x"
click at [465, 69] on icon "close" at bounding box center [464, 66] width 9 height 9
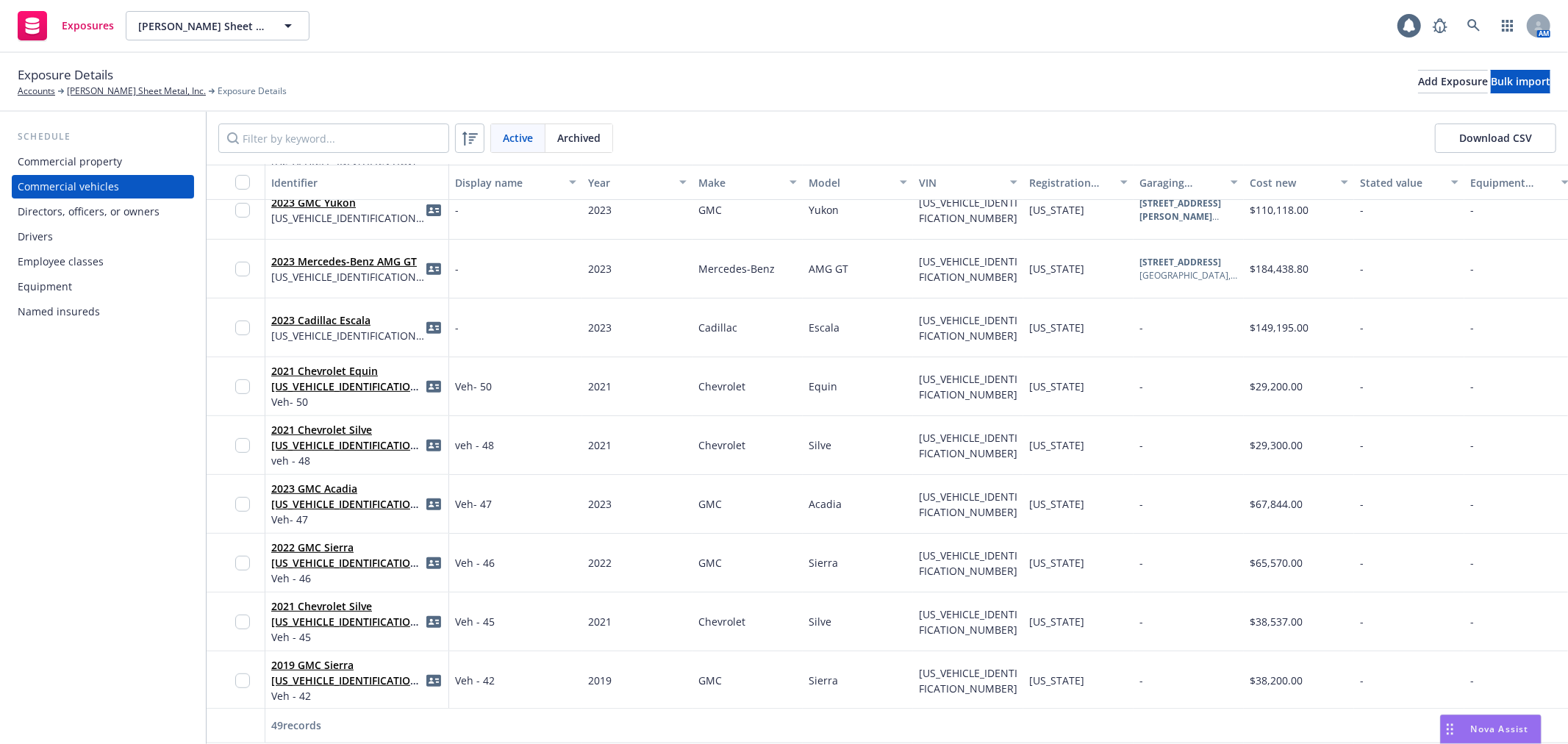
scroll to position [571, 0]
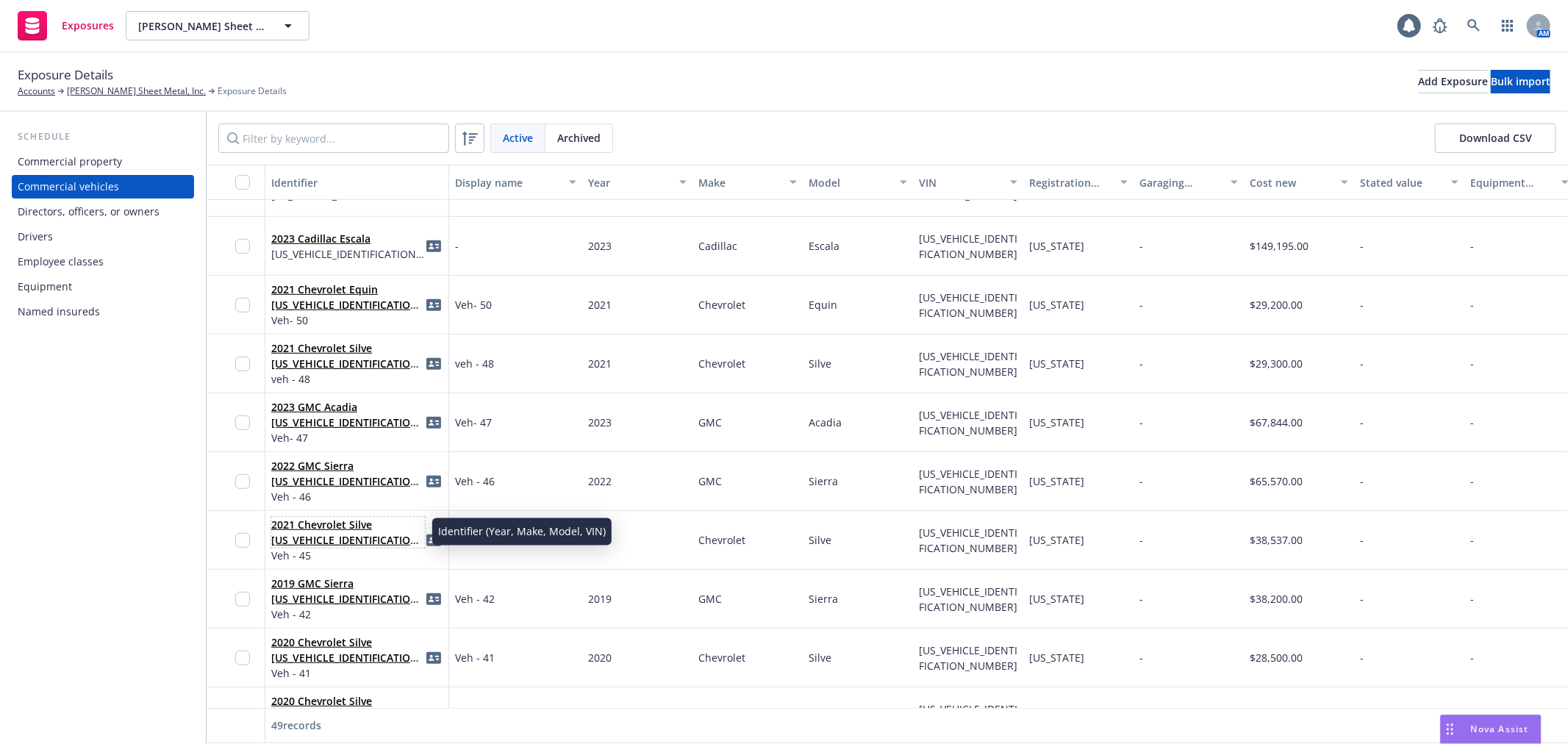
click at [345, 522] on link "2021 Chevrolet Silve [US_VEHICLE_IDENTIFICATION_NUMBER]" at bounding box center [347, 540] width 152 height 45
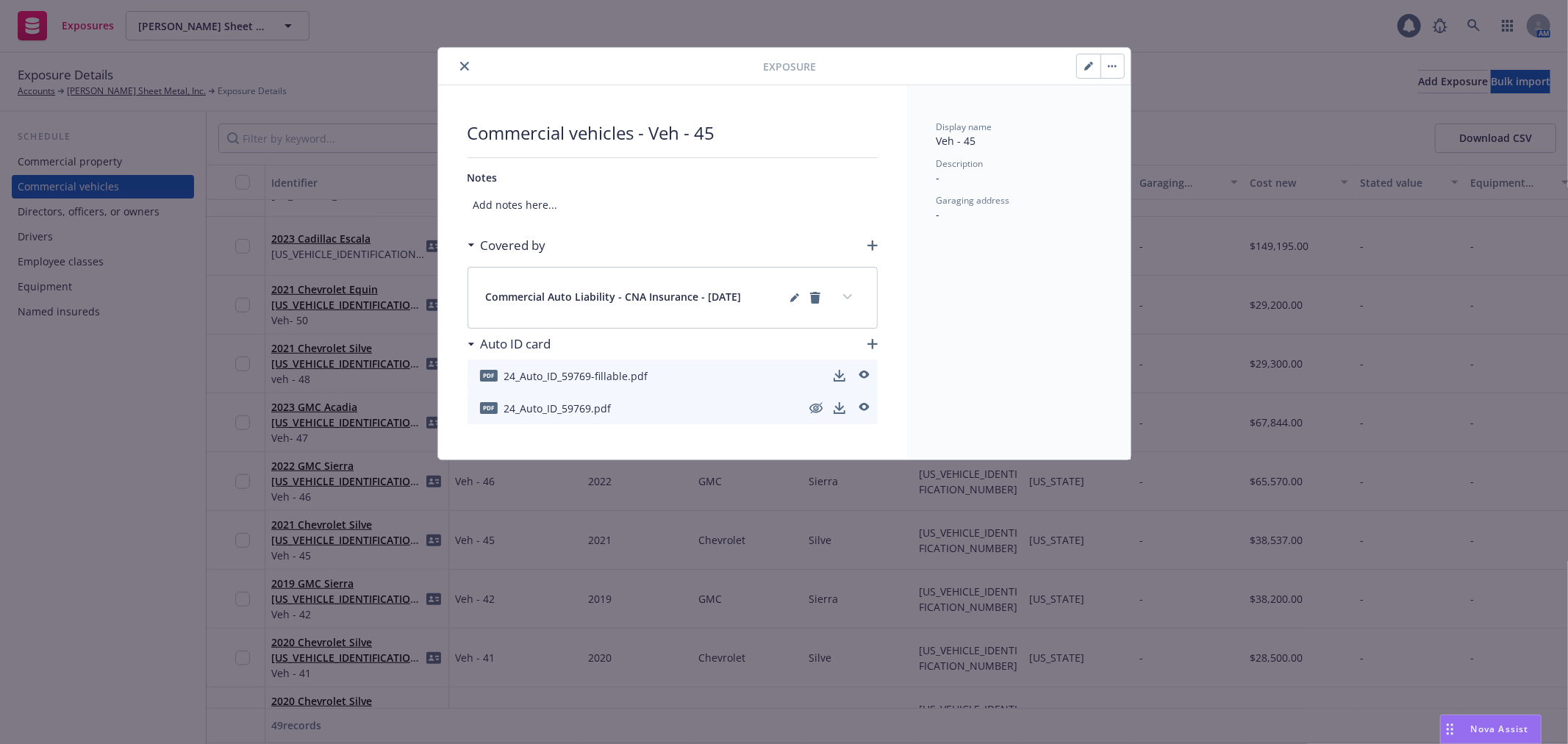
click at [1097, 62] on button "button" at bounding box center [1089, 66] width 24 height 24
select select "CA"
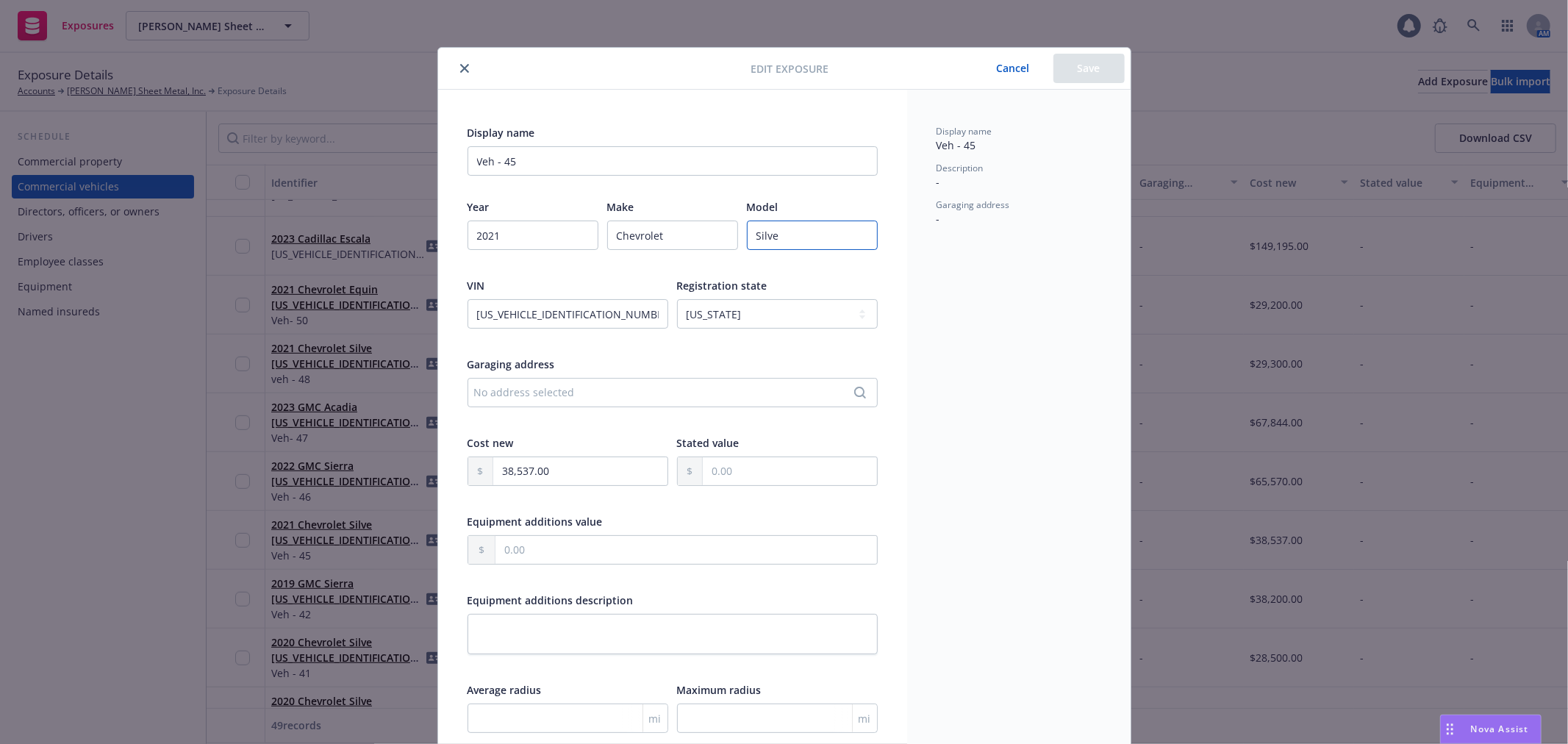
click at [819, 238] on input "Silve" at bounding box center [812, 234] width 131 height 29
type input "Silverado"
click at [1071, 72] on button "Save" at bounding box center [1089, 68] width 72 height 29
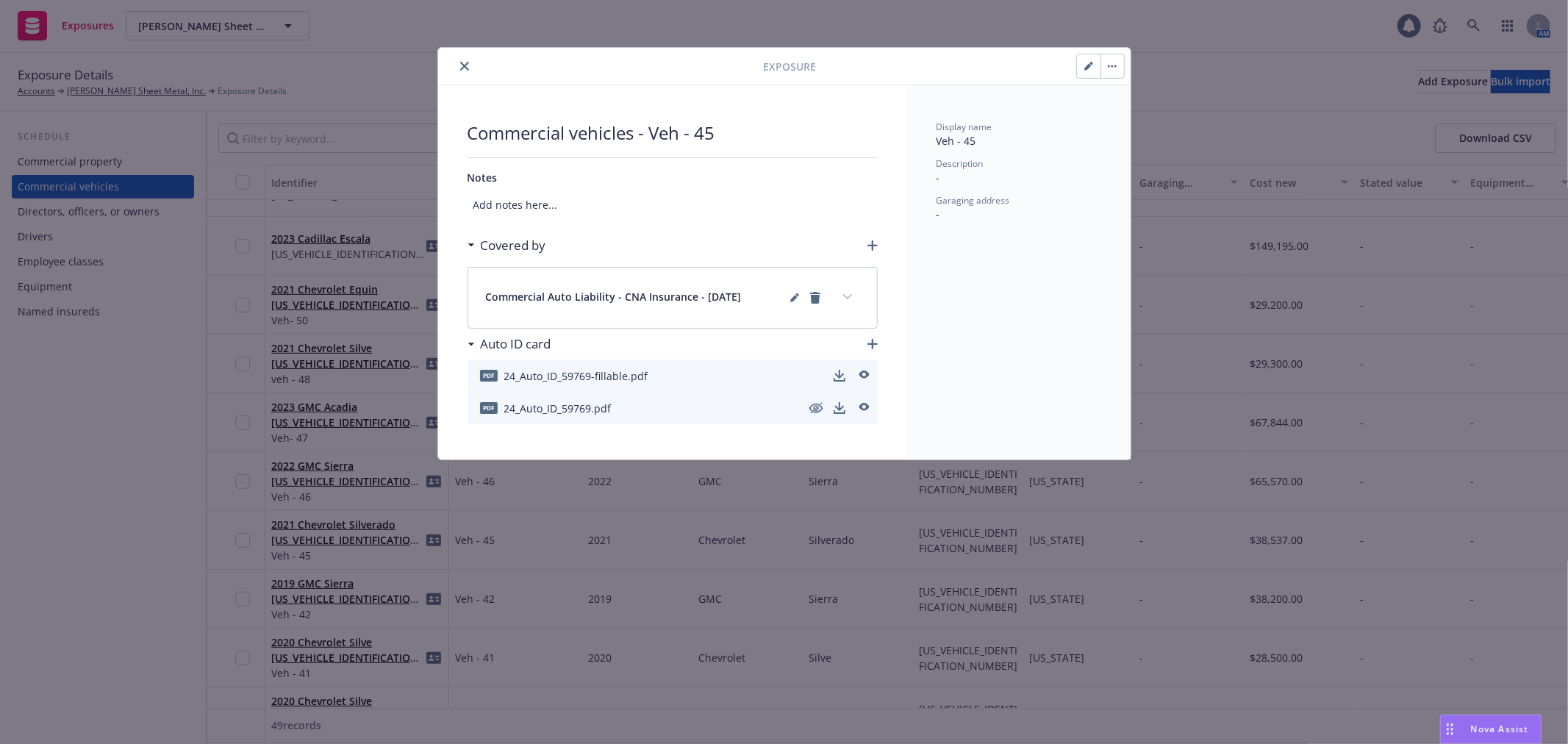
click at [464, 62] on icon "close" at bounding box center [464, 66] width 9 height 9
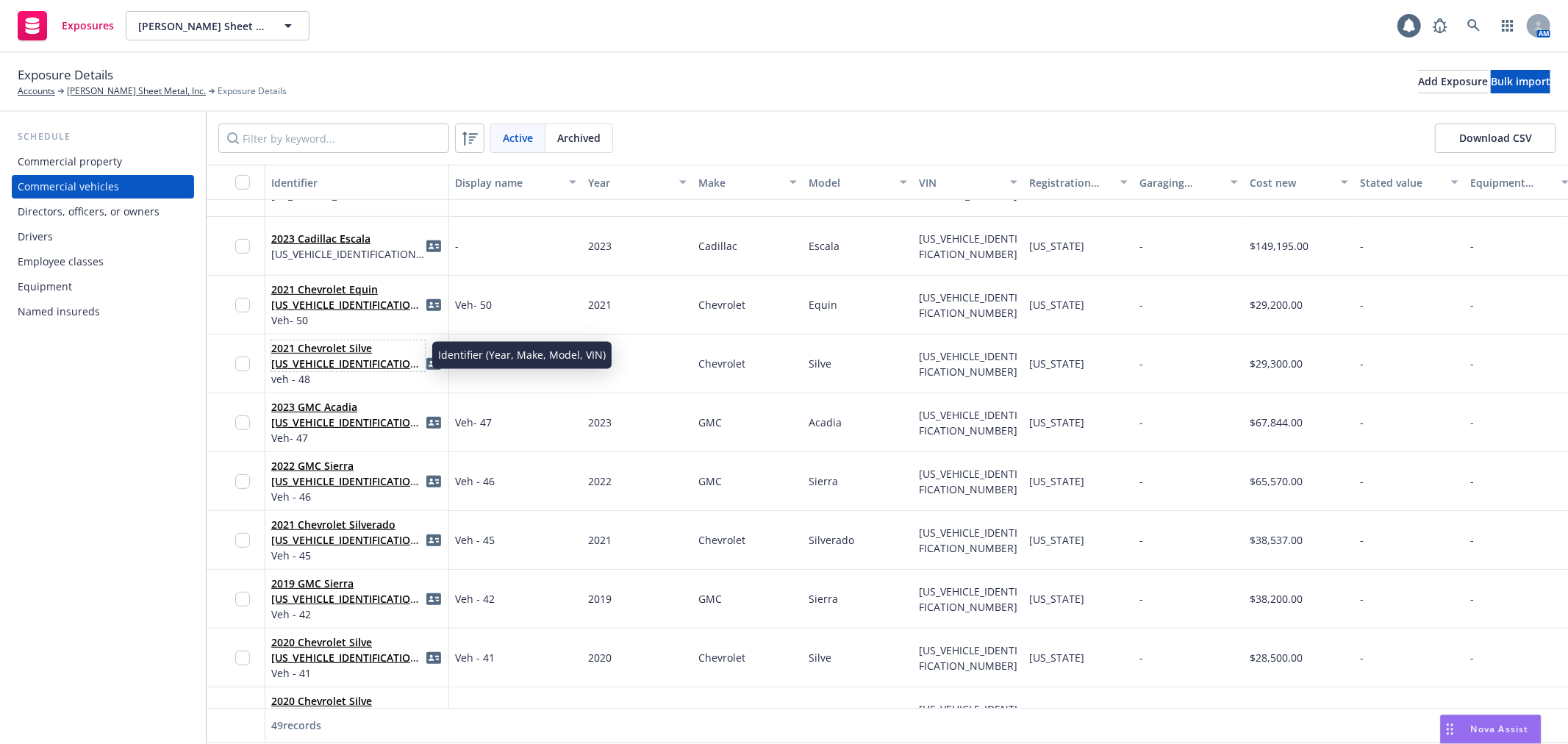
click at [336, 347] on link "2021 Chevrolet Silve [US_VEHICLE_IDENTIFICATION_NUMBER]" at bounding box center [347, 363] width 152 height 45
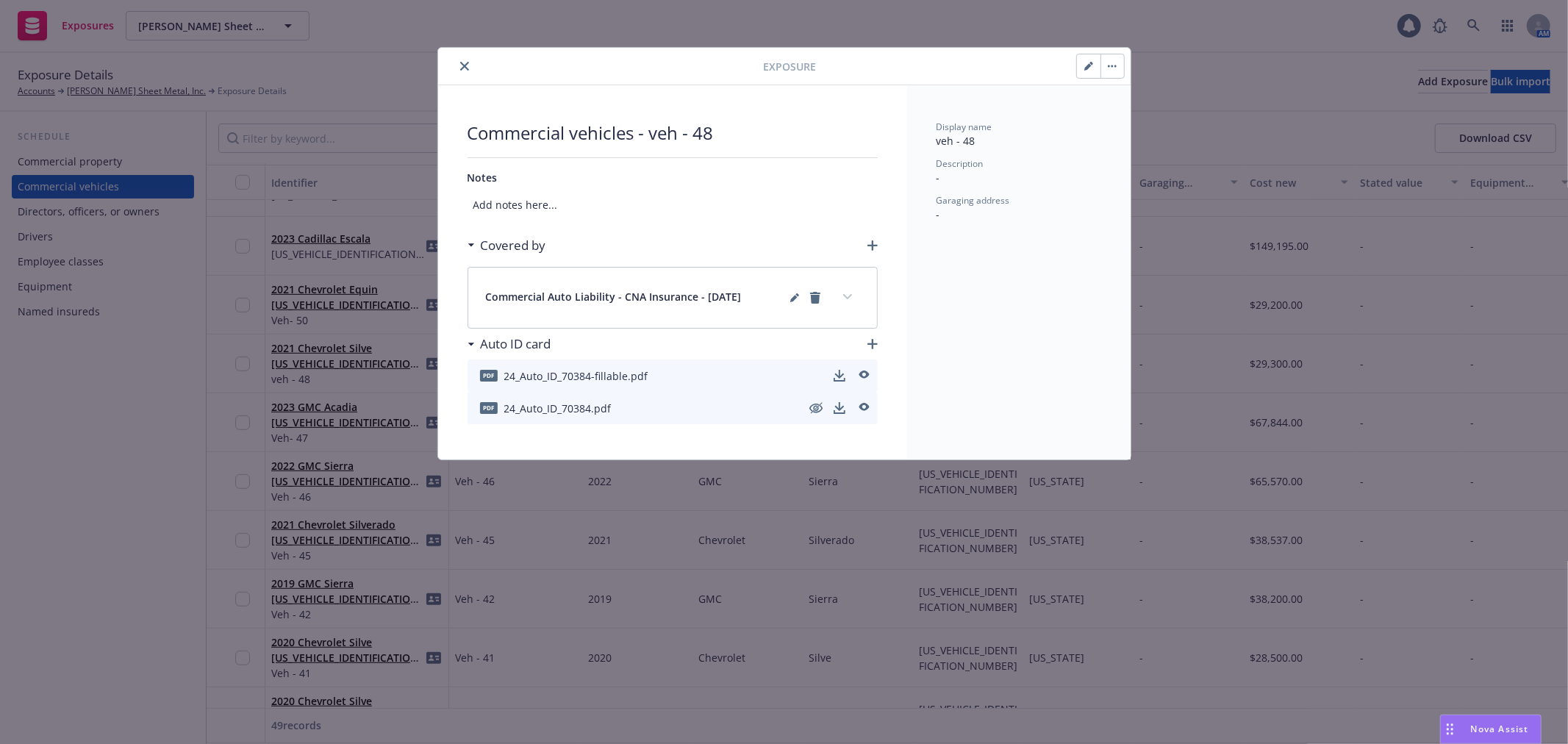
click at [1090, 62] on icon "button" at bounding box center [1091, 64] width 4 height 4
select select "CA"
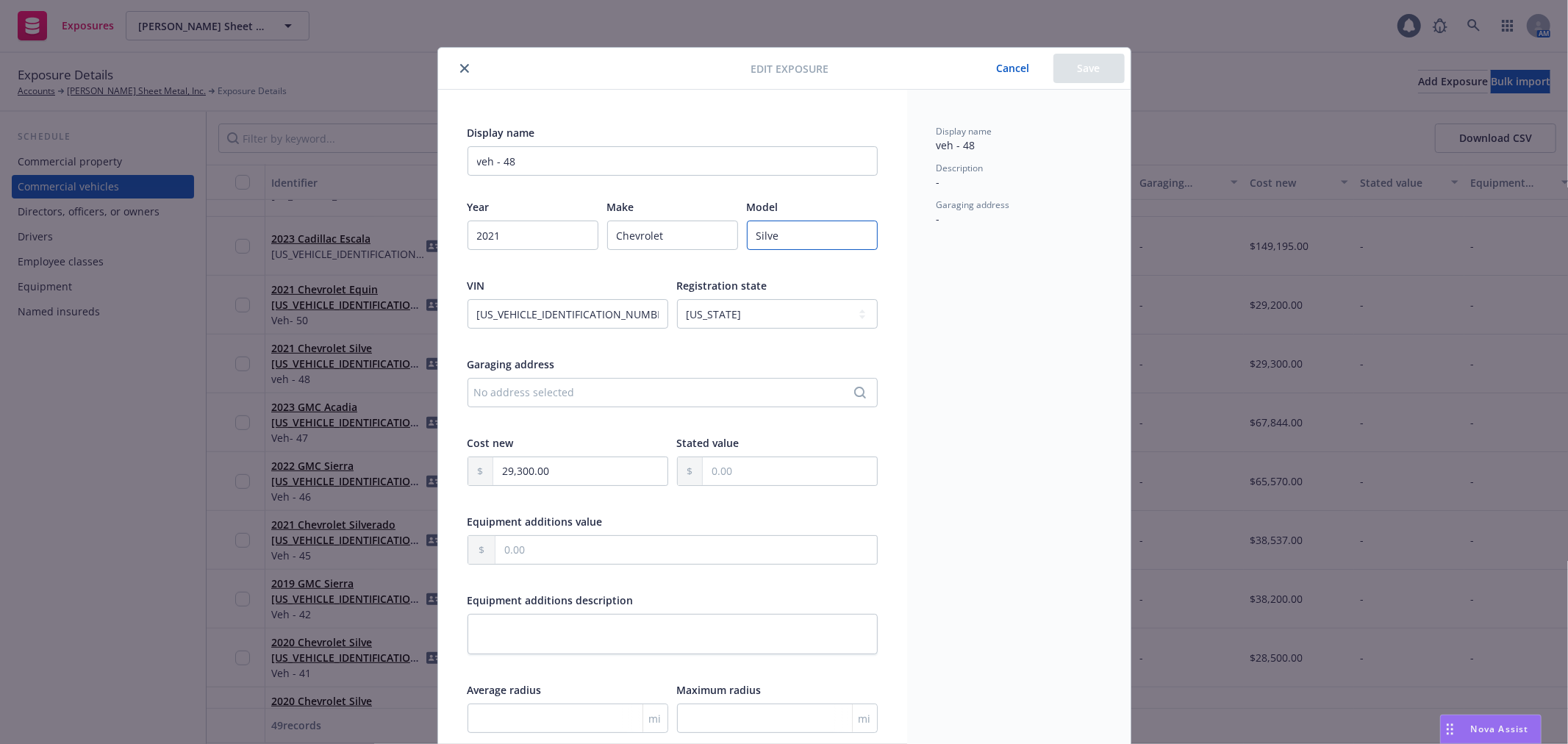
click at [788, 242] on input "Silve" at bounding box center [812, 234] width 131 height 29
type input "Silverado"
click at [1084, 71] on button "Save" at bounding box center [1089, 68] width 72 height 29
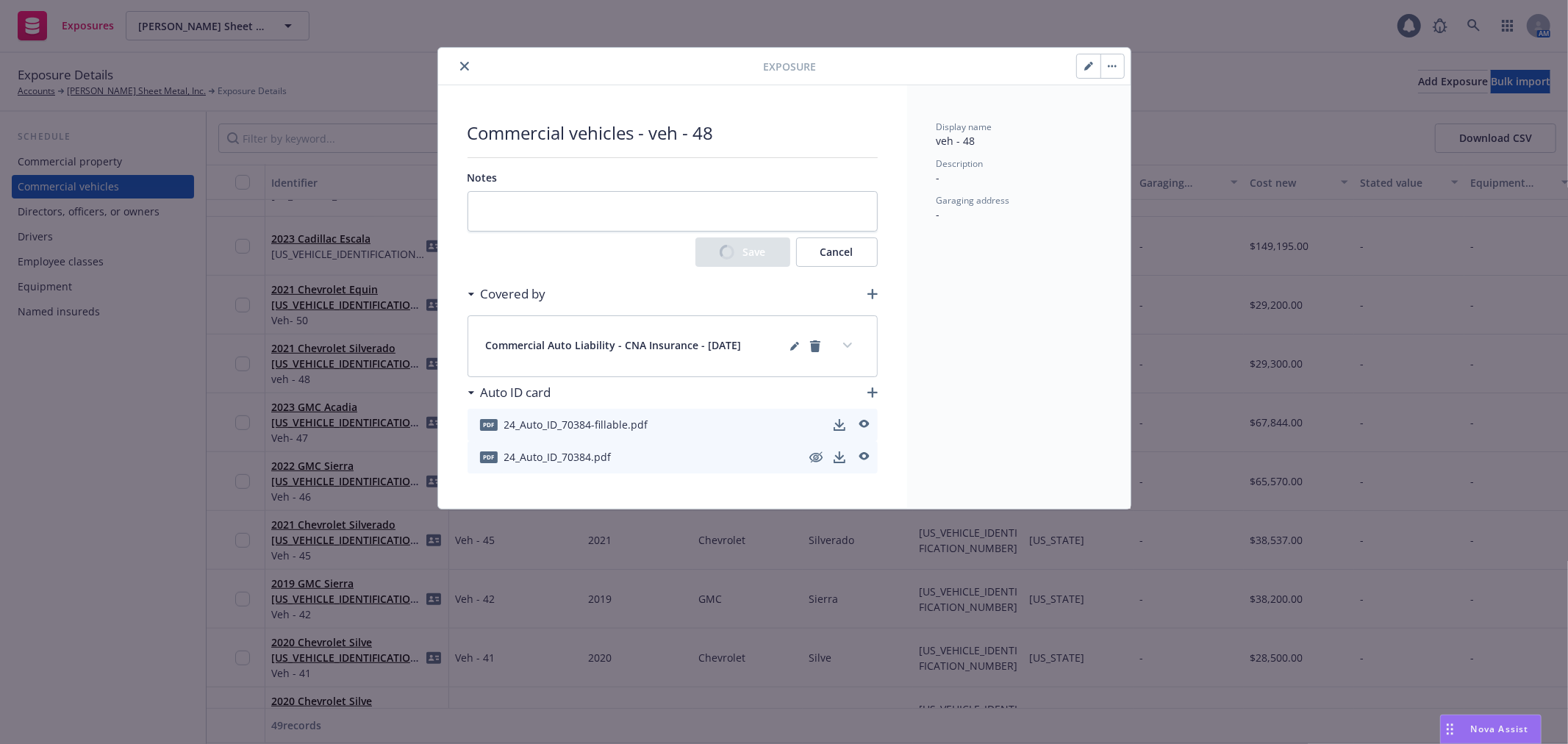
click at [467, 68] on icon "close" at bounding box center [464, 66] width 9 height 9
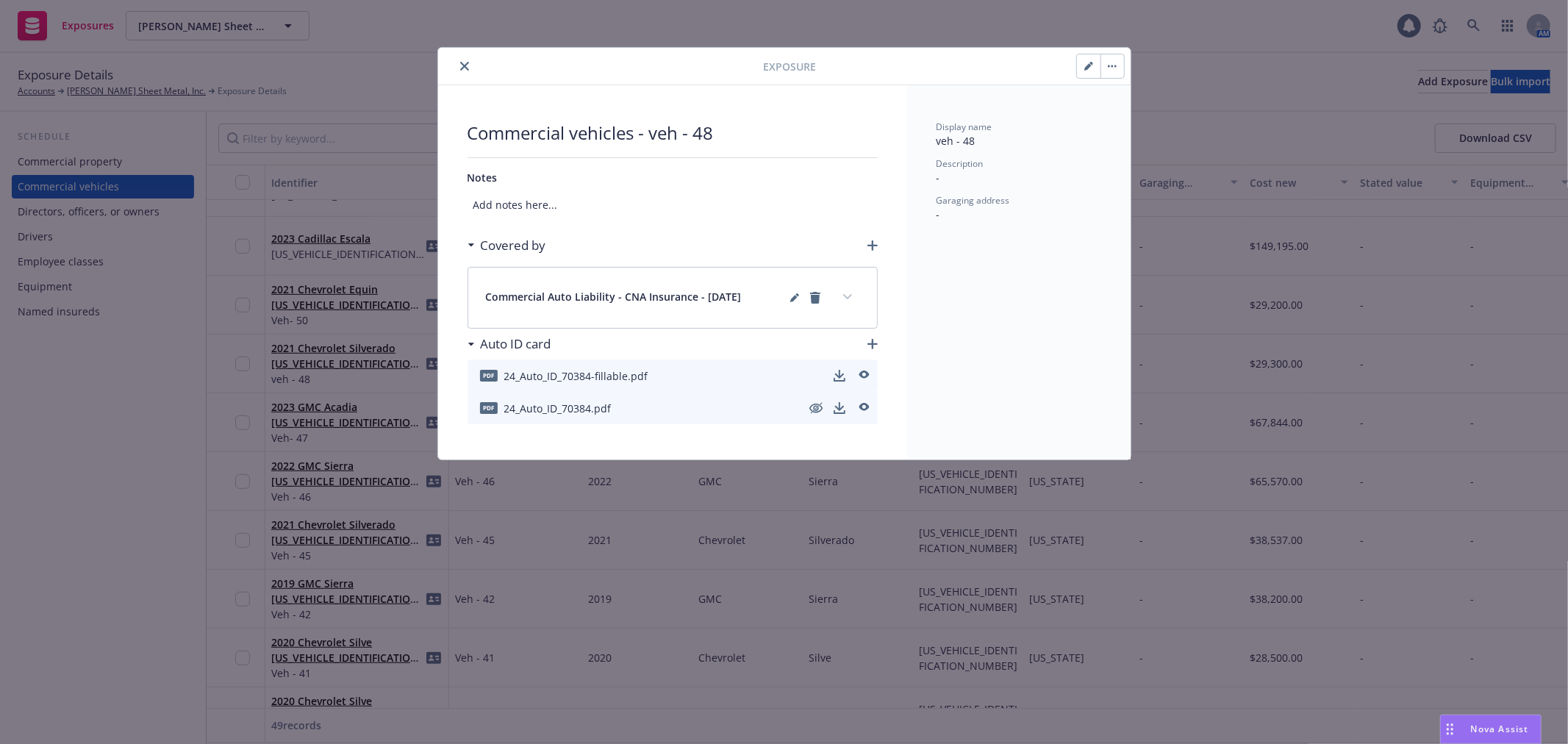
click at [468, 63] on icon "close" at bounding box center [464, 66] width 9 height 9
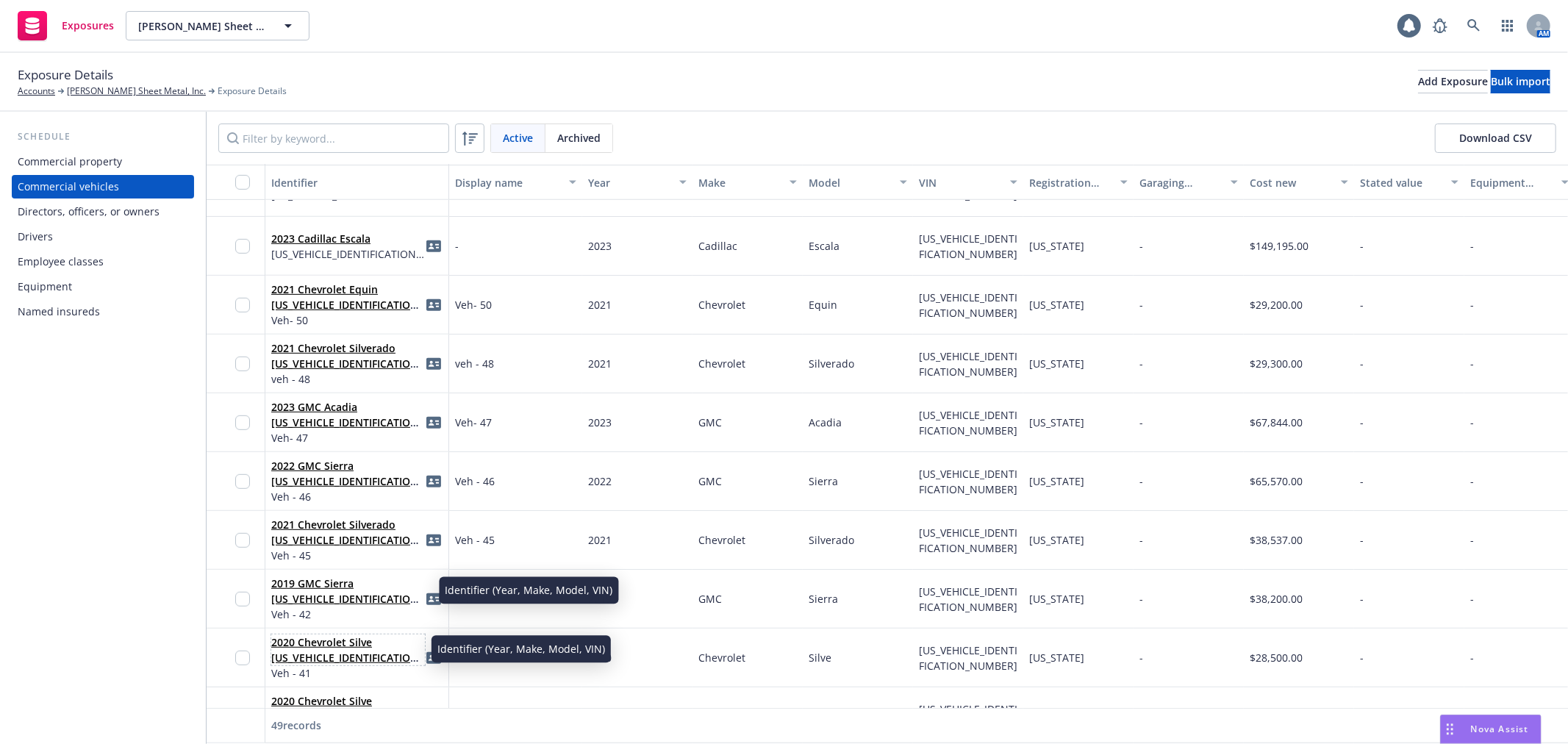
click at [340, 649] on span "2020 Chevrolet Silve [US_VEHICLE_IDENTIFICATION_NUMBER]" at bounding box center [348, 650] width 153 height 31
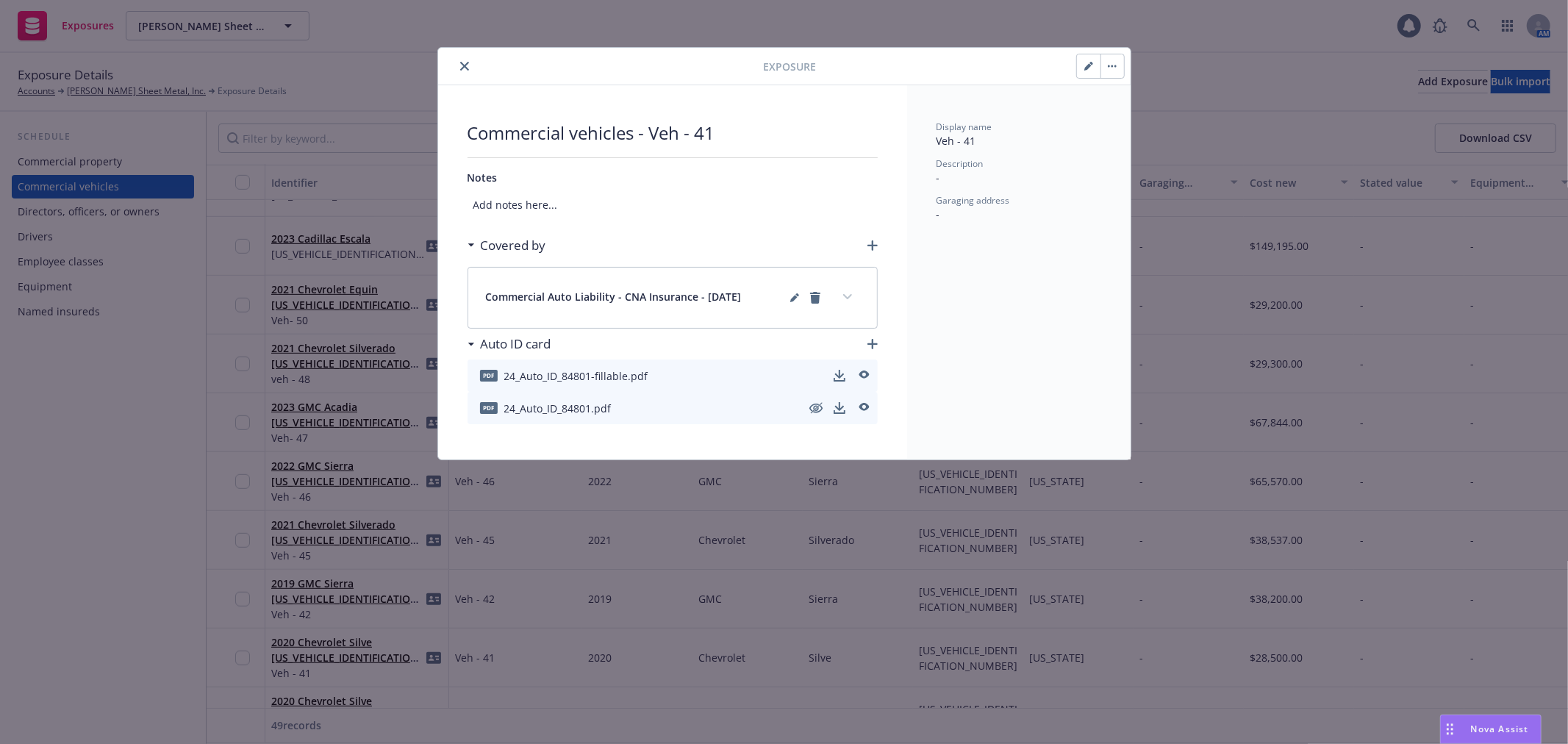
click at [1086, 68] on icon "button" at bounding box center [1088, 66] width 7 height 7
select select "CA"
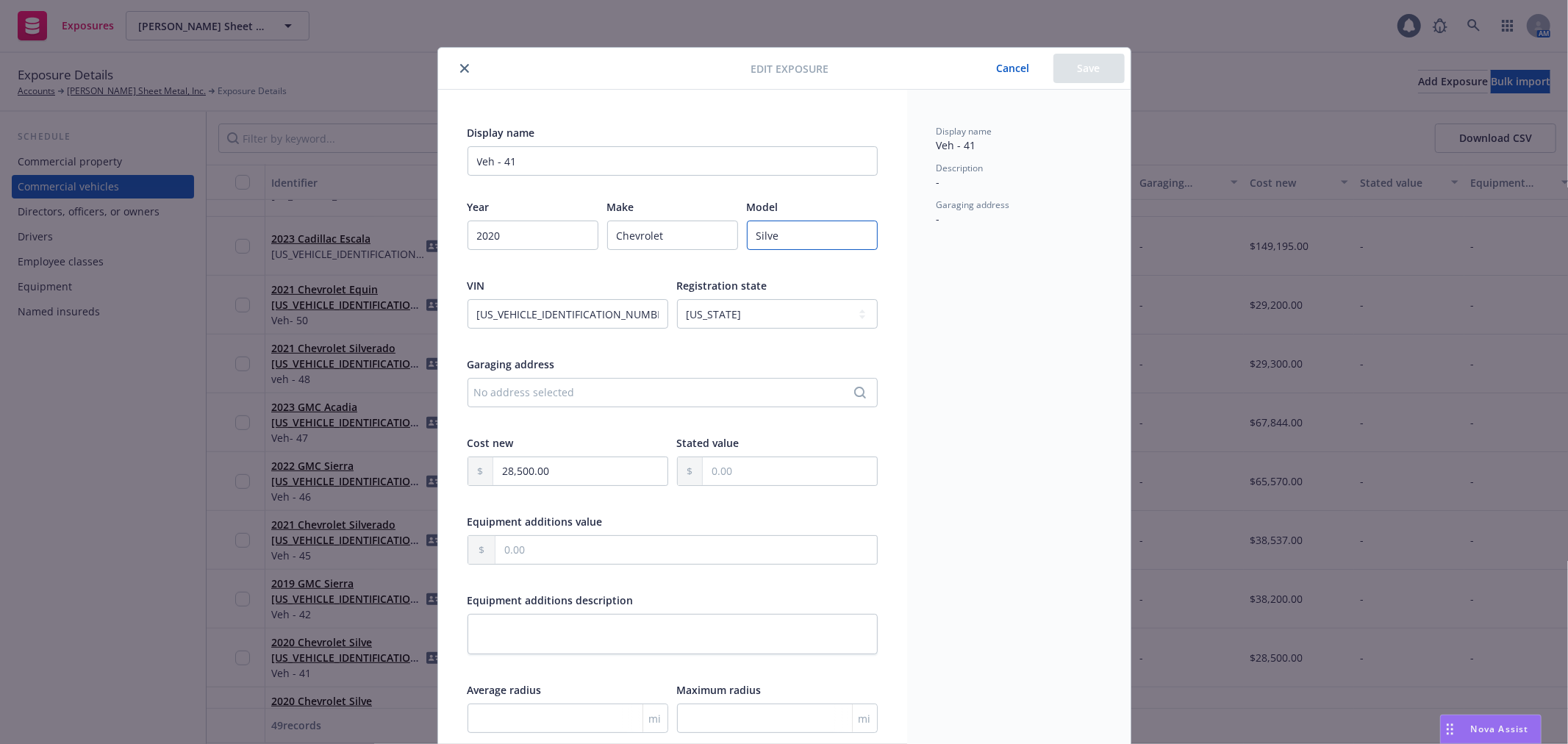
drag, startPoint x: 801, startPoint y: 235, endPoint x: 742, endPoint y: 241, distance: 59.3
click at [747, 241] on input "Silve" at bounding box center [812, 234] width 131 height 29
paste input "Silverado"
type input "Silverado"
click at [1090, 62] on button "Save" at bounding box center [1089, 68] width 72 height 29
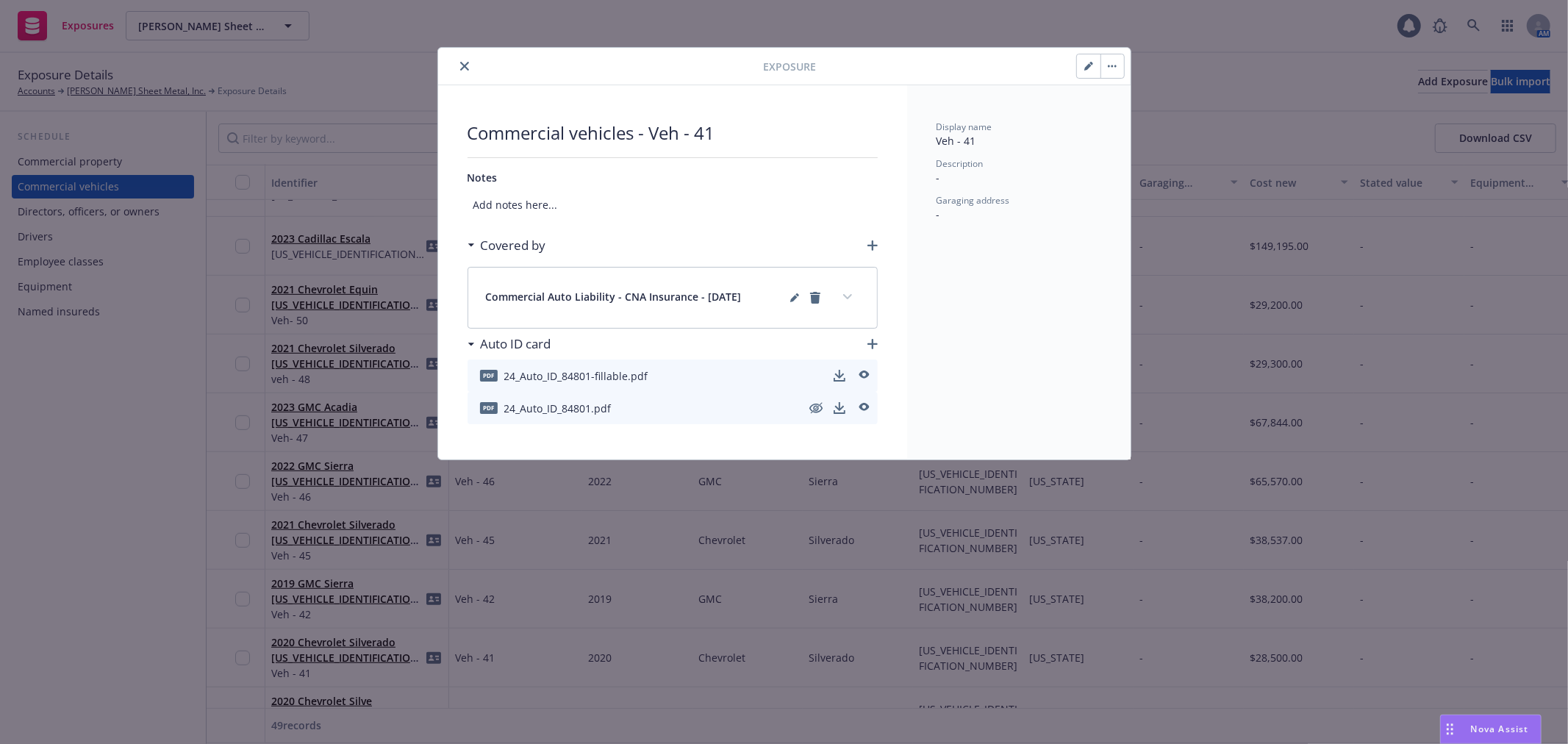
click at [467, 64] on icon "close" at bounding box center [464, 66] width 9 height 9
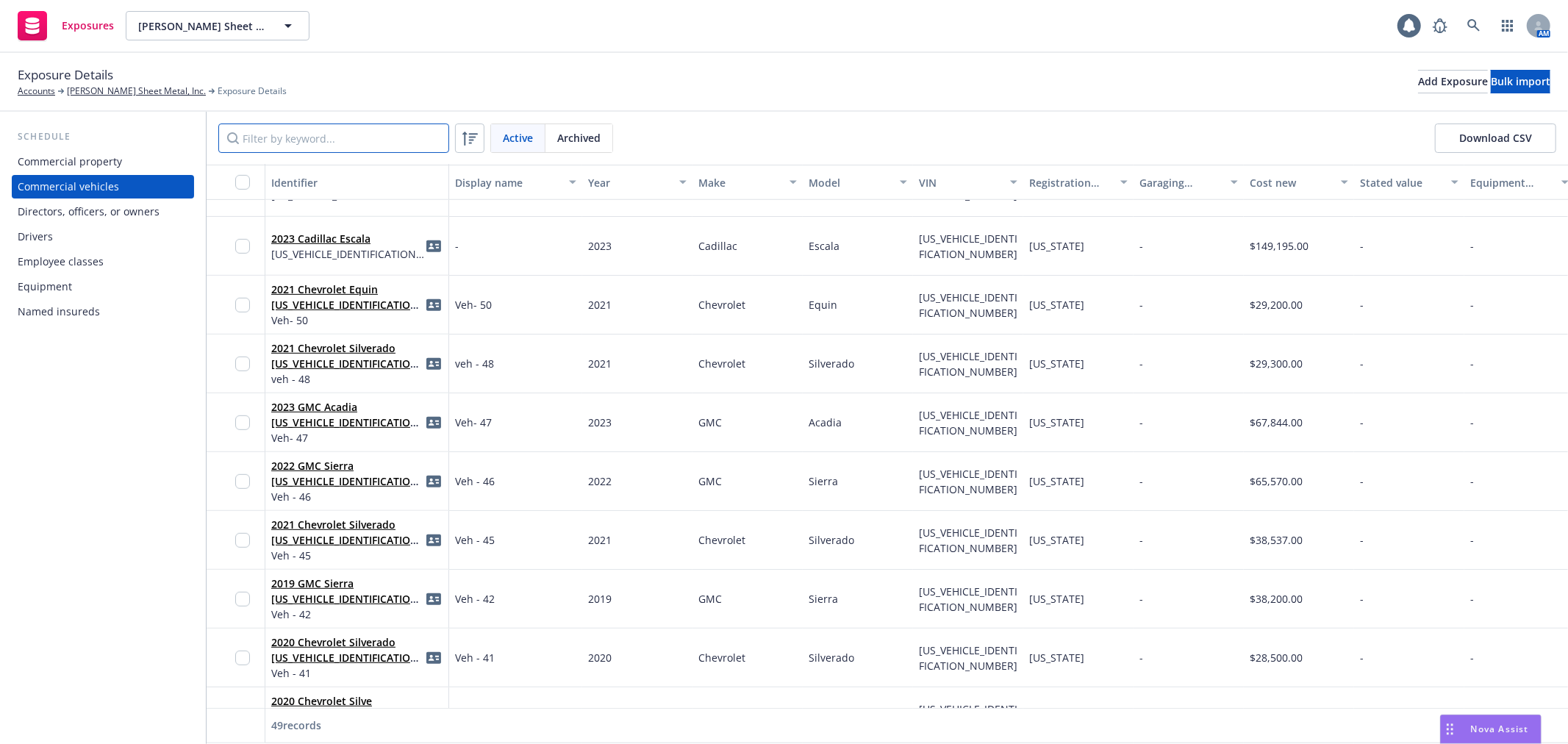
click at [382, 129] on input "Filter by keyword..." at bounding box center [334, 138] width 231 height 29
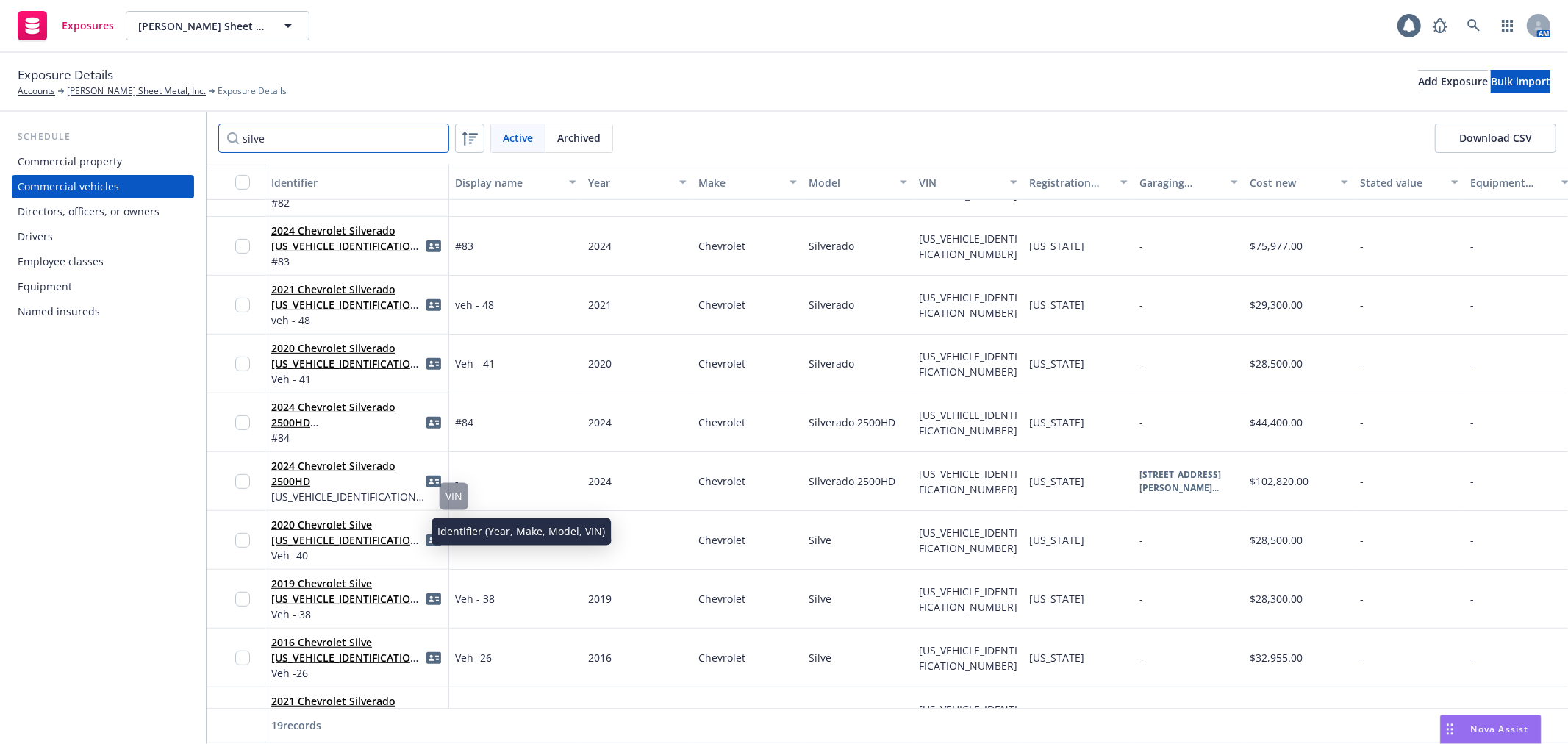
type input "silve"
click at [329, 523] on link "2020 Chevrolet Silve [US_VEHICLE_IDENTIFICATION_NUMBER]" at bounding box center [347, 540] width 152 height 45
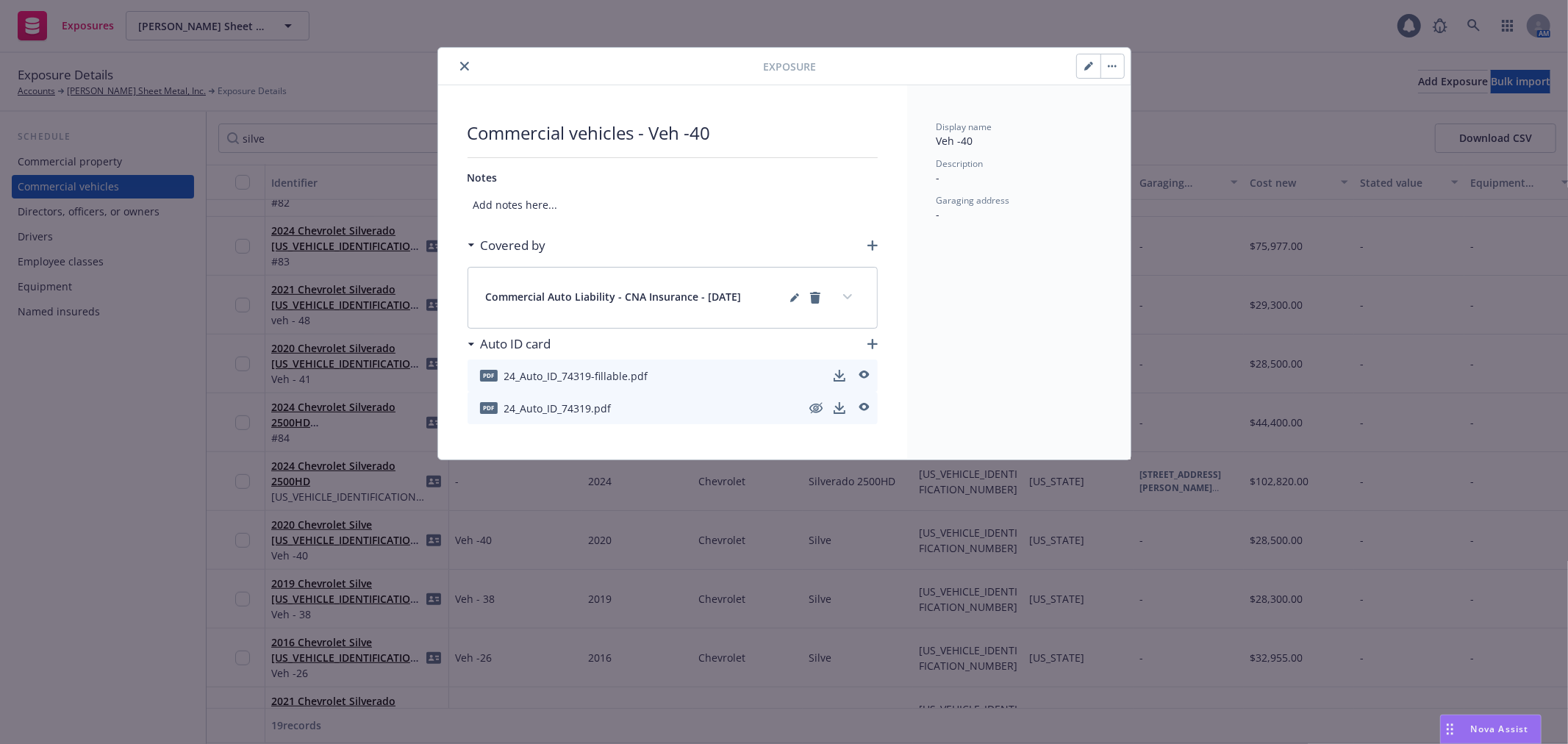
click at [1084, 62] on icon "button" at bounding box center [1088, 66] width 9 height 9
select select "CA"
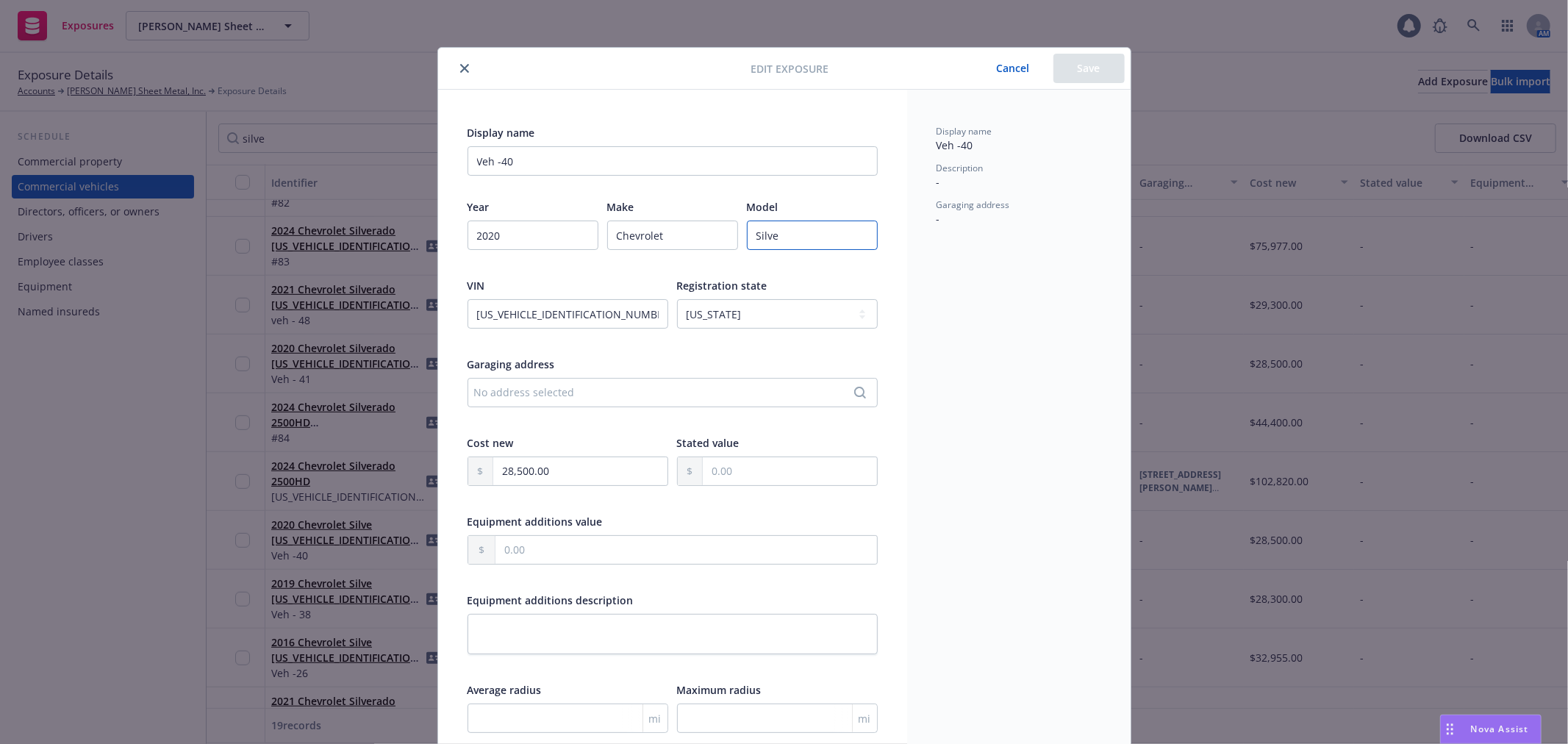
click at [811, 224] on input "Silve" at bounding box center [812, 234] width 131 height 29
paste input "Silverado"
type input "Silverado"
click at [1091, 62] on button "Save" at bounding box center [1089, 68] width 72 height 29
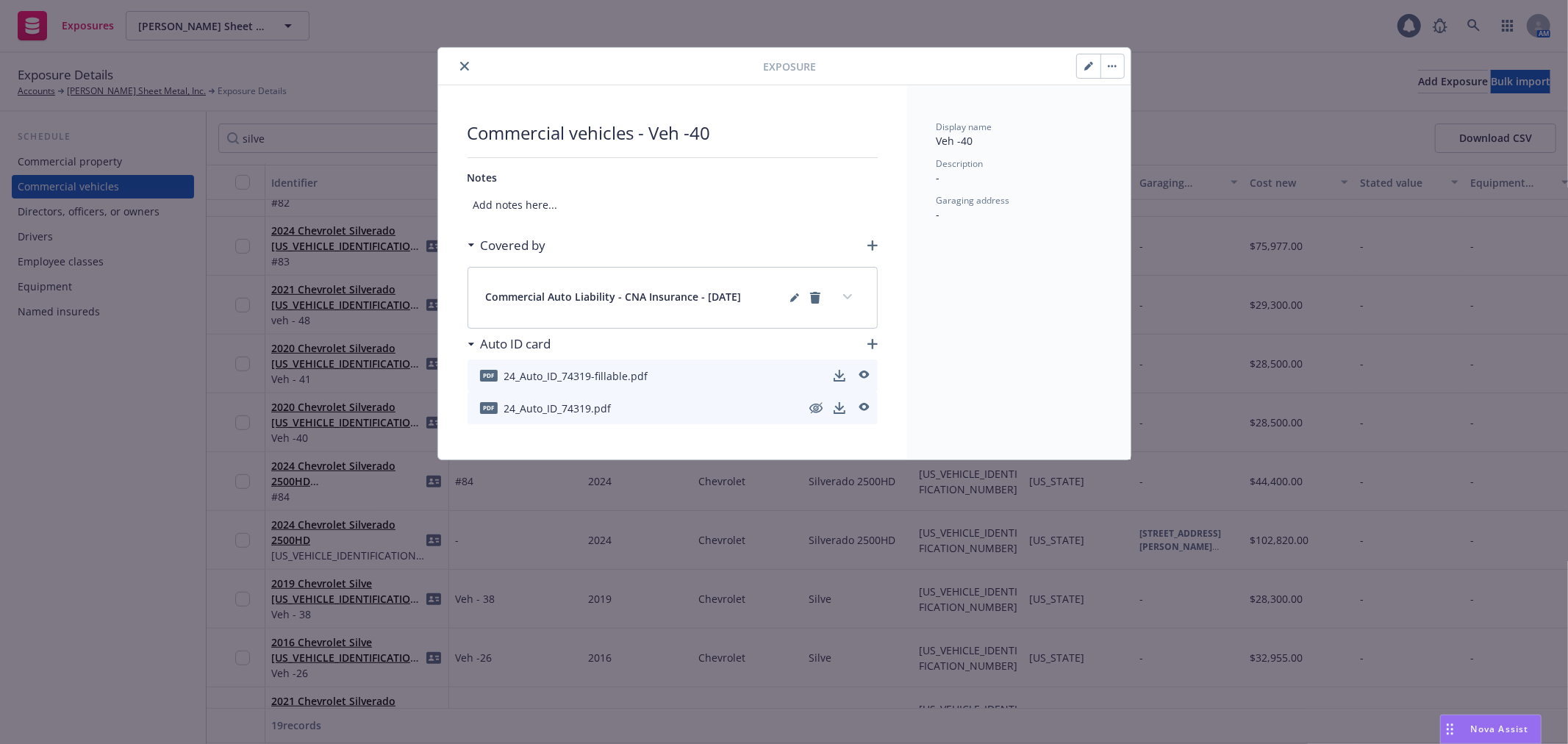
click at [462, 62] on icon "close" at bounding box center [464, 66] width 9 height 9
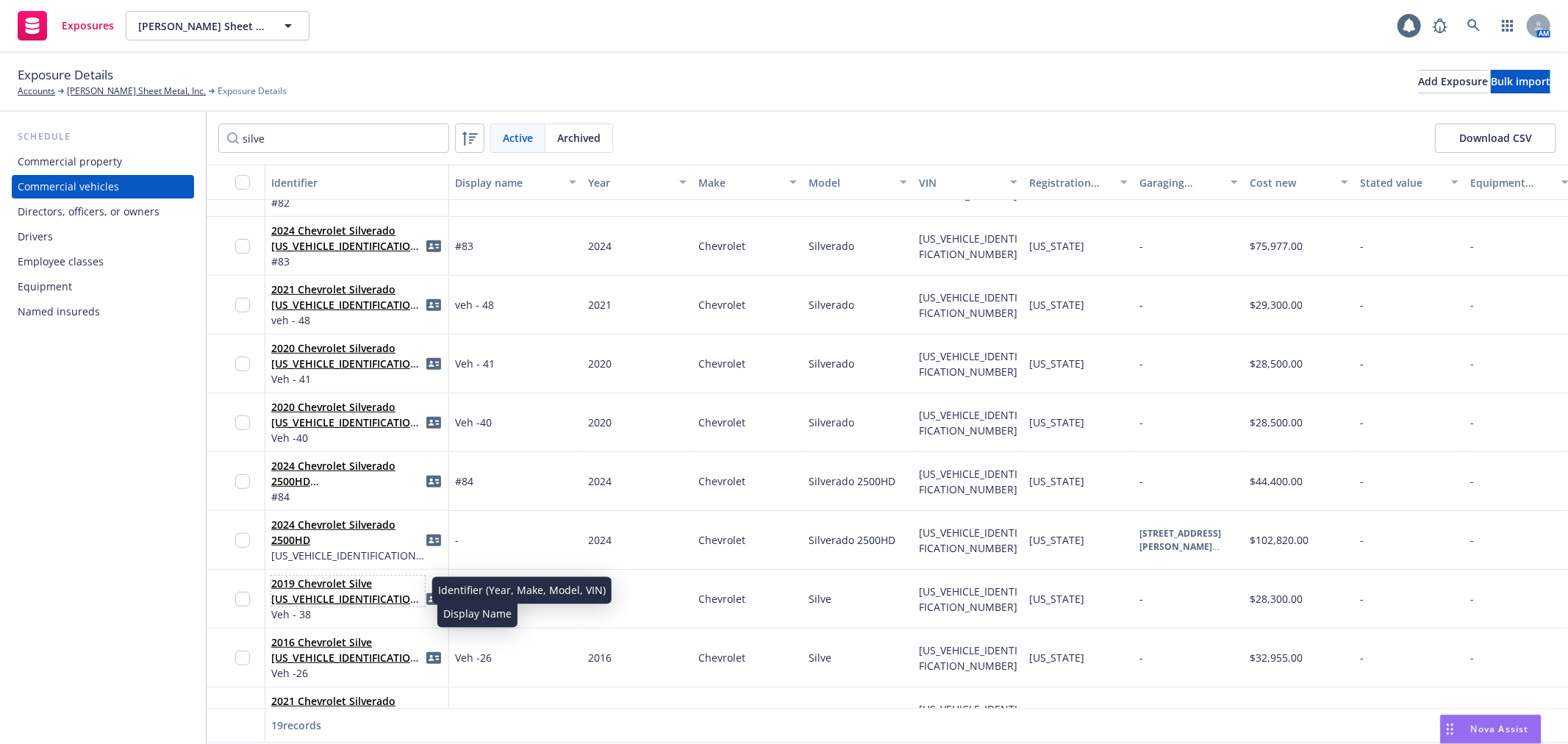
click at [357, 576] on link "2019 Chevrolet Silve [US_VEHICLE_IDENTIFICATION_NUMBER]" at bounding box center [347, 599] width 152 height 45
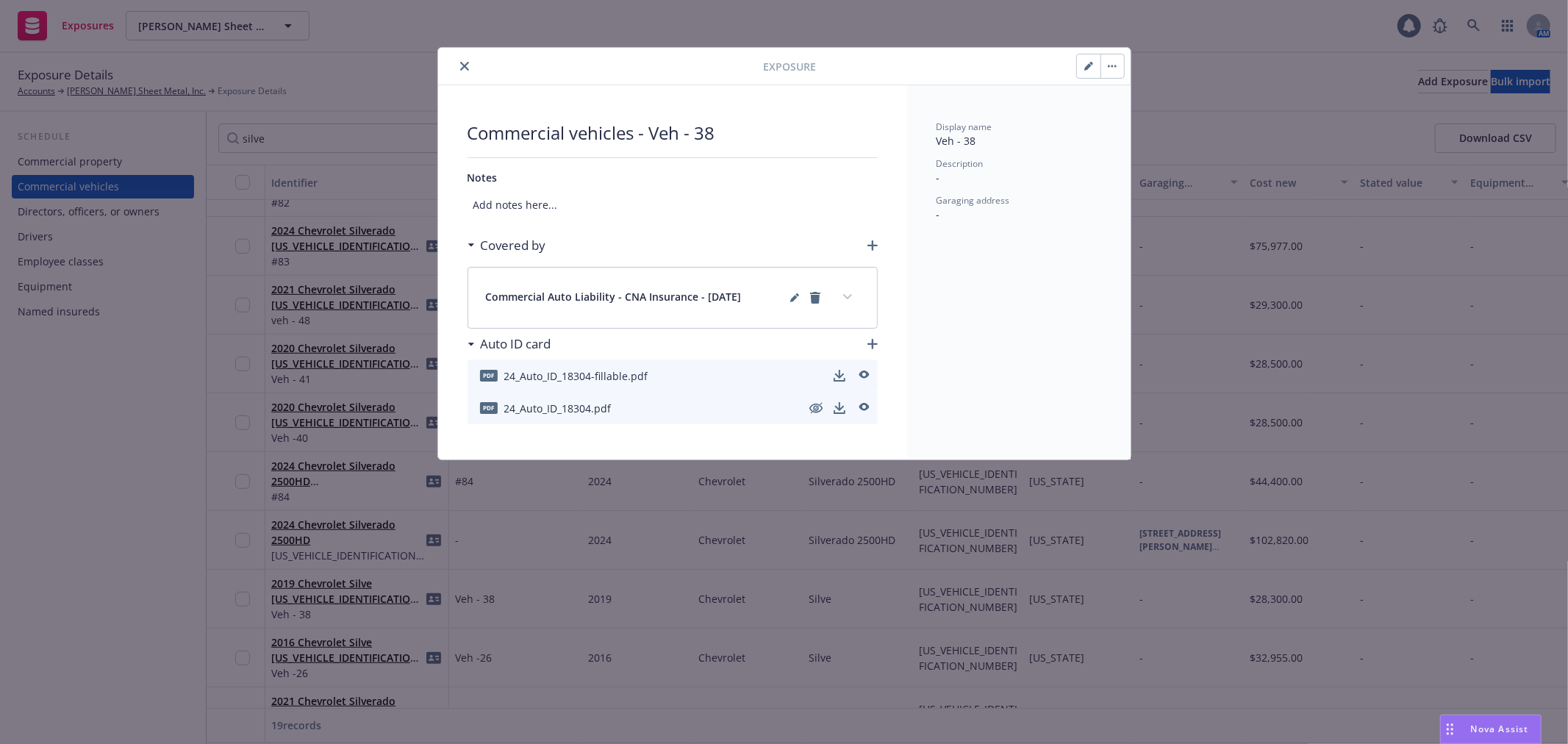
click at [1094, 63] on button "button" at bounding box center [1089, 66] width 24 height 24
select select "CA"
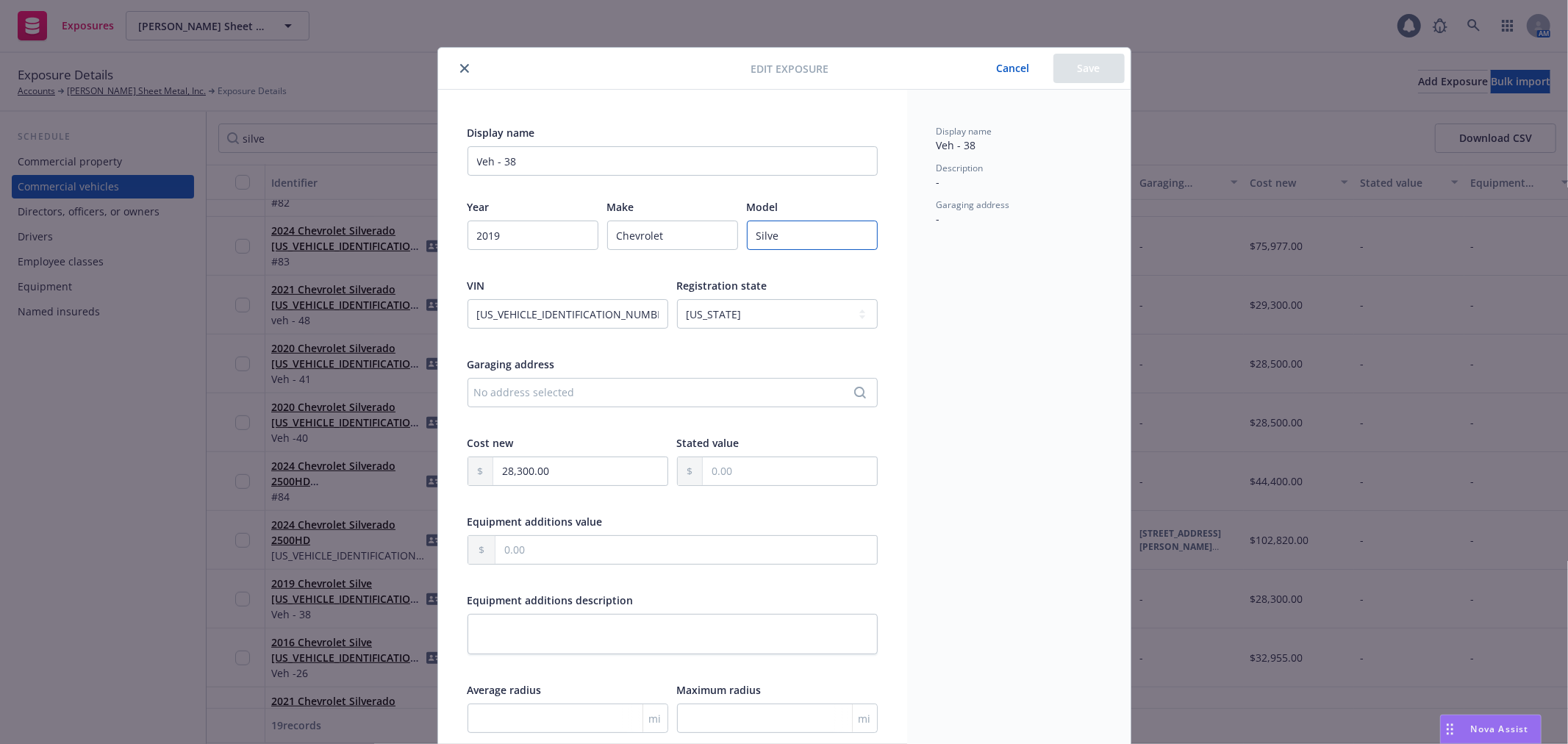
click at [806, 231] on input "Silve" at bounding box center [812, 234] width 131 height 29
paste input "Silverado"
type input "Silverado"
click at [1071, 81] on button "Save" at bounding box center [1089, 68] width 72 height 29
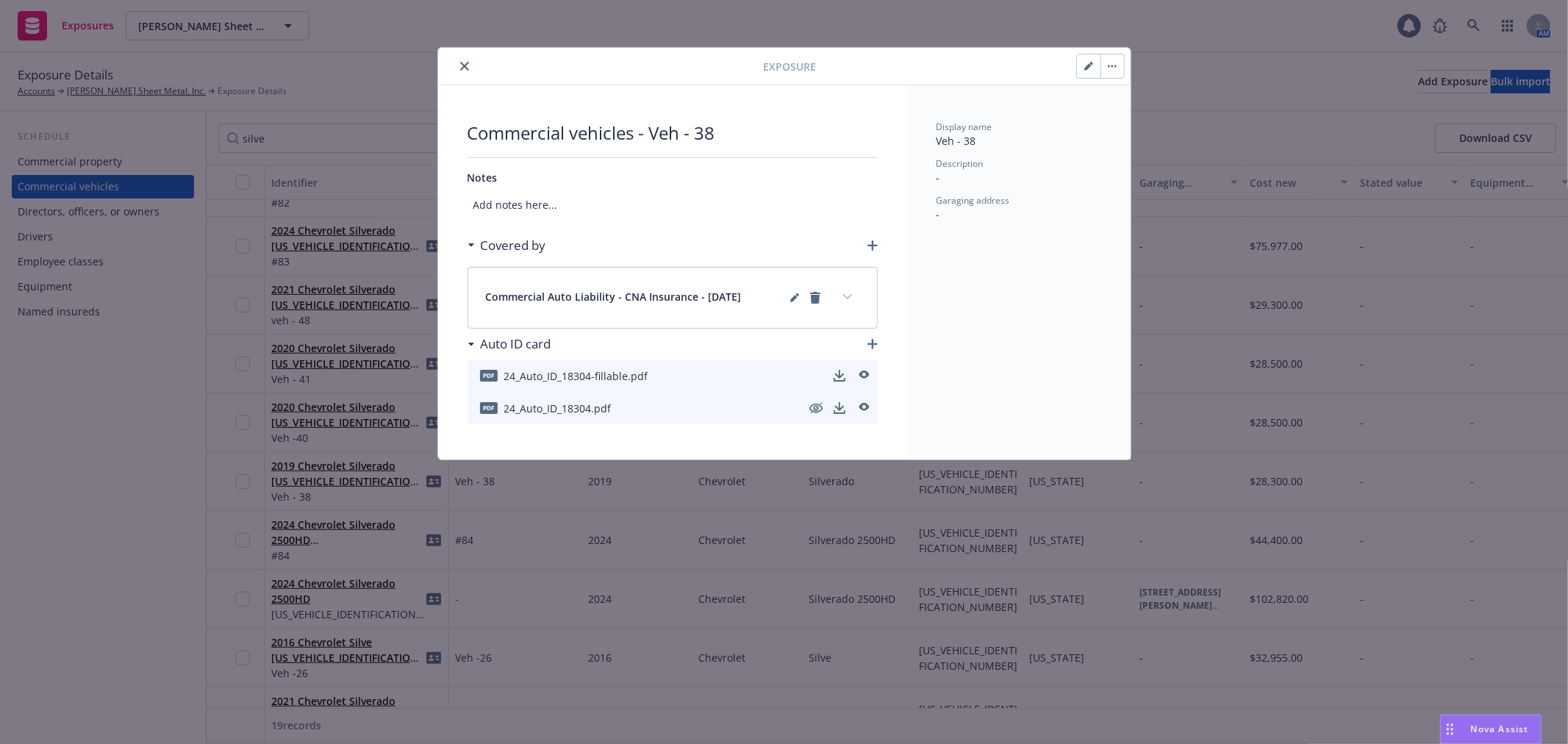
click at [464, 64] on icon "close" at bounding box center [464, 66] width 9 height 9
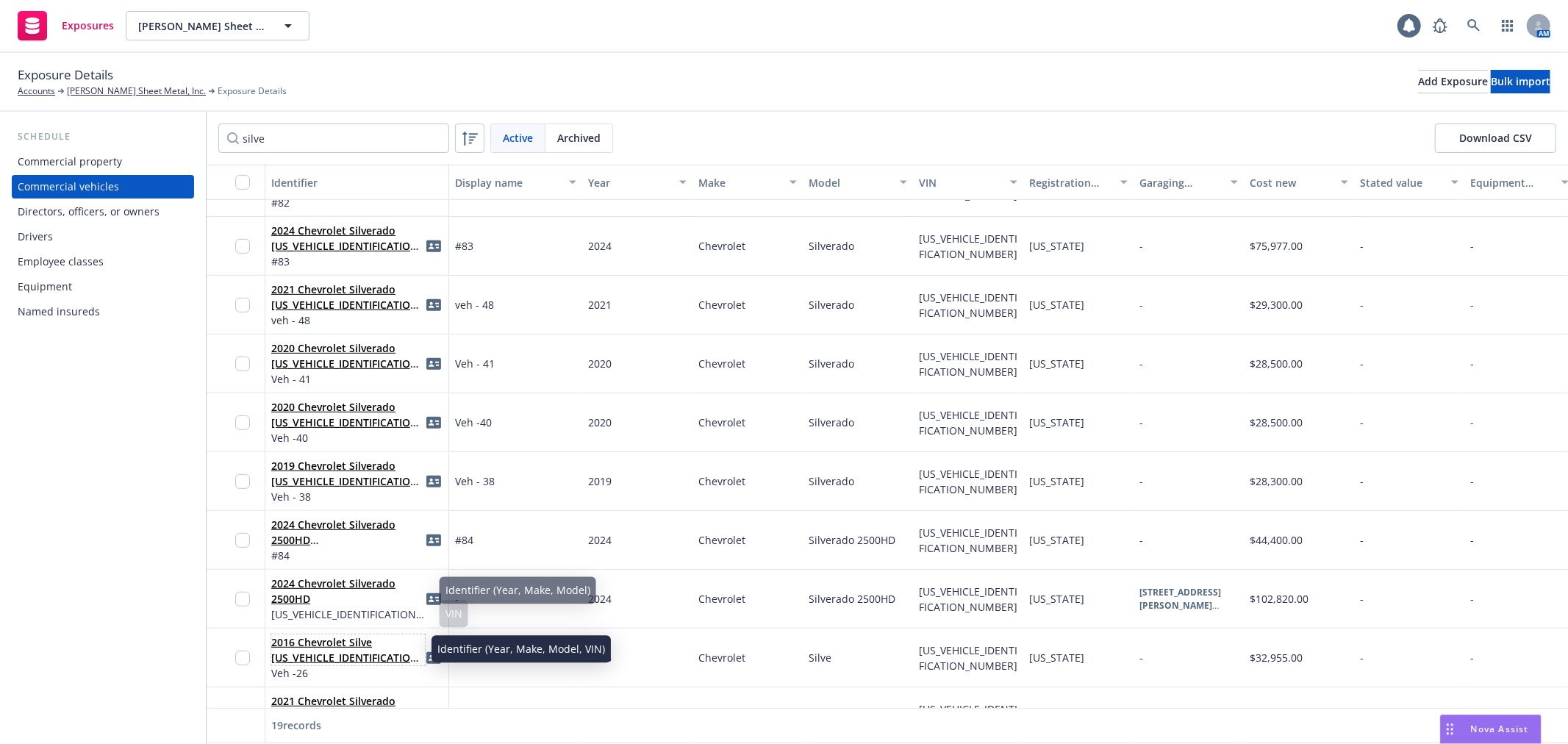
click at [356, 642] on link "2016 Chevrolet Silve [US_VEHICLE_IDENTIFICATION_NUMBER]" at bounding box center [347, 657] width 152 height 45
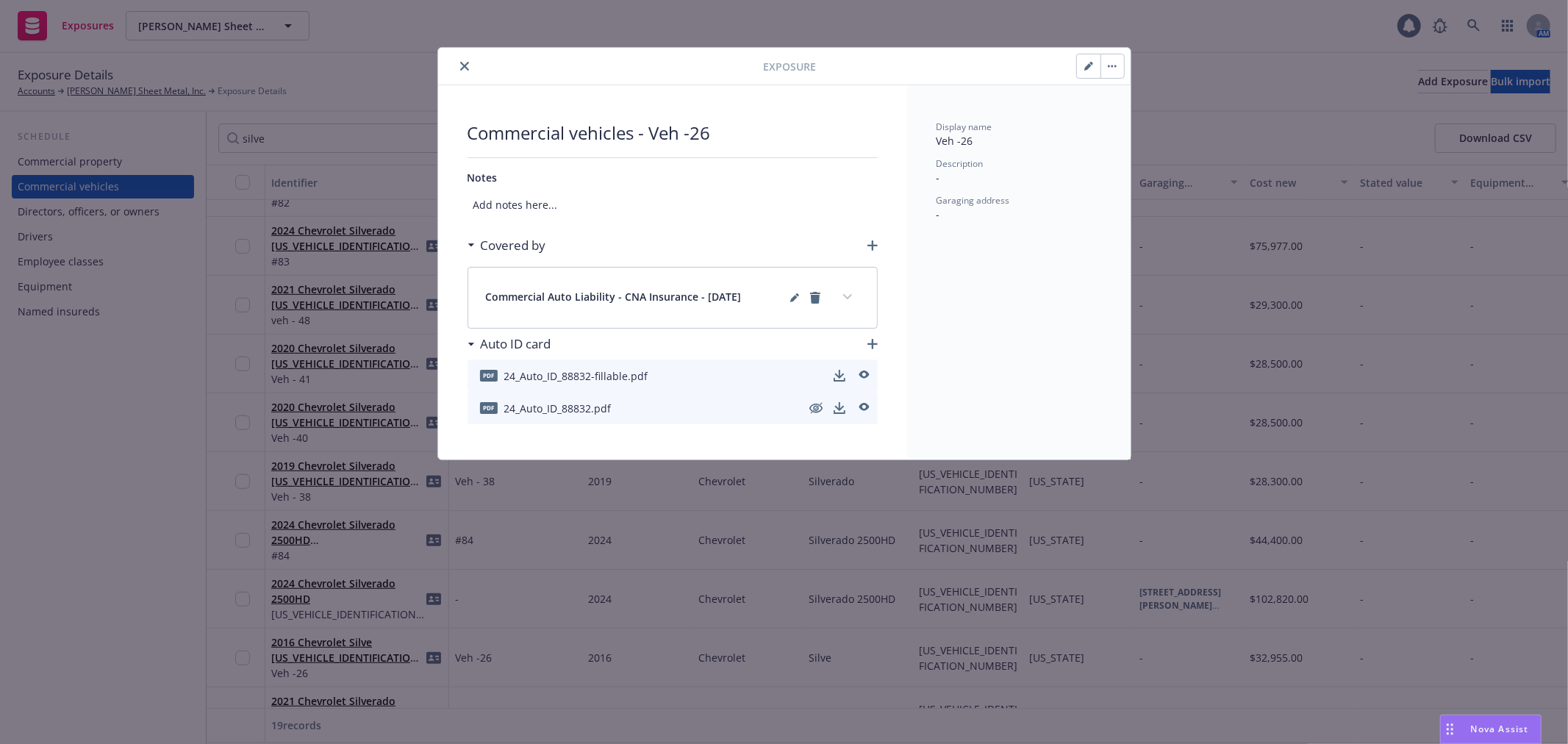
click at [1088, 57] on button "button" at bounding box center [1089, 66] width 24 height 24
select select "CA"
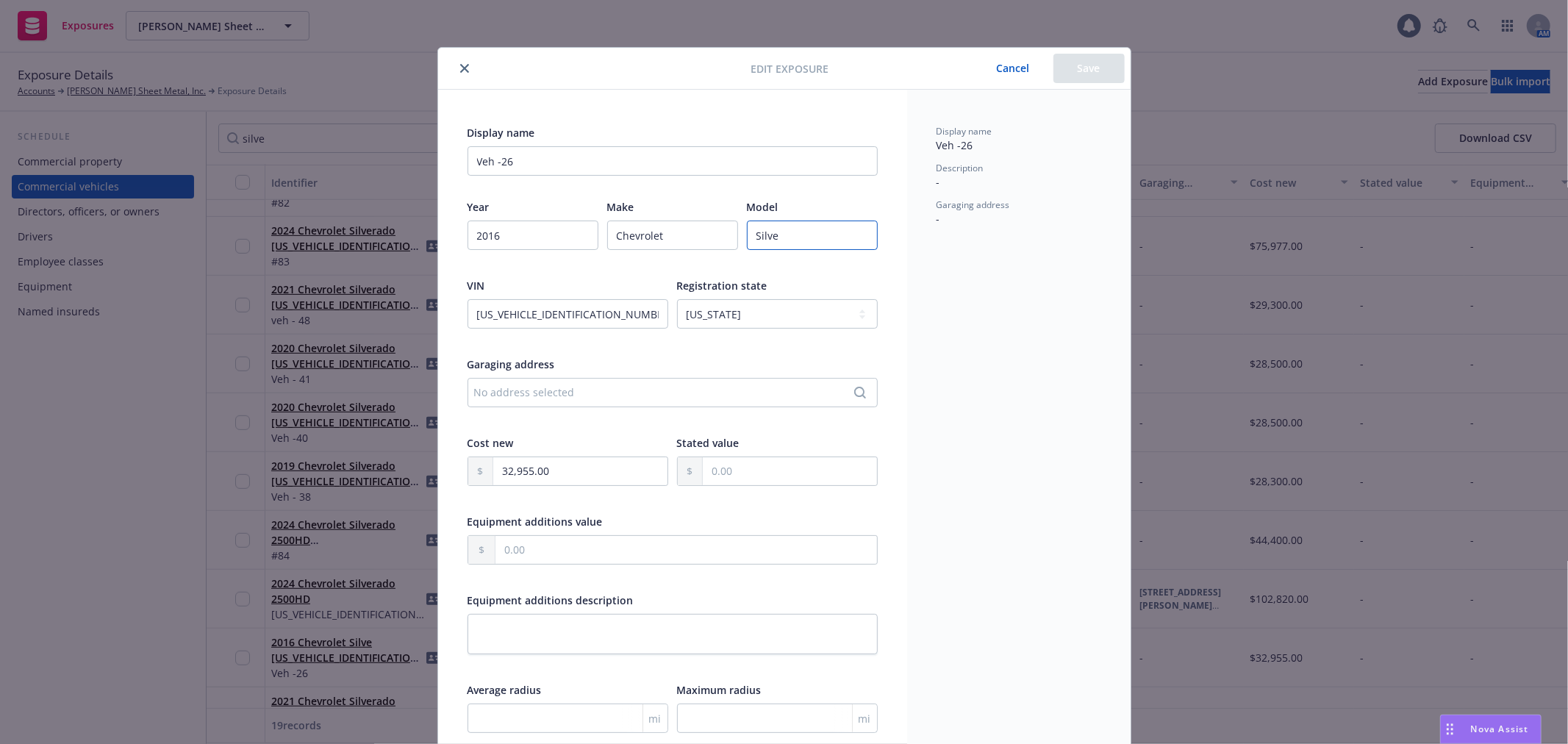
click at [785, 230] on input "Silve" at bounding box center [812, 234] width 131 height 29
paste input "Silverado"
type input "Silverado"
click at [1070, 75] on button "Save" at bounding box center [1089, 68] width 72 height 29
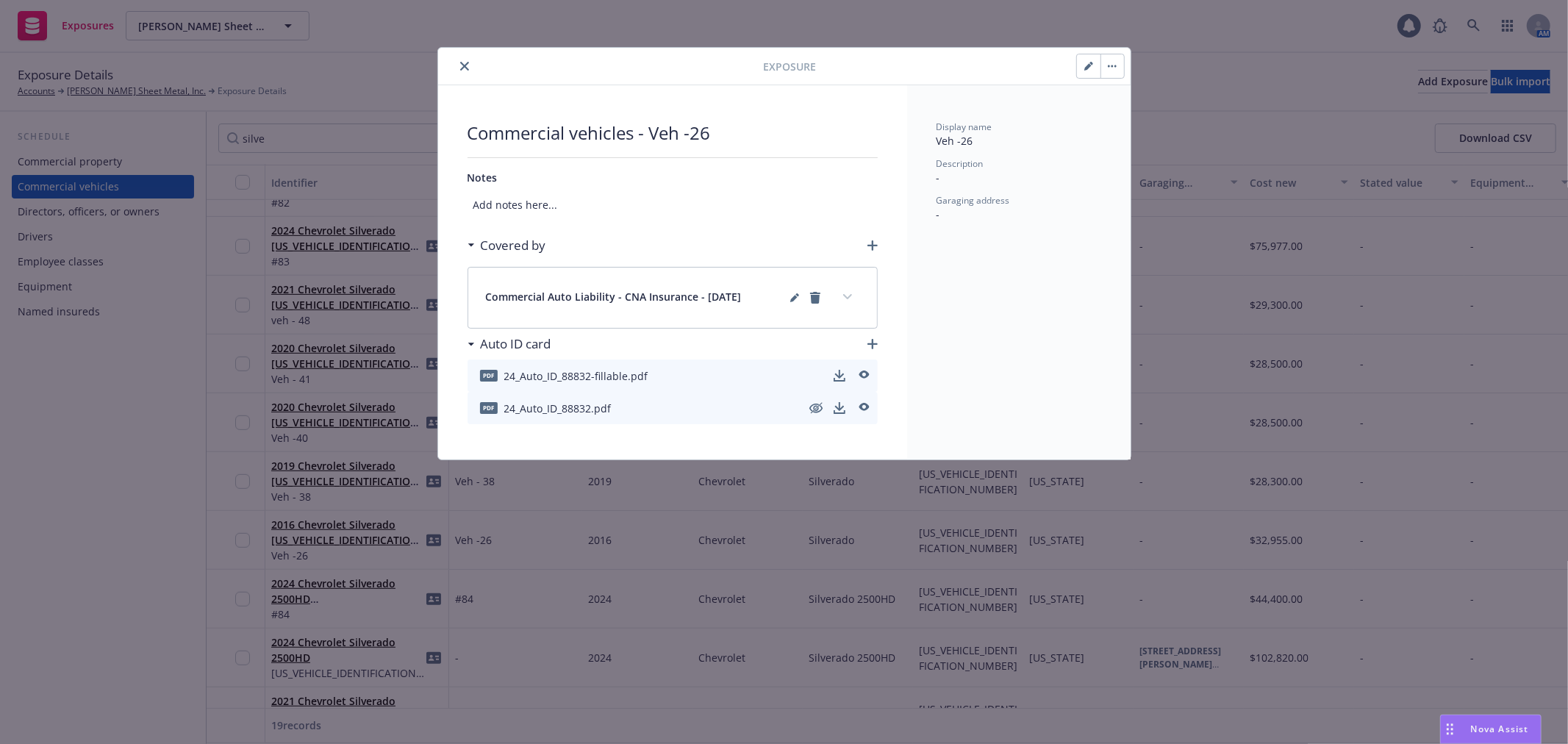
click at [463, 62] on icon "close" at bounding box center [464, 66] width 9 height 9
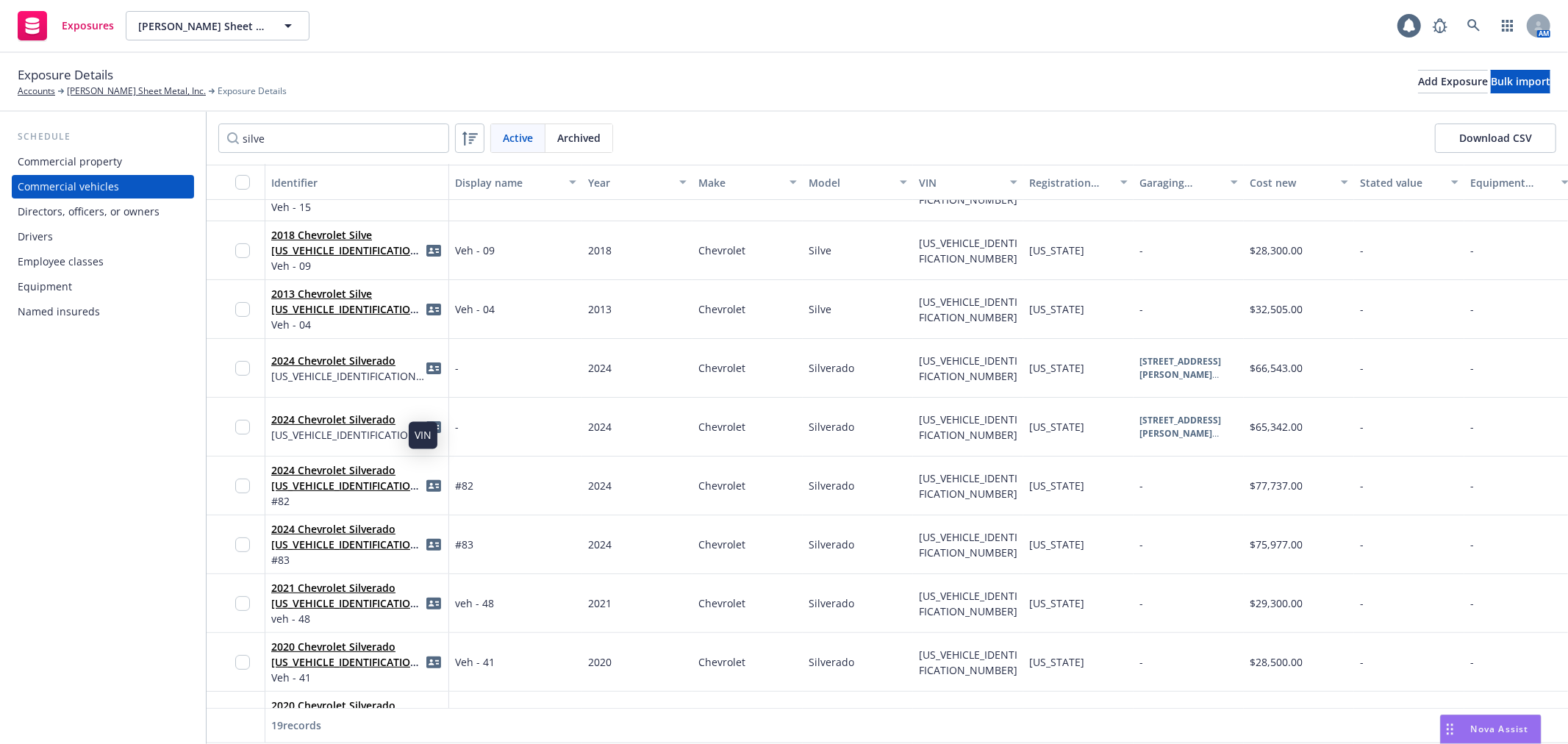
scroll to position [213, 0]
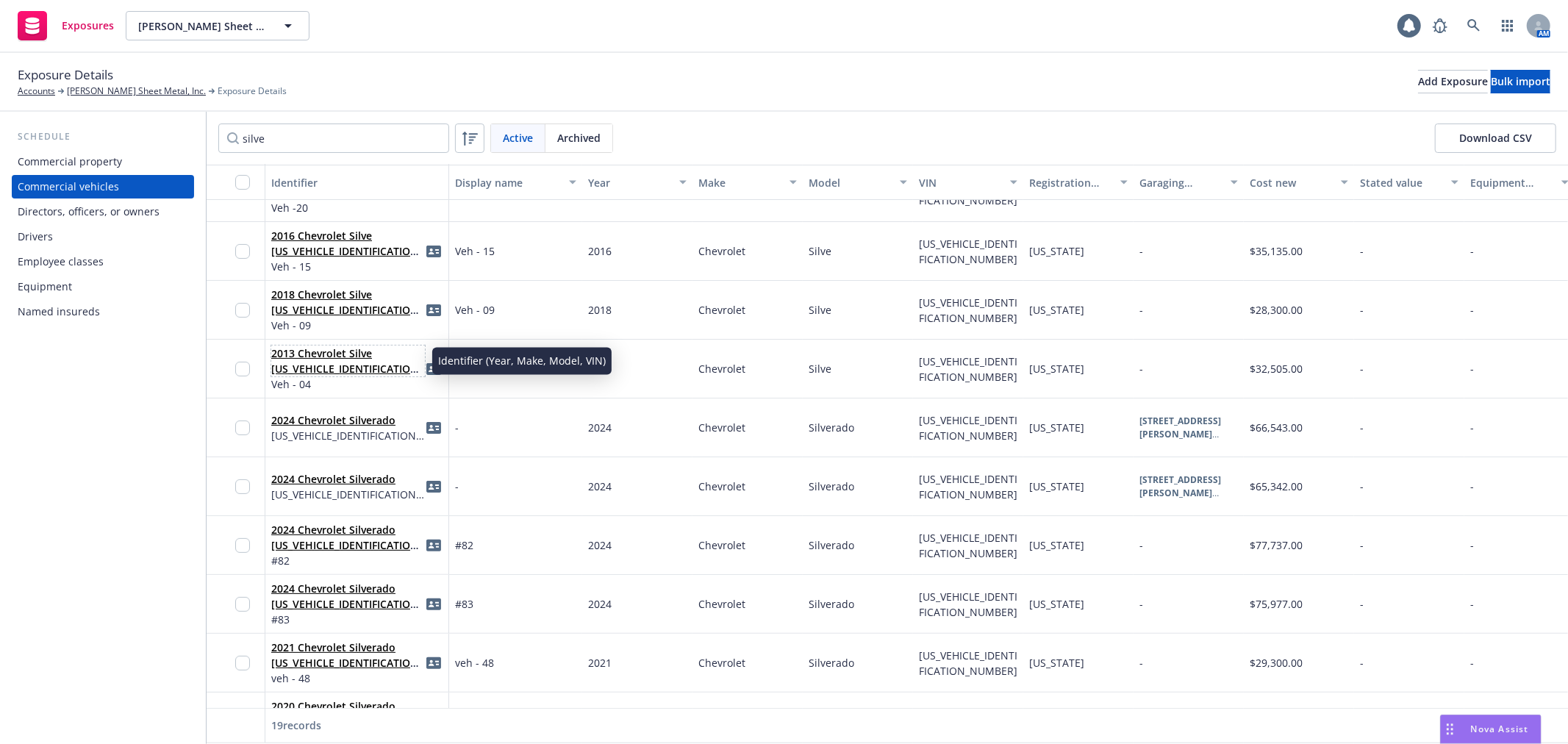
click at [353, 347] on link "2013 Chevrolet Silve [US_VEHICLE_IDENTIFICATION_NUMBER]" at bounding box center [347, 368] width 152 height 45
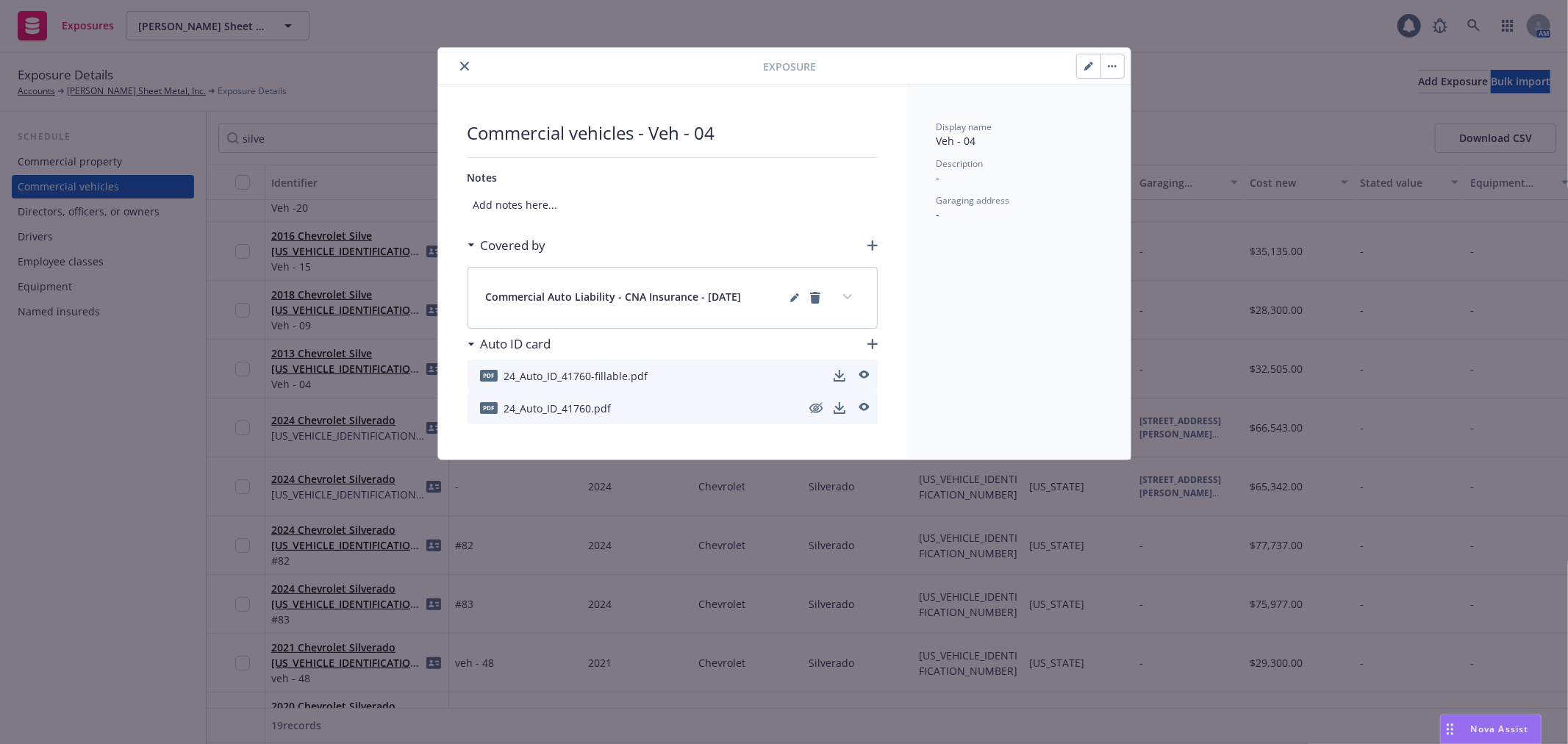
click at [1086, 67] on icon "button" at bounding box center [1088, 66] width 7 height 7
select select "CA"
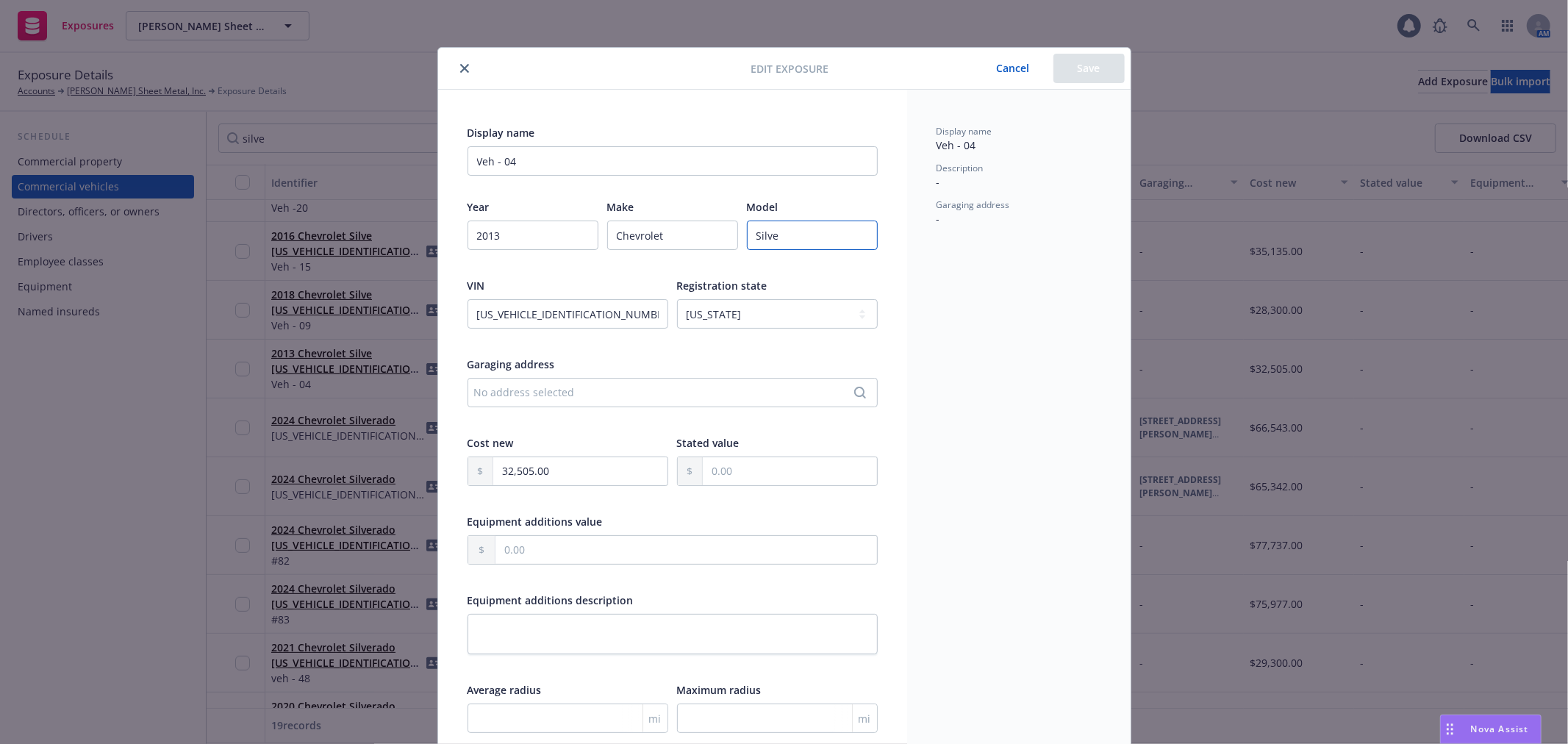
click at [840, 241] on input "Silve" at bounding box center [812, 234] width 131 height 29
paste input "rado"
type input "Silverado"
click at [1066, 70] on button "Save" at bounding box center [1089, 68] width 72 height 29
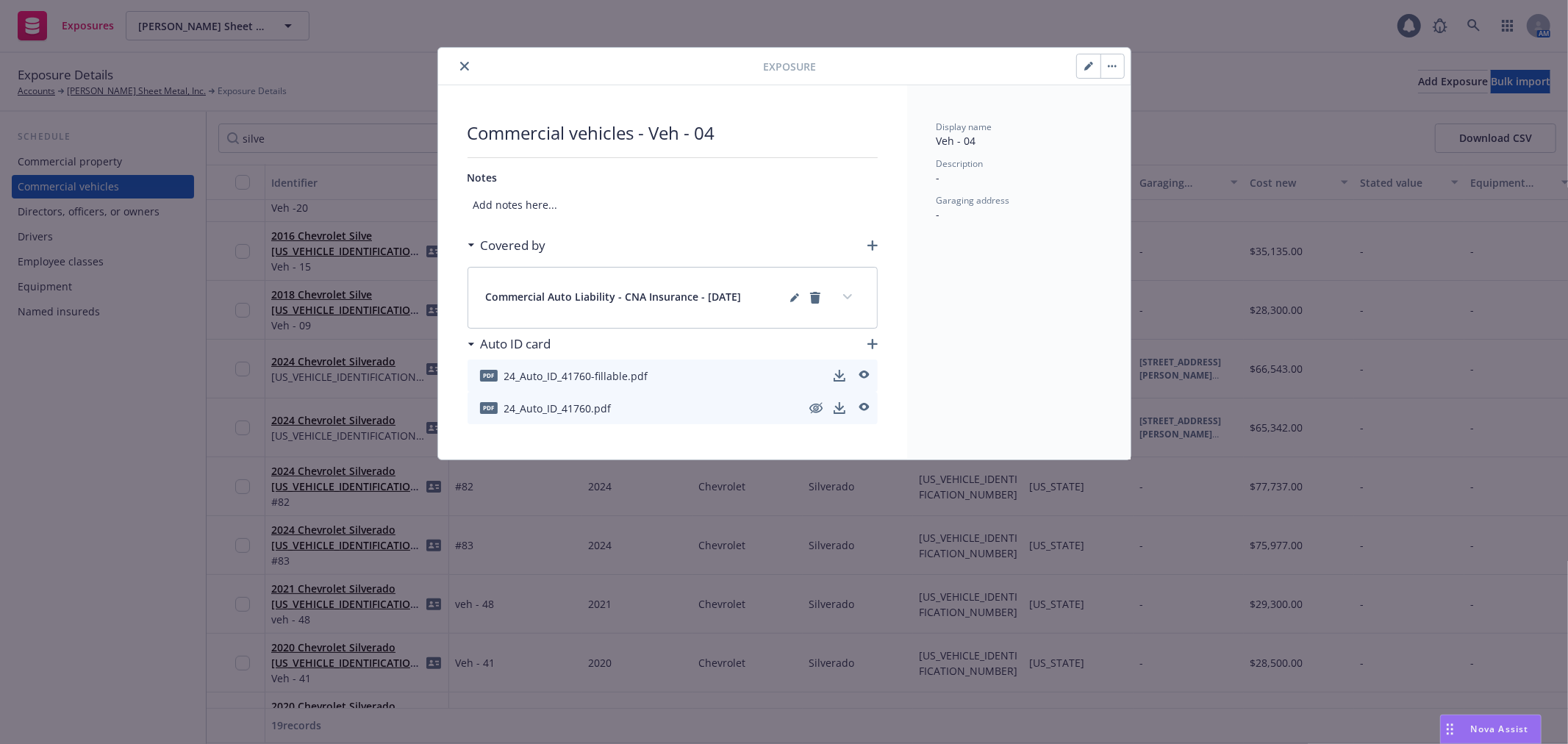
click at [465, 61] on button "close" at bounding box center [465, 66] width 17 height 17
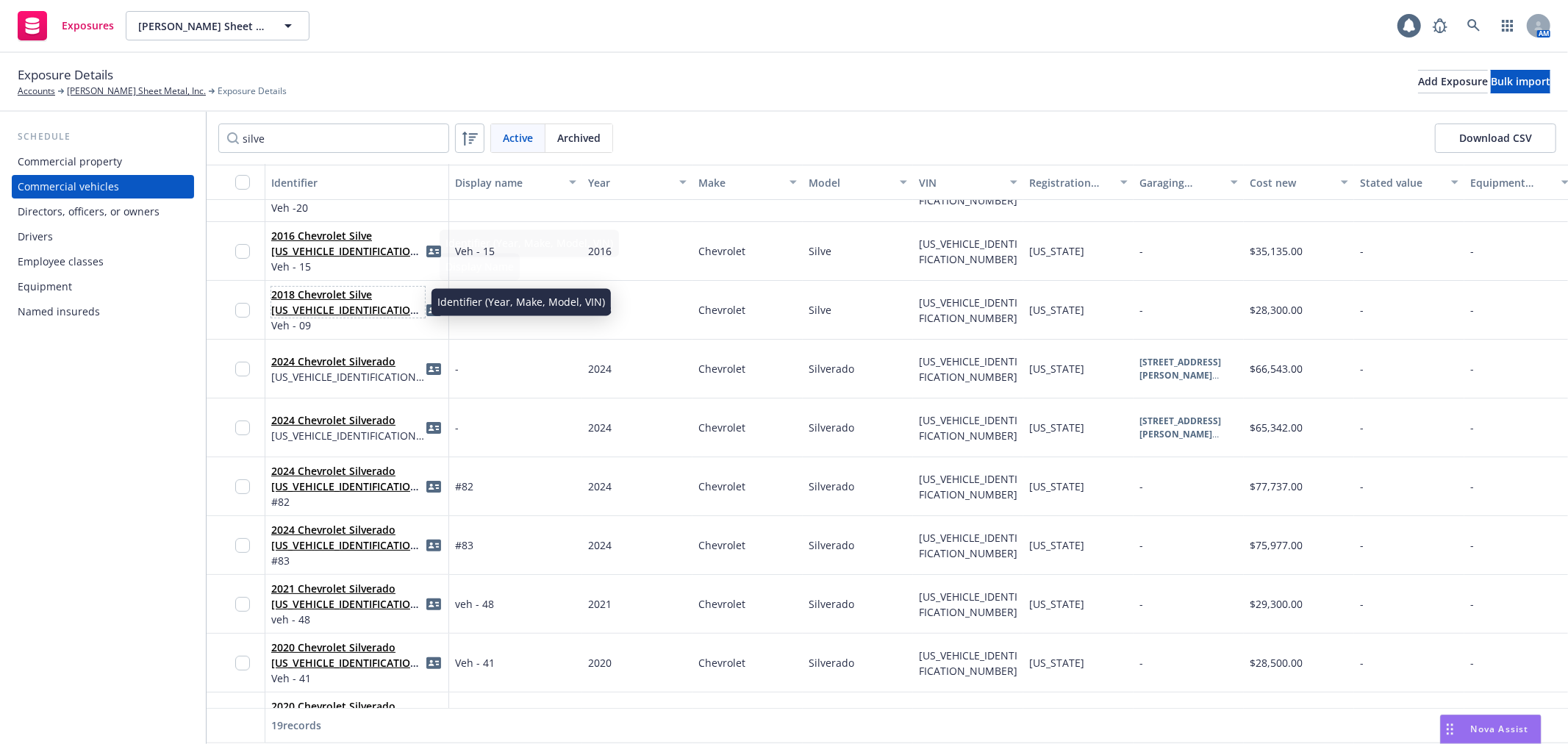
click at [326, 306] on link "2018 Chevrolet Silve [US_VEHICLE_IDENTIFICATION_NUMBER]" at bounding box center [347, 310] width 152 height 45
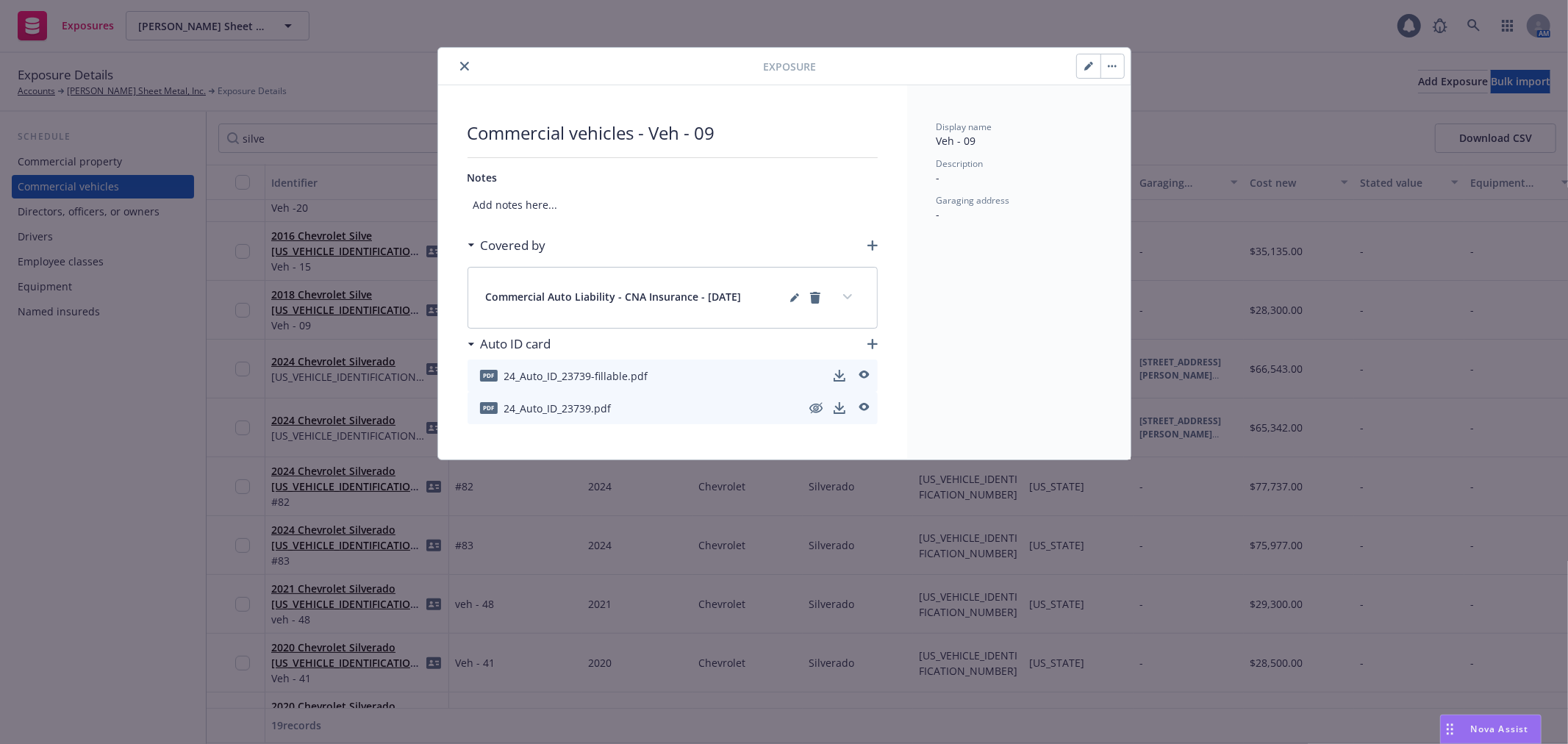
click at [1084, 64] on icon "button" at bounding box center [1088, 66] width 9 height 9
select select "CA"
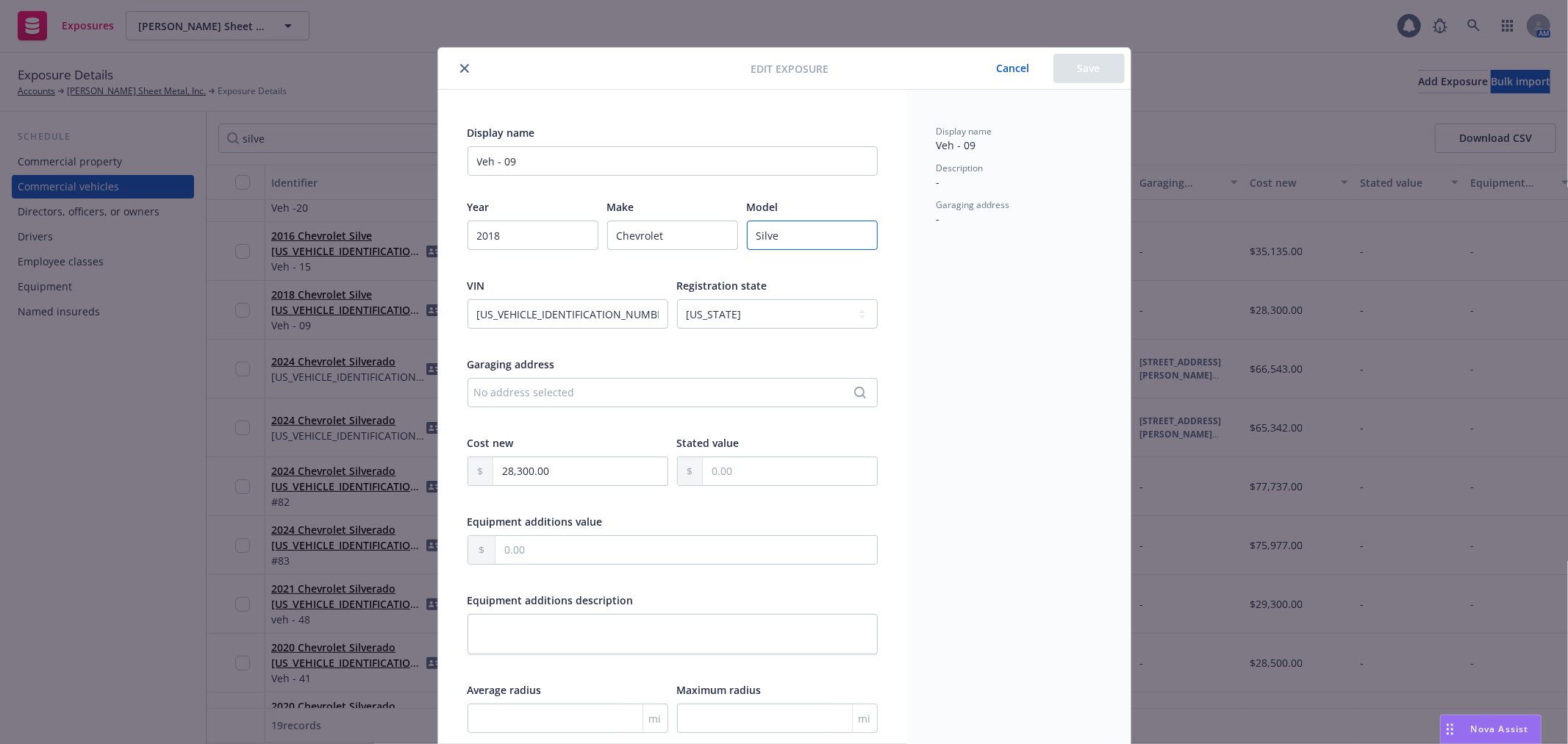
click at [812, 240] on input "Silve" at bounding box center [812, 234] width 131 height 29
paste input "rado"
type input "Silverado"
click at [1095, 56] on button "Save" at bounding box center [1089, 68] width 72 height 29
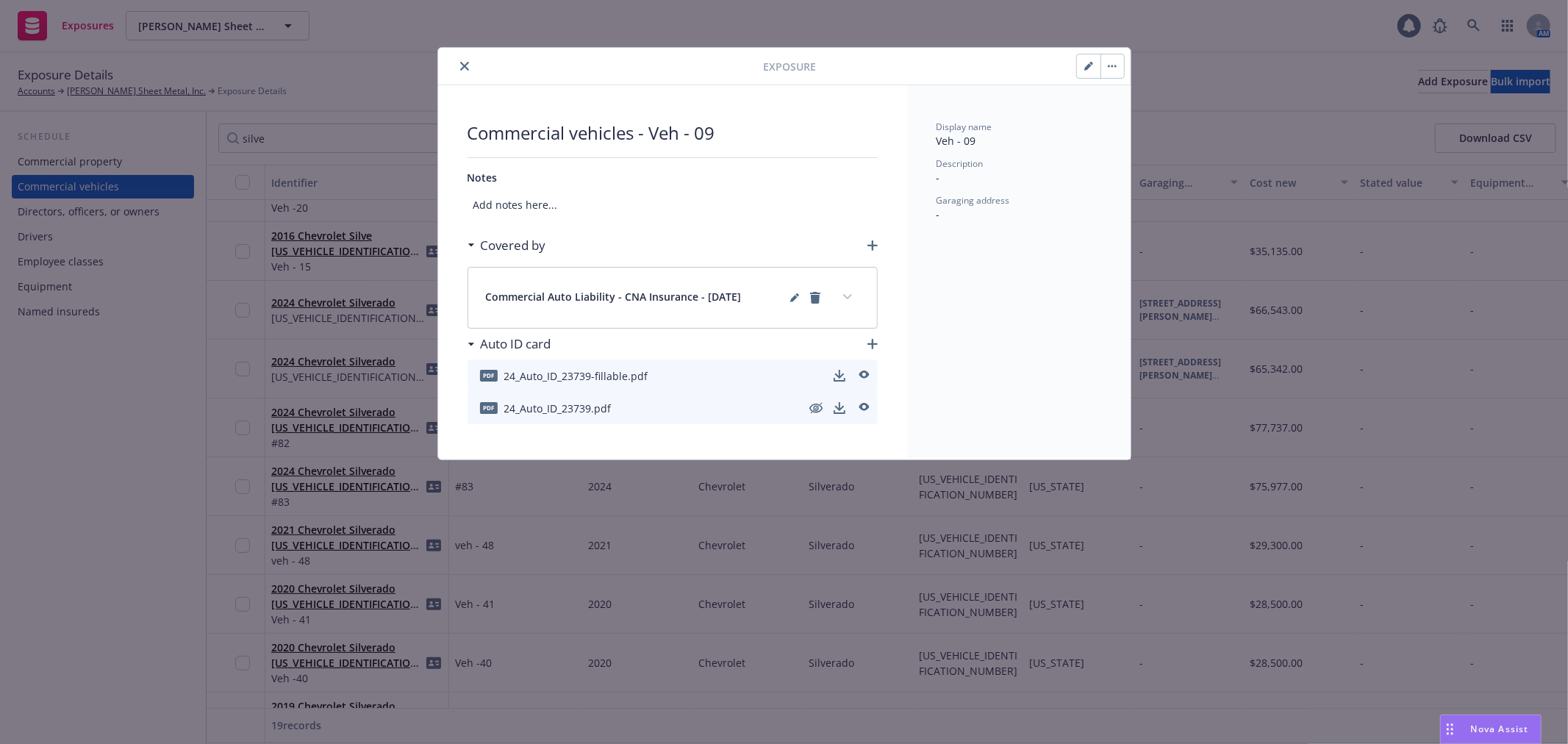
click at [462, 66] on icon "close" at bounding box center [464, 66] width 9 height 9
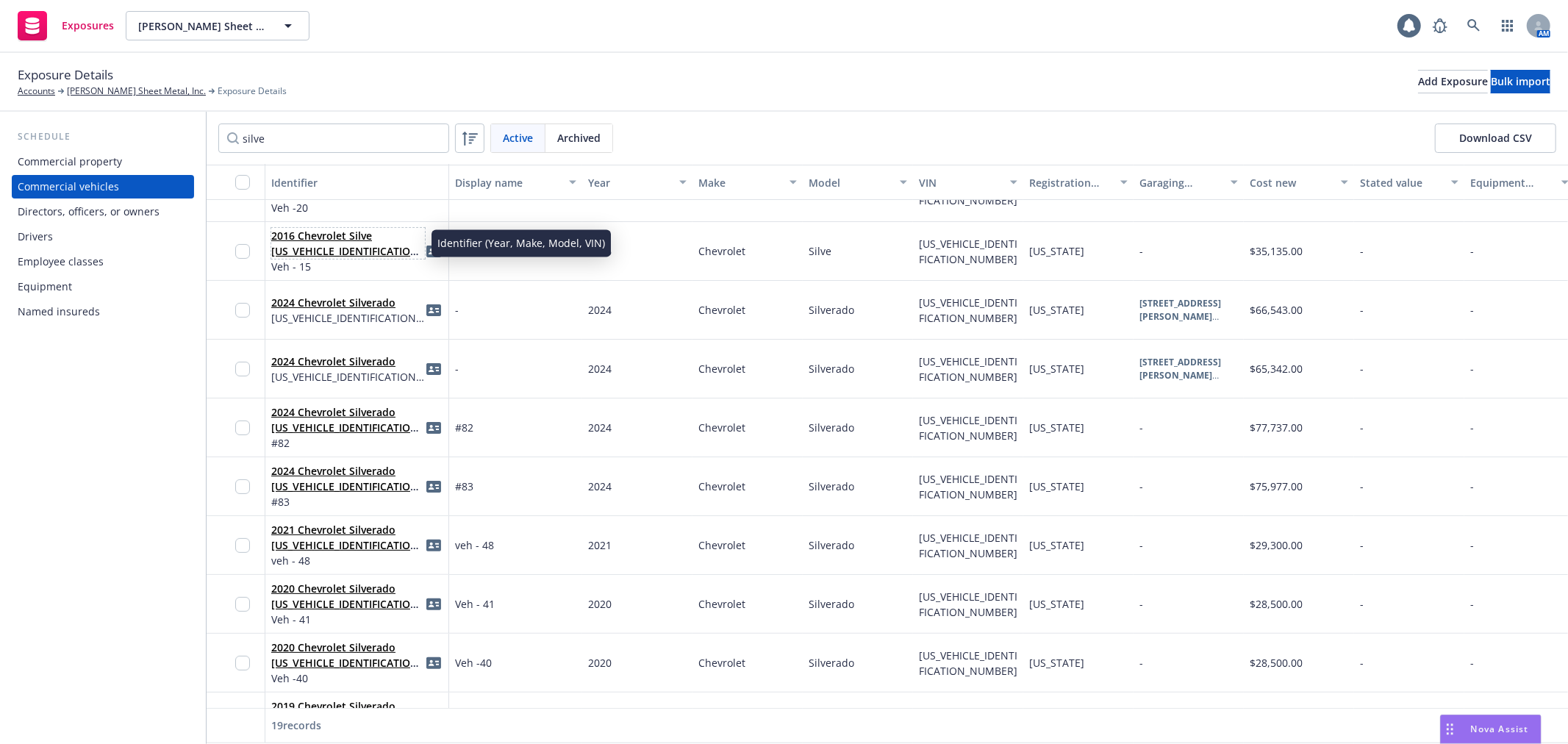
click at [355, 229] on link "2016 Chevrolet Silve [US_VEHICLE_IDENTIFICATION_NUMBER]" at bounding box center [347, 251] width 152 height 45
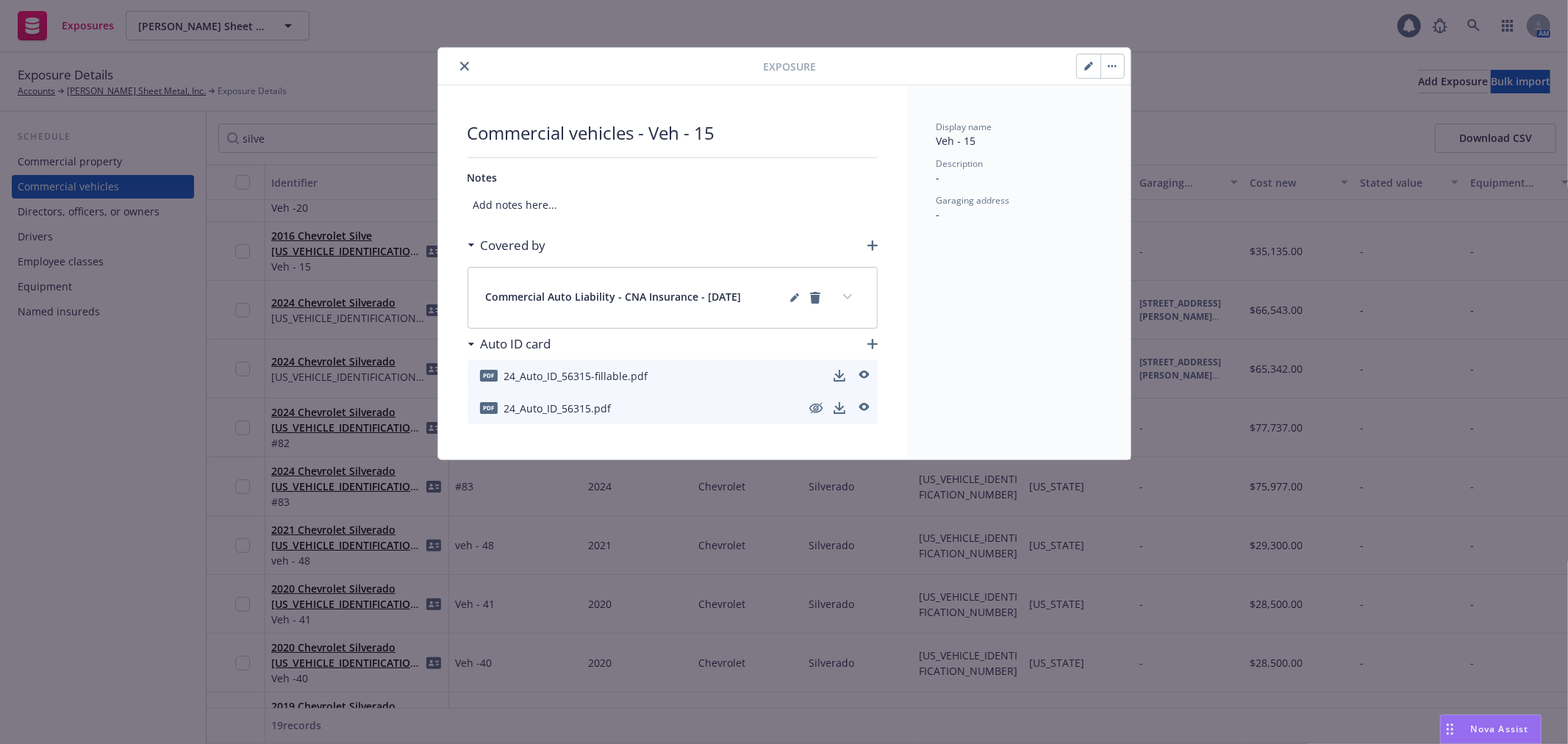
click at [1089, 68] on icon "button" at bounding box center [1088, 66] width 9 height 9
select select "CA"
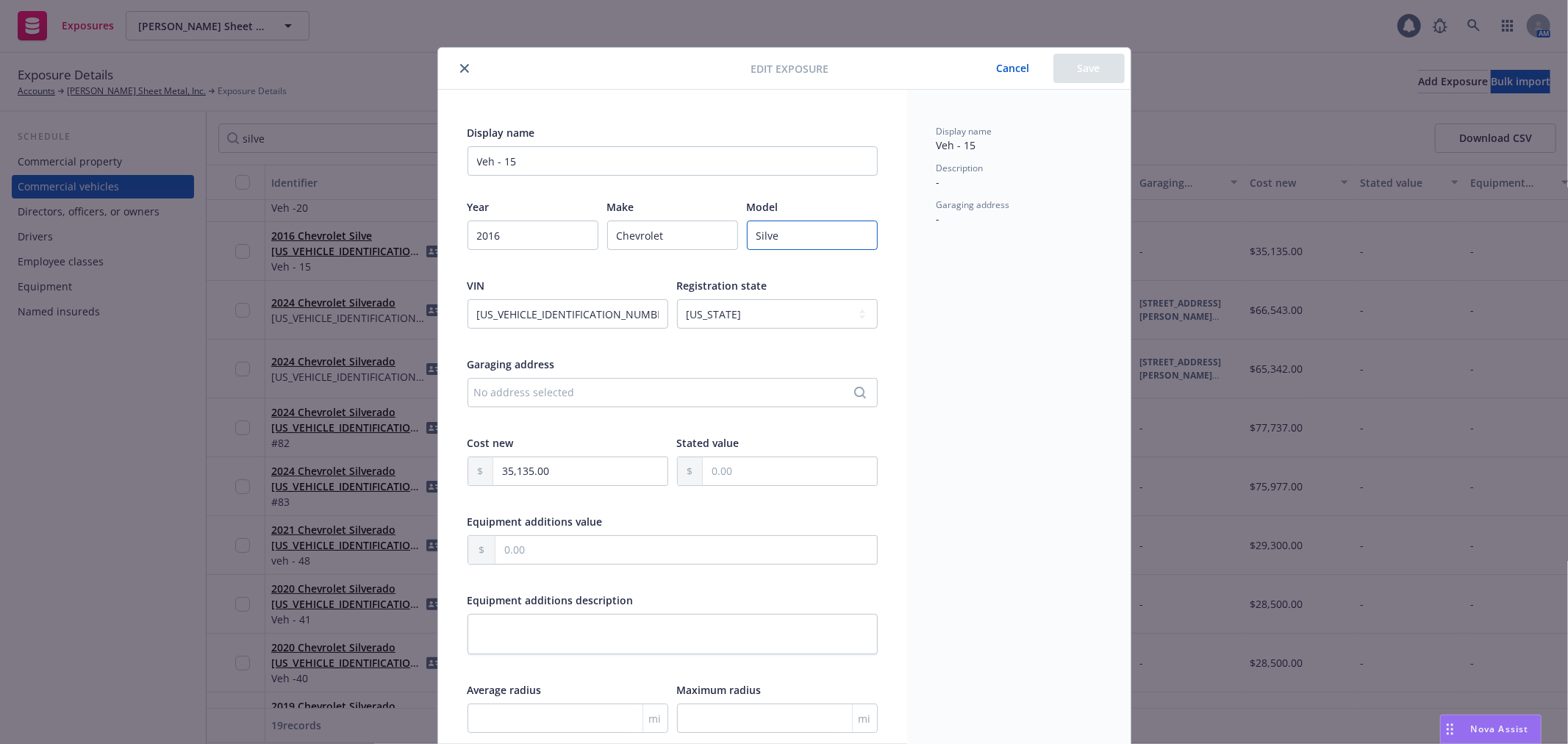
click at [793, 238] on input "Silve" at bounding box center [812, 234] width 131 height 29
paste input "rado"
type input "Silverado"
click at [1090, 71] on button "Save" at bounding box center [1089, 68] width 72 height 29
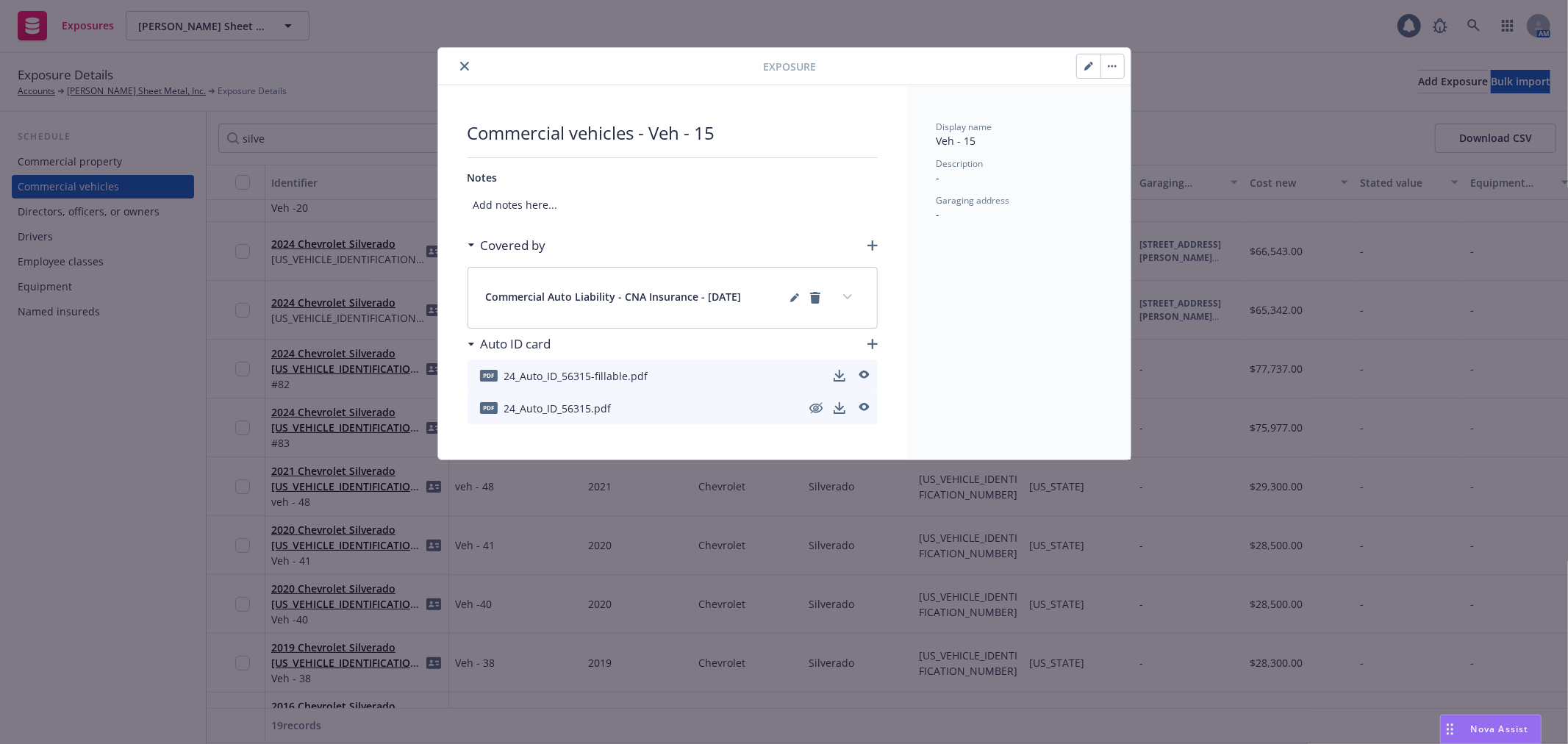
click at [462, 69] on icon "close" at bounding box center [464, 66] width 9 height 9
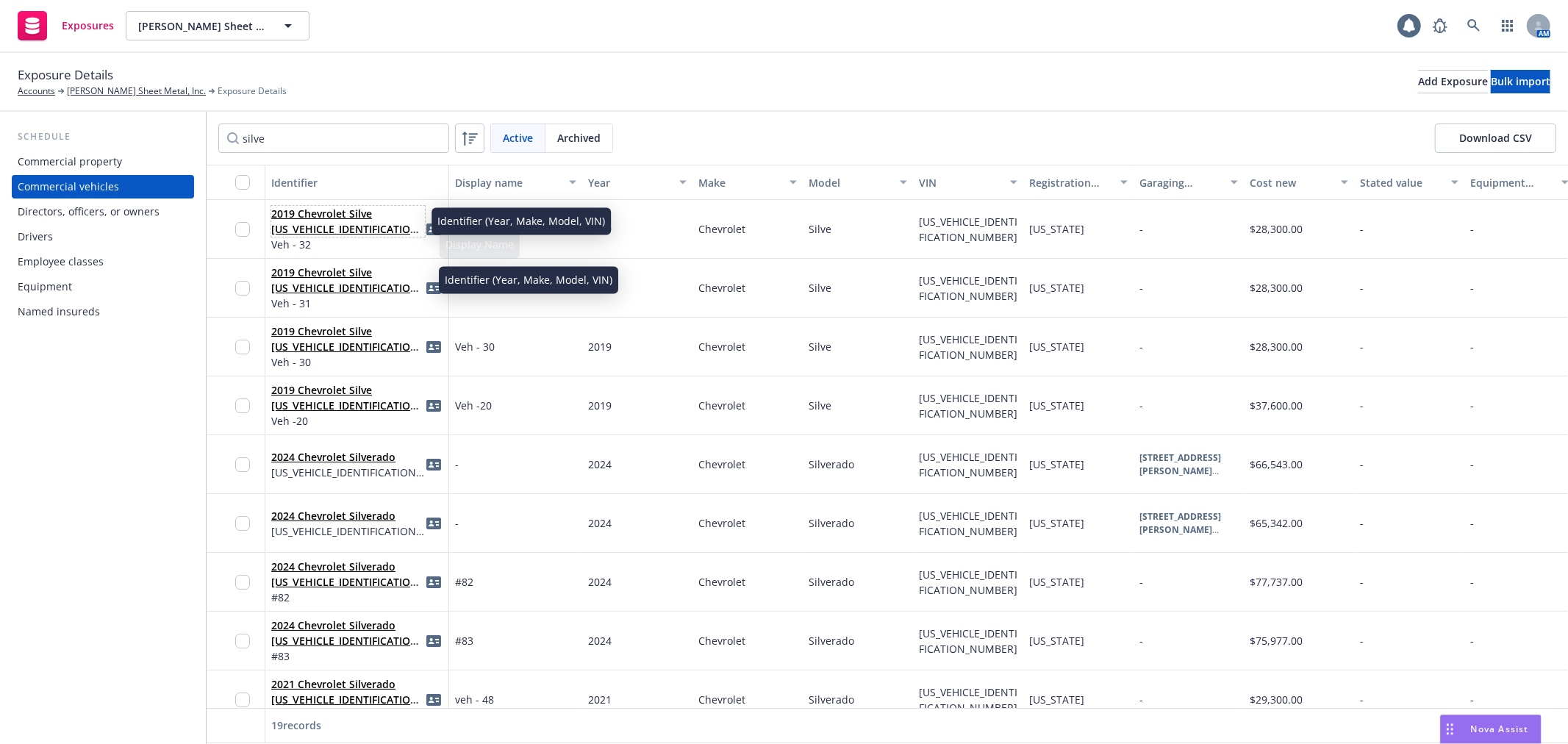
click at [341, 214] on link "2019 Chevrolet Silve [US_VEHICLE_IDENTIFICATION_NUMBER]" at bounding box center [347, 229] width 152 height 45
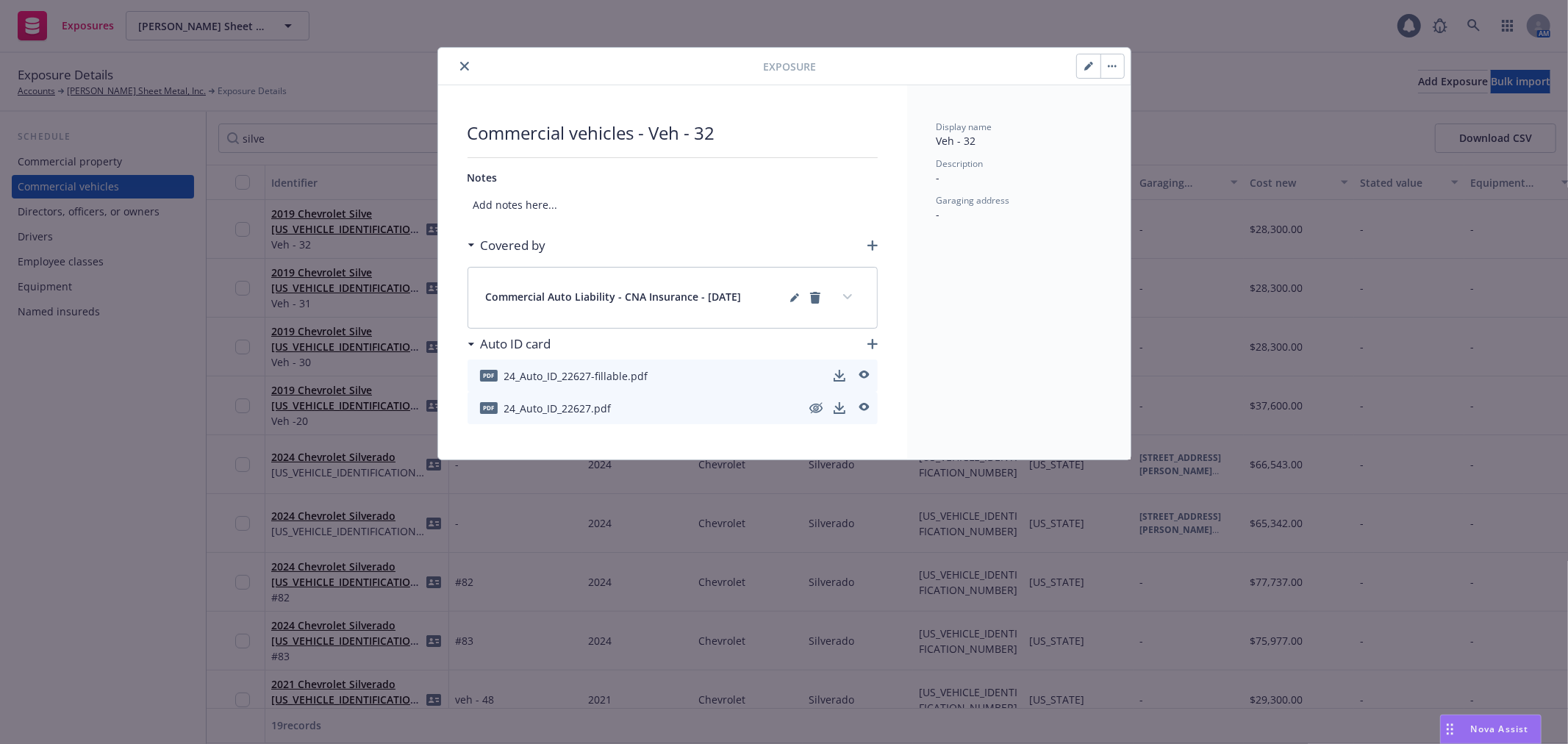
click at [1086, 64] on icon "button" at bounding box center [1088, 66] width 9 height 9
select select "CA"
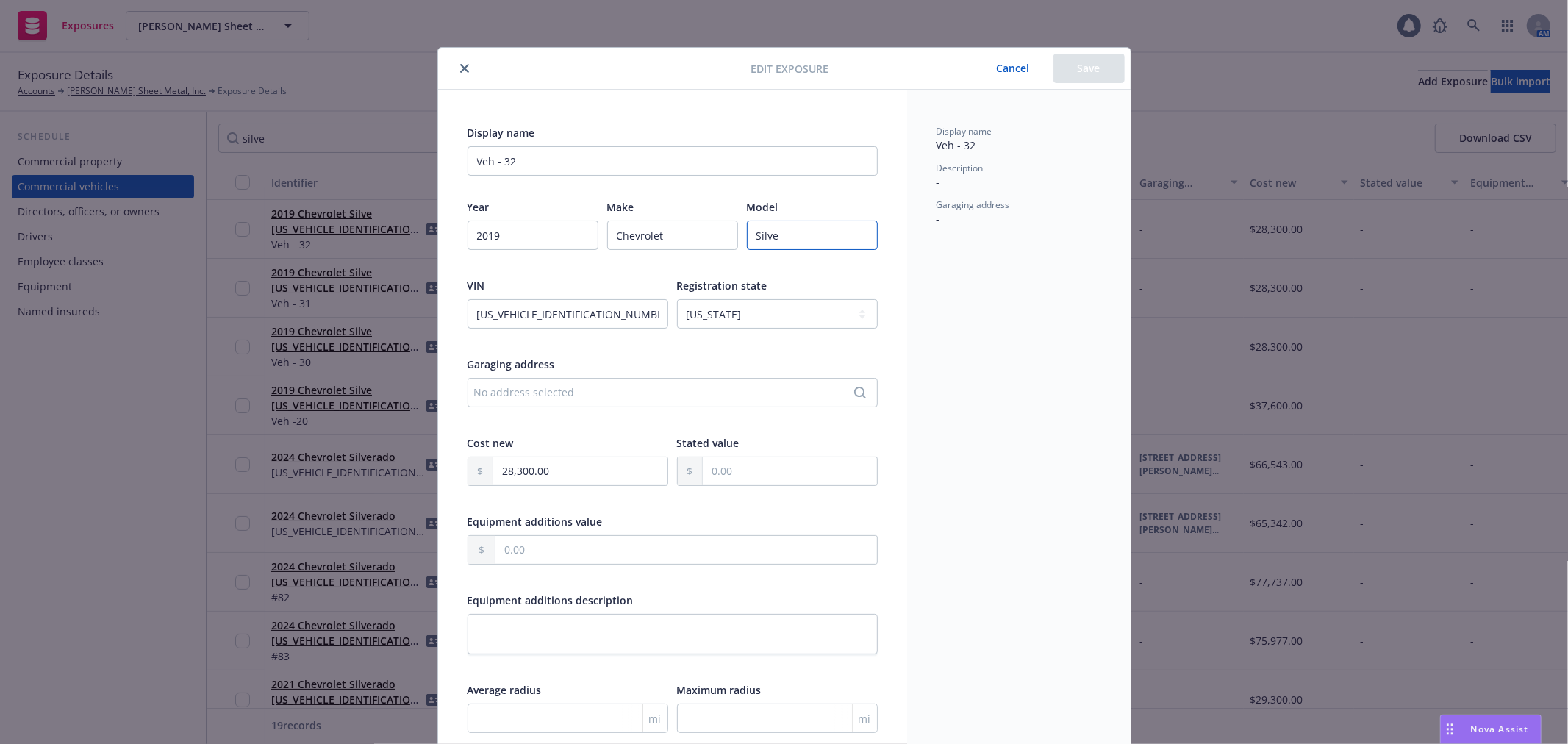
click at [784, 236] on input "Silve" at bounding box center [812, 234] width 131 height 29
paste input "rado"
type input "Silverado"
click at [1070, 77] on button "Save" at bounding box center [1089, 68] width 72 height 29
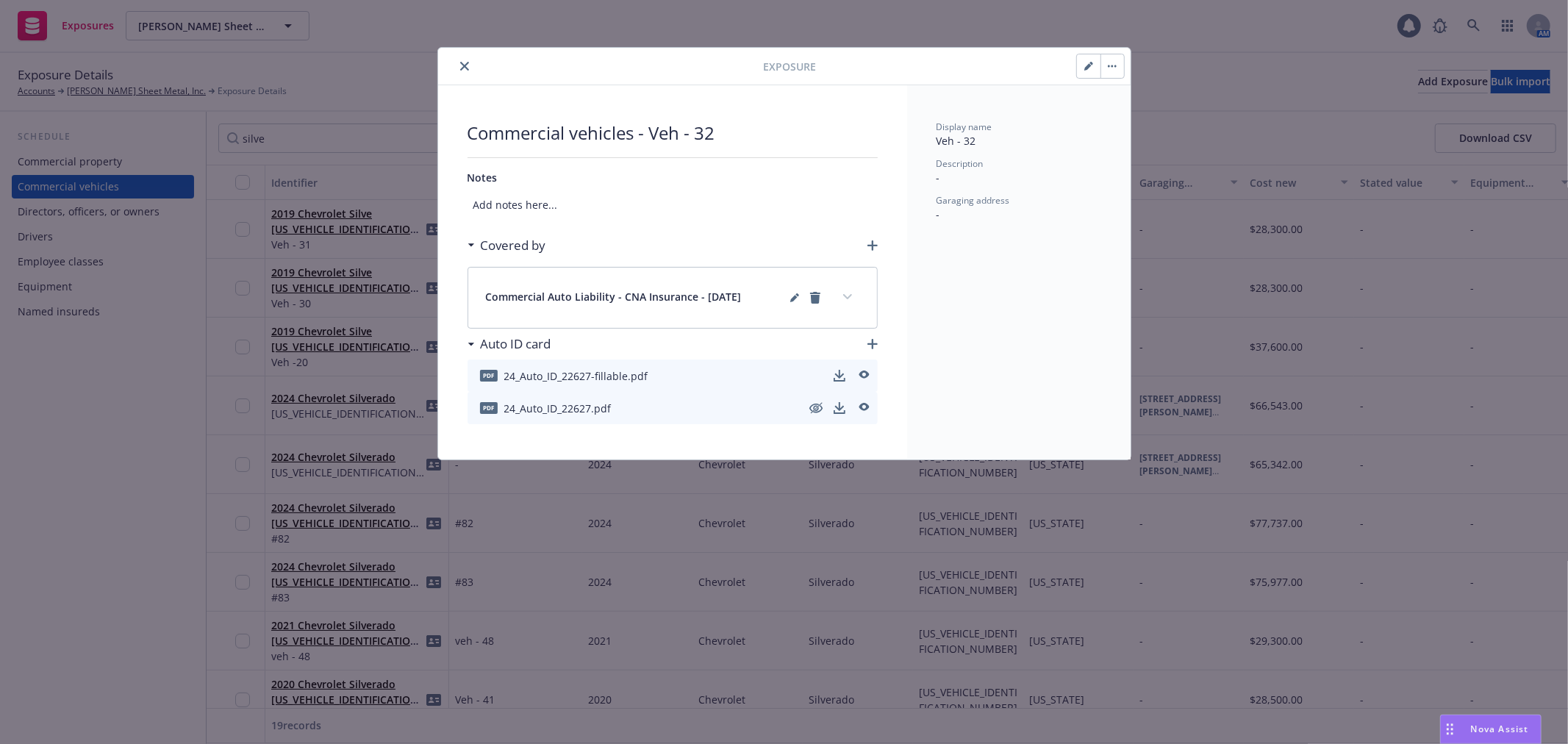
click at [471, 67] on button "close" at bounding box center [465, 66] width 17 height 17
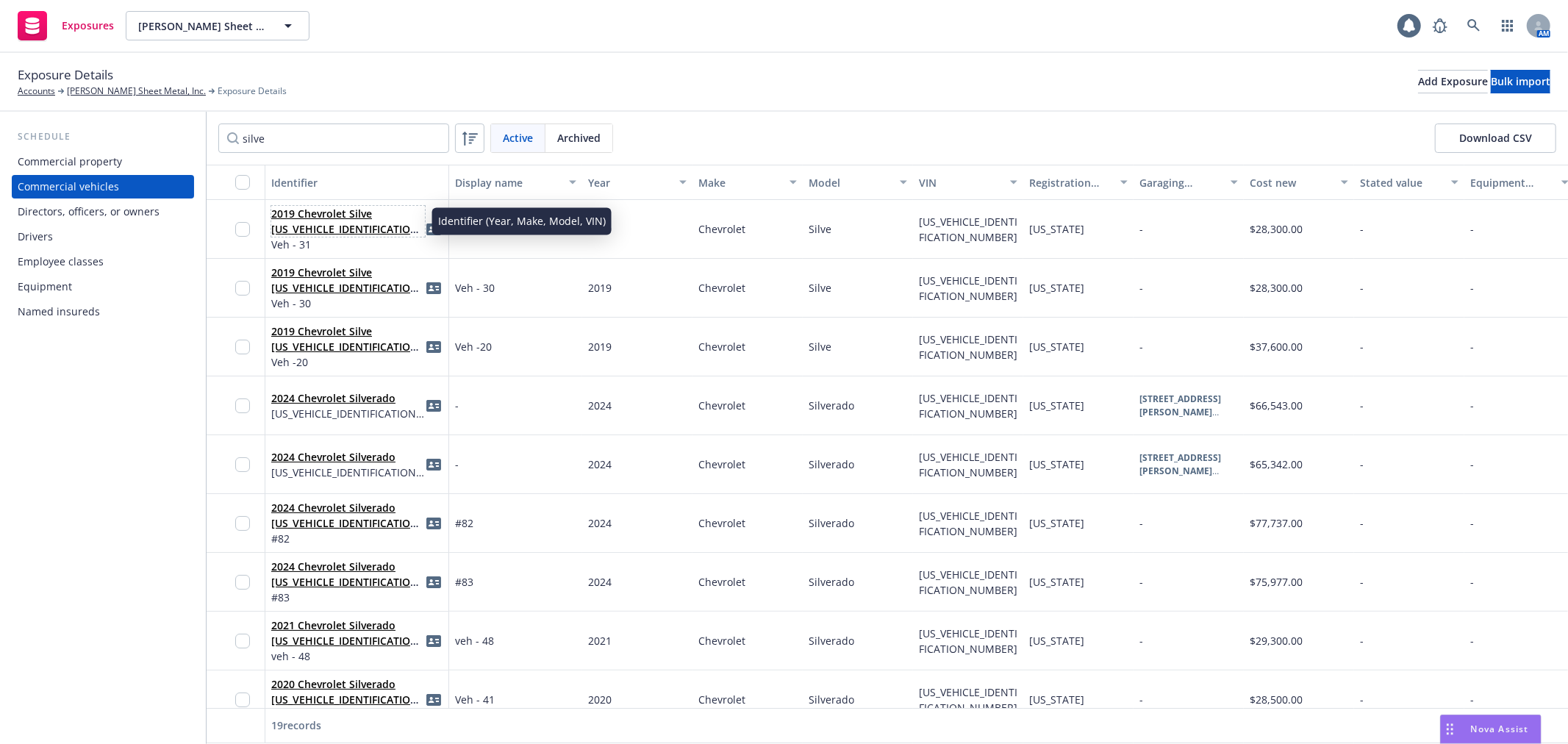
click at [366, 210] on link "2019 Chevrolet Silve [US_VEHICLE_IDENTIFICATION_NUMBER]" at bounding box center [347, 229] width 152 height 45
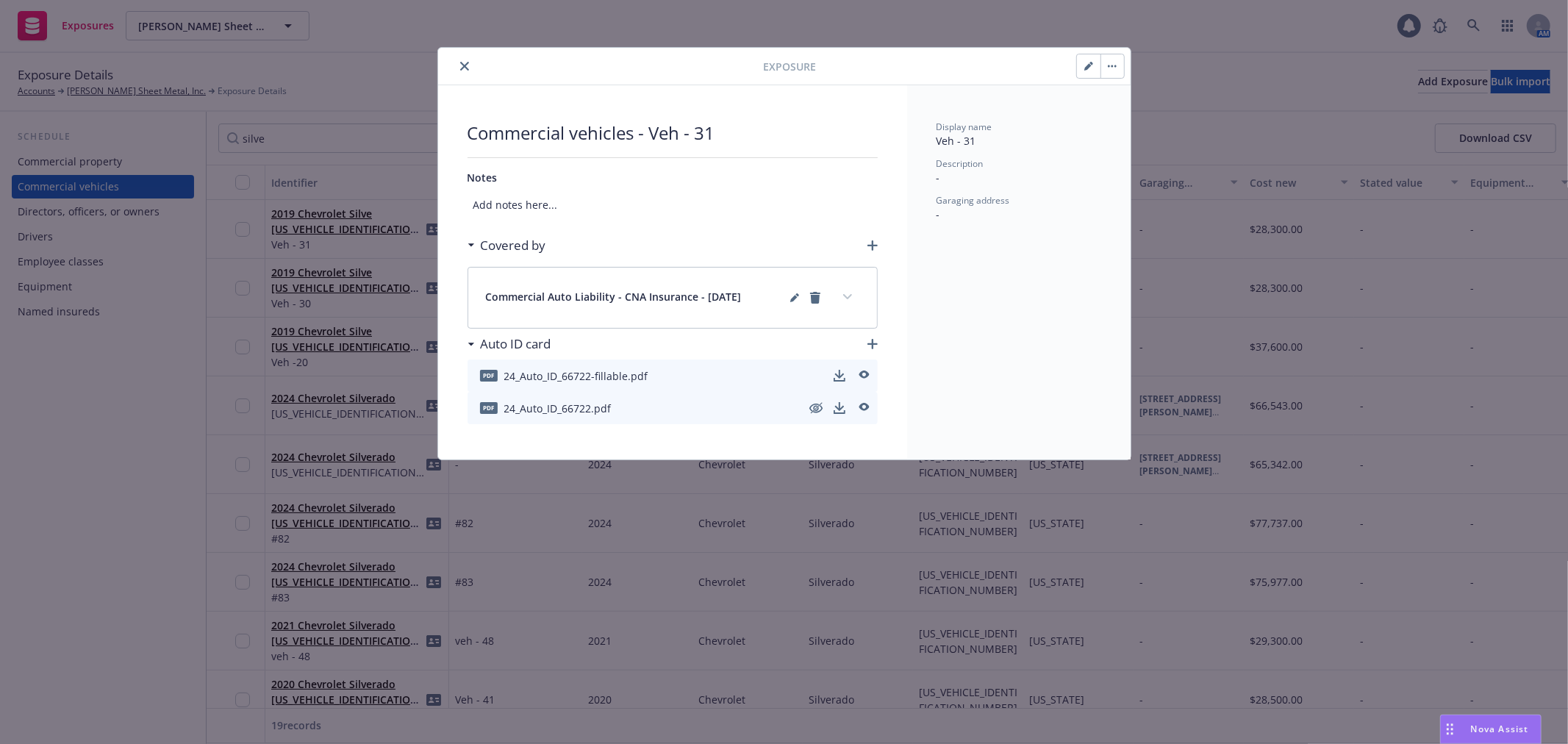
click at [1078, 66] on button "button" at bounding box center [1089, 66] width 24 height 24
select select "CA"
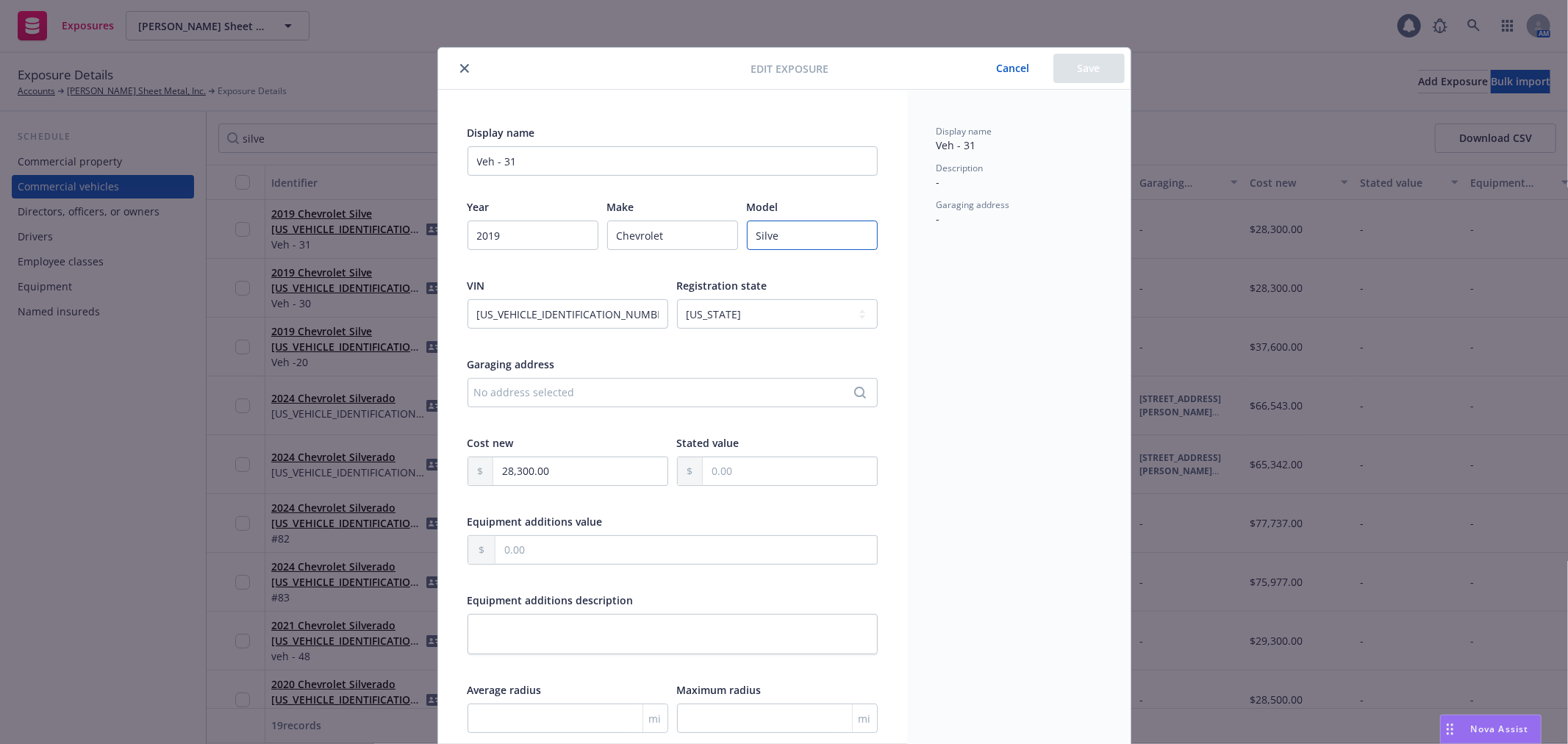
click at [801, 238] on input "Silve" at bounding box center [812, 234] width 131 height 29
paste input "rado"
type input "Silverado"
click at [1090, 79] on button "Save" at bounding box center [1089, 68] width 72 height 29
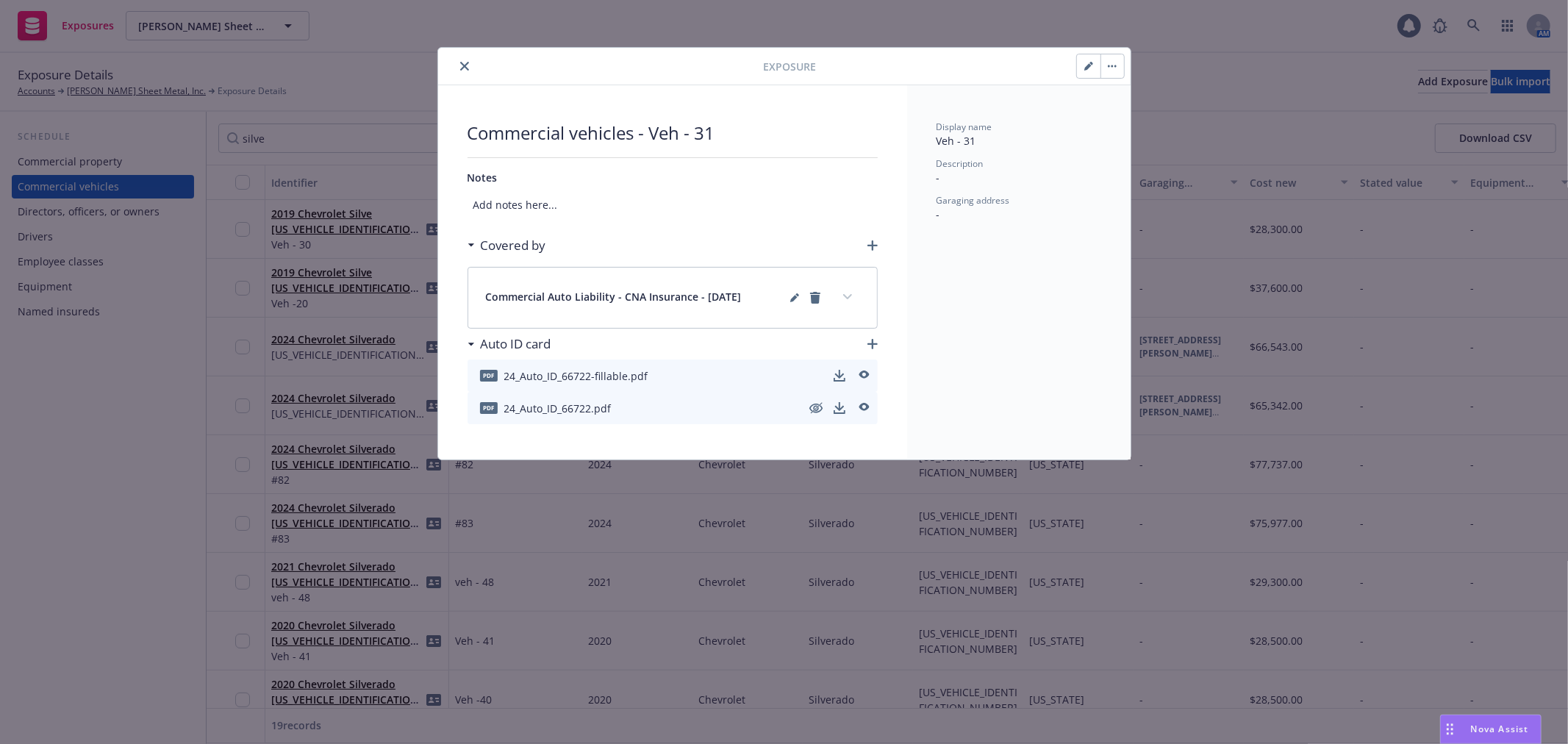
click at [463, 71] on button "close" at bounding box center [465, 66] width 17 height 17
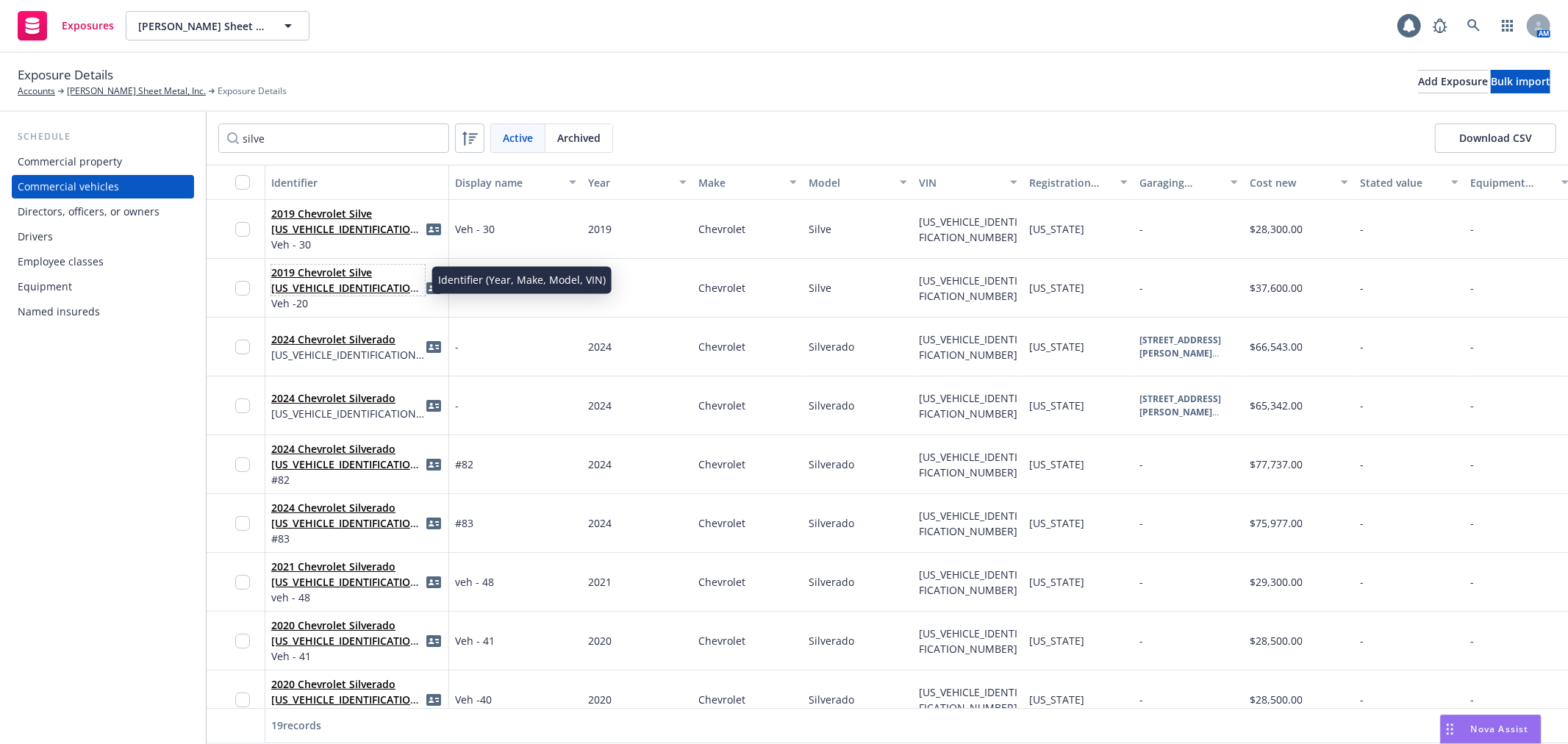
click at [345, 276] on link "2019 Chevrolet Silve [US_VEHICLE_IDENTIFICATION_NUMBER]" at bounding box center [347, 287] width 152 height 45
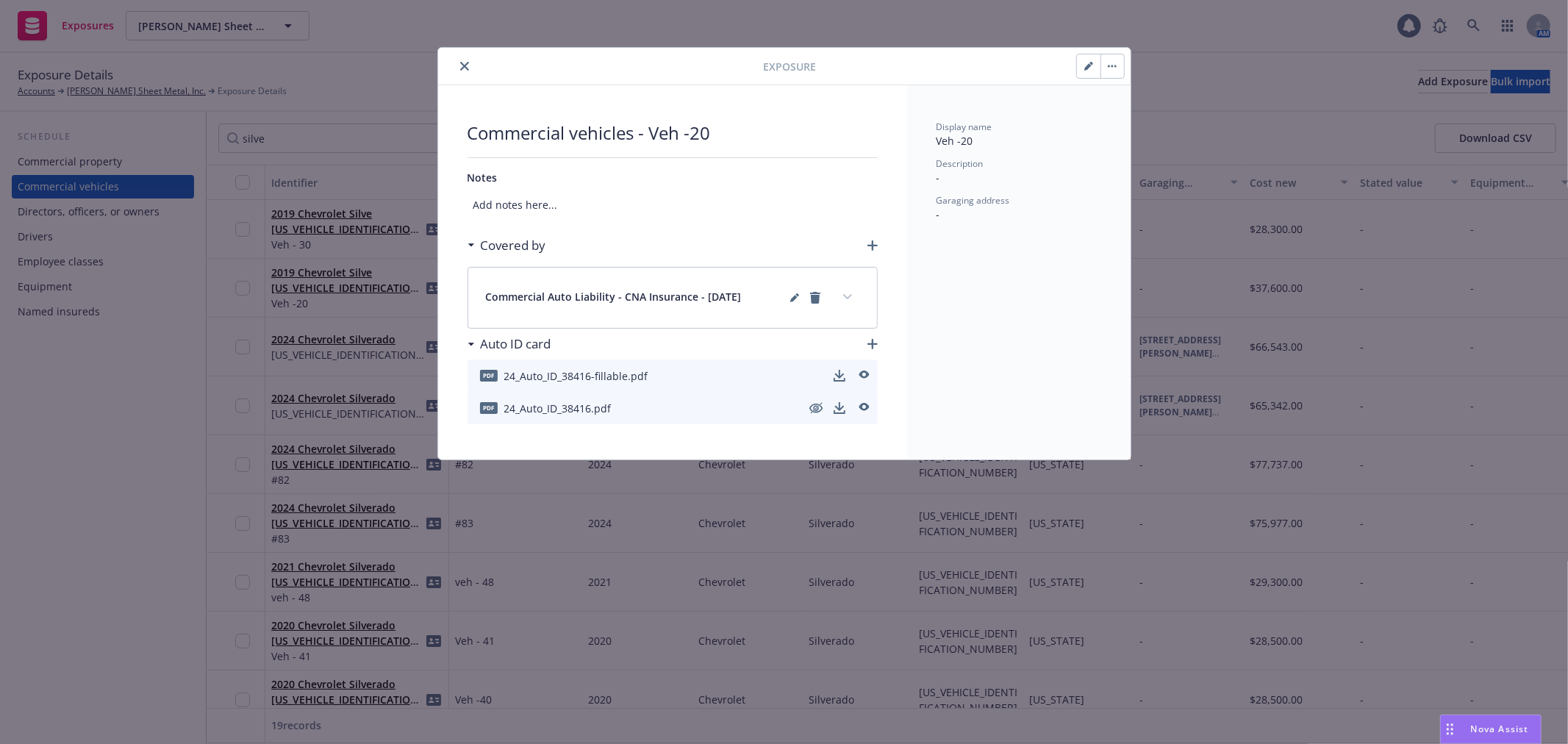
click at [1090, 62] on icon "button" at bounding box center [1091, 64] width 4 height 4
select select "CA"
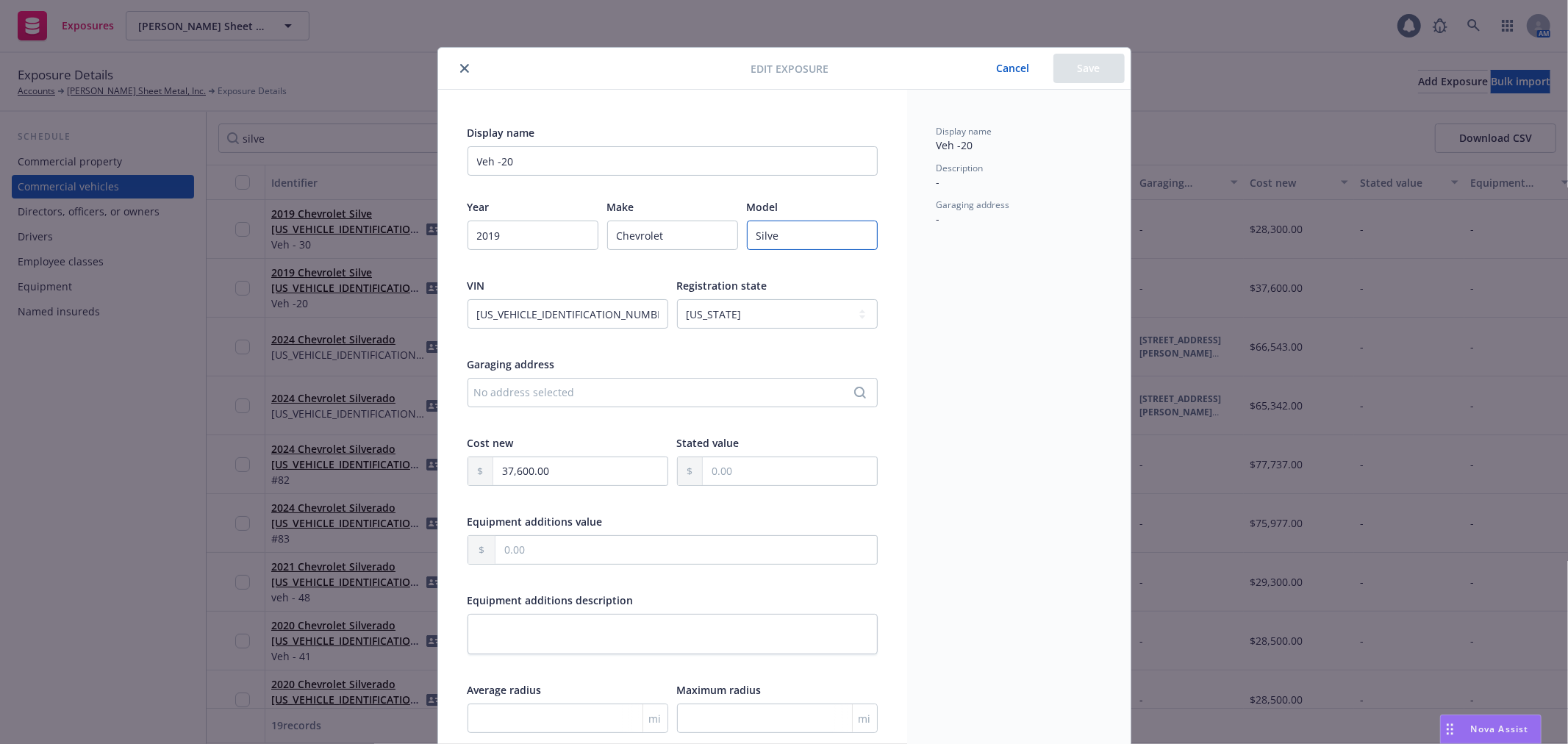
click at [775, 234] on input "Silve" at bounding box center [812, 234] width 131 height 29
paste input "rado"
type input "Silverado"
click at [1087, 69] on button "Save" at bounding box center [1089, 68] width 72 height 29
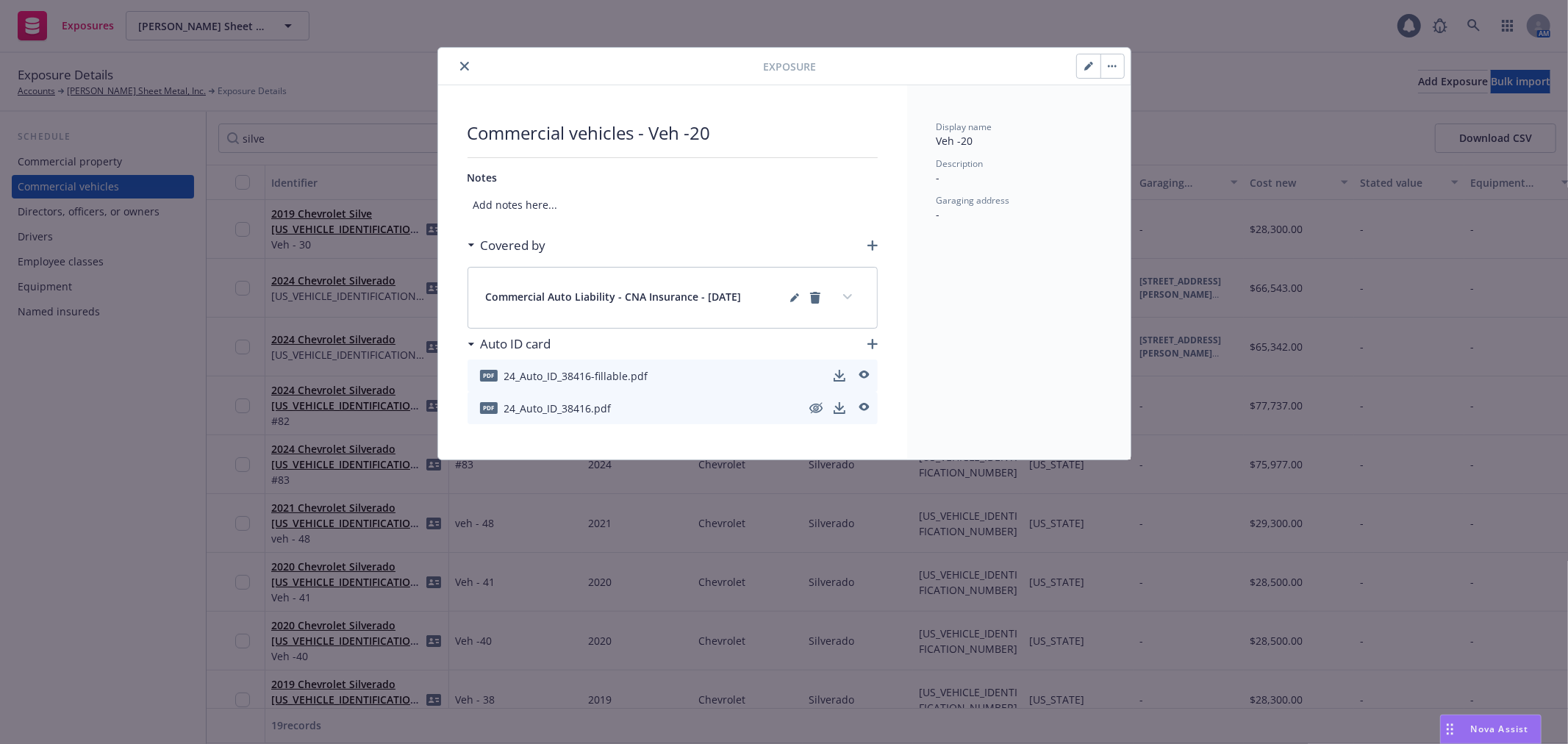
click at [468, 69] on icon "close" at bounding box center [464, 66] width 9 height 9
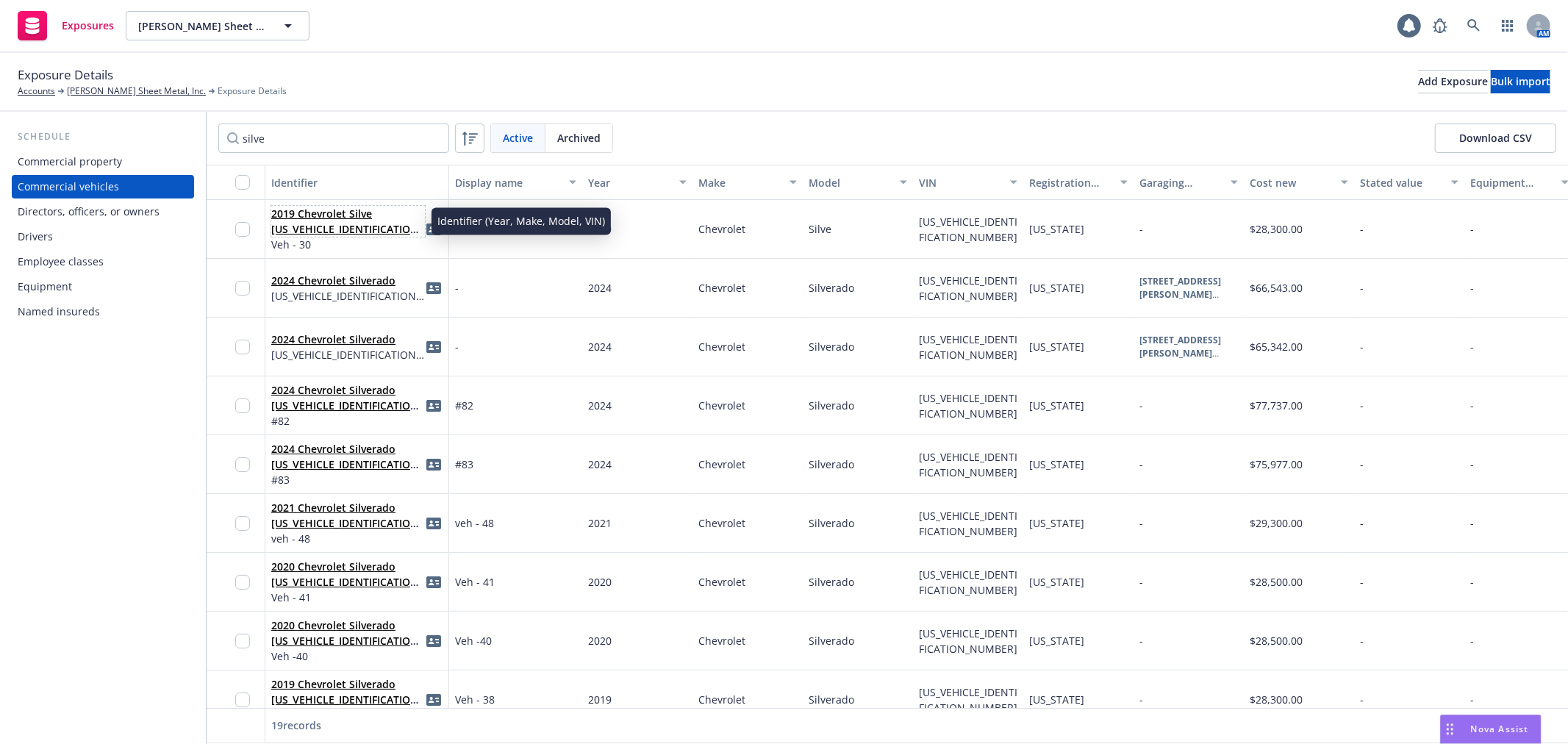
click at [327, 208] on link "2019 Chevrolet Silve [US_VEHICLE_IDENTIFICATION_NUMBER]" at bounding box center [347, 229] width 152 height 45
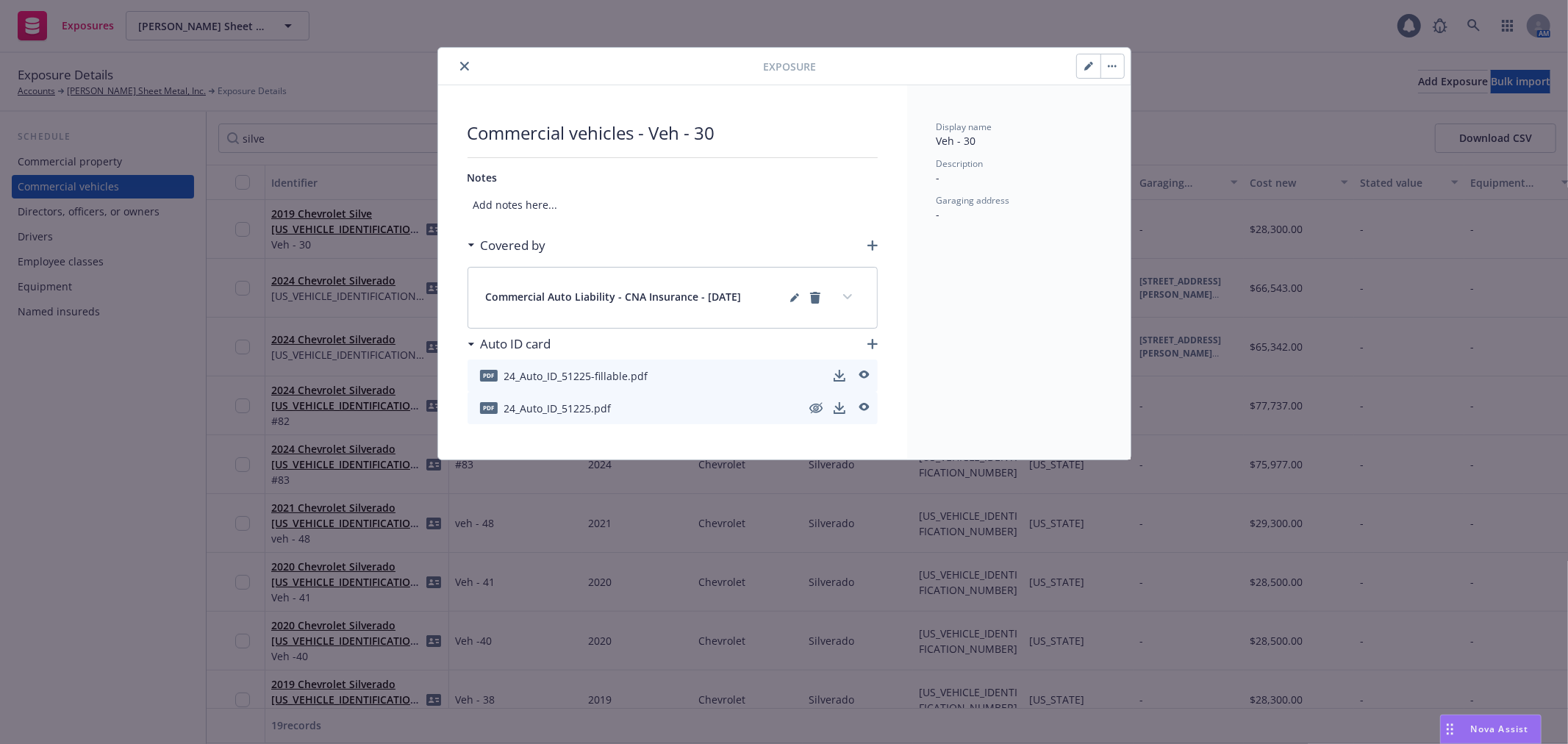
click at [1087, 63] on icon "button" at bounding box center [1088, 66] width 9 height 9
select select "CA"
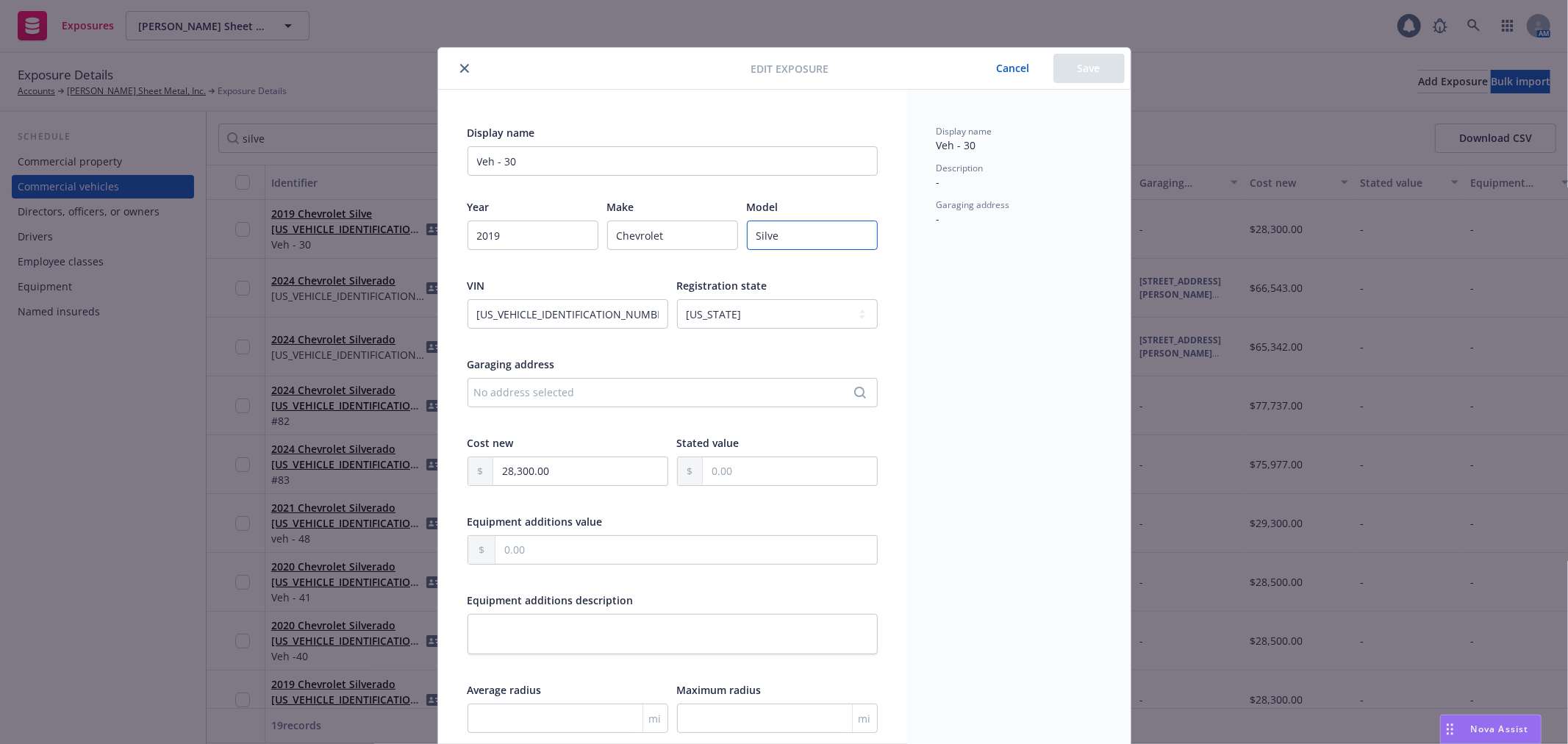
click at [801, 243] on input "Silve" at bounding box center [812, 234] width 131 height 29
paste input "rado"
type input "Silverado"
click at [1108, 52] on div "Edit exposure Cancel Save" at bounding box center [784, 68] width 693 height 42
click at [1103, 60] on button "Save" at bounding box center [1089, 68] width 72 height 29
